Goal: Transaction & Acquisition: Book appointment/travel/reservation

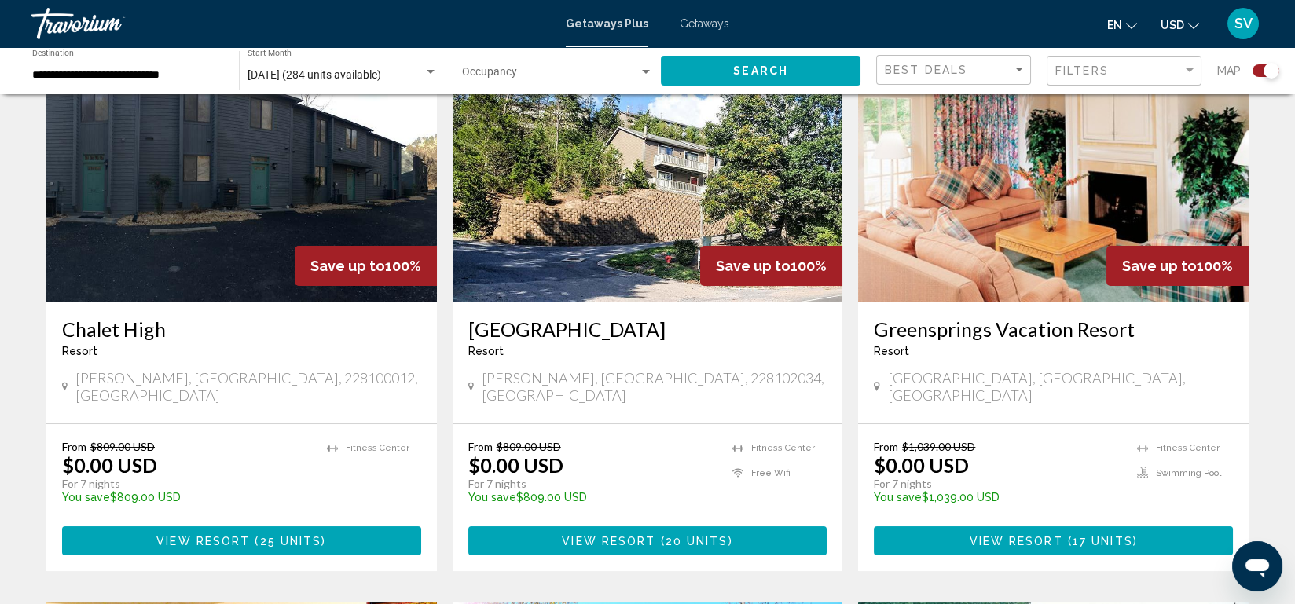
scroll to position [603, 0]
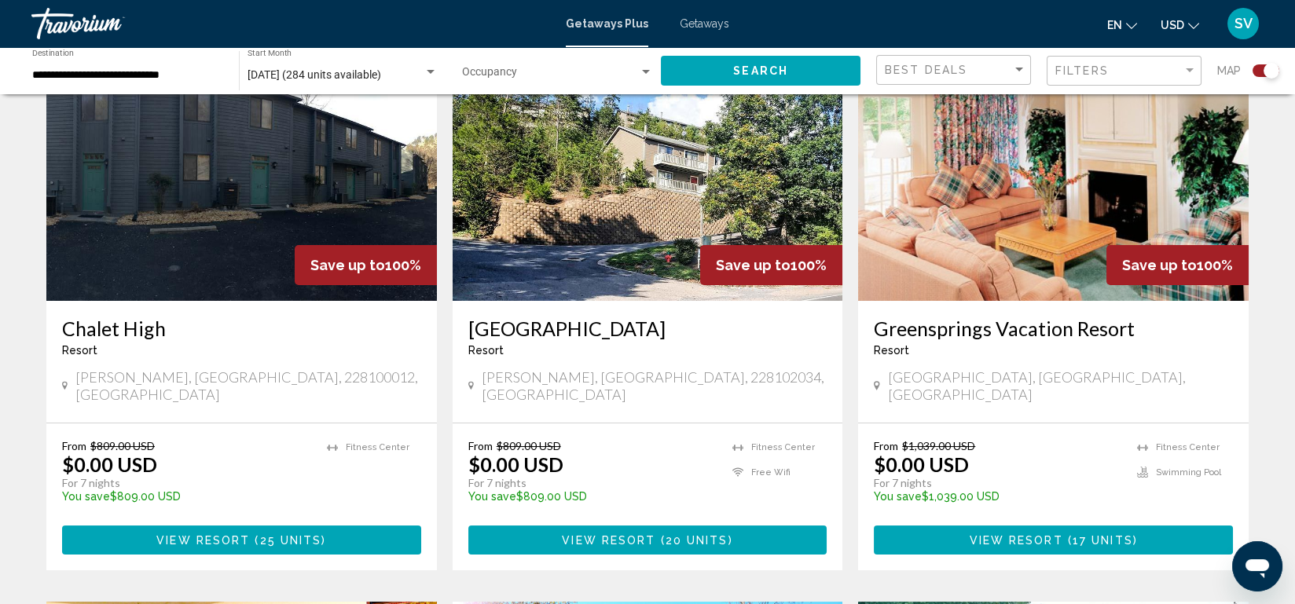
click at [1102, 383] on div "[GEOGRAPHIC_DATA], [GEOGRAPHIC_DATA], [GEOGRAPHIC_DATA]" at bounding box center [1053, 386] width 359 height 35
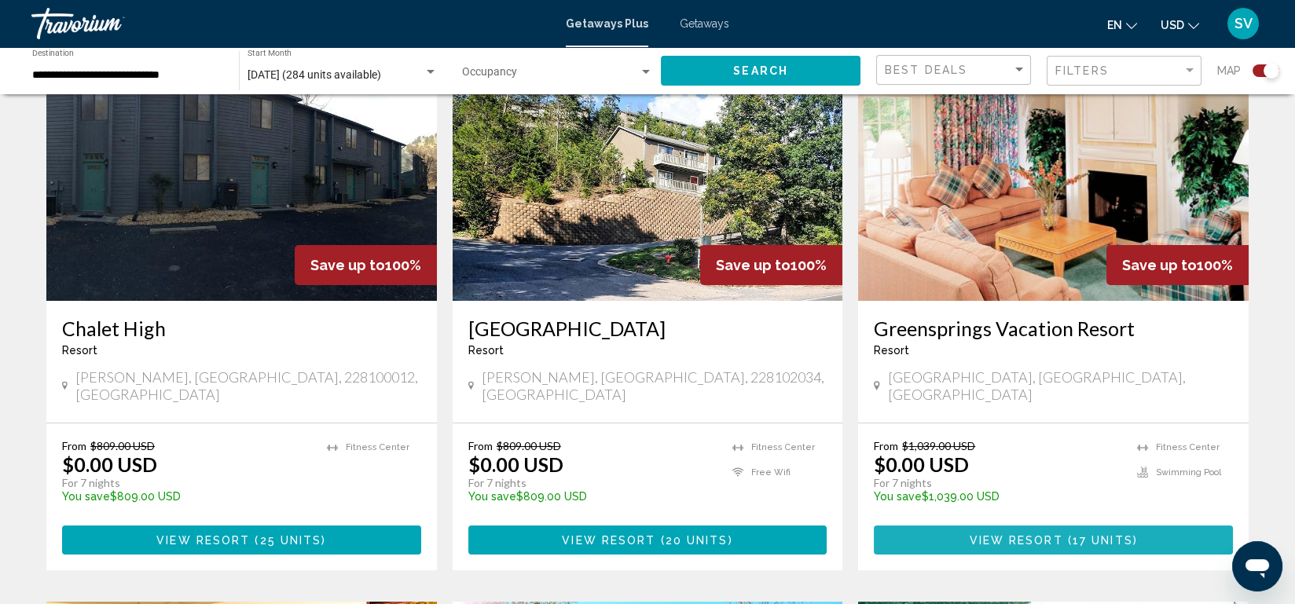
click at [1083, 535] on span "17 units" at bounding box center [1103, 541] width 61 height 13
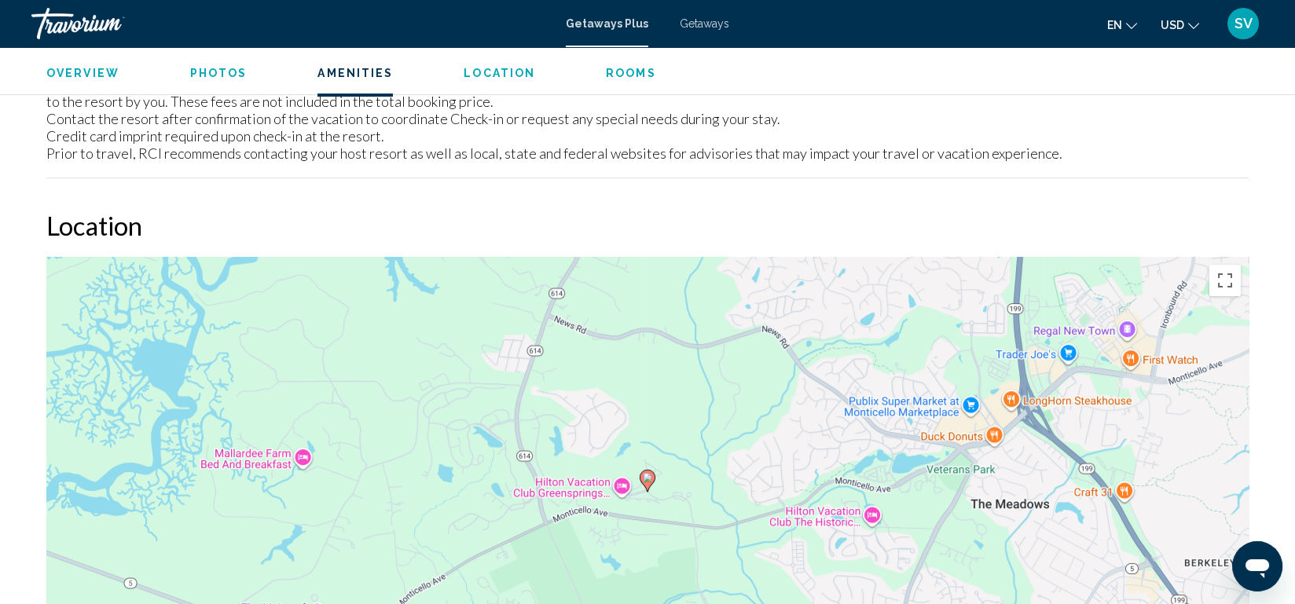
scroll to position [1749, 0]
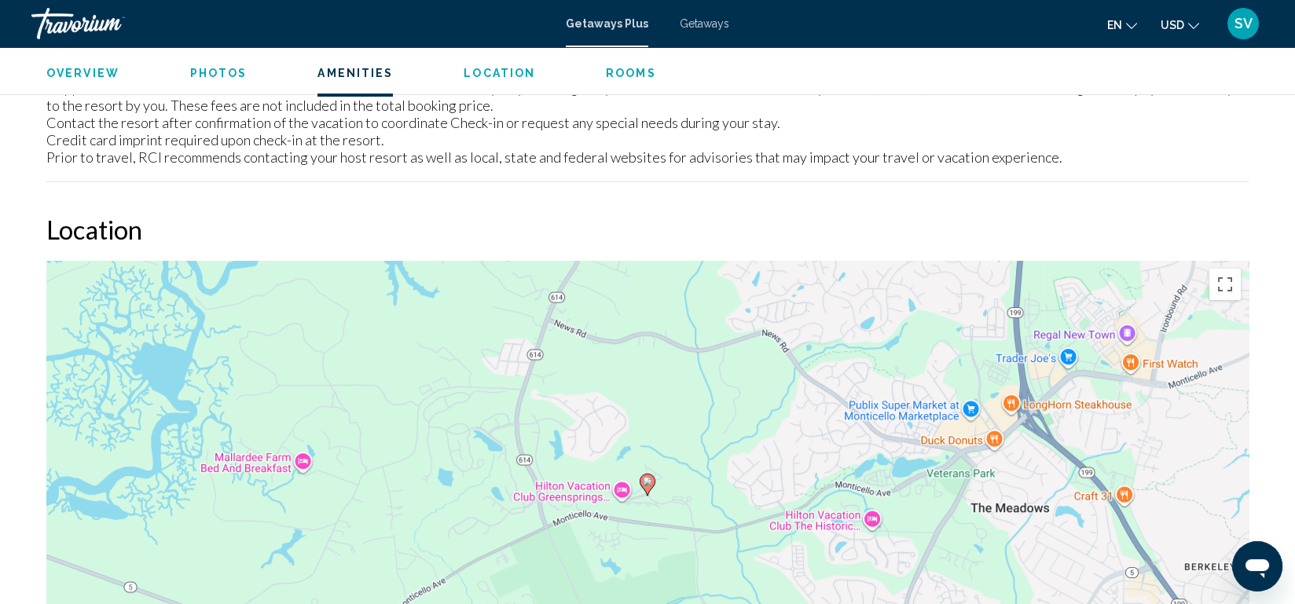
click at [219, 65] on ul "Overview Photos Amenities Location Rooms Search" at bounding box center [647, 71] width 1203 height 17
click at [211, 74] on span "Photos" at bounding box center [218, 73] width 57 height 13
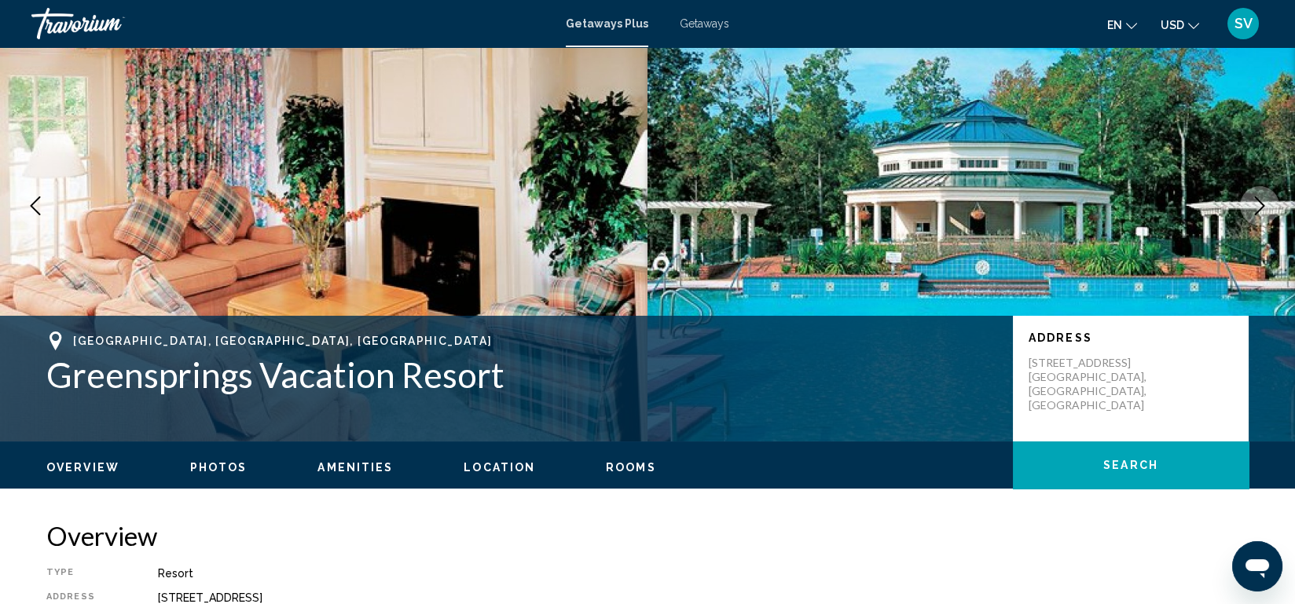
scroll to position [0, 0]
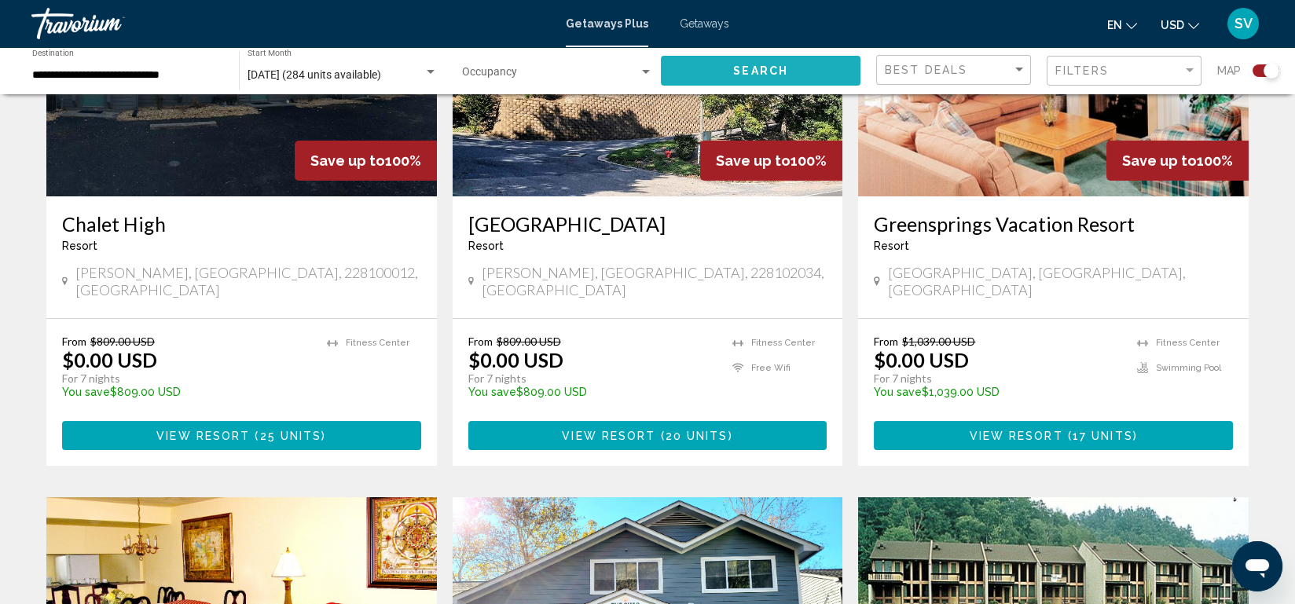
click at [718, 68] on button "Search" at bounding box center [761, 70] width 200 height 29
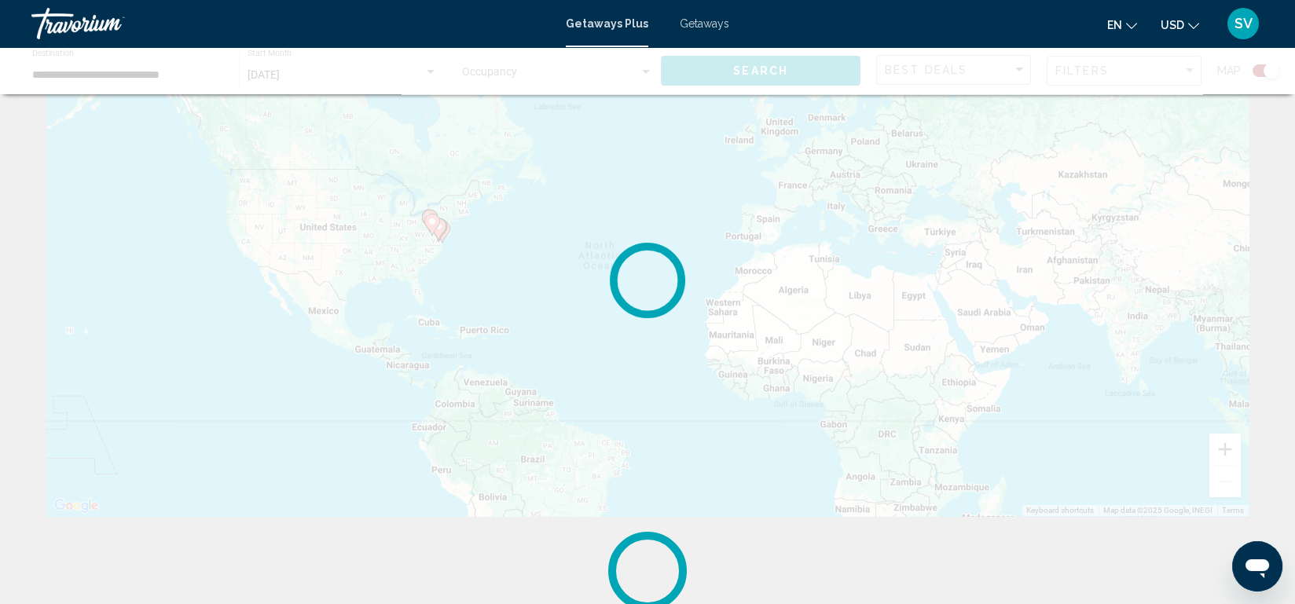
click at [718, 68] on div "Main content" at bounding box center [647, 70] width 1295 height 47
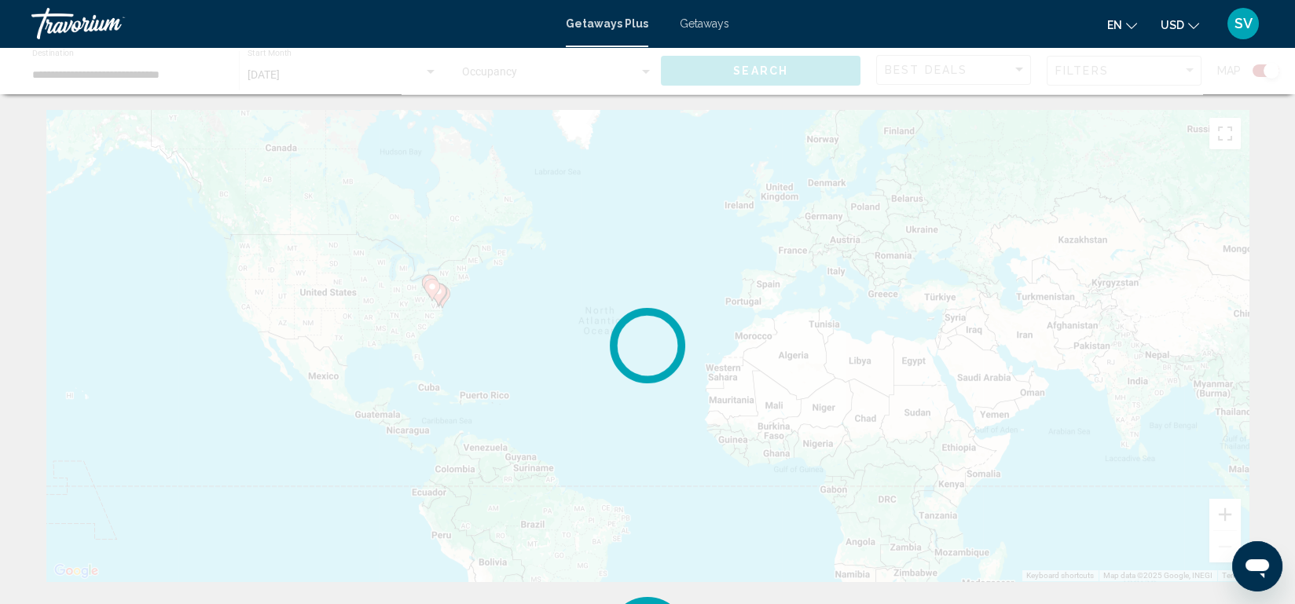
drag, startPoint x: 718, startPoint y: 68, endPoint x: 720, endPoint y: 102, distance: 33.8
click at [720, 102] on div "**********" at bounding box center [647, 346] width 1295 height 692
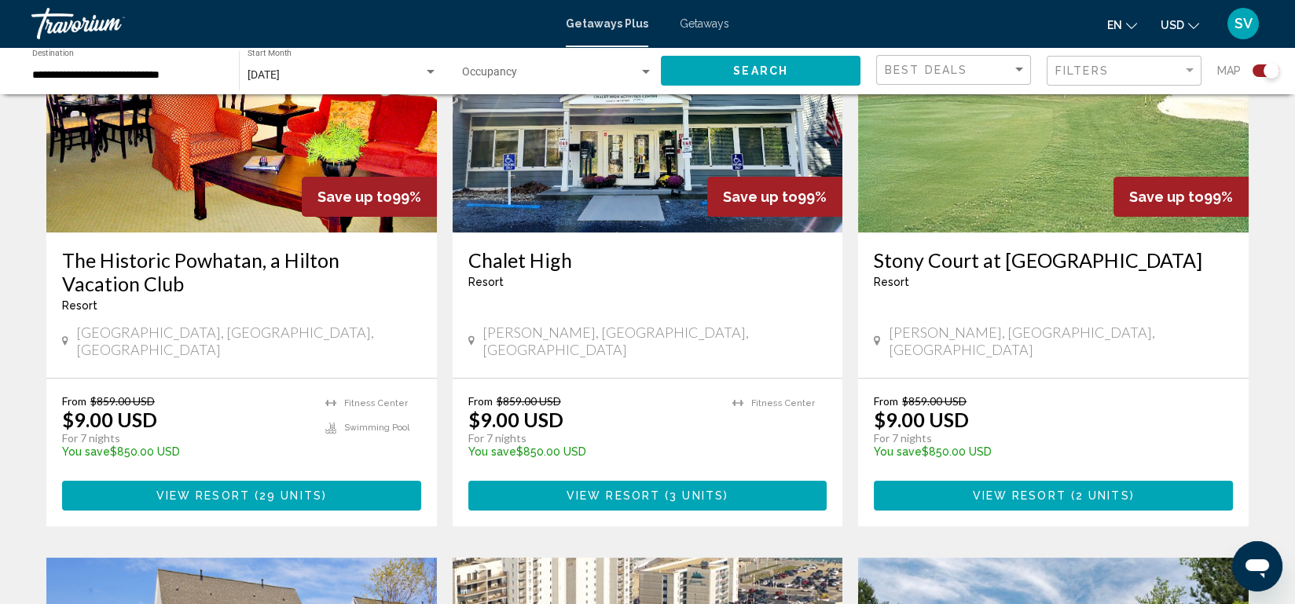
scroll to position [1225, 0]
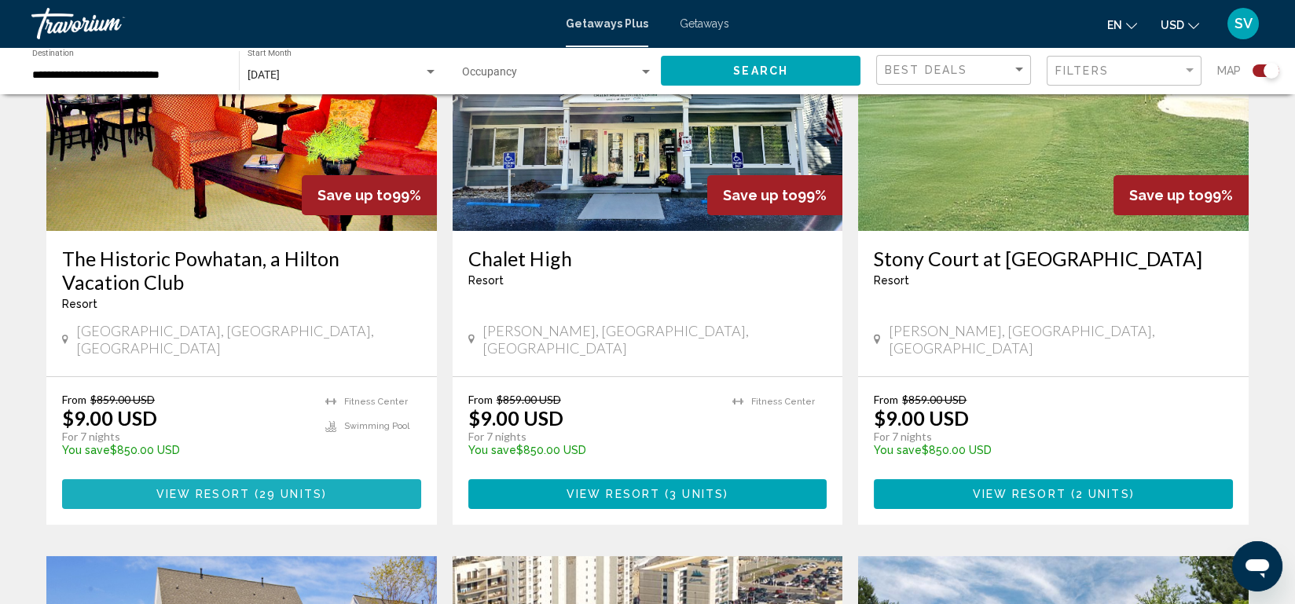
click at [263, 489] on span "29 units" at bounding box center [290, 495] width 63 height 13
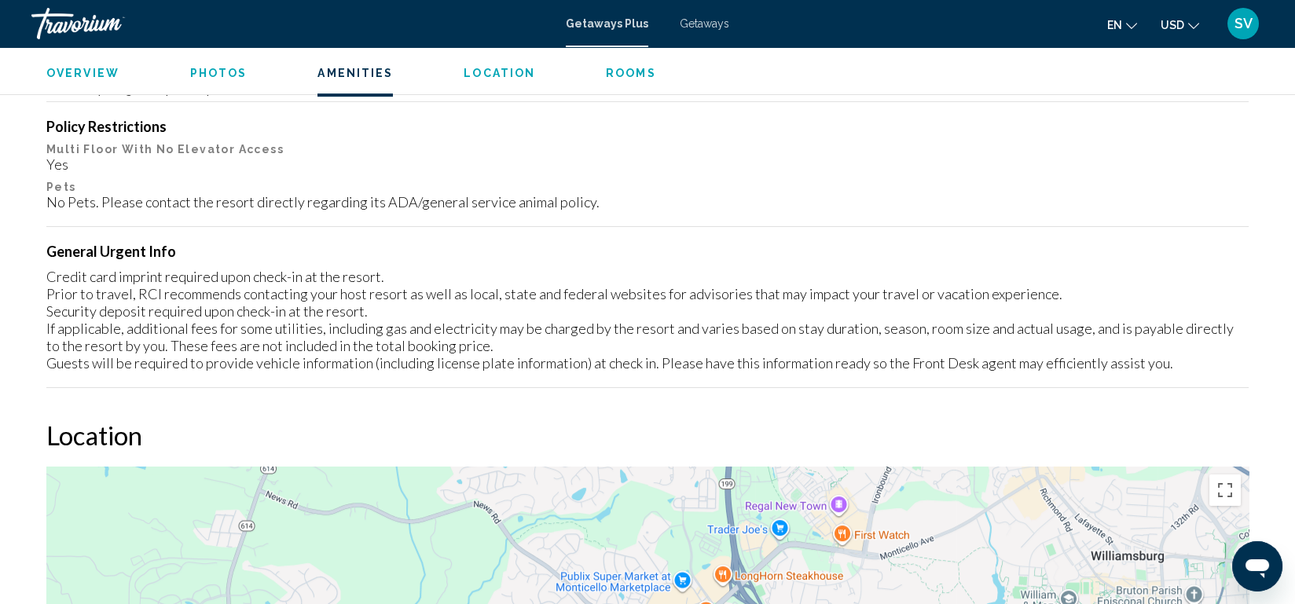
scroll to position [1542, 0]
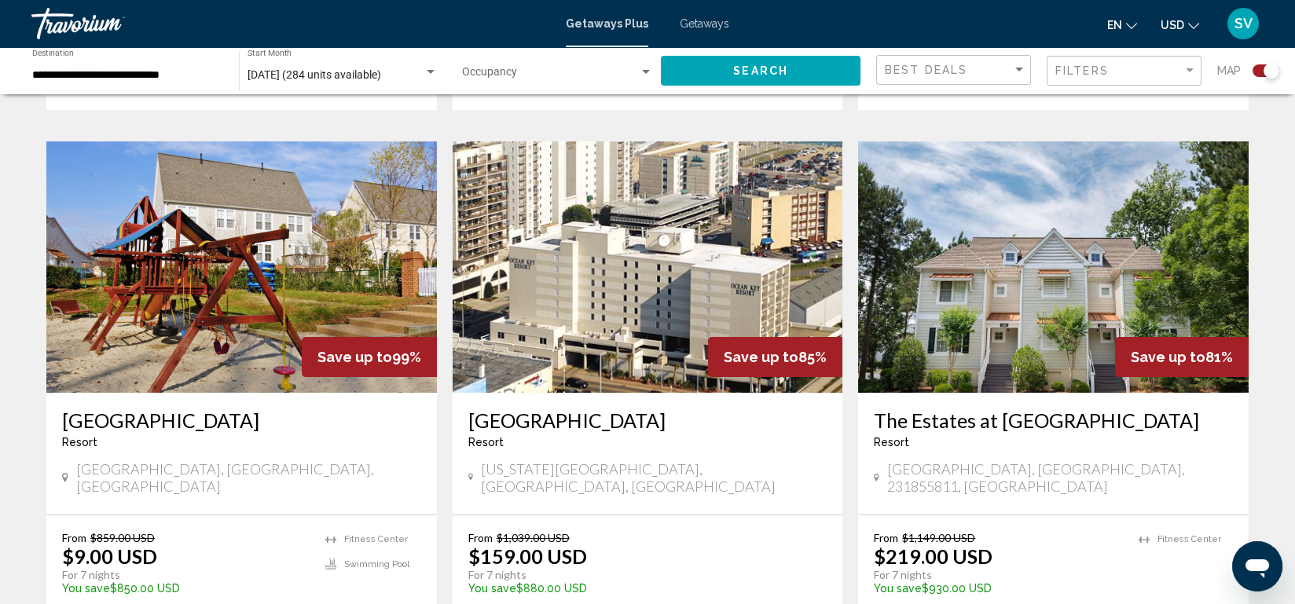
scroll to position [1644, 0]
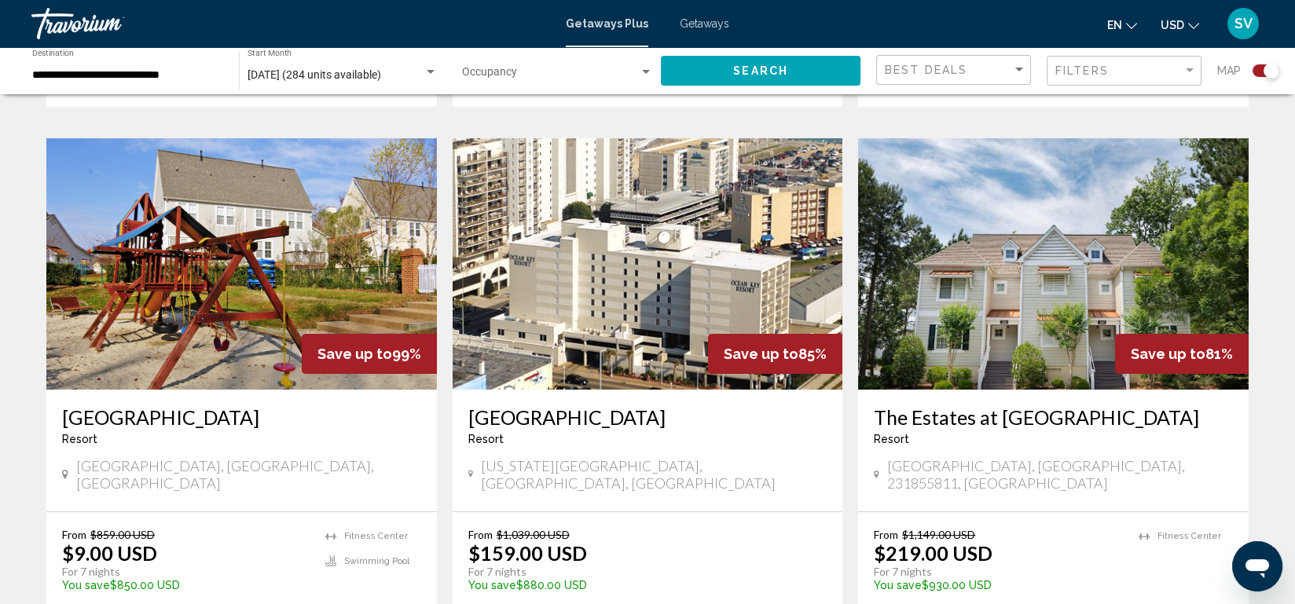
click at [354, 551] on div "From $859.00 USD $9.00 USD For 7 nights You save $850.00 USD temp 4.2 [GEOGRAPH…" at bounding box center [241, 586] width 391 height 147
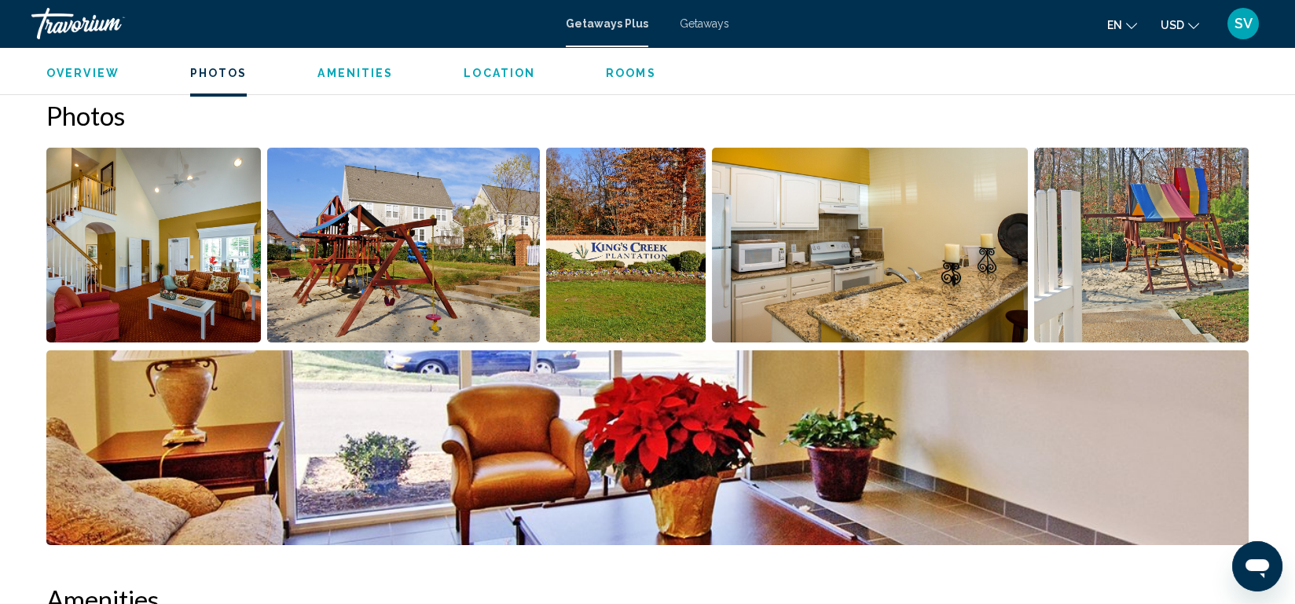
scroll to position [659, 0]
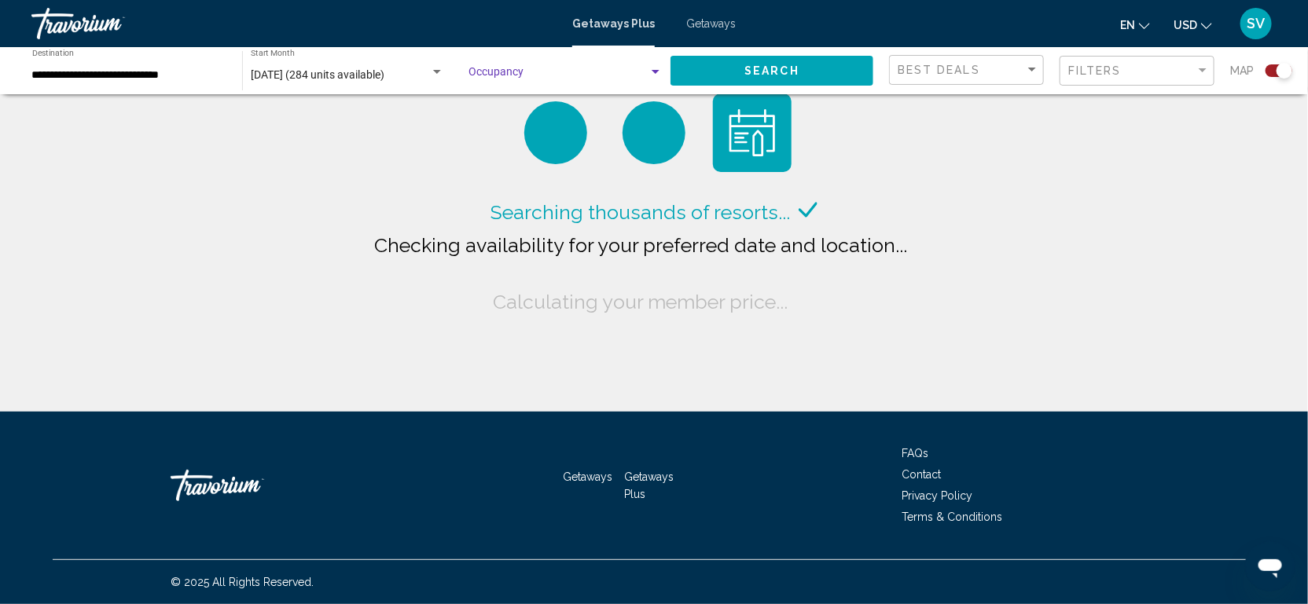
click at [653, 68] on div "Search widget" at bounding box center [655, 72] width 14 height 13
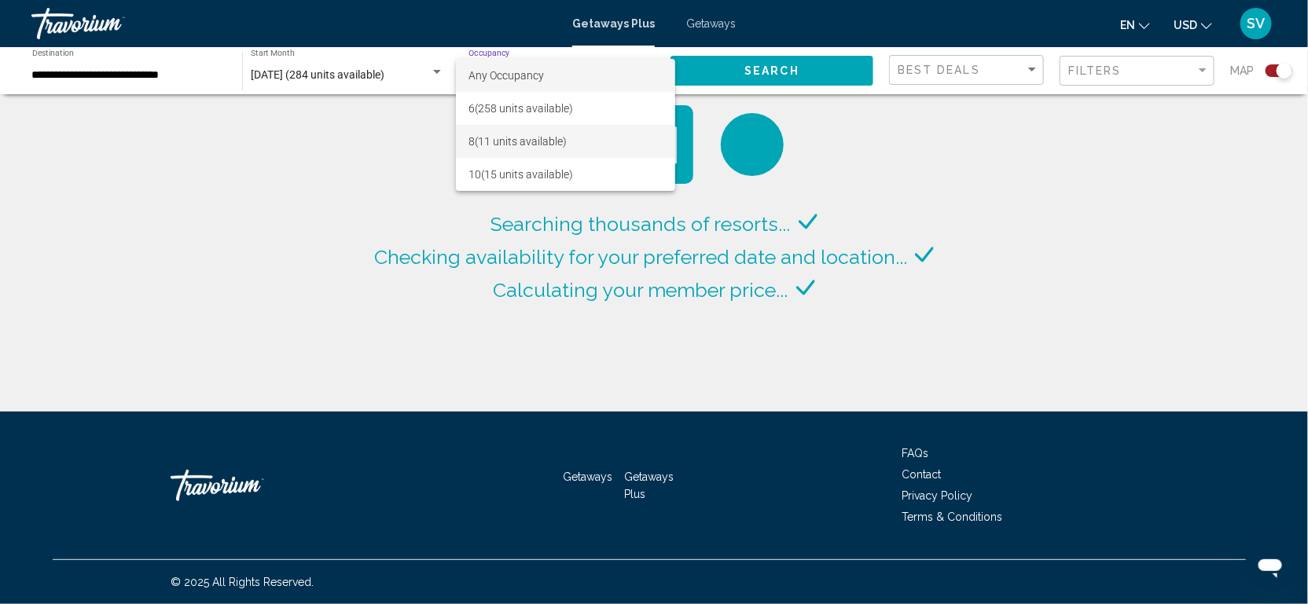
click at [595, 151] on span "8 (11 units available)" at bounding box center [565, 141] width 194 height 33
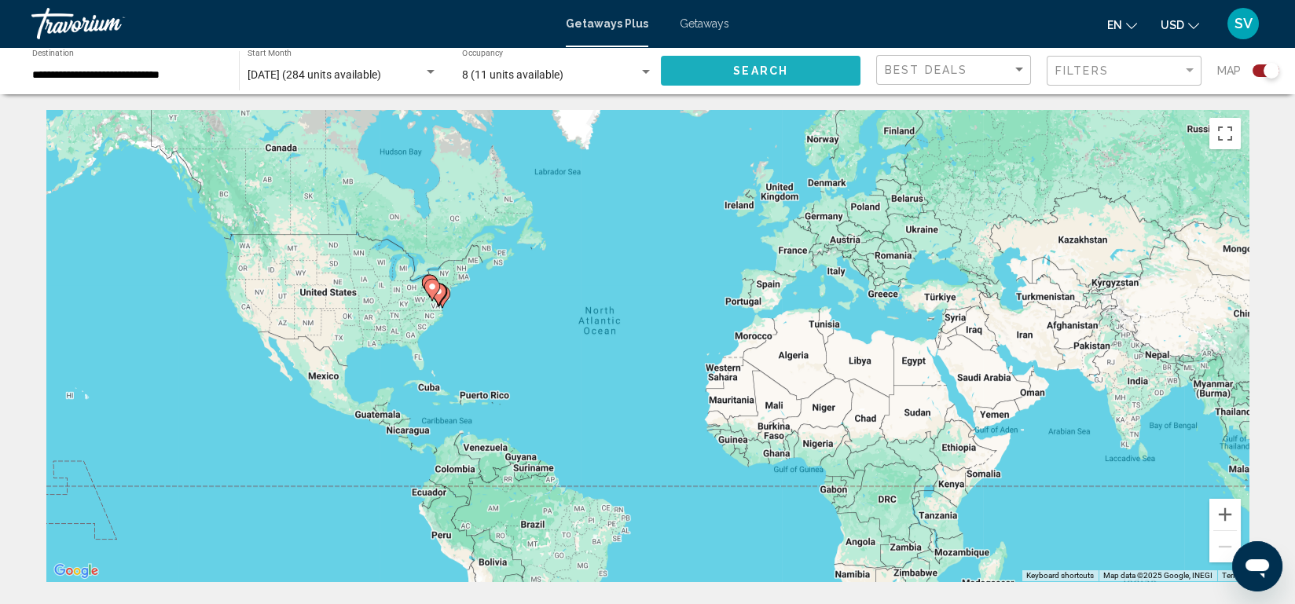
click at [796, 68] on button "Search" at bounding box center [761, 70] width 200 height 29
click at [647, 75] on div "Search widget" at bounding box center [646, 72] width 14 height 13
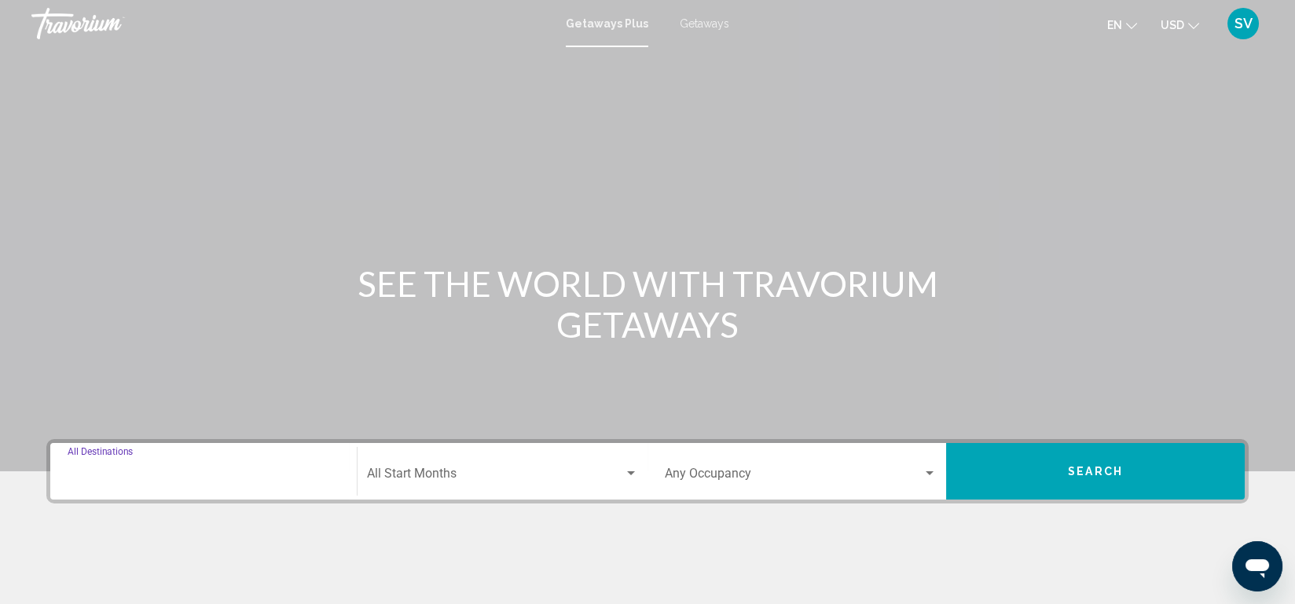
click at [257, 476] on input "Destination All Destinations" at bounding box center [204, 477] width 272 height 14
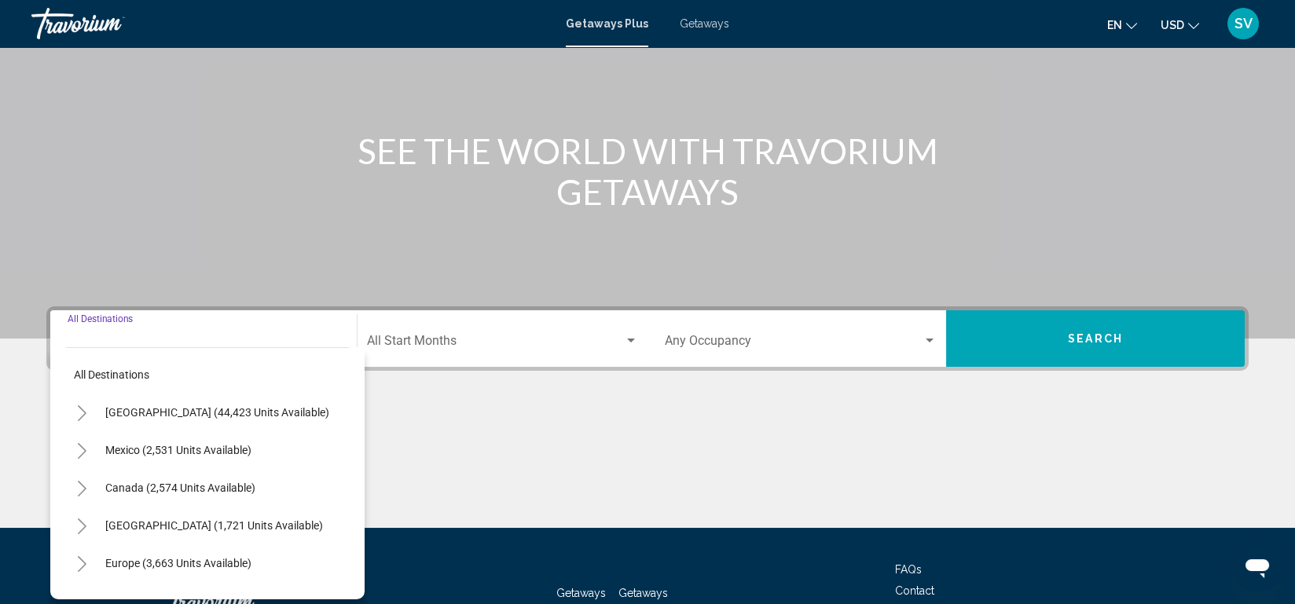
scroll to position [248, 0]
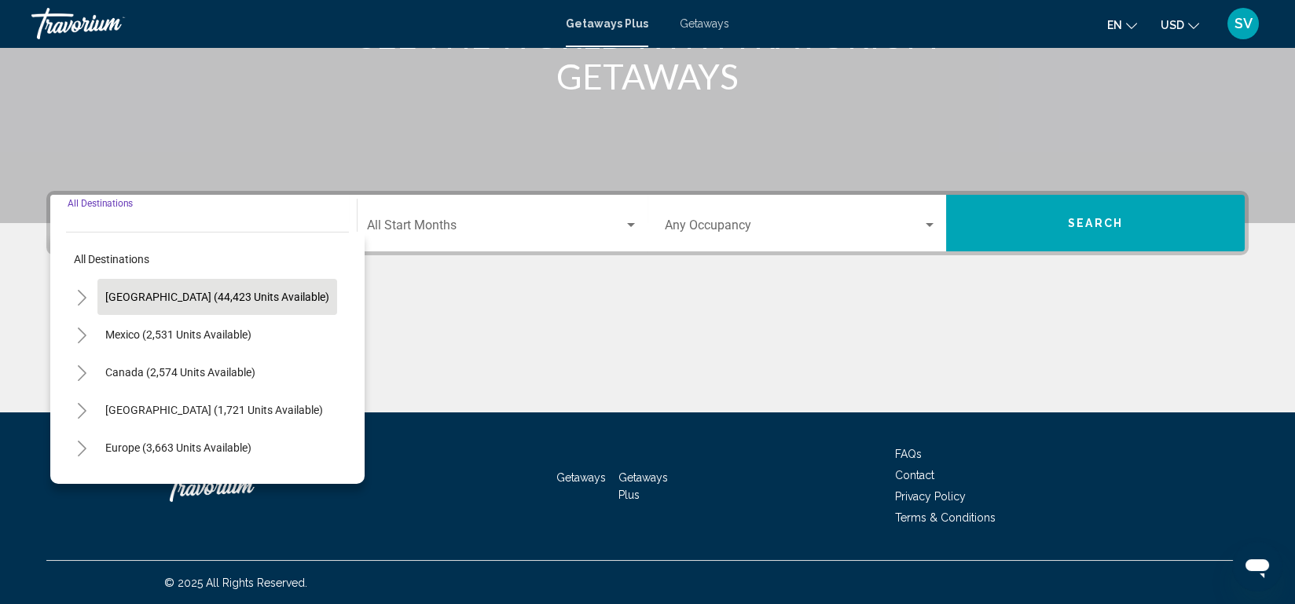
click at [248, 303] on button "[GEOGRAPHIC_DATA] (44,423 units available)" at bounding box center [217, 297] width 240 height 36
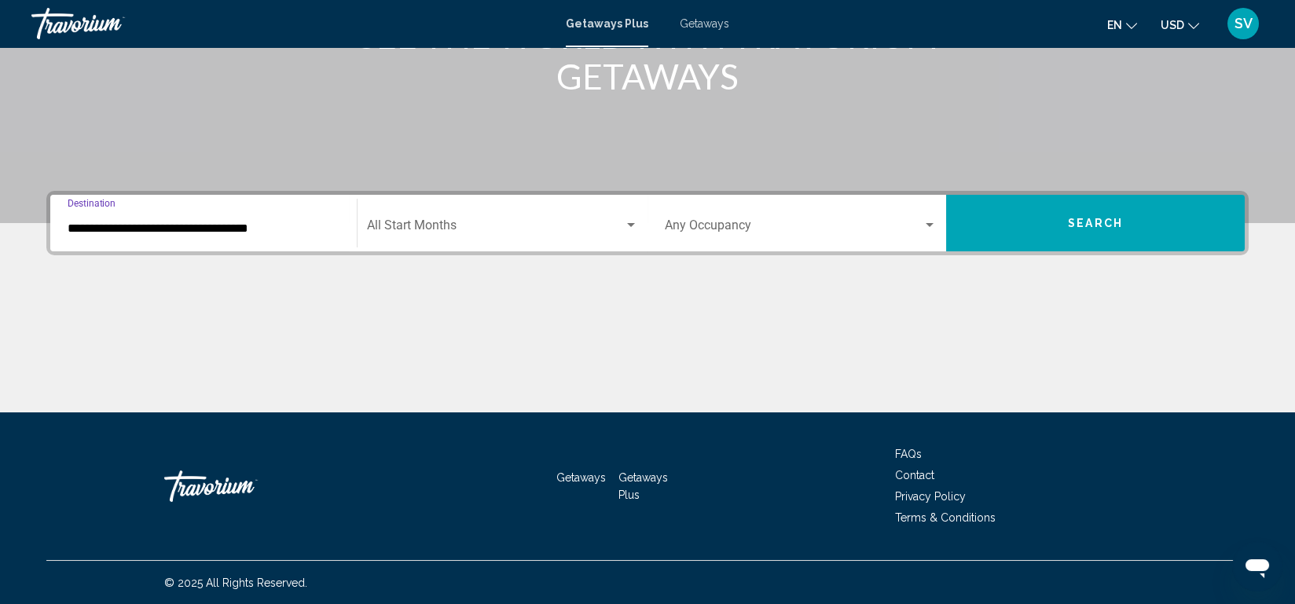
click at [248, 232] on input "**********" at bounding box center [204, 229] width 272 height 14
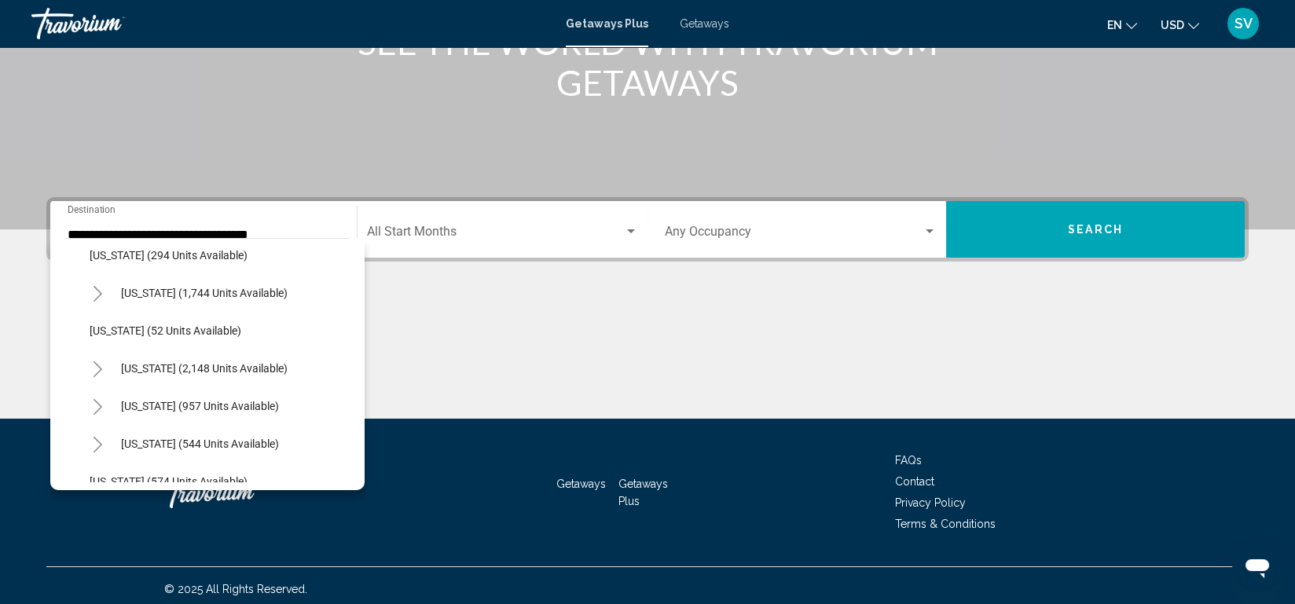
scroll to position [1384, 0]
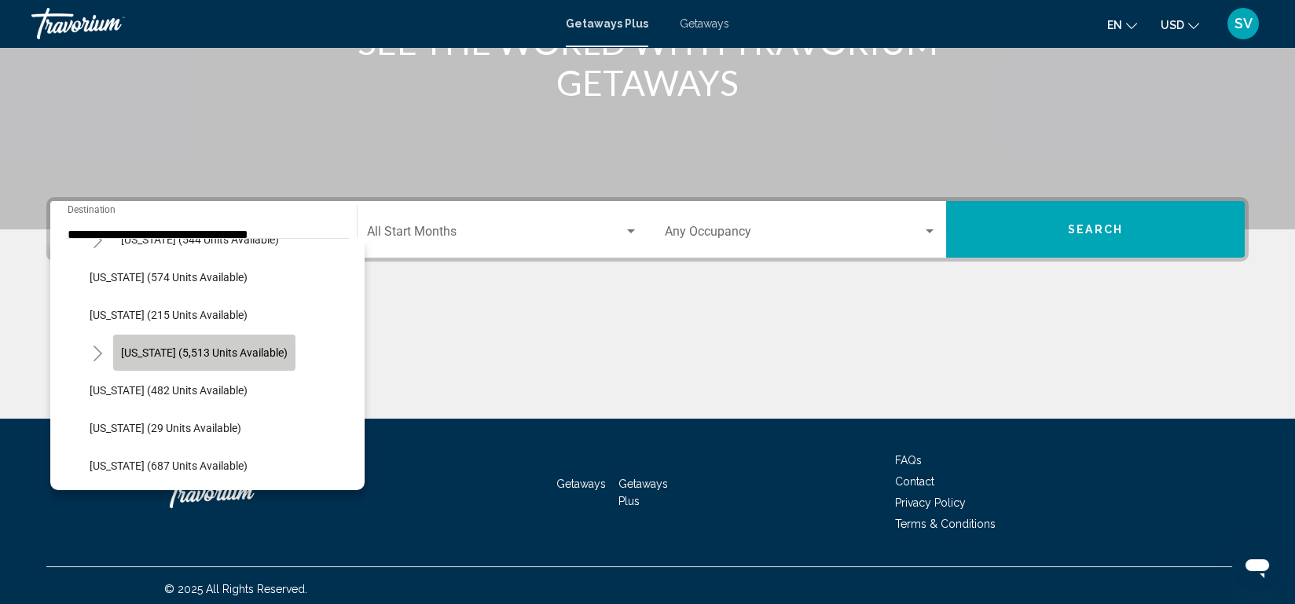
click at [214, 341] on button "[US_STATE] (5,513 units available)" at bounding box center [204, 353] width 182 height 36
type input "**********"
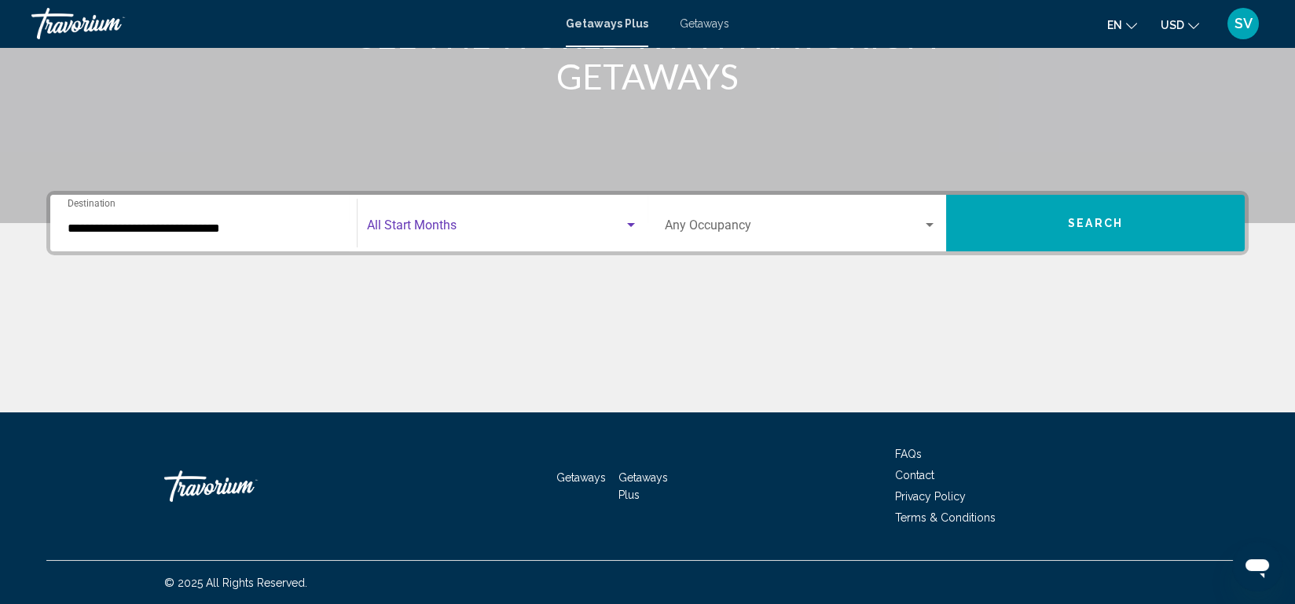
click at [540, 222] on span "Search widget" at bounding box center [495, 229] width 257 height 14
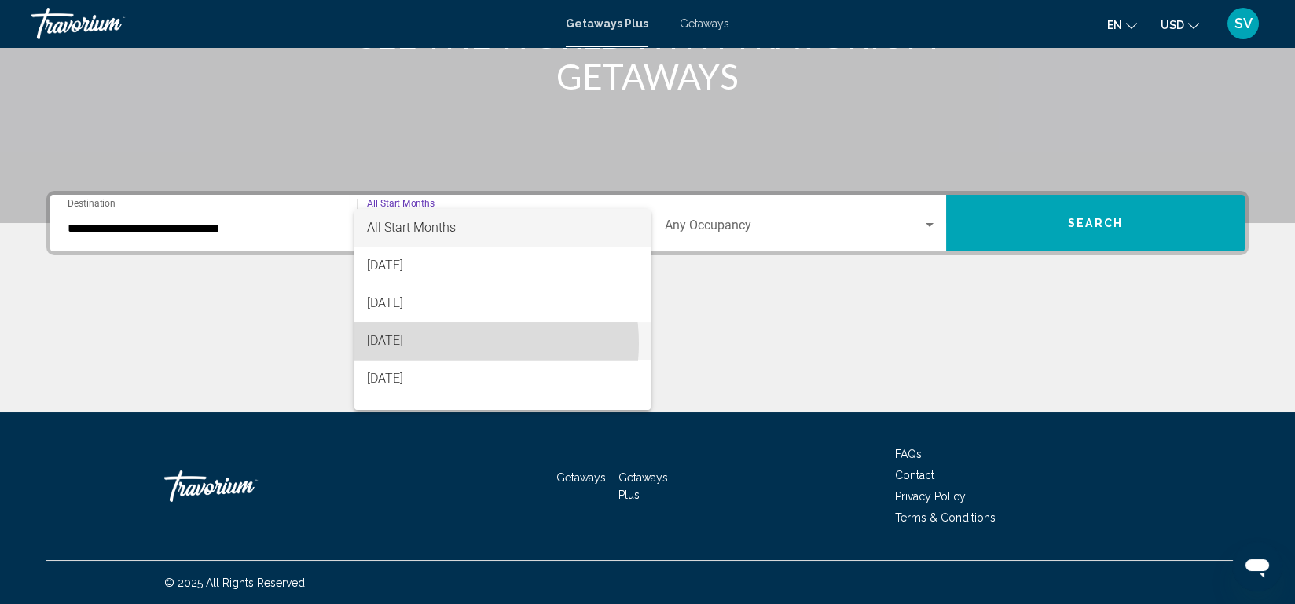
click at [446, 344] on span "[DATE]" at bounding box center [502, 341] width 271 height 38
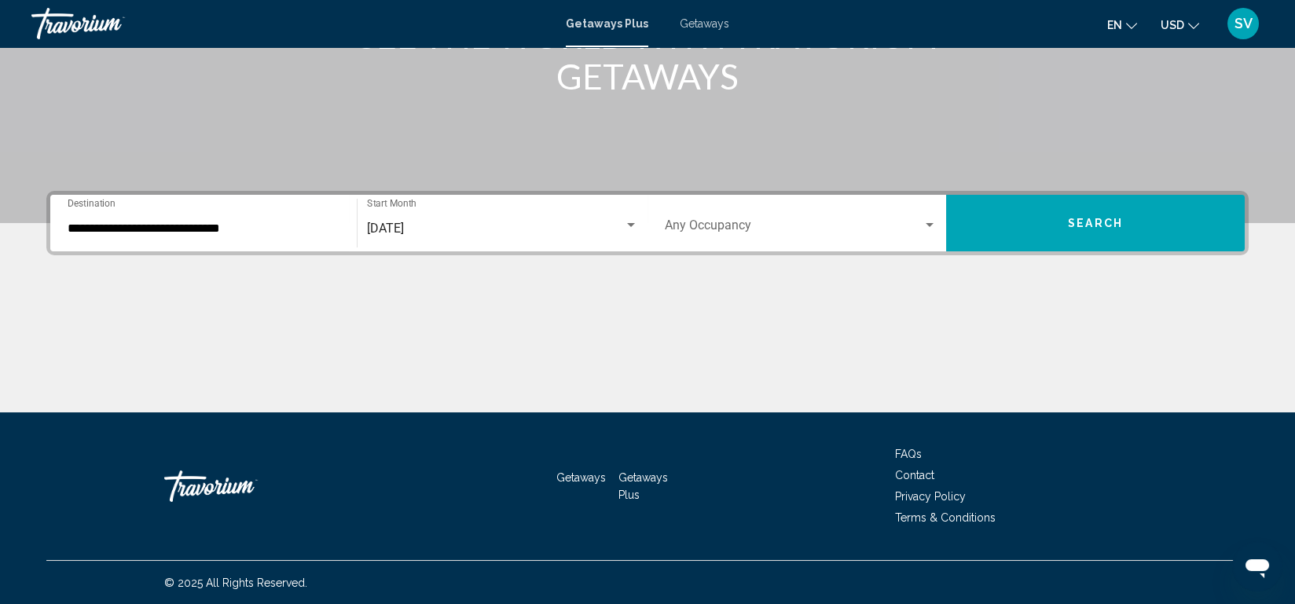
click at [929, 217] on div "Occupancy Any Occupancy" at bounding box center [801, 224] width 272 height 50
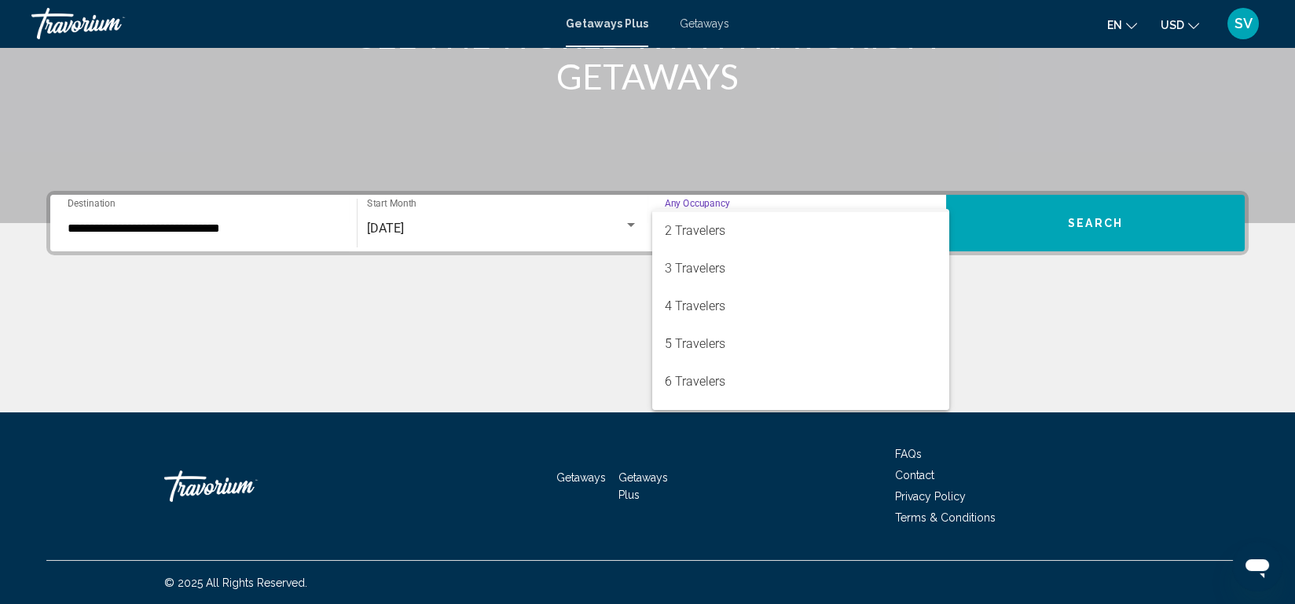
scroll to position [35, 0]
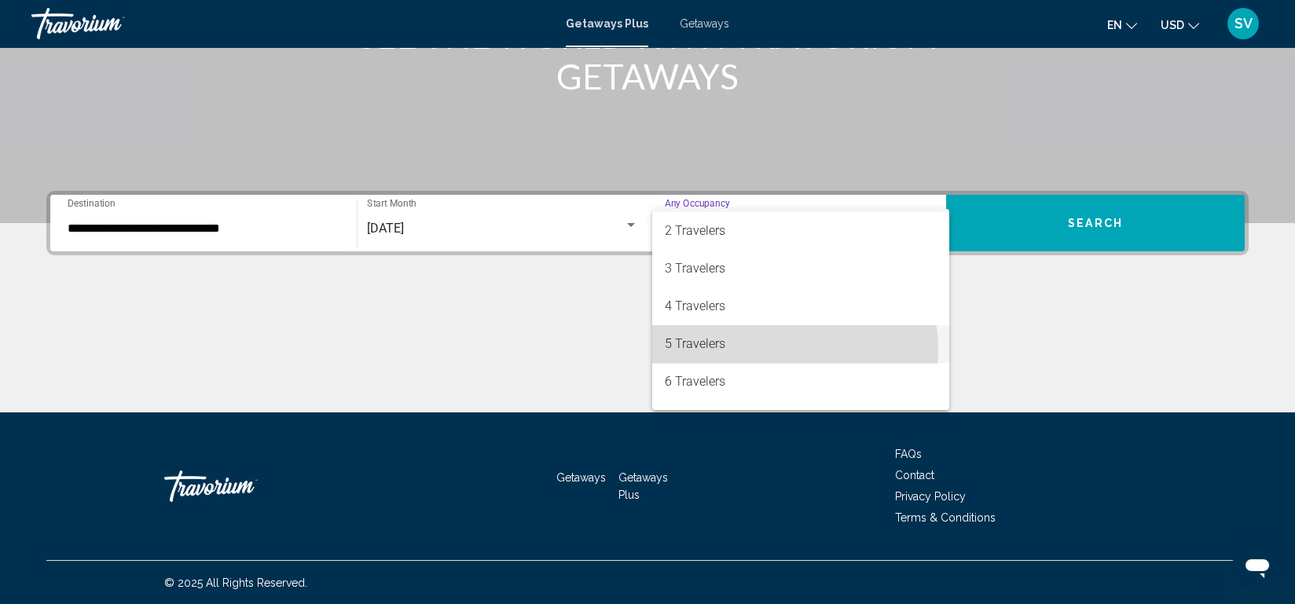
click at [763, 350] on span "5 Travelers" at bounding box center [801, 344] width 272 height 38
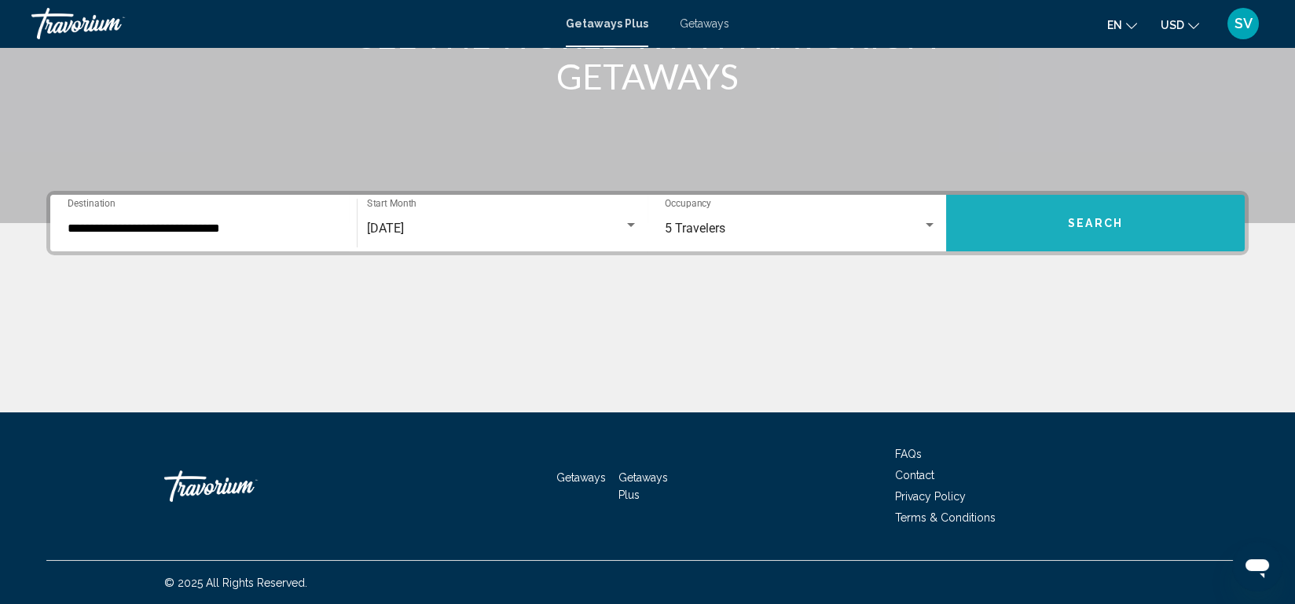
click at [1087, 218] on span "Search" at bounding box center [1095, 224] width 55 height 13
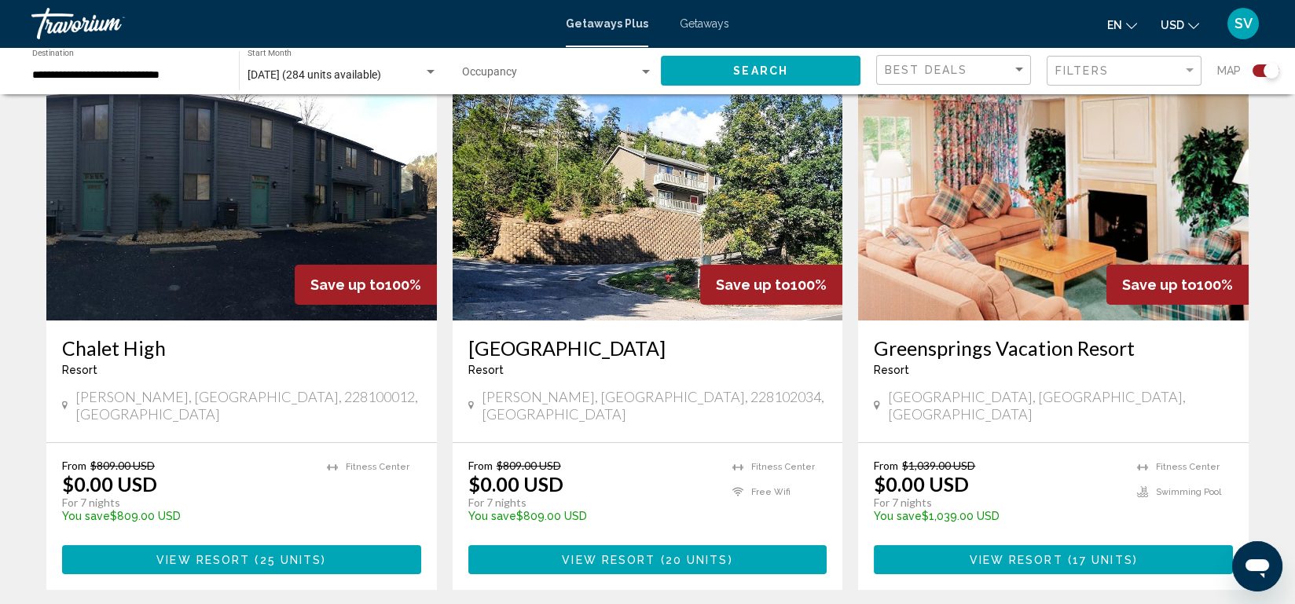
scroll to position [579, 0]
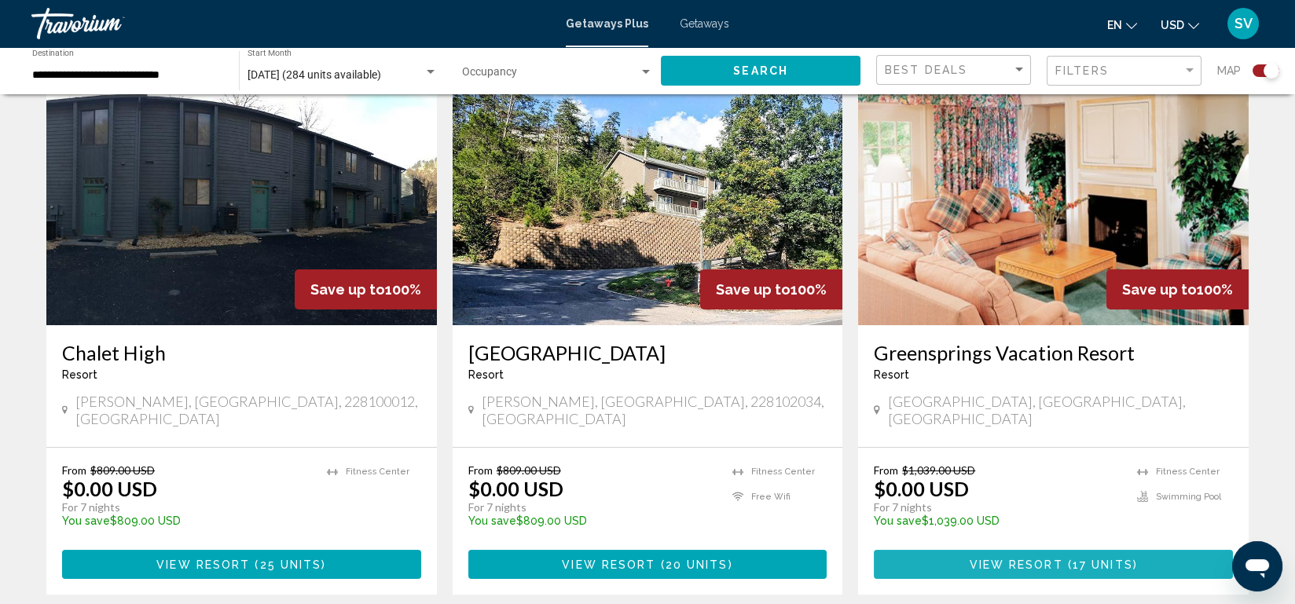
click at [1010, 559] on span "View Resort" at bounding box center [1017, 565] width 94 height 13
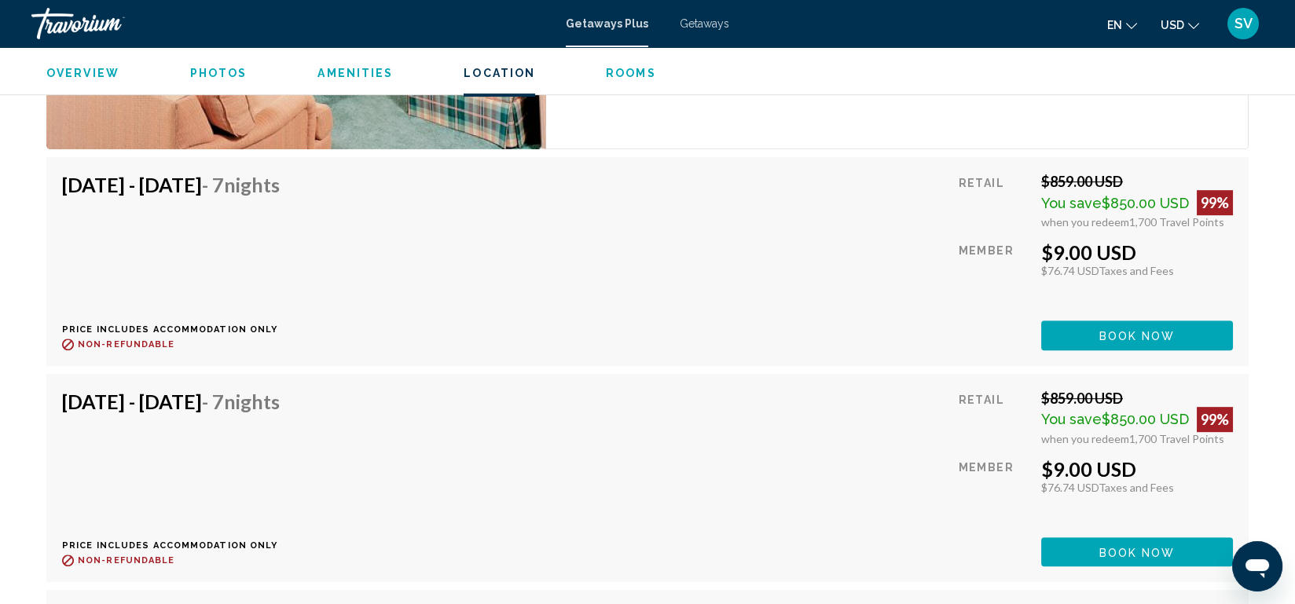
scroll to position [2792, 0]
click at [711, 24] on span "Getaways" at bounding box center [705, 23] width 50 height 13
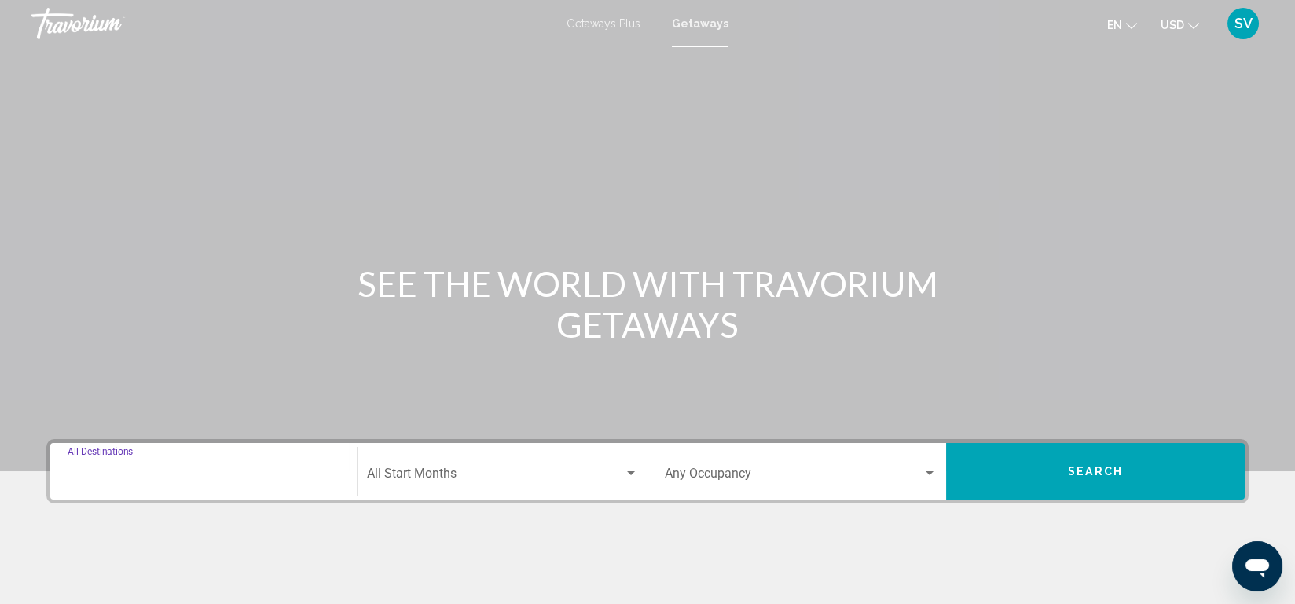
click at [226, 479] on input "Destination All Destinations" at bounding box center [204, 477] width 272 height 14
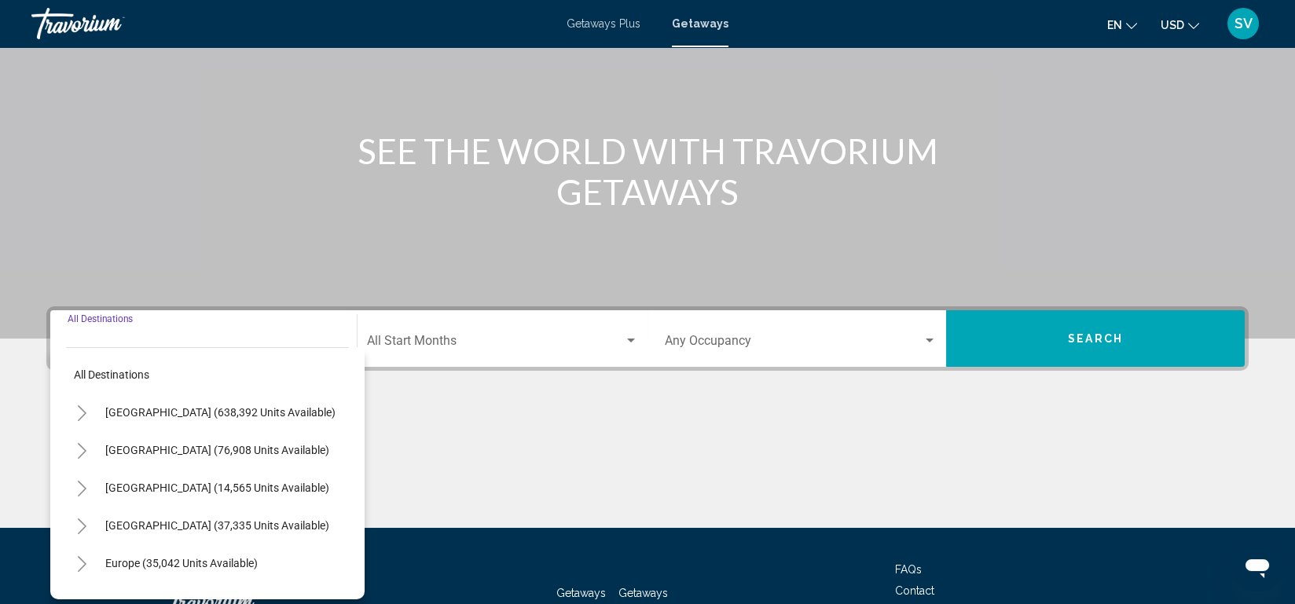
scroll to position [248, 0]
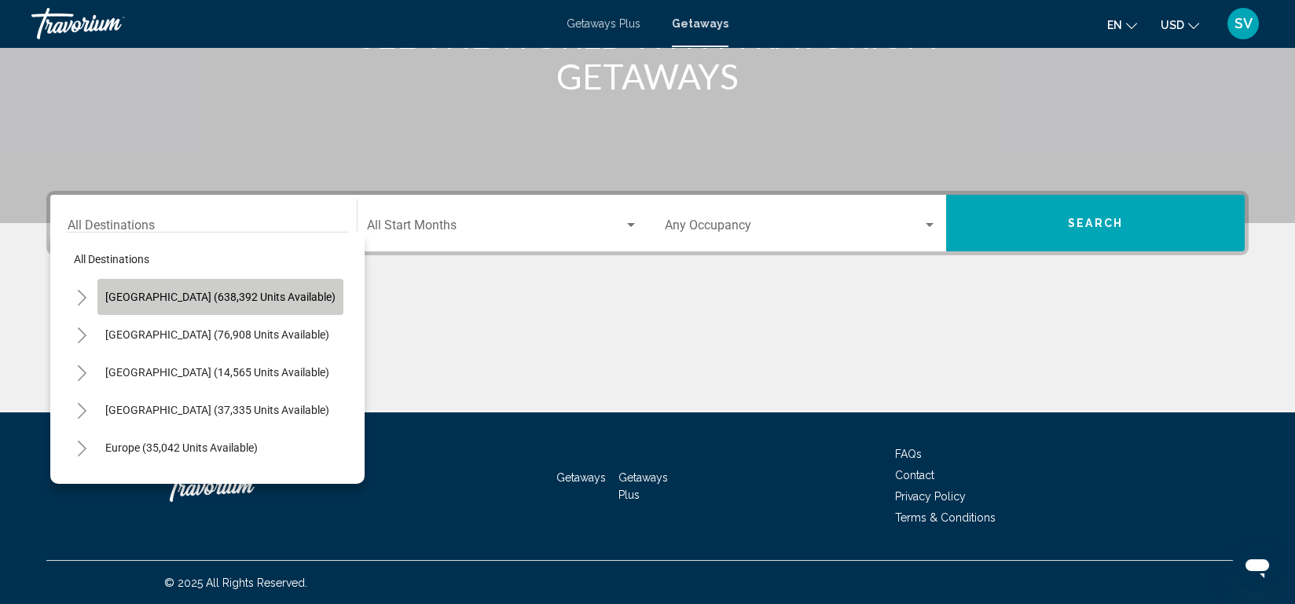
click at [252, 298] on span "[GEOGRAPHIC_DATA] (638,392 units available)" at bounding box center [220, 297] width 230 height 13
type input "**********"
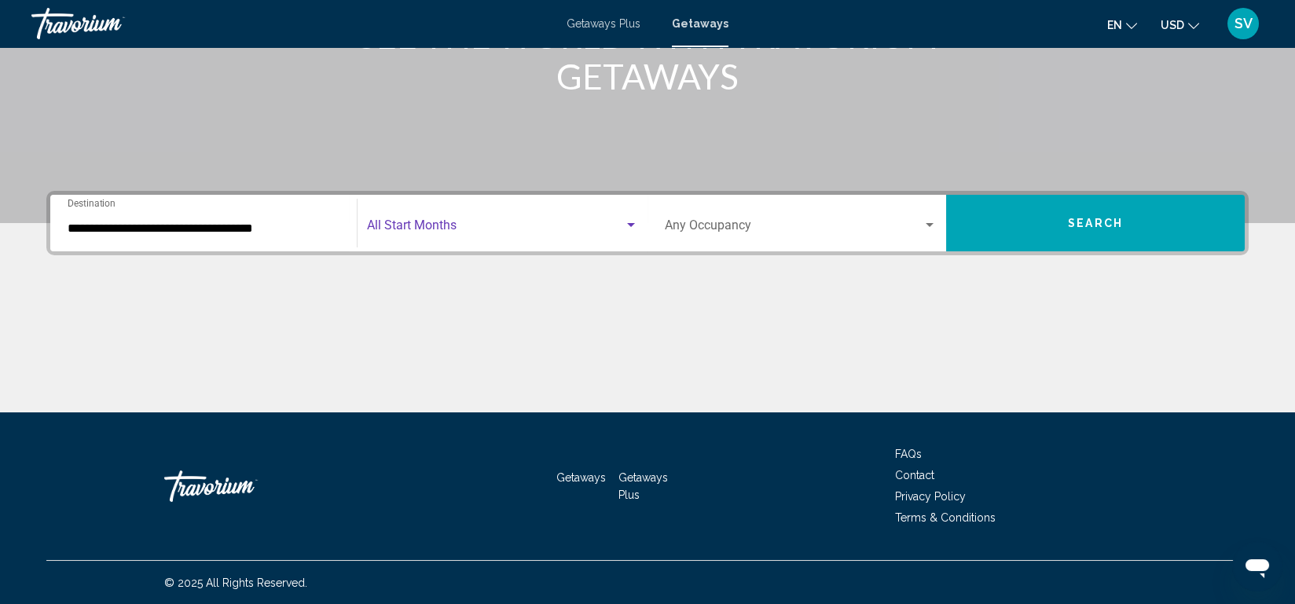
click at [559, 231] on span "Search widget" at bounding box center [495, 229] width 257 height 14
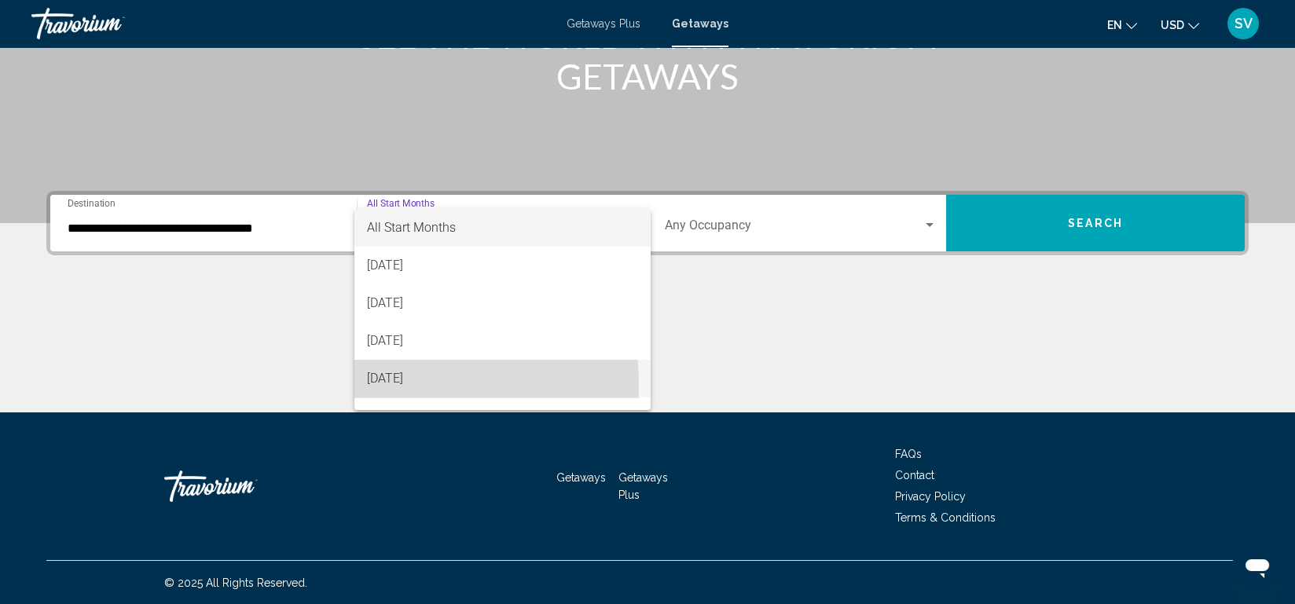
click at [390, 384] on span "[DATE]" at bounding box center [502, 379] width 271 height 38
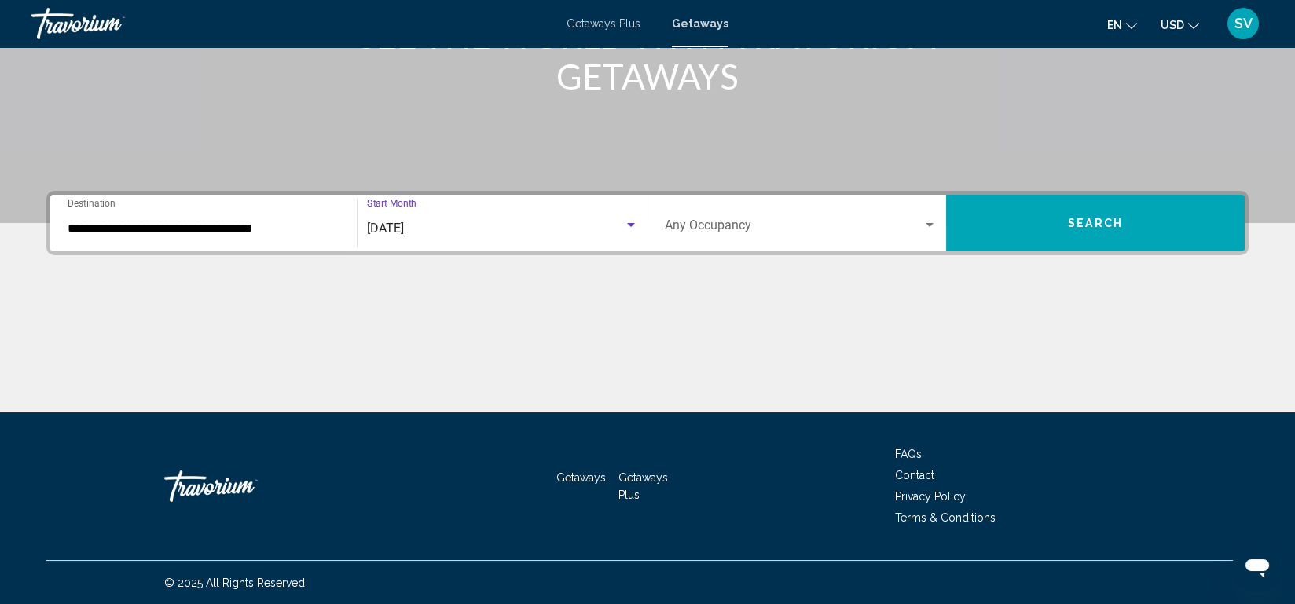
click at [608, 226] on div "[DATE]" at bounding box center [495, 229] width 257 height 14
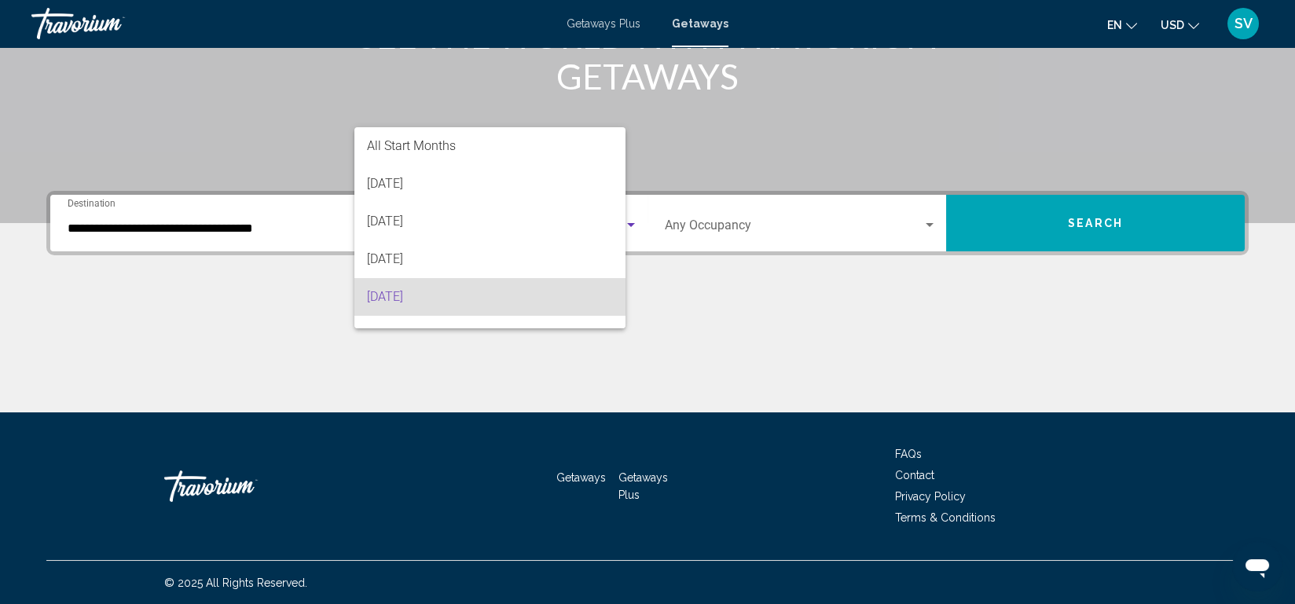
scroll to position [69, 0]
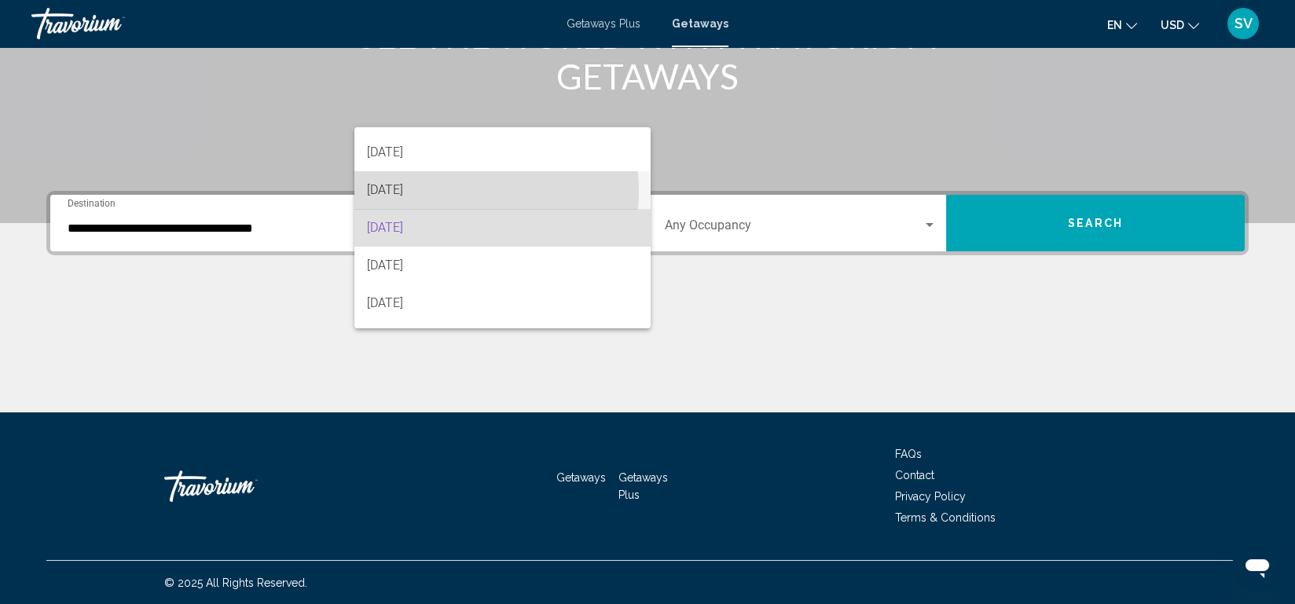
click at [472, 190] on span "[DATE]" at bounding box center [502, 190] width 271 height 38
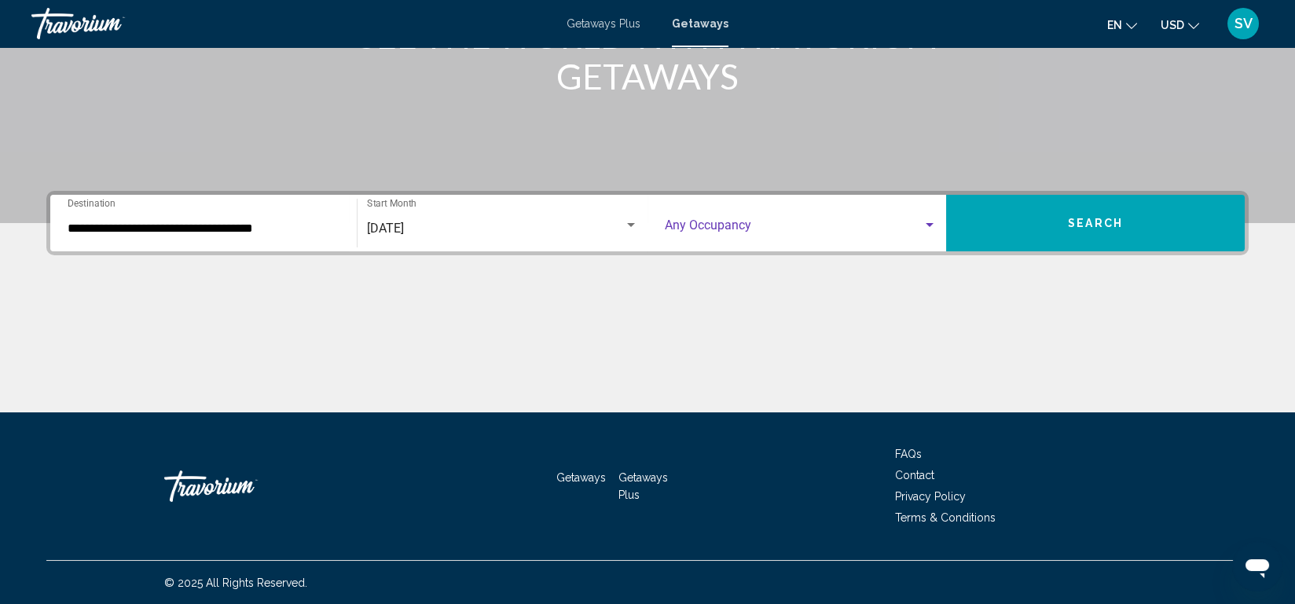
click at [925, 219] on div "Search widget" at bounding box center [930, 225] width 14 height 13
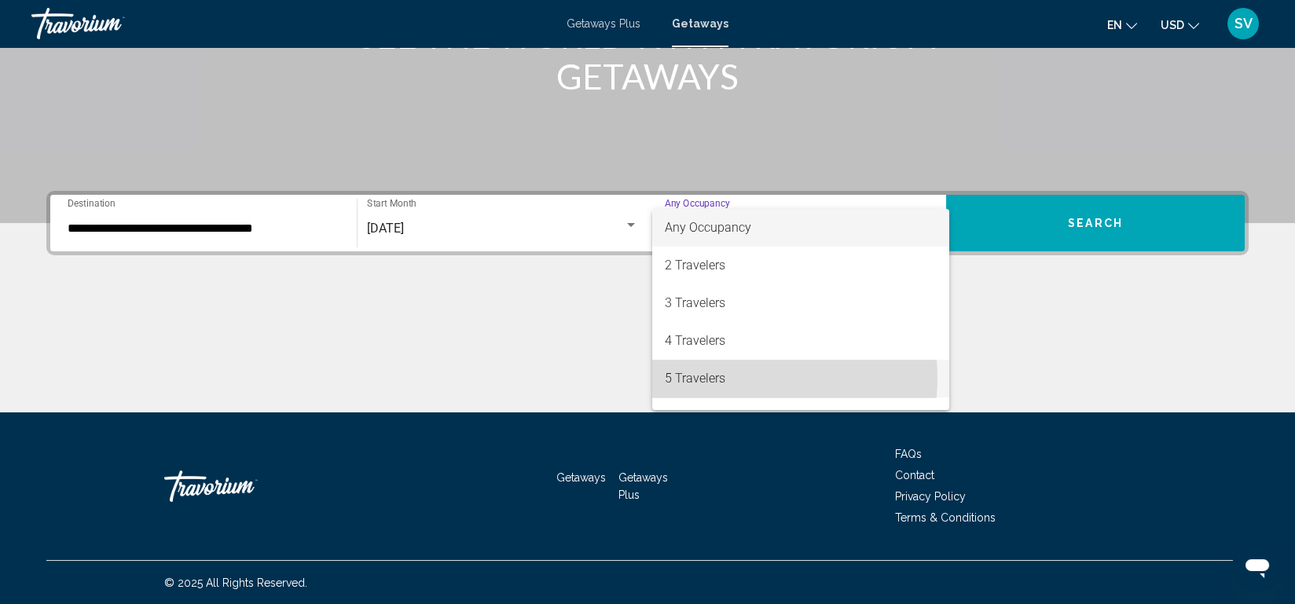
click at [737, 378] on span "5 Travelers" at bounding box center [801, 379] width 272 height 38
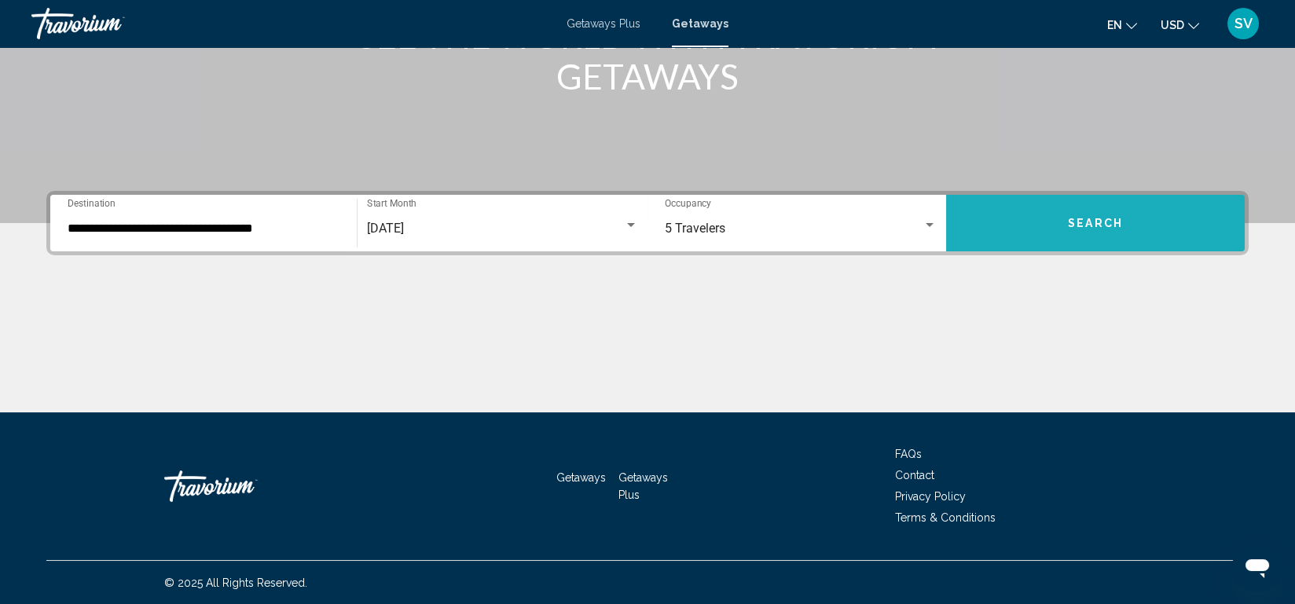
click at [1067, 228] on button "Search" at bounding box center [1095, 223] width 299 height 57
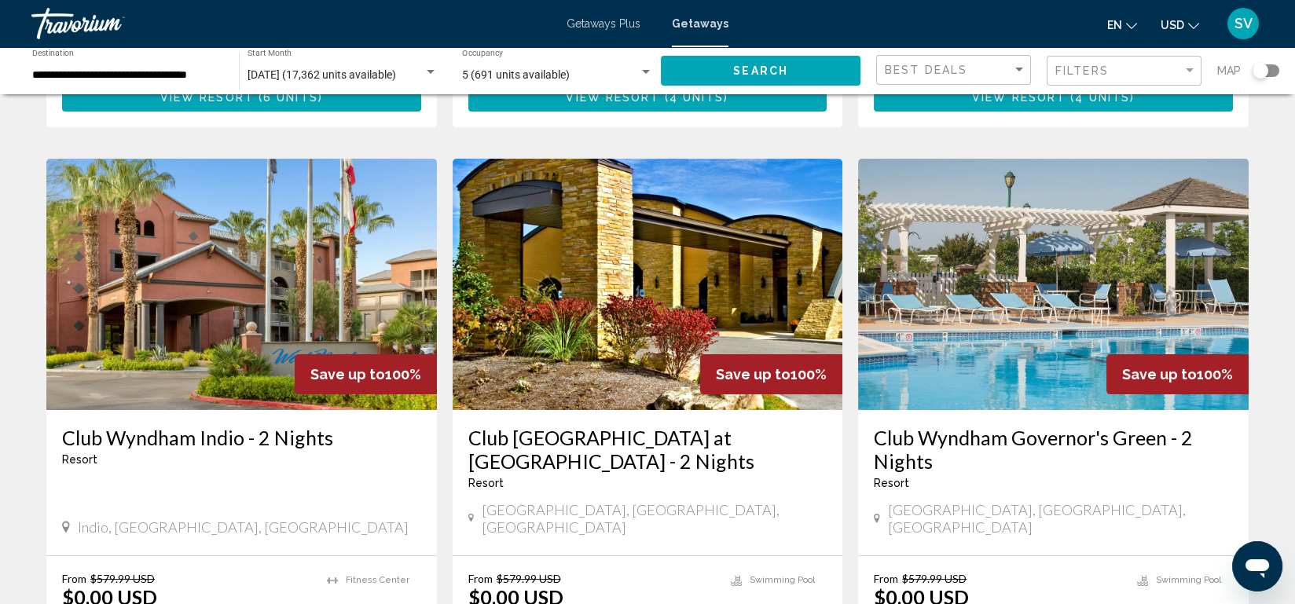
scroll to position [1763, 0]
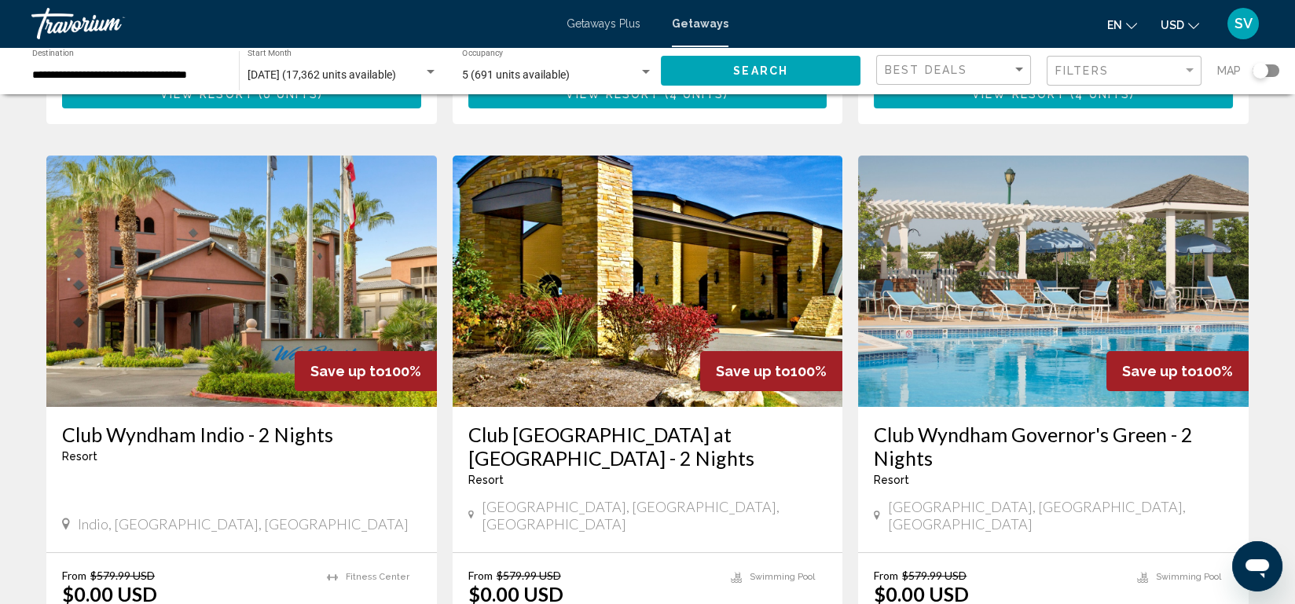
click at [1110, 56] on mat-form-field "Filters" at bounding box center [1124, 71] width 155 height 31
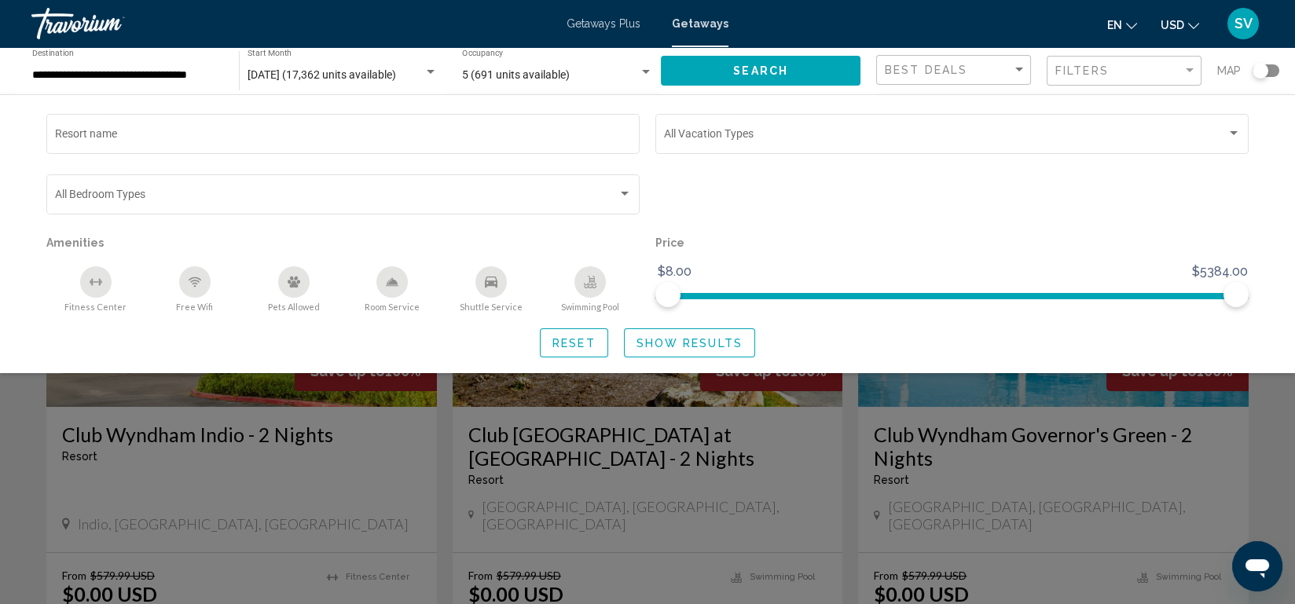
click at [1108, 412] on div "Search widget" at bounding box center [647, 420] width 1295 height 369
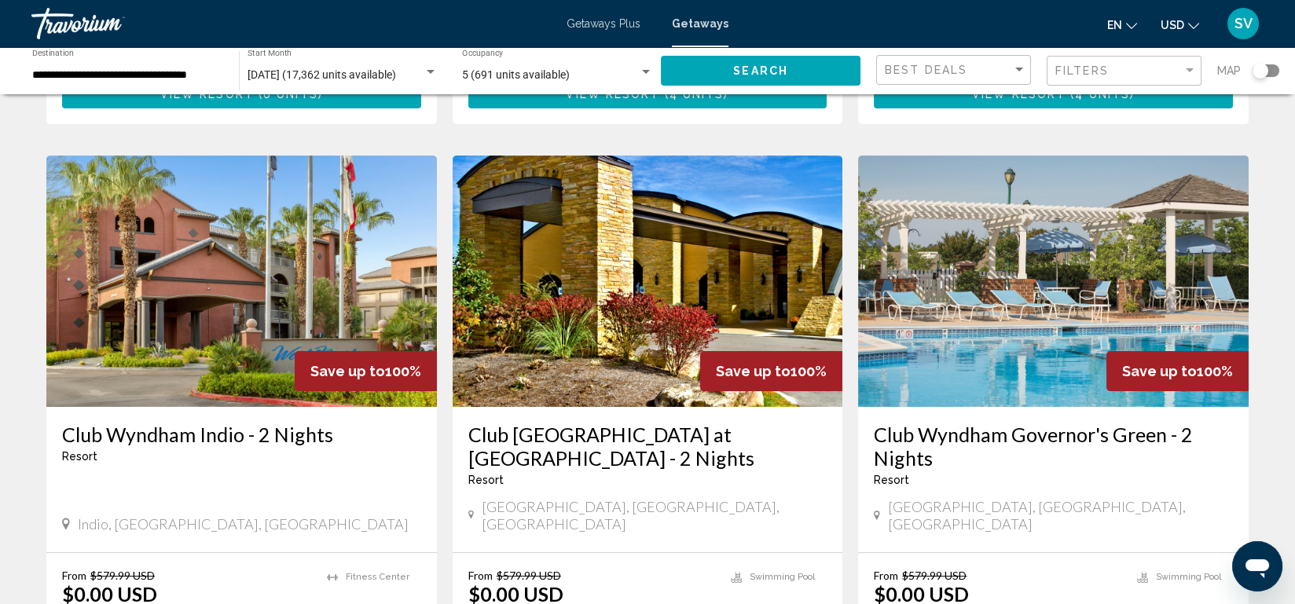
click at [1112, 77] on div "Filters" at bounding box center [1126, 71] width 141 height 29
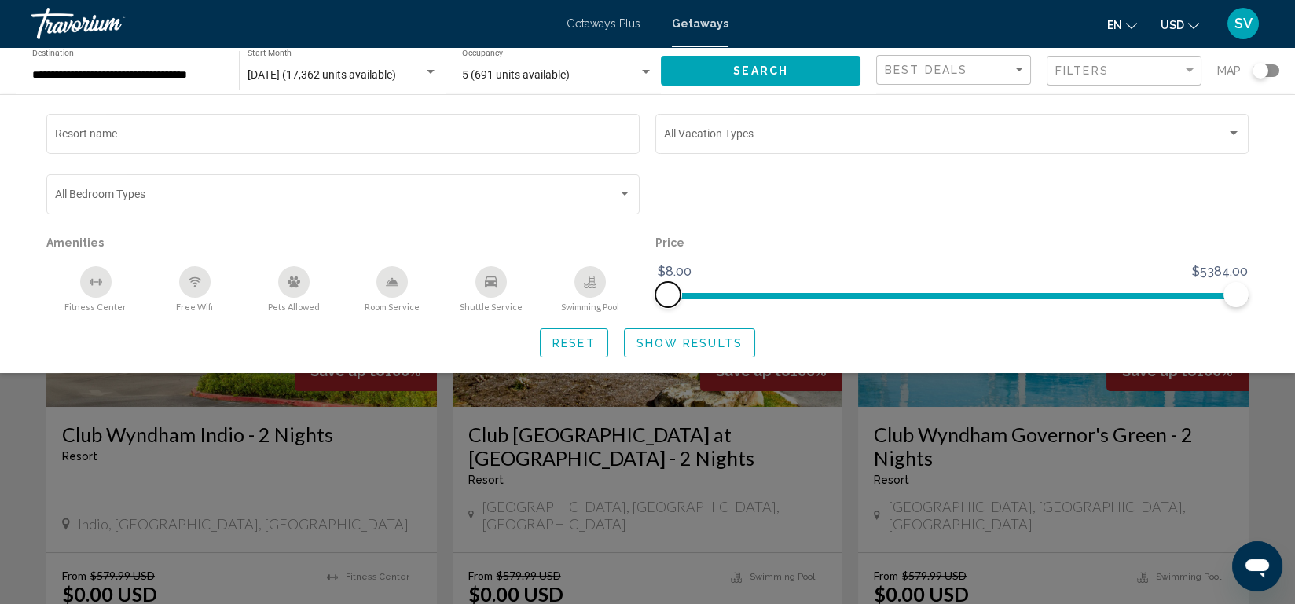
click at [898, 297] on span "Search widget" at bounding box center [952, 296] width 568 height 6
click at [828, 291] on span "Search widget" at bounding box center [952, 293] width 593 height 25
click at [662, 291] on span "Search widget" at bounding box center [952, 293] width 593 height 25
click at [1196, 294] on ngx-slider "$8.00 $5384.00 $8.00 $5384.00" at bounding box center [952, 294] width 593 height 3
click at [972, 298] on span "Search widget" at bounding box center [820, 296] width 304 height 6
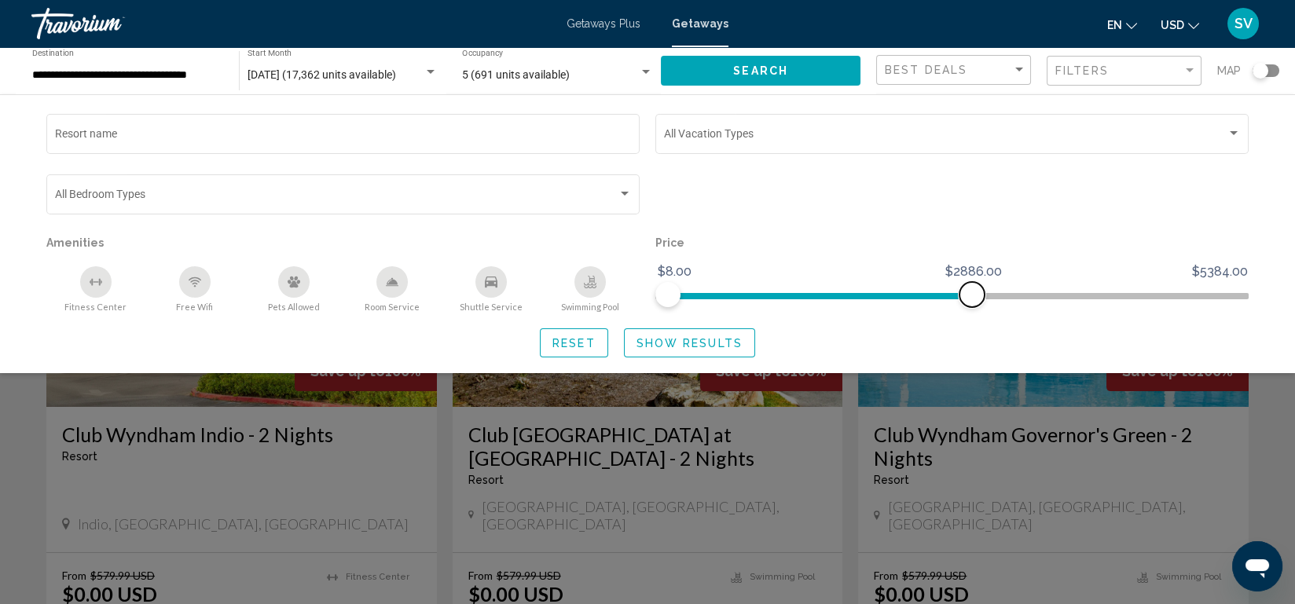
click at [891, 300] on span "Search widget" at bounding box center [820, 293] width 304 height 25
click at [825, 296] on span "Search widget" at bounding box center [746, 296] width 156 height 6
click at [756, 296] on span "Search widget" at bounding box center [746, 296] width 156 height 6
click at [725, 296] on ngx-slider "$8.00 $5384.00 $8.00 $544.00 $8.00 - $544.00" at bounding box center [952, 294] width 593 height 3
click at [702, 296] on ngx-slider "$8.00 $5384.00 $8.00 $328.00 $8.00 - $328.00" at bounding box center [952, 294] width 593 height 3
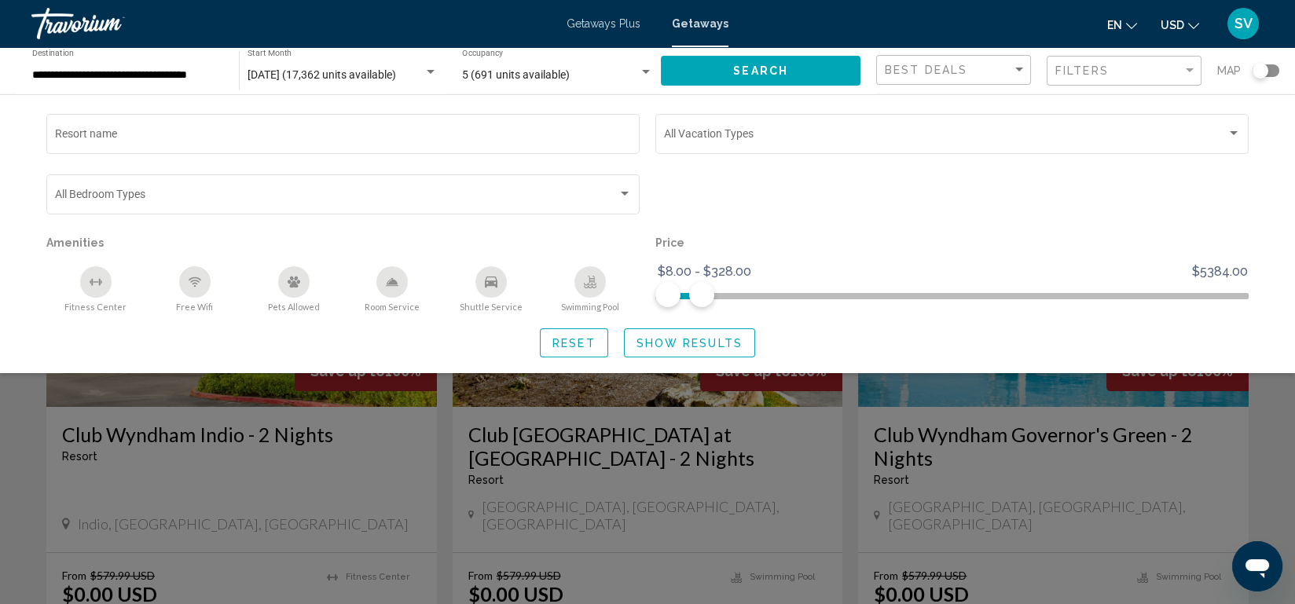
click at [648, 347] on span "Show Results" at bounding box center [690, 343] width 106 height 13
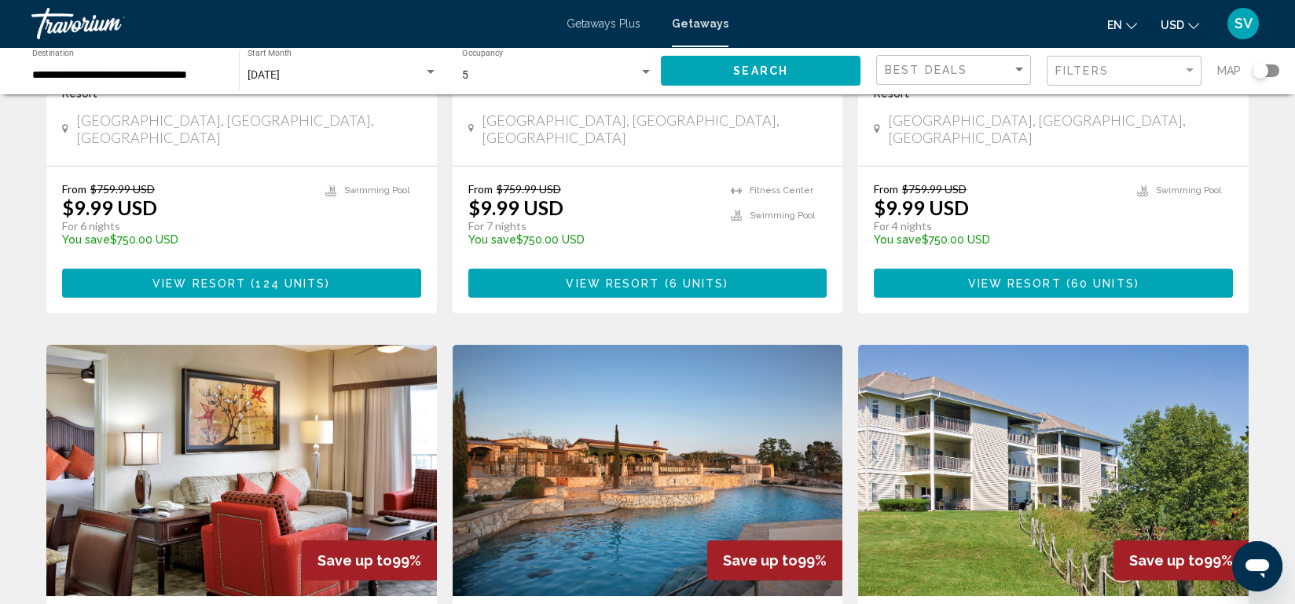
scroll to position [387, 0]
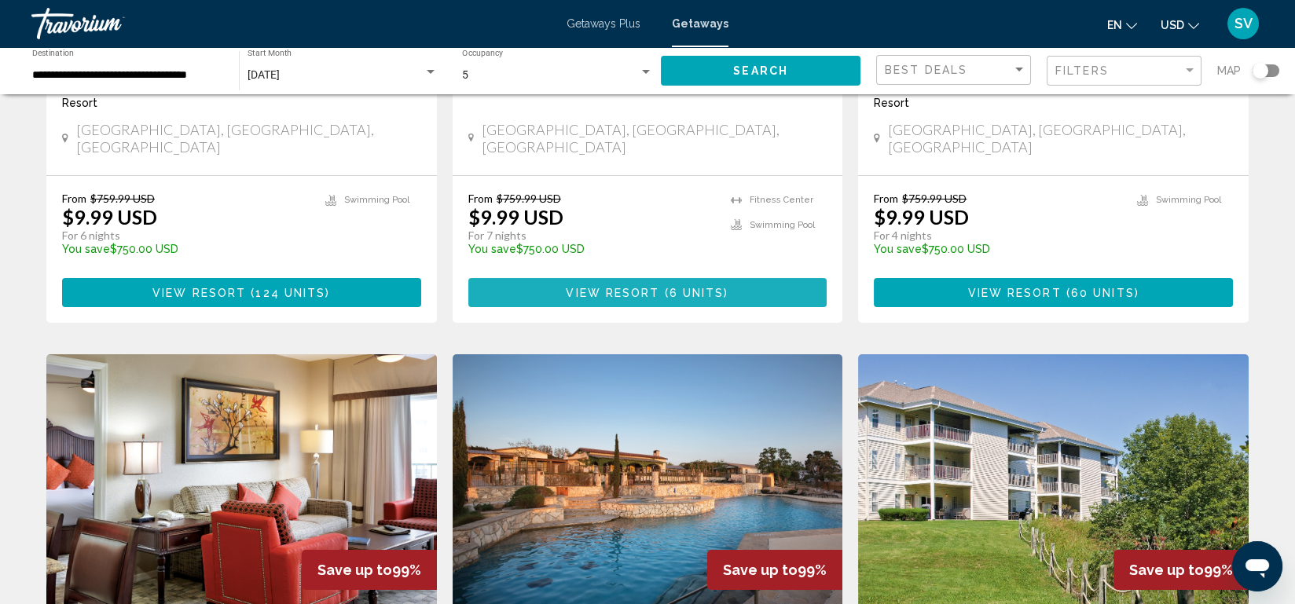
click at [692, 287] on span "6 units" at bounding box center [697, 293] width 55 height 13
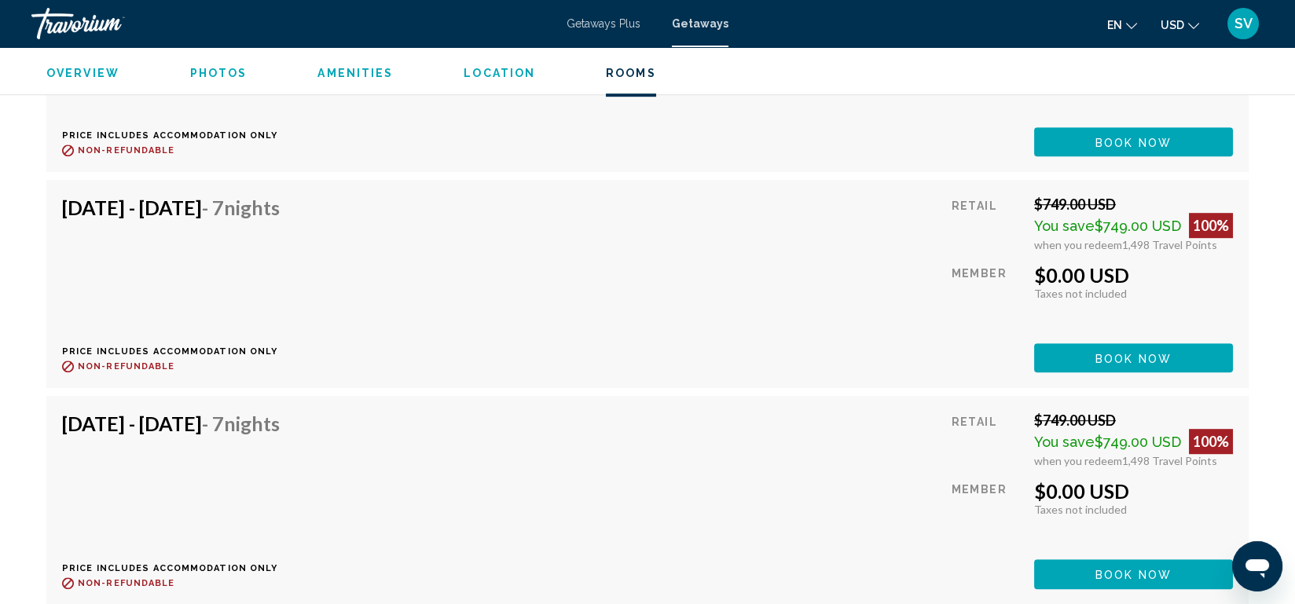
scroll to position [3218, 0]
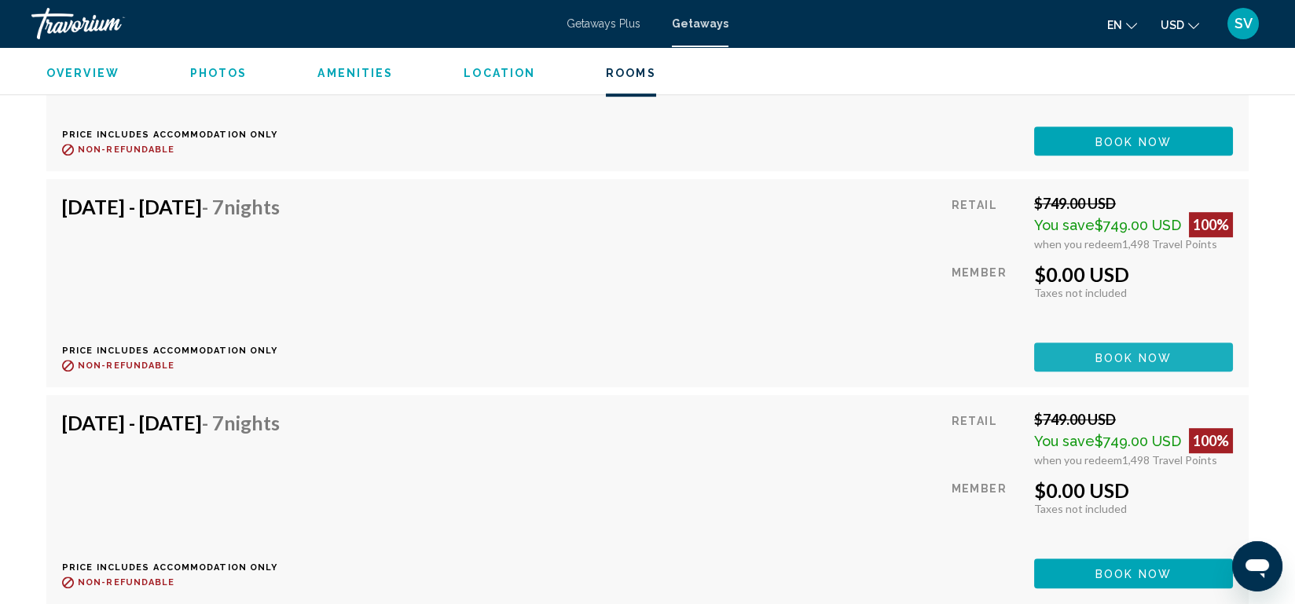
click at [1080, 343] on button "Book now" at bounding box center [1133, 357] width 199 height 29
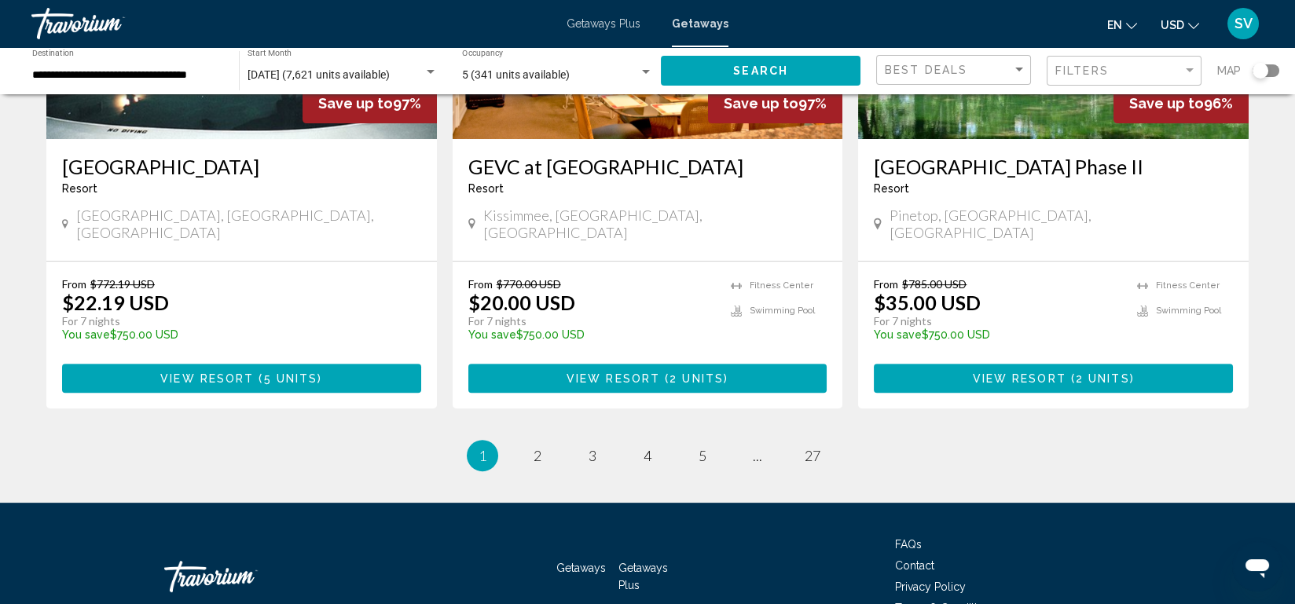
scroll to position [2013, 0]
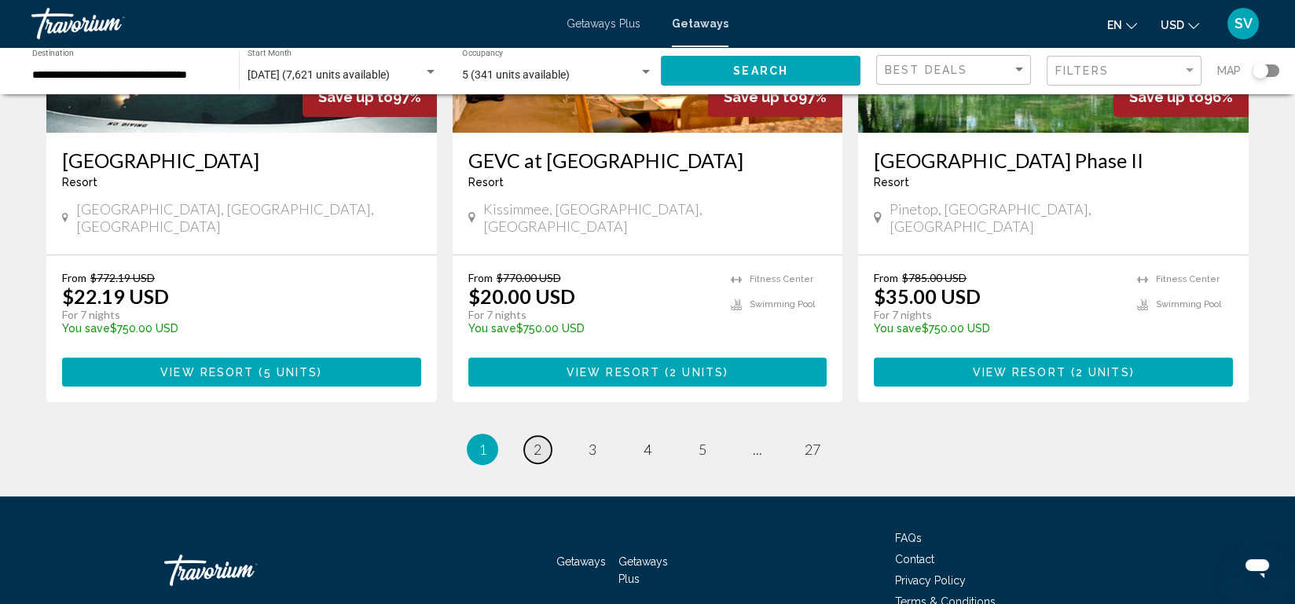
click at [544, 436] on link "page 2" at bounding box center [538, 450] width 28 height 28
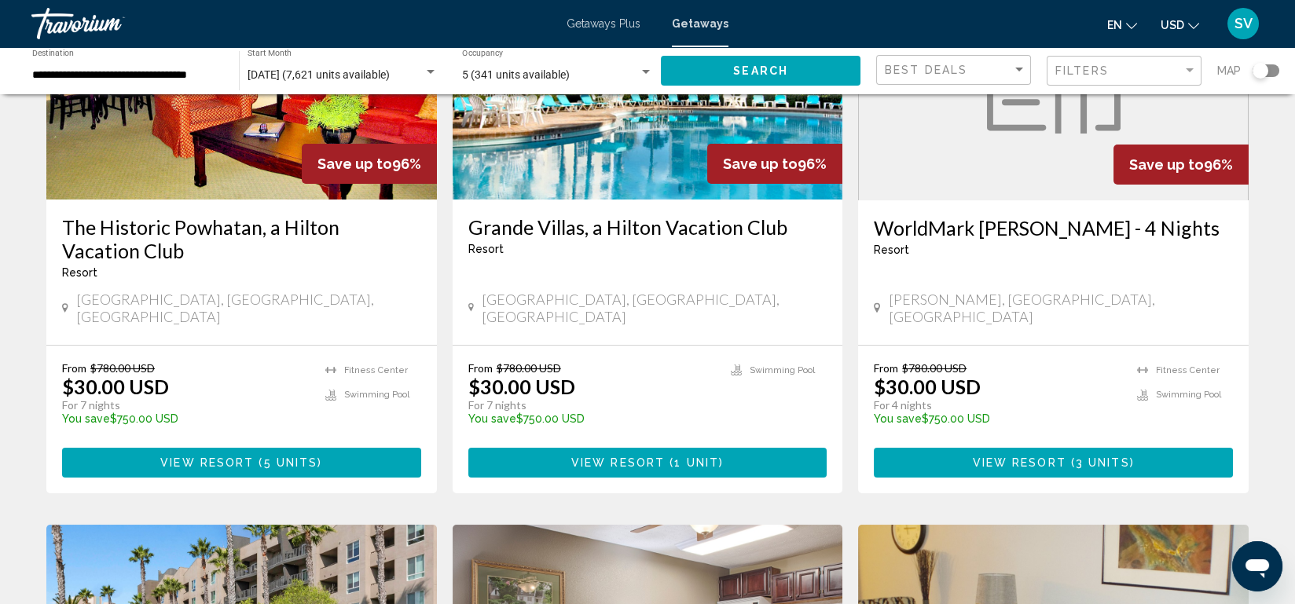
scroll to position [777, 0]
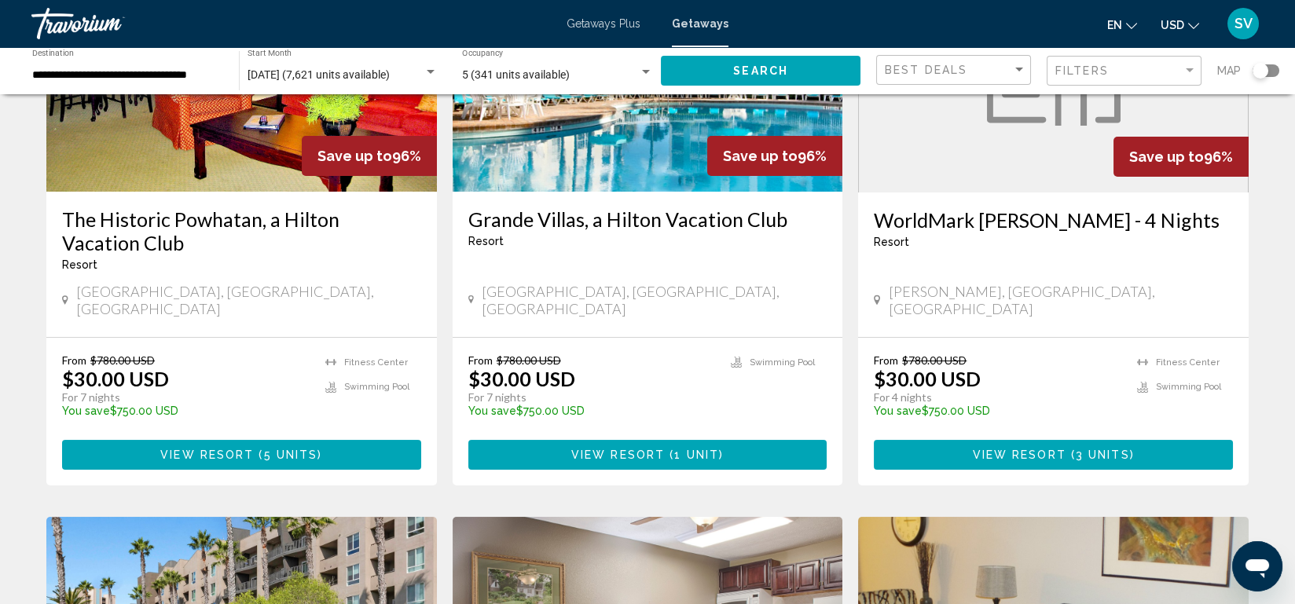
click at [281, 450] on span "5 units" at bounding box center [291, 456] width 54 height 13
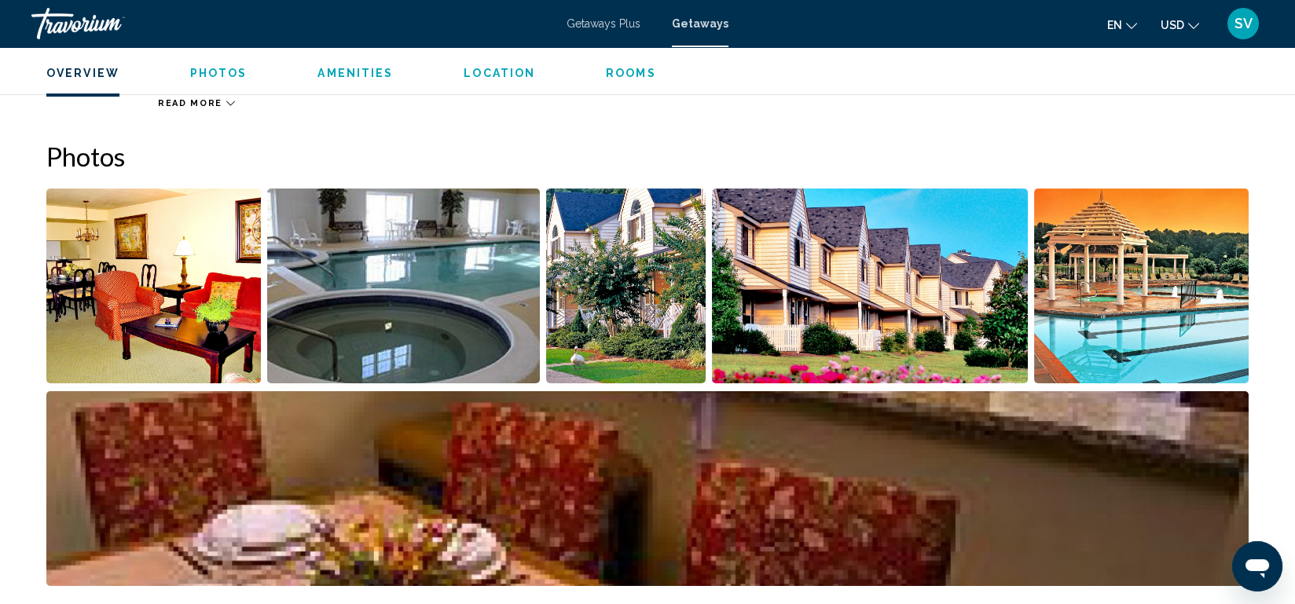
scroll to position [654, 0]
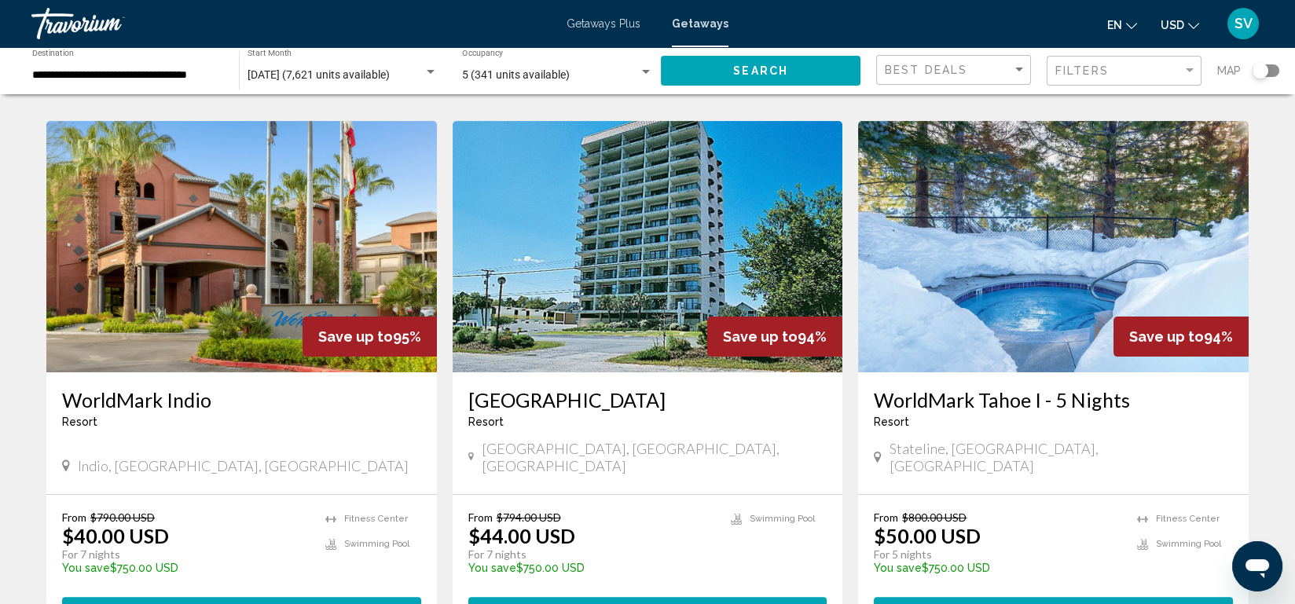
scroll to position [1769, 0]
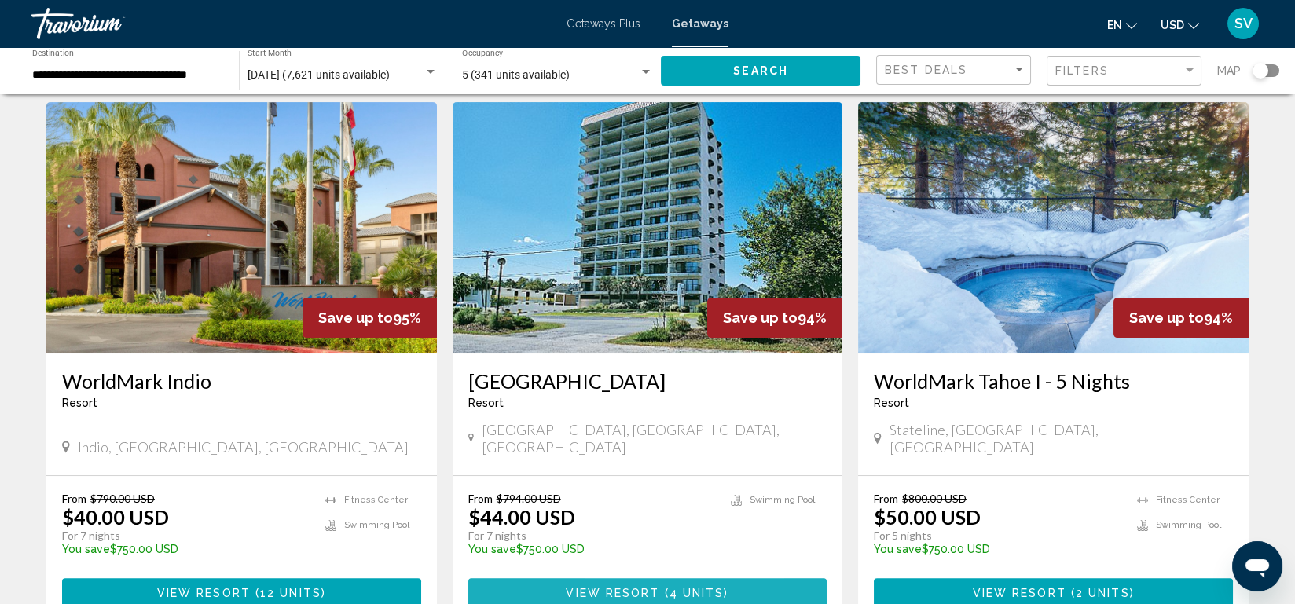
click at [606, 587] on span "View Resort" at bounding box center [613, 593] width 94 height 13
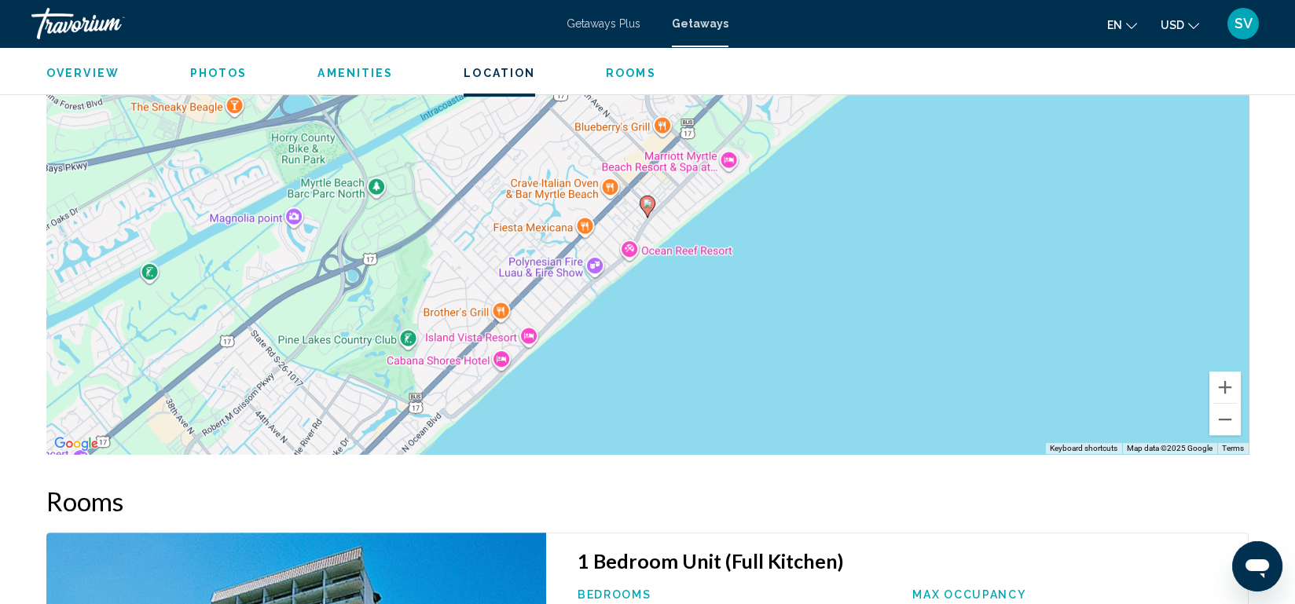
scroll to position [1796, 0]
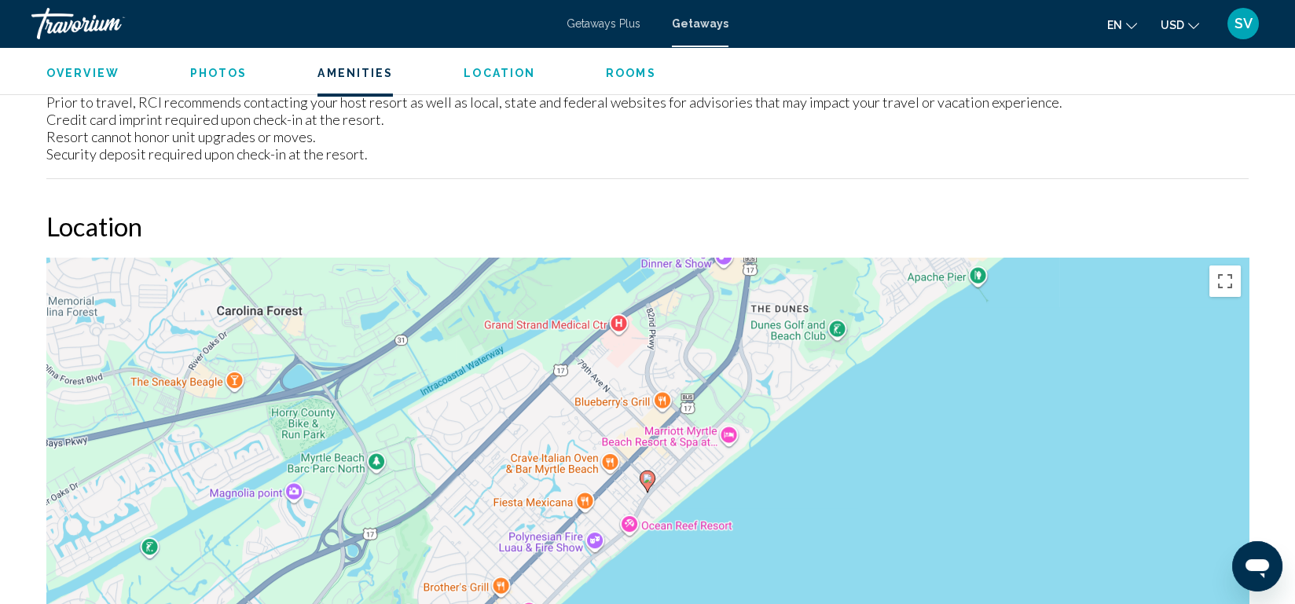
drag, startPoint x: 19, startPoint y: 1, endPoint x: 264, endPoint y: 201, distance: 316.7
click at [264, 201] on div "Overview Type Resort All-Inclusive No All-Inclusive Address [STREET_ADDRESS] [G…" at bounding box center [648, 349] width 1218 height 3095
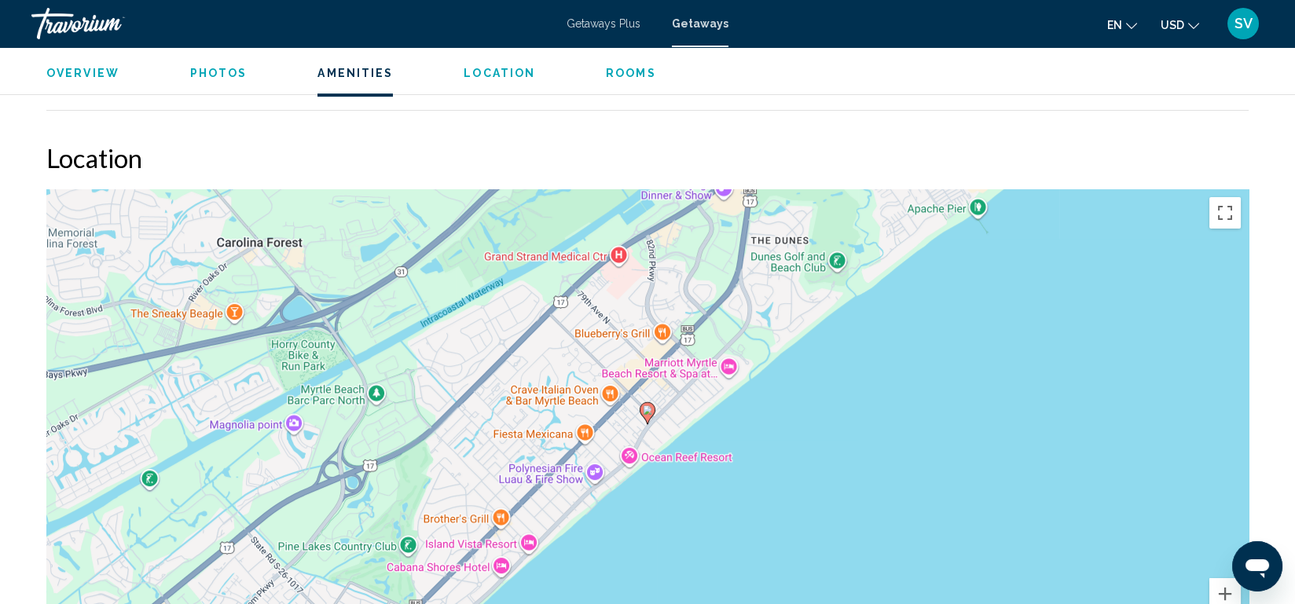
scroll to position [1868, 0]
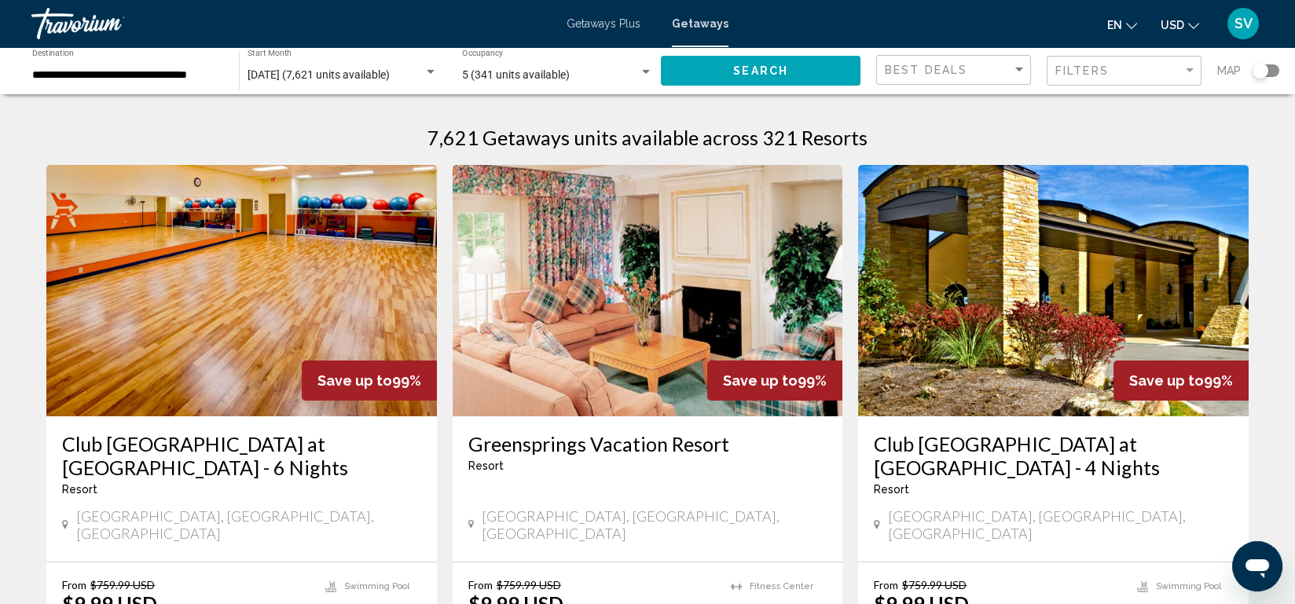
click at [659, 337] on img "Main content" at bounding box center [648, 291] width 391 height 252
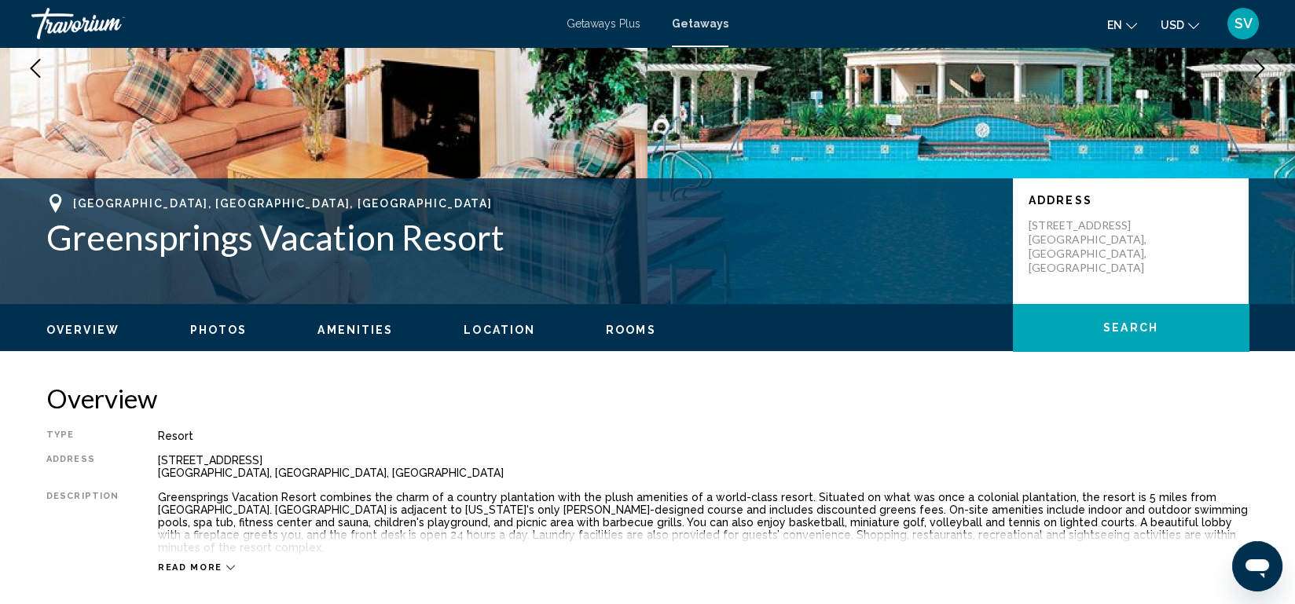
scroll to position [215, 0]
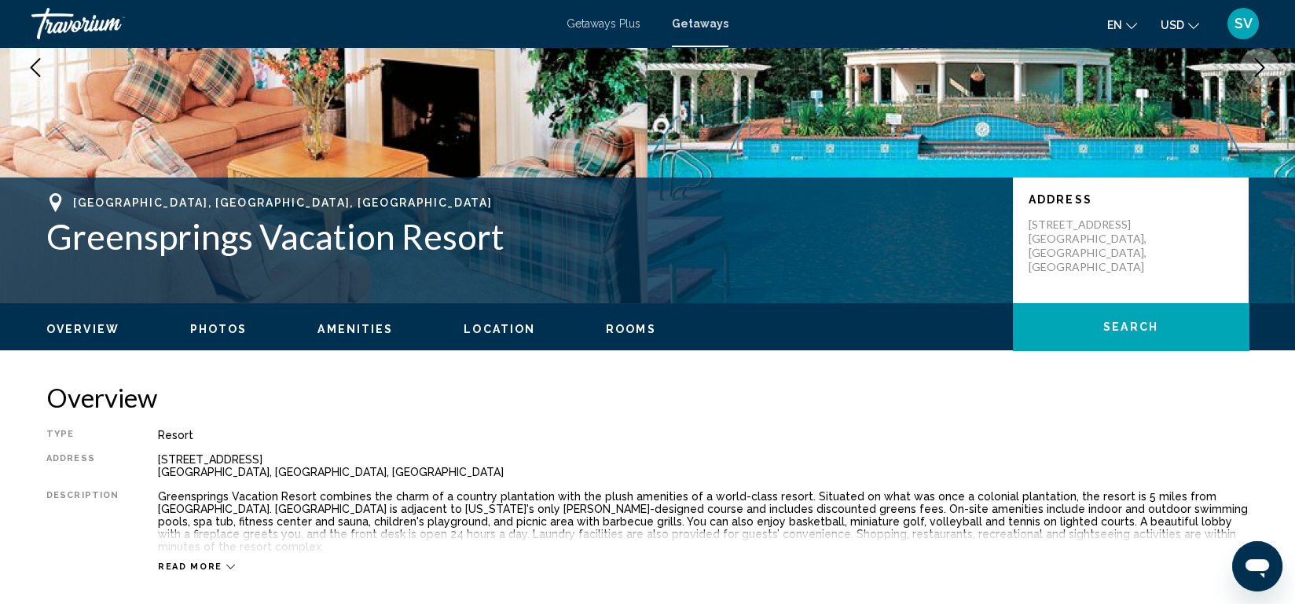
click at [375, 330] on span "Amenities" at bounding box center [355, 329] width 75 height 13
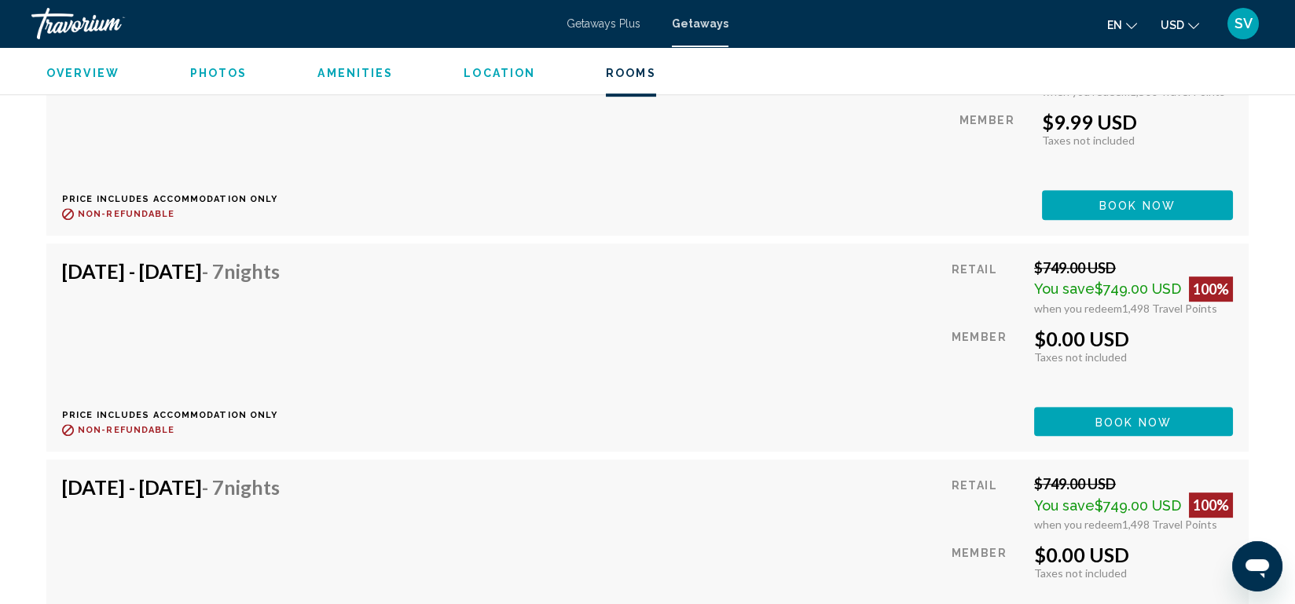
scroll to position [2938, 0]
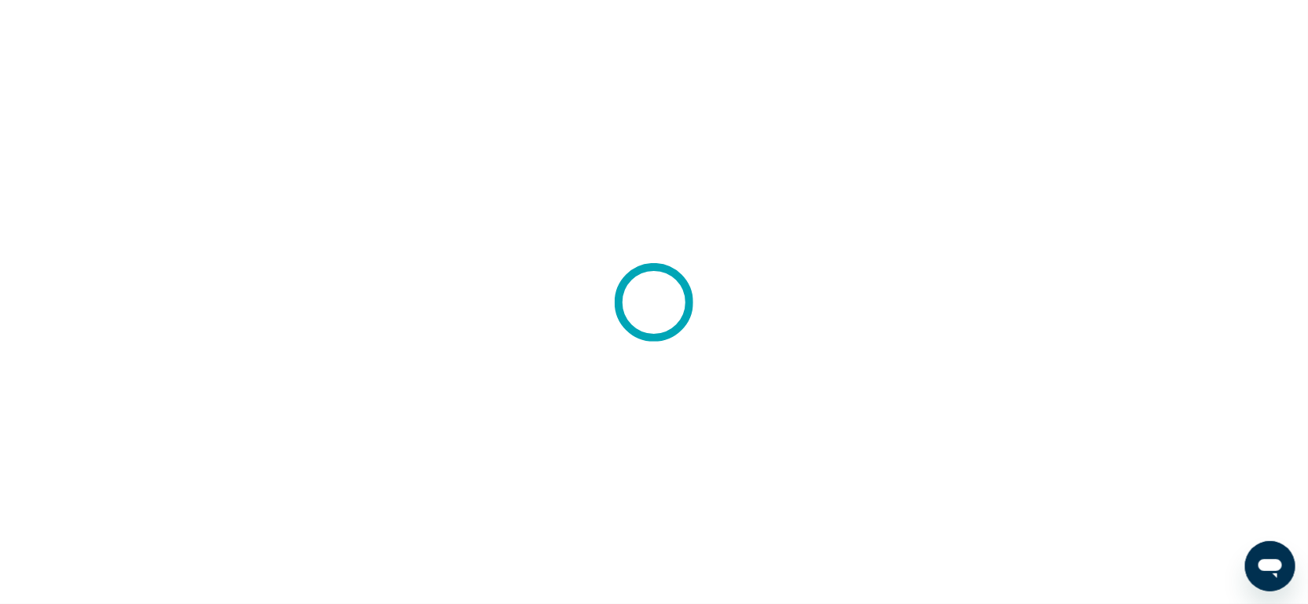
click at [76, 321] on div at bounding box center [654, 302] width 1308 height 604
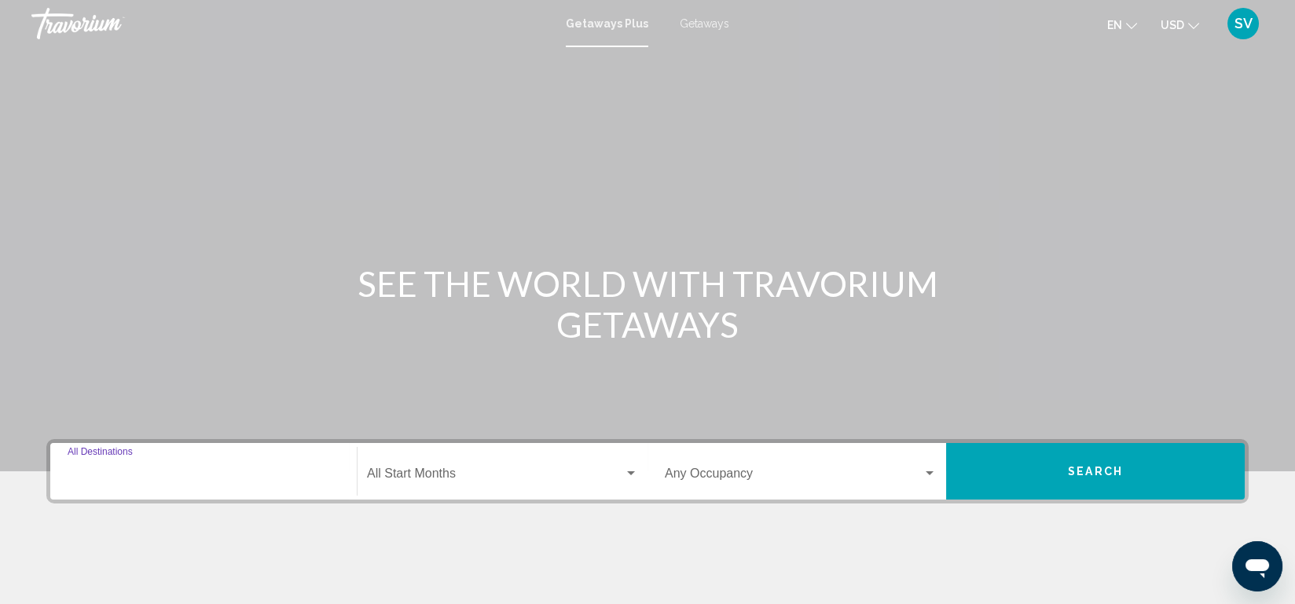
click at [139, 473] on input "Destination All Destinations" at bounding box center [204, 477] width 272 height 14
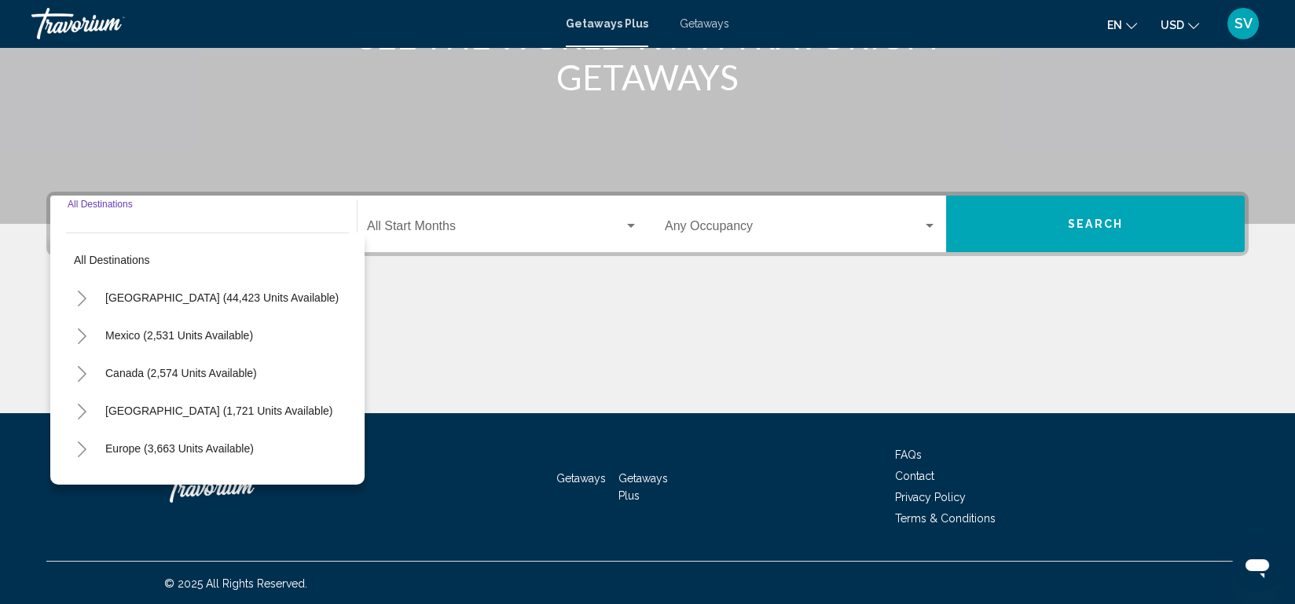
scroll to position [248, 0]
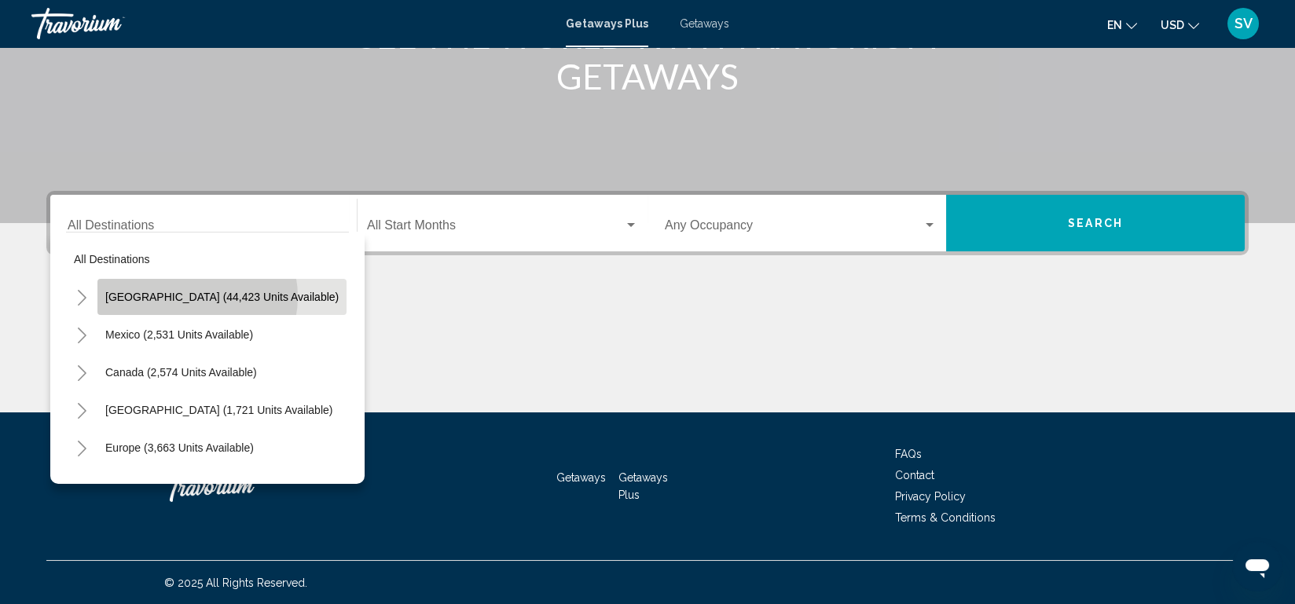
click at [190, 296] on span "[GEOGRAPHIC_DATA] (44,423 units available)" at bounding box center [221, 297] width 233 height 13
type input "**********"
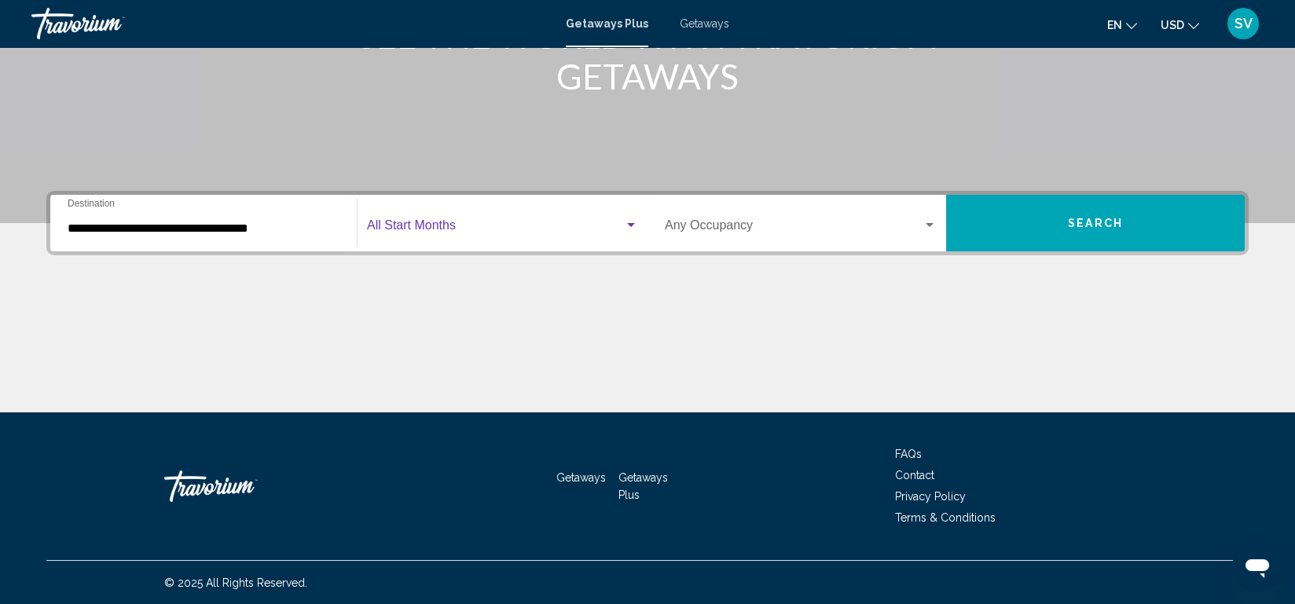
click at [469, 223] on span "Search widget" at bounding box center [495, 229] width 257 height 14
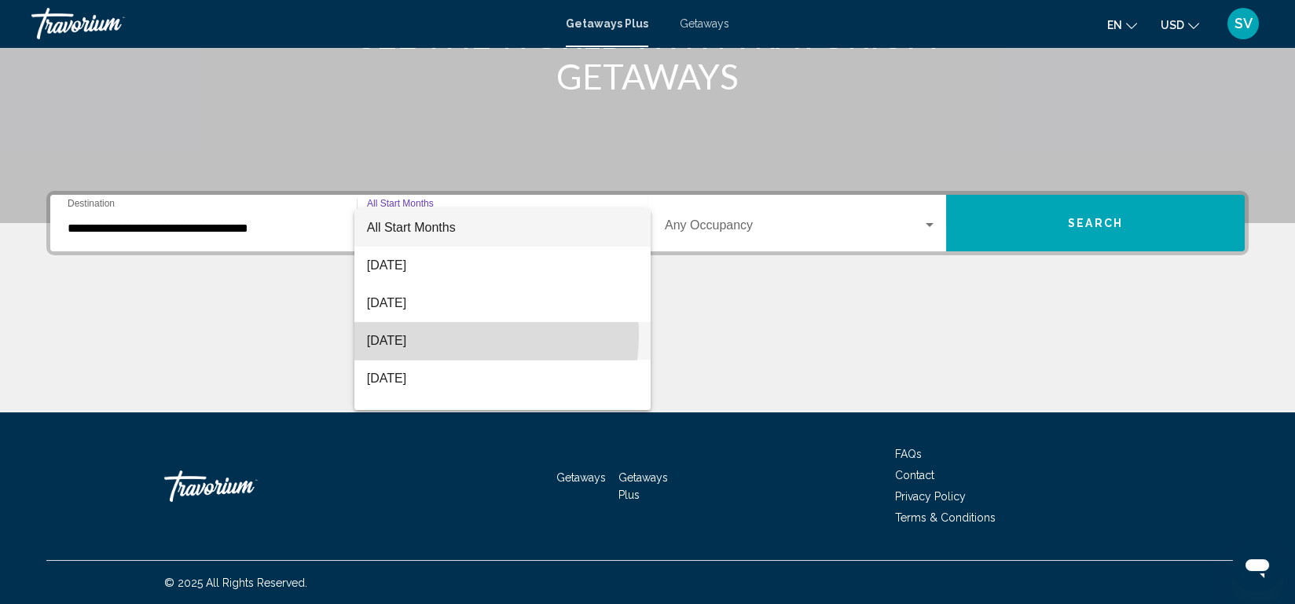
click at [430, 335] on span "[DATE]" at bounding box center [502, 341] width 271 height 38
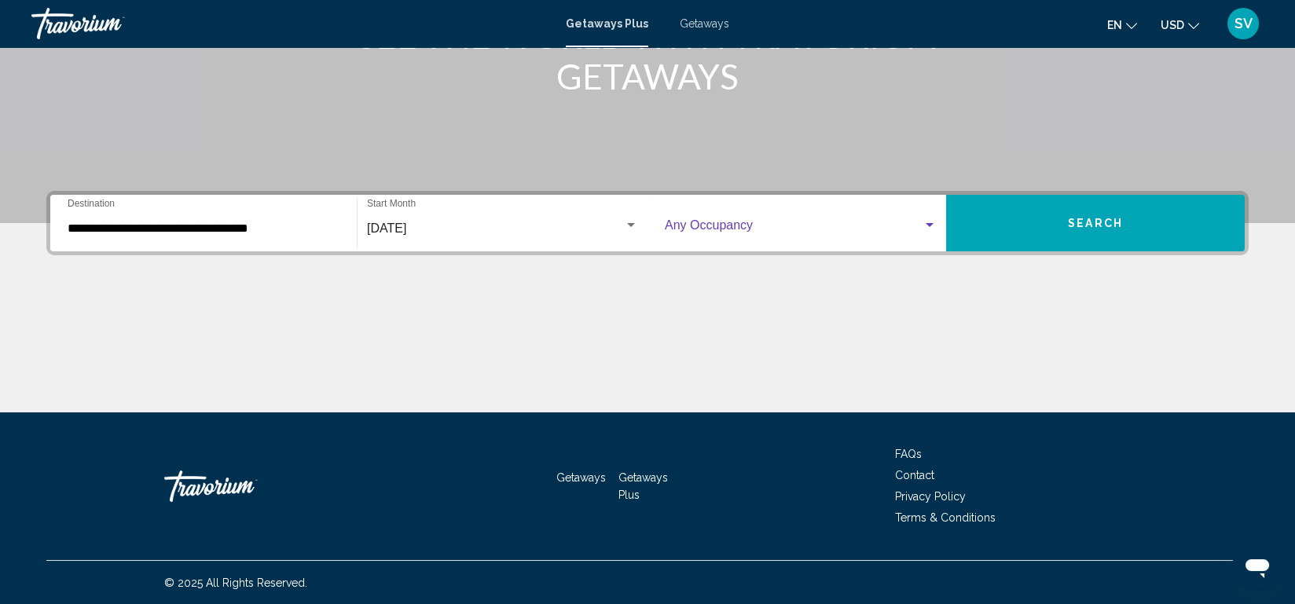
click at [891, 223] on span "Search widget" at bounding box center [794, 229] width 258 height 14
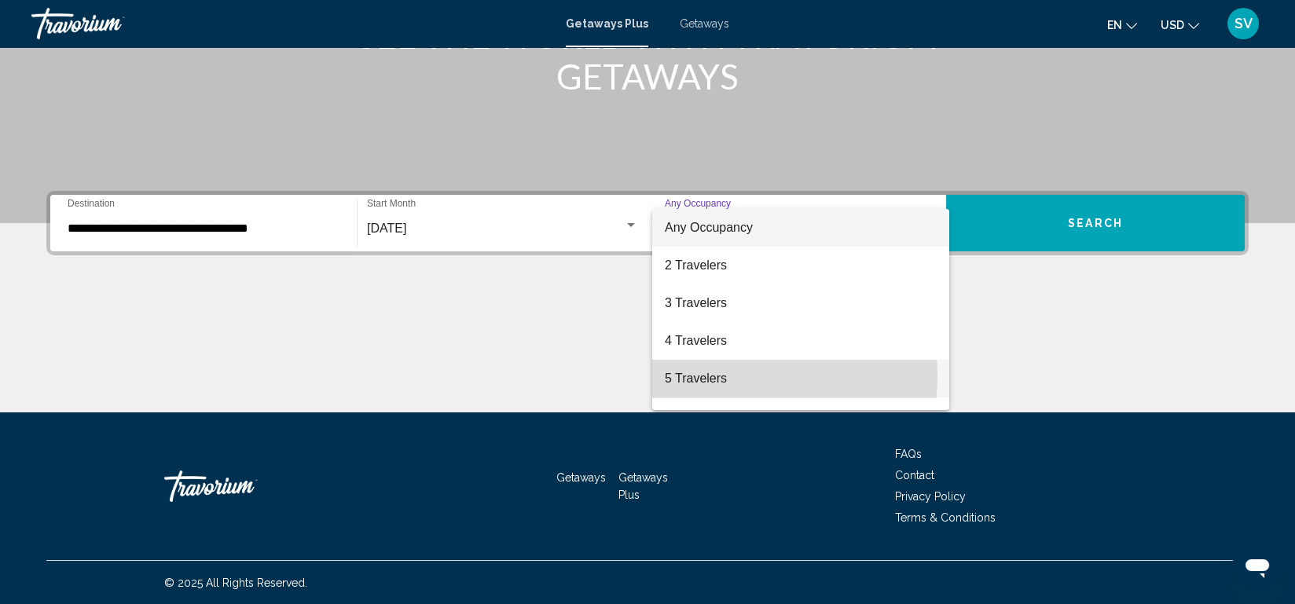
click at [705, 376] on span "5 Travelers" at bounding box center [801, 379] width 272 height 38
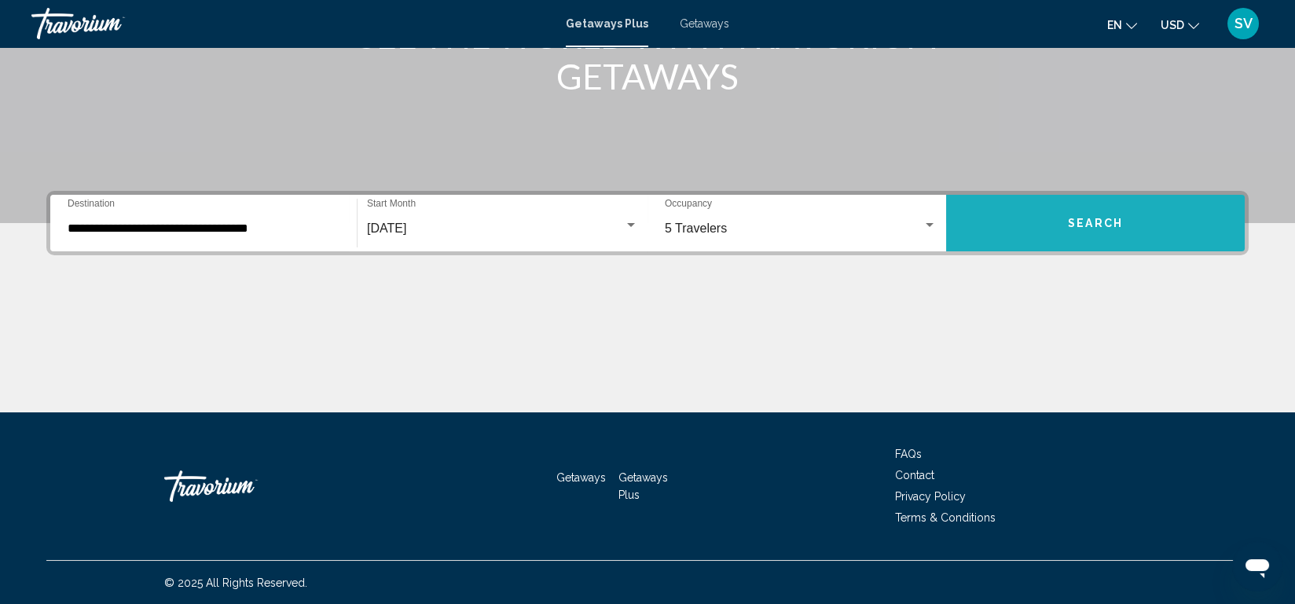
click at [1060, 225] on button "Search" at bounding box center [1095, 223] width 299 height 57
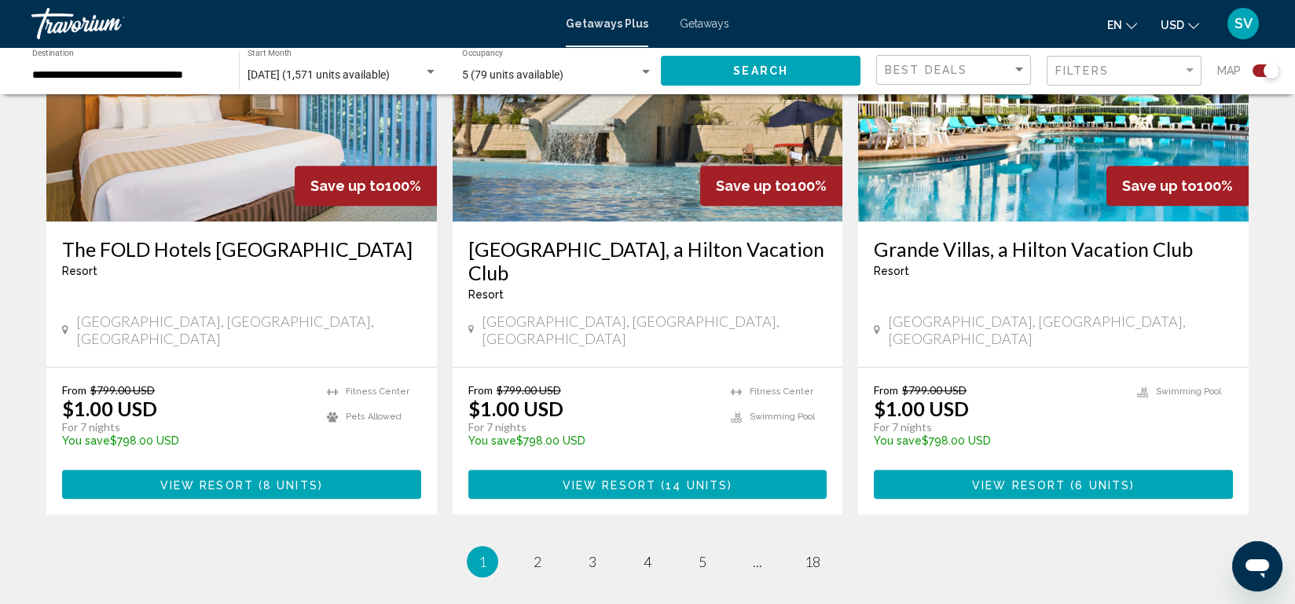
scroll to position [2444, 0]
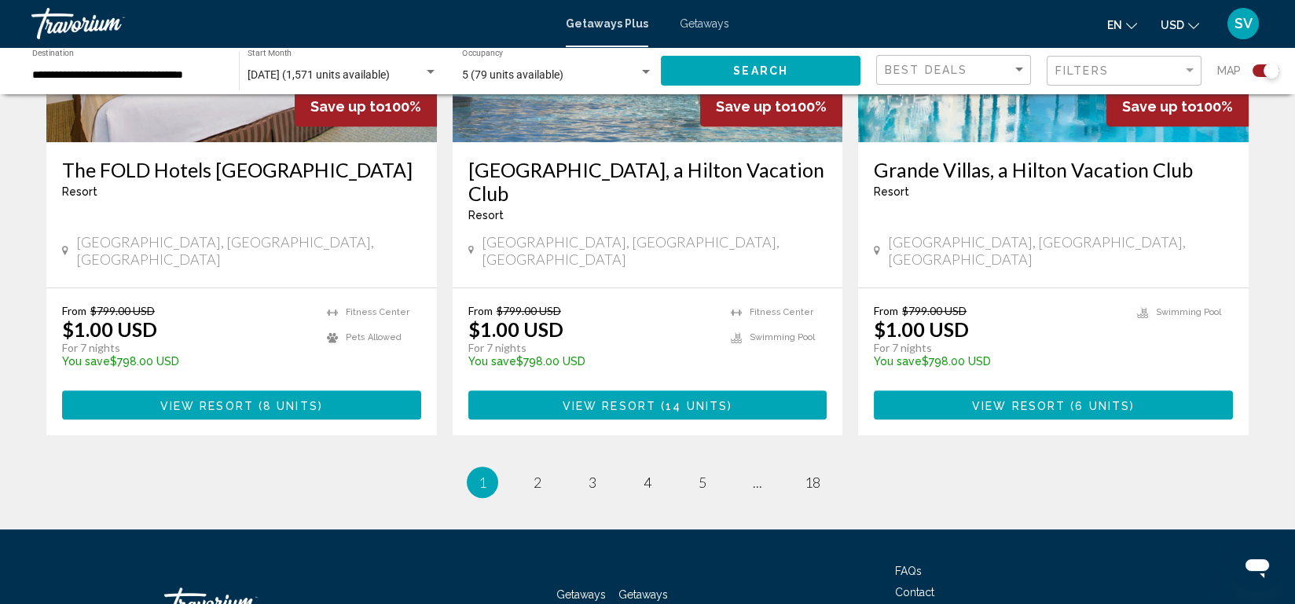
click at [1060, 341] on p "For 7 nights" at bounding box center [998, 348] width 248 height 14
click at [532, 469] on link "page 2" at bounding box center [538, 483] width 28 height 28
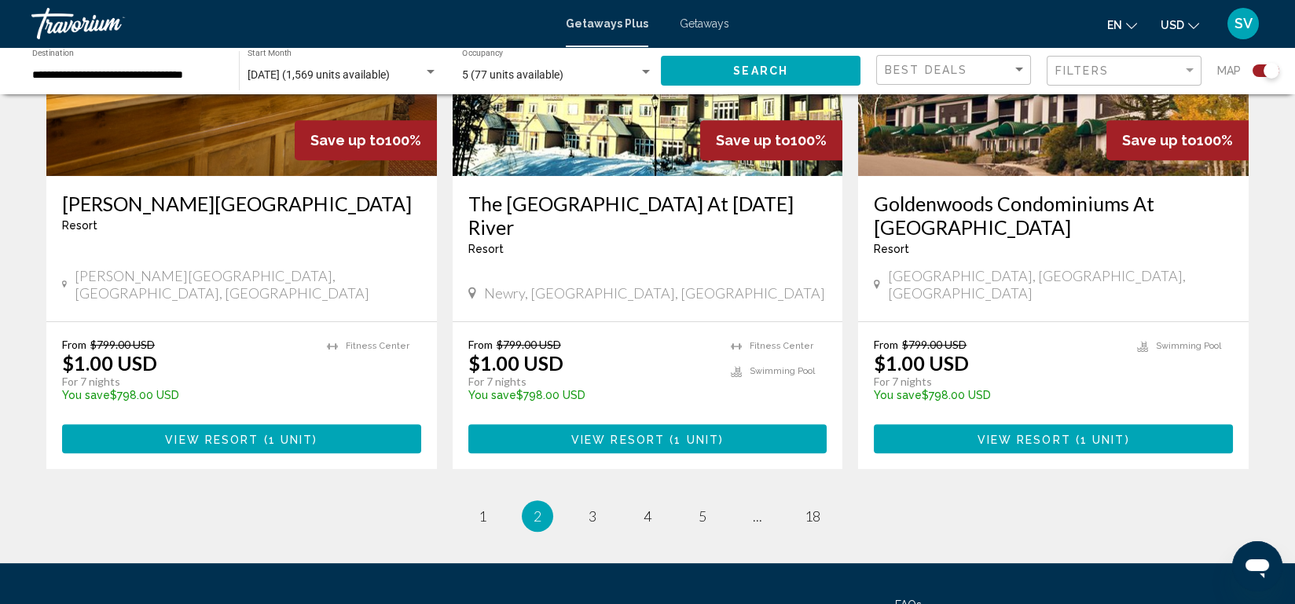
scroll to position [2394, 0]
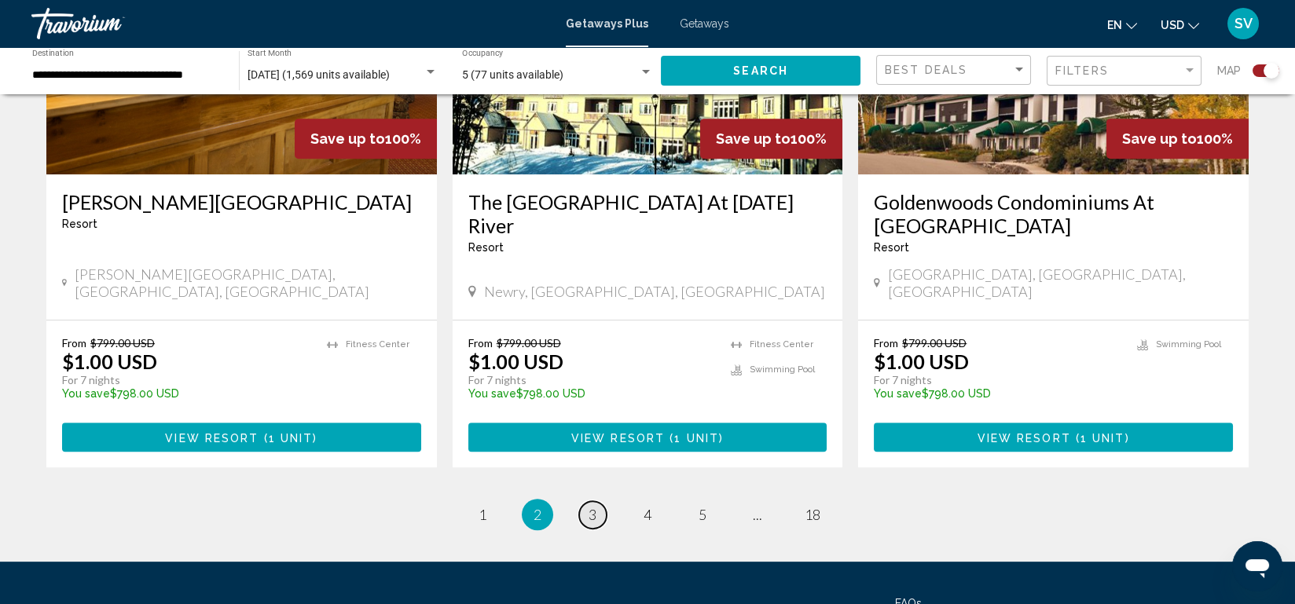
click at [586, 501] on link "page 3" at bounding box center [593, 515] width 28 height 28
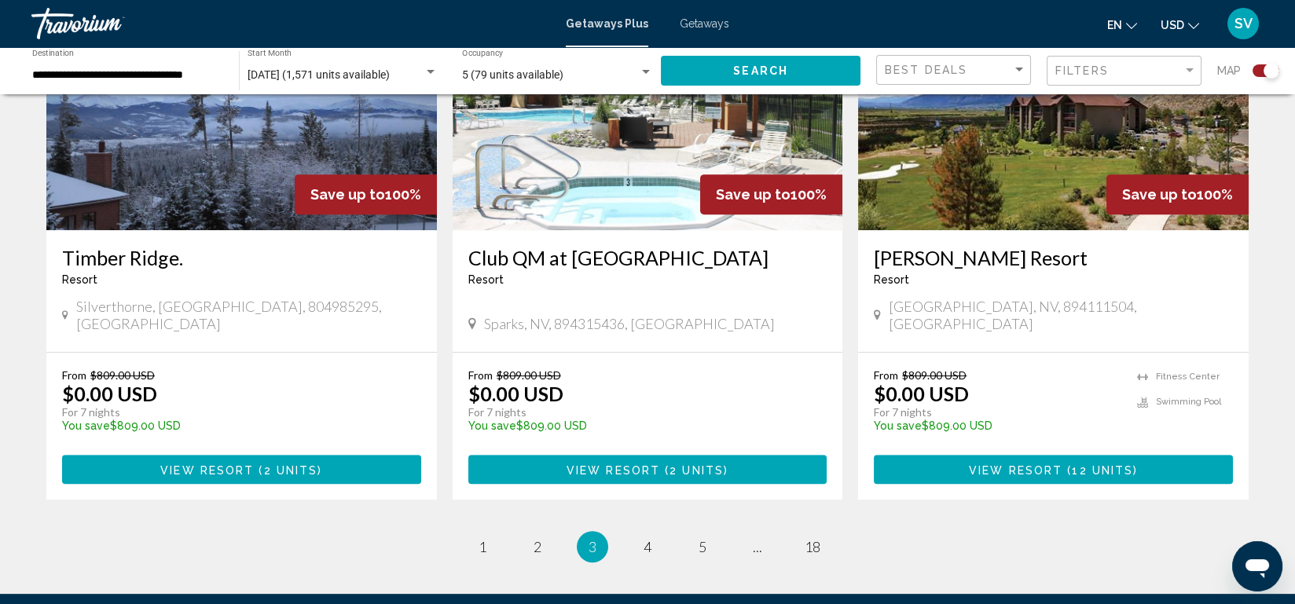
scroll to position [2459, 0]
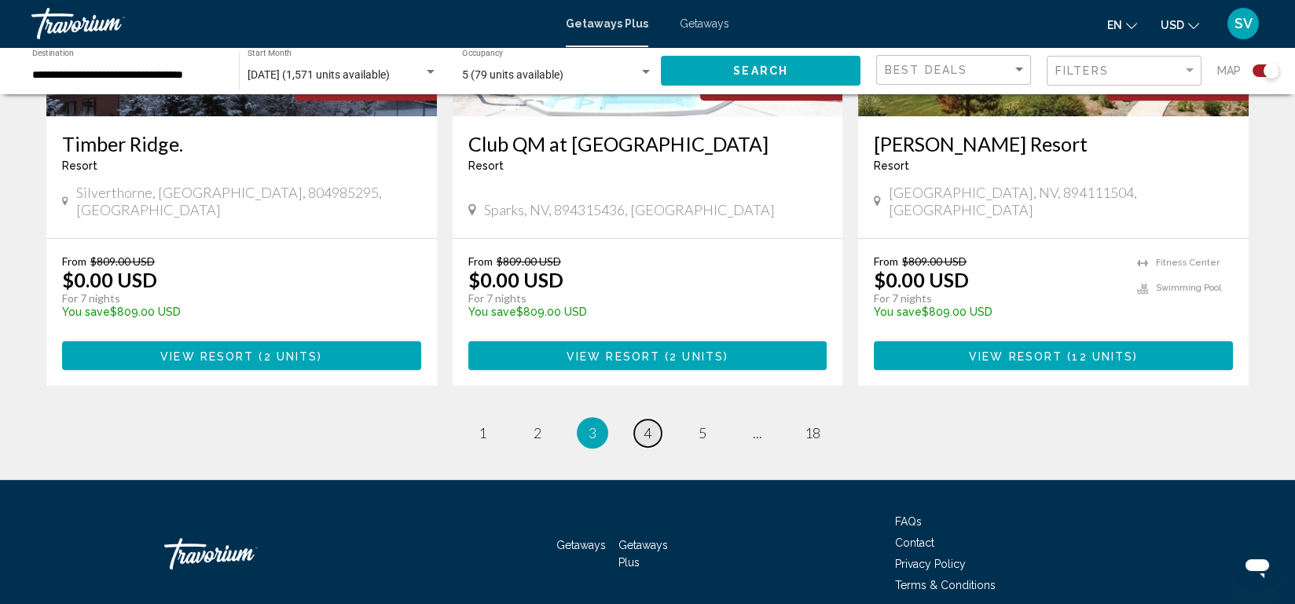
click at [647, 424] on span "4" at bounding box center [648, 432] width 8 height 17
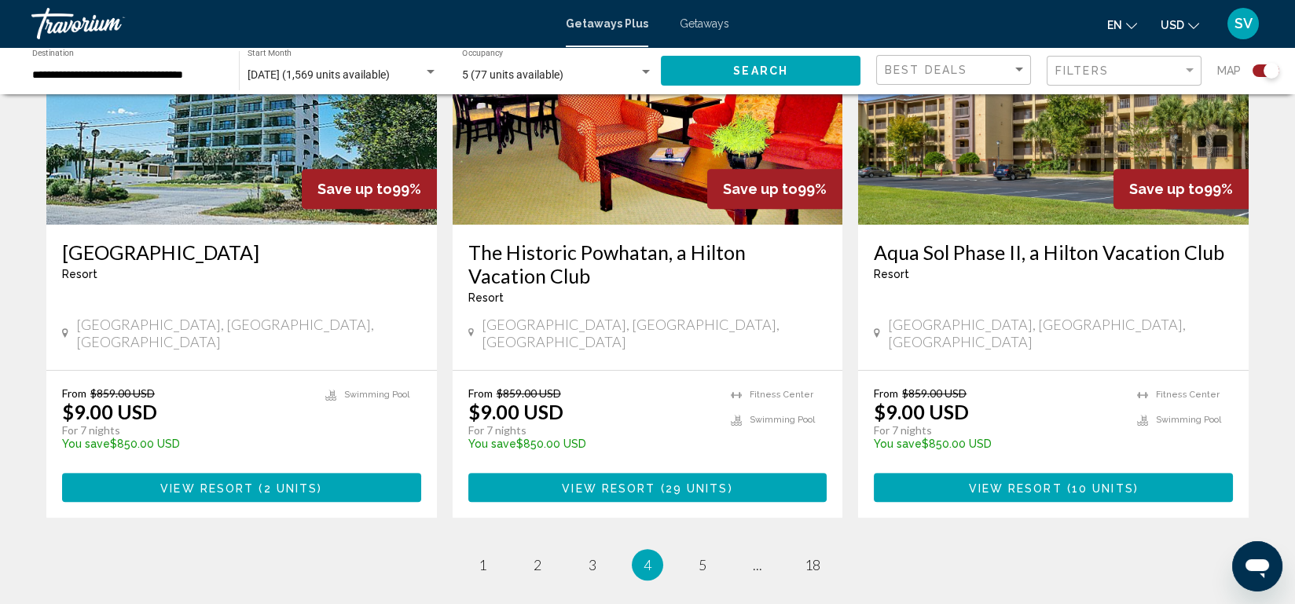
scroll to position [2441, 0]
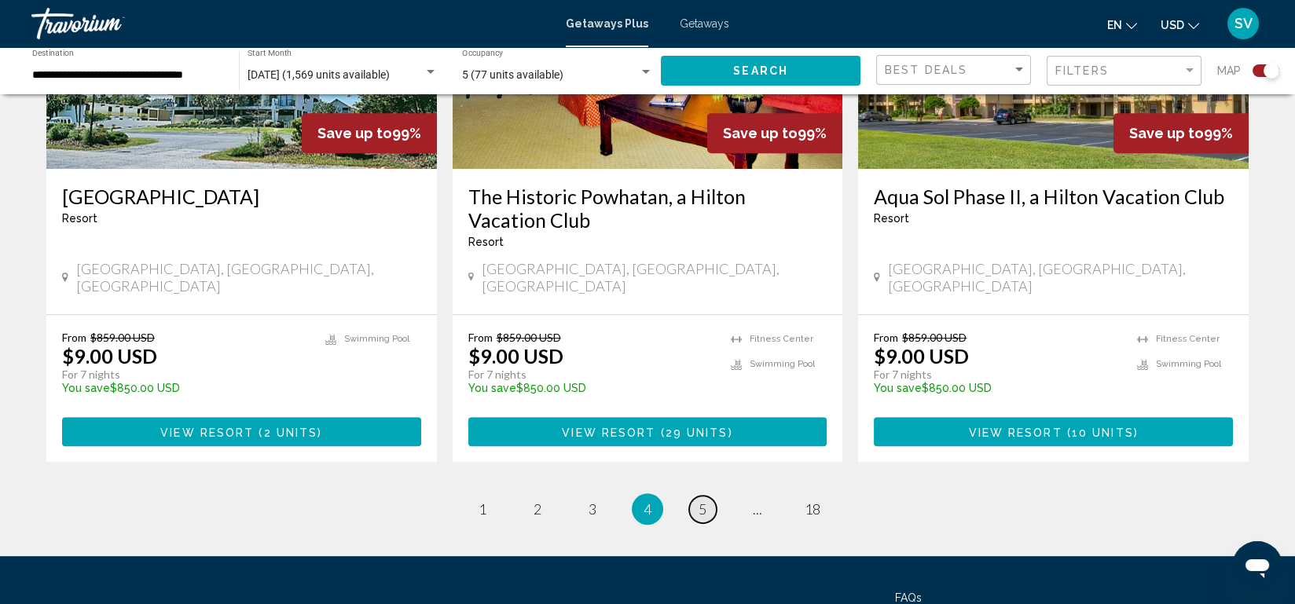
click at [703, 496] on link "page 5" at bounding box center [703, 510] width 28 height 28
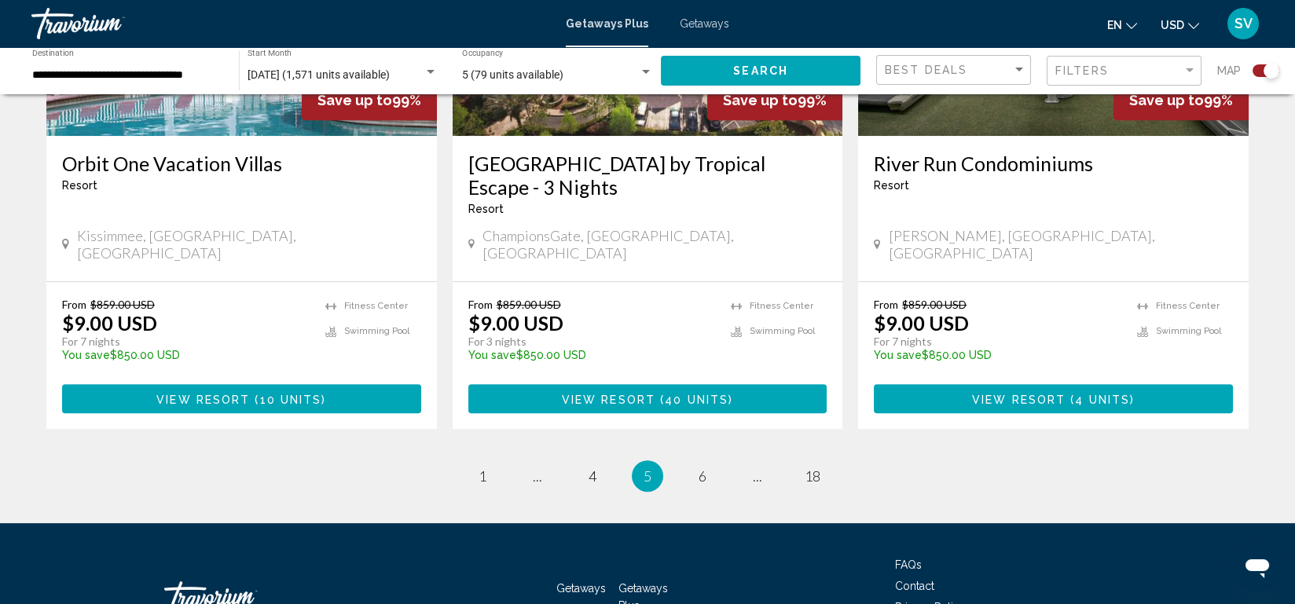
scroll to position [2437, 0]
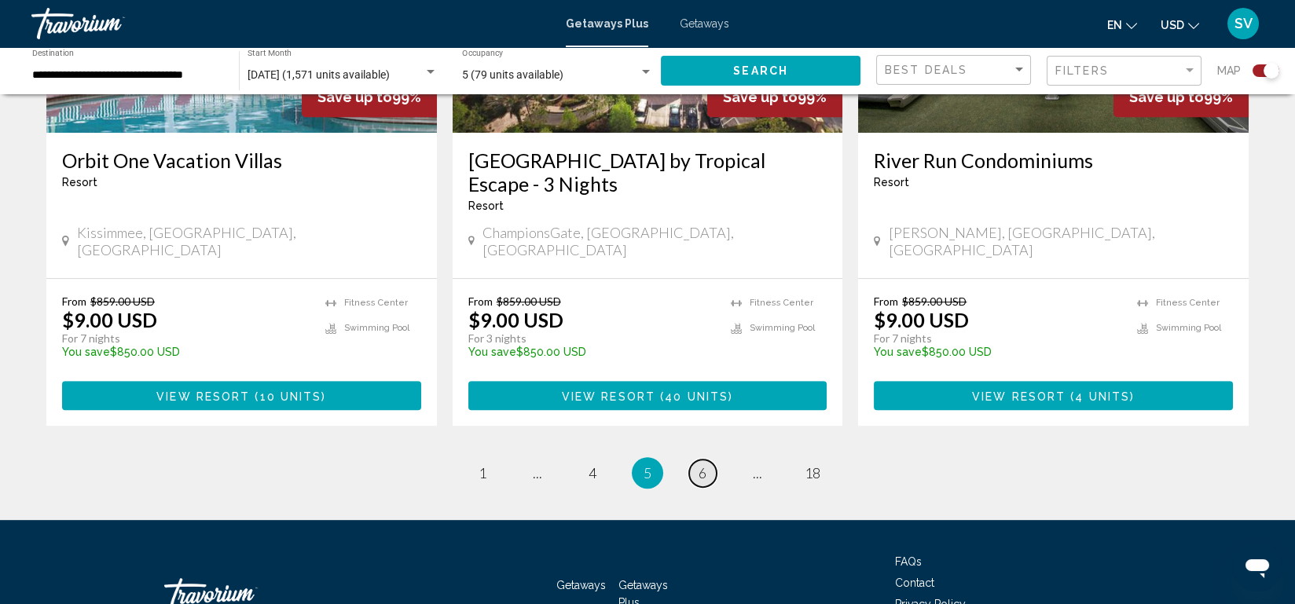
click at [710, 460] on link "page 6" at bounding box center [703, 474] width 28 height 28
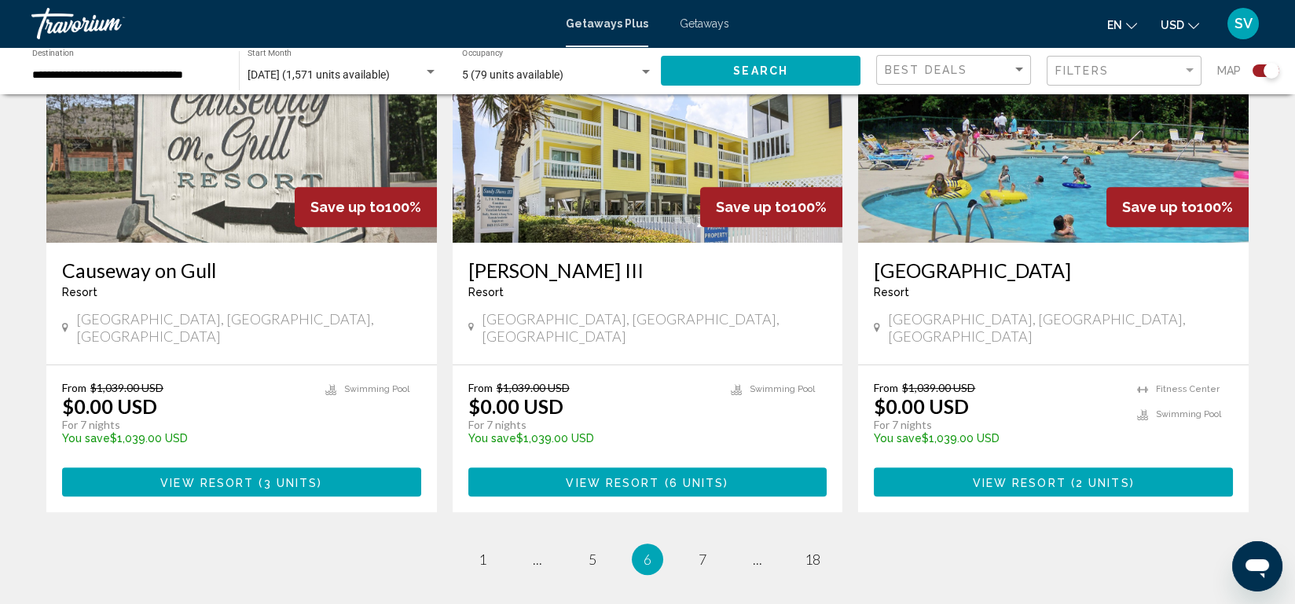
scroll to position [2421, 0]
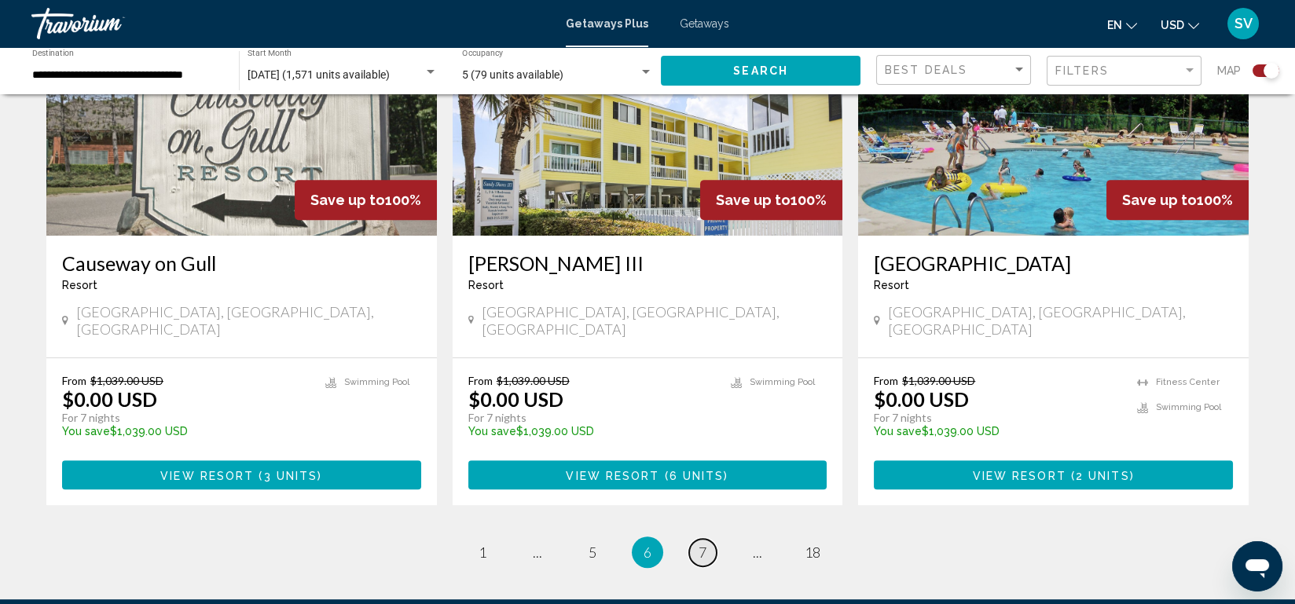
click at [697, 539] on link "page 7" at bounding box center [703, 553] width 28 height 28
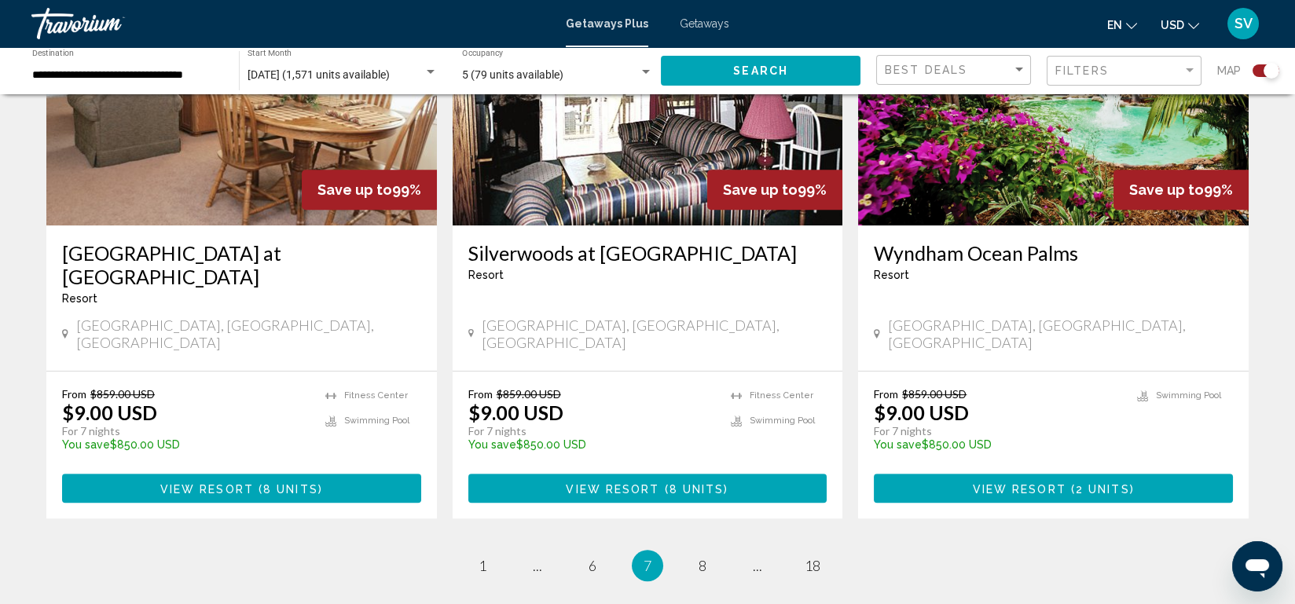
scroll to position [2362, 0]
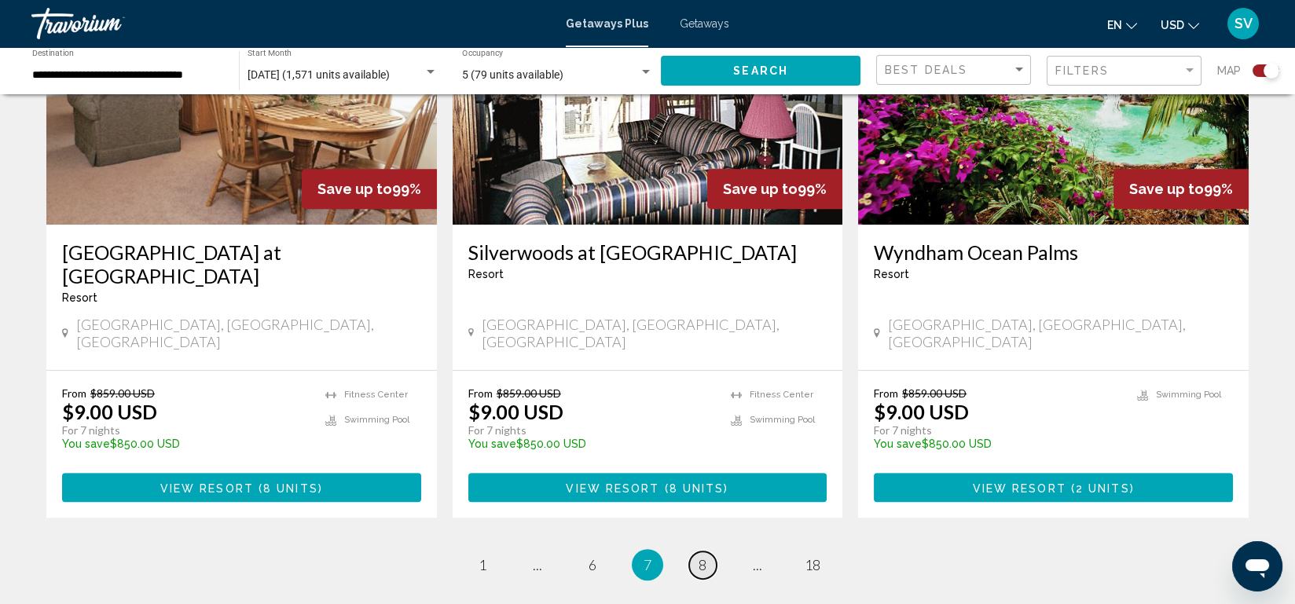
click at [699, 557] on span "8" at bounding box center [703, 565] width 8 height 17
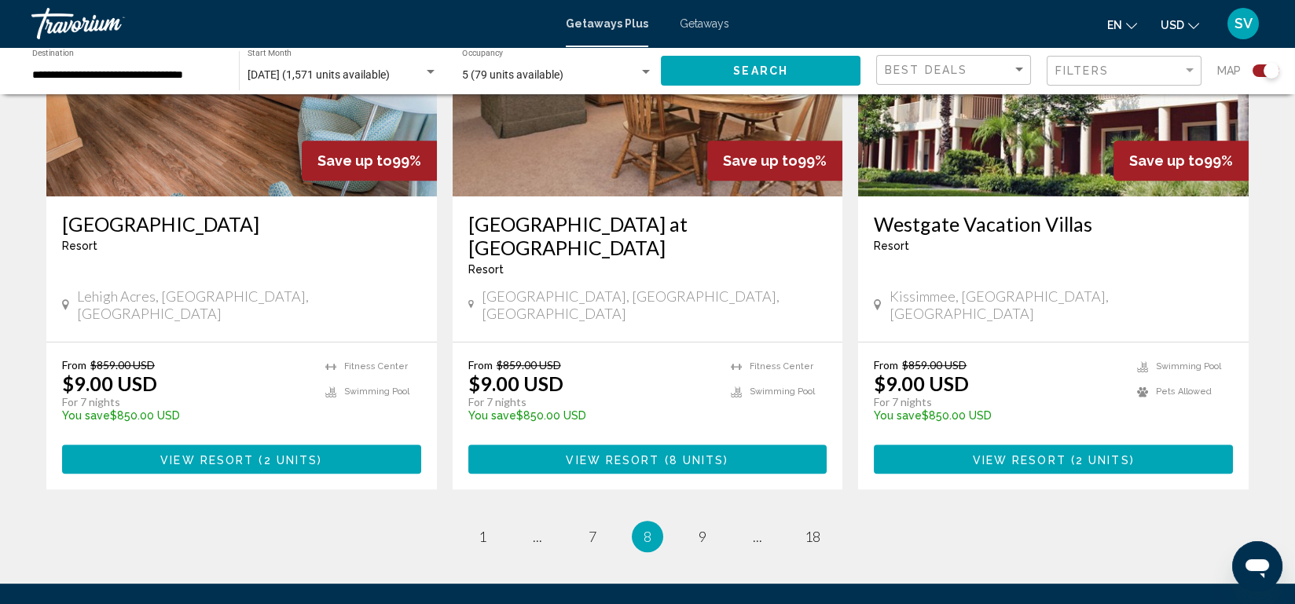
scroll to position [2421, 0]
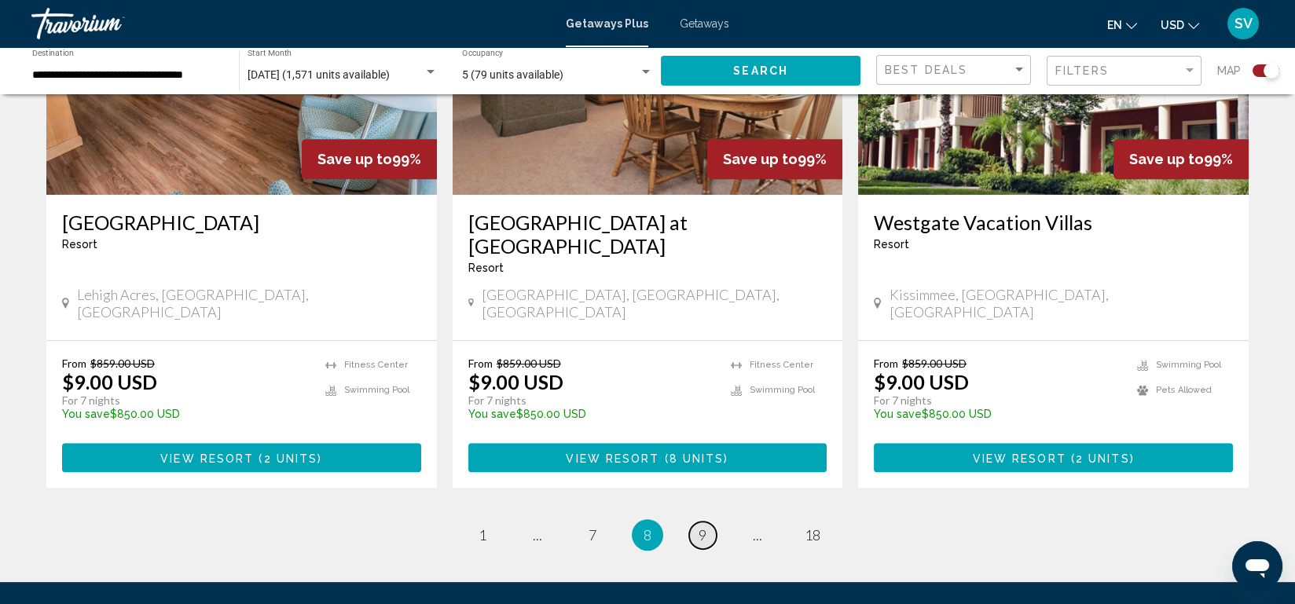
click at [705, 527] on span "9" at bounding box center [703, 535] width 8 height 17
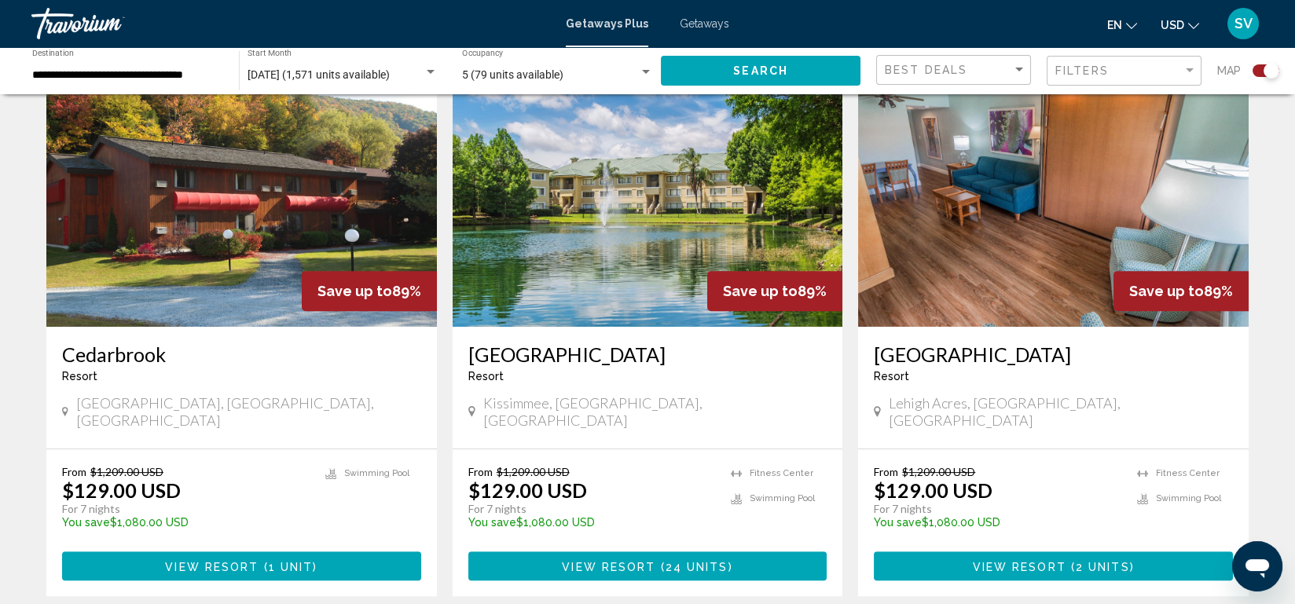
scroll to position [2467, 0]
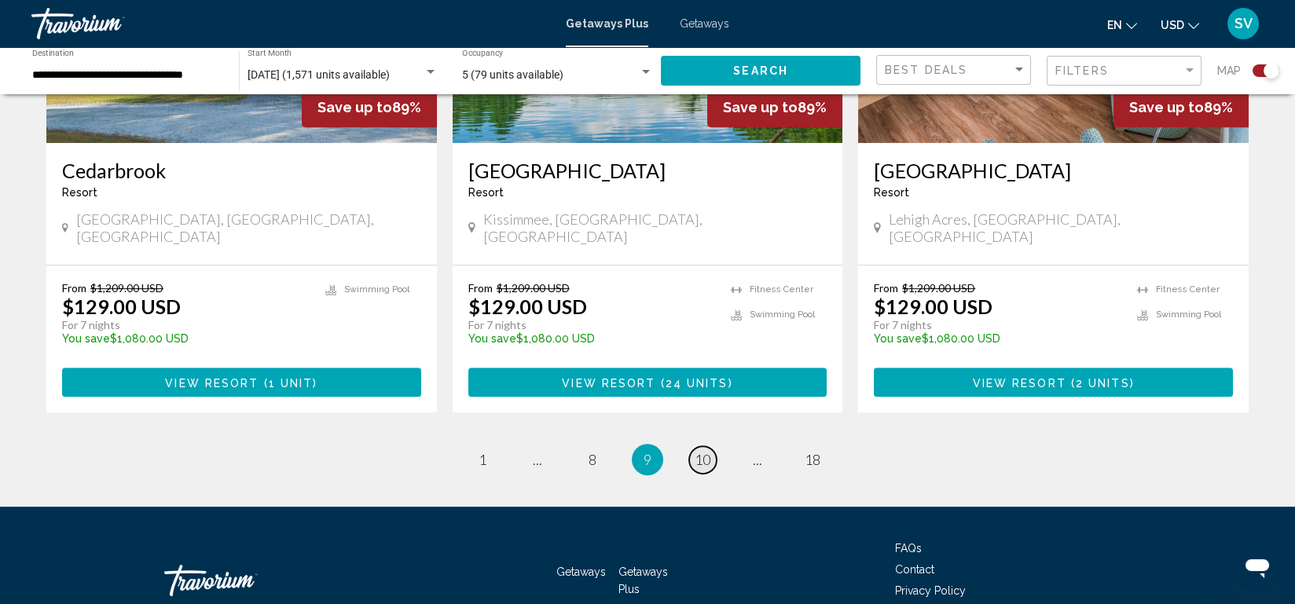
click at [704, 451] on span "10" at bounding box center [703, 459] width 16 height 17
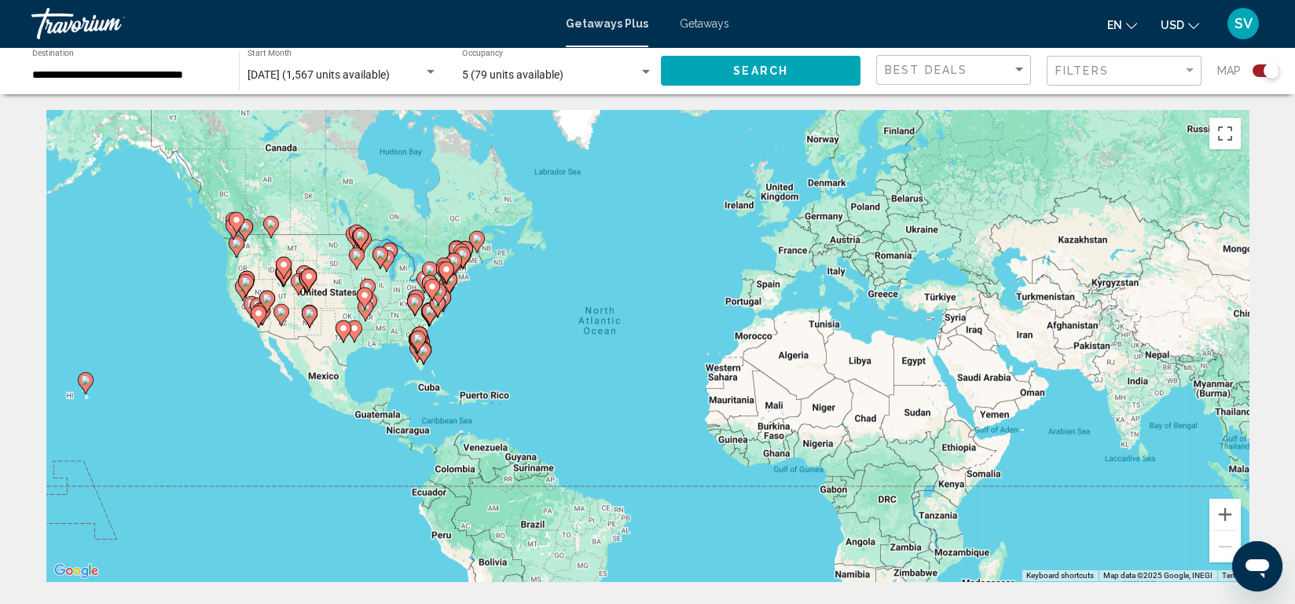
click at [704, 369] on div "To activate drag with keyboard, press Alt + Enter. Once in keyboard drag state,…" at bounding box center [647, 346] width 1203 height 472
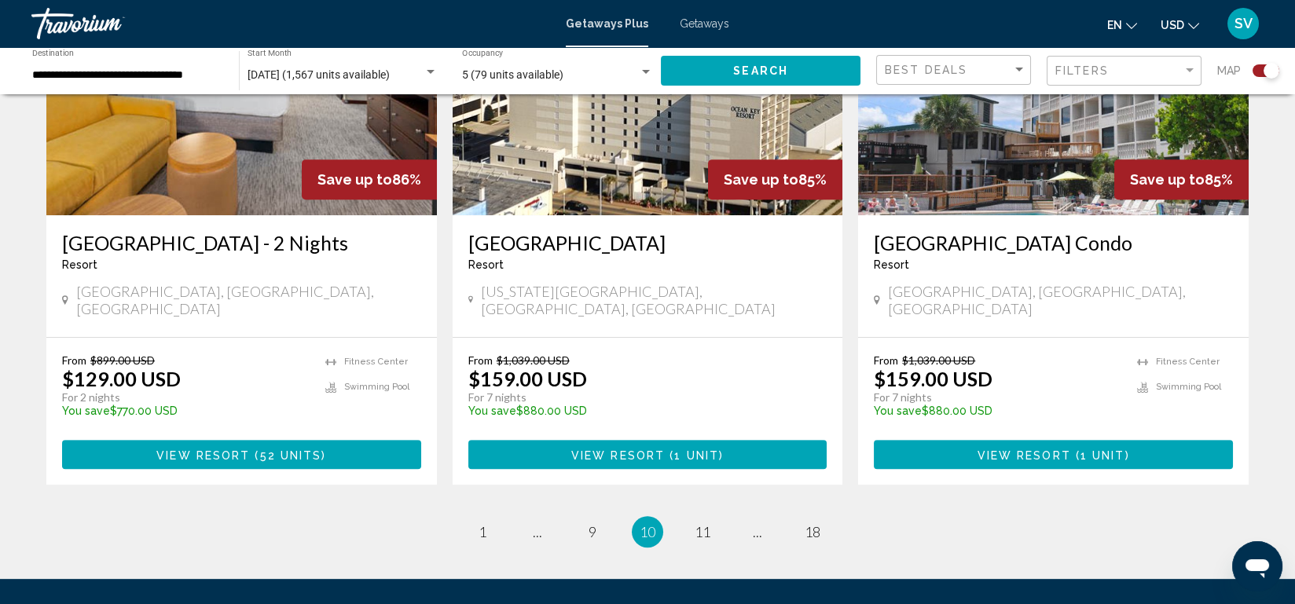
scroll to position [2372, 0]
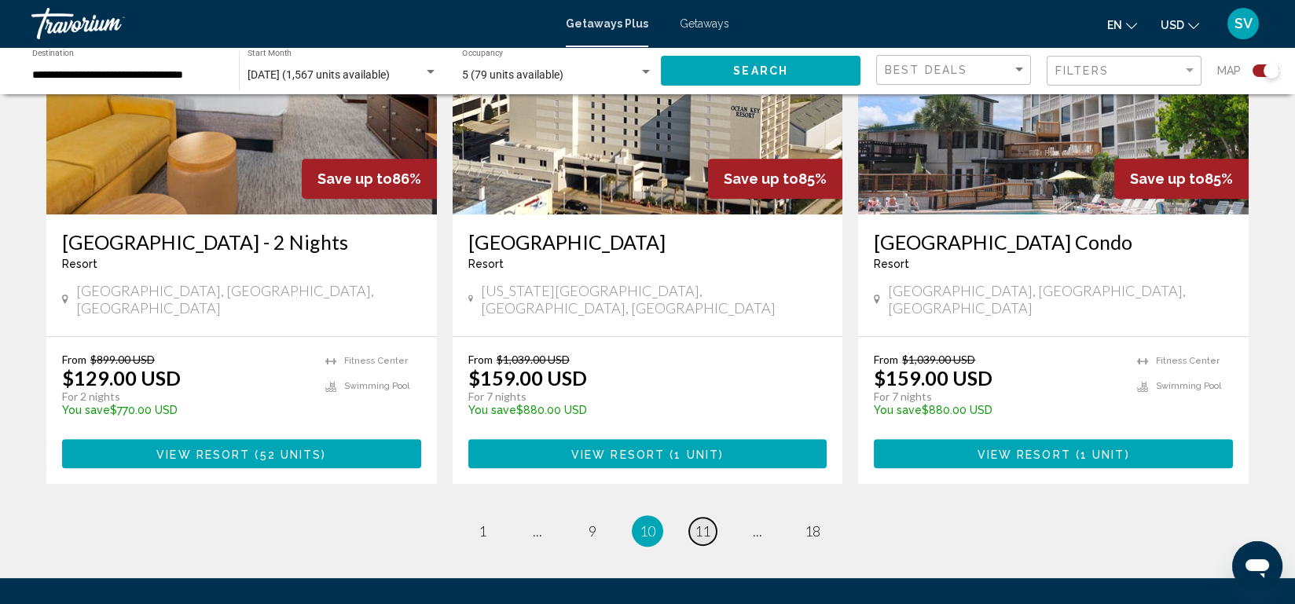
click at [701, 523] on span "11" at bounding box center [703, 531] width 16 height 17
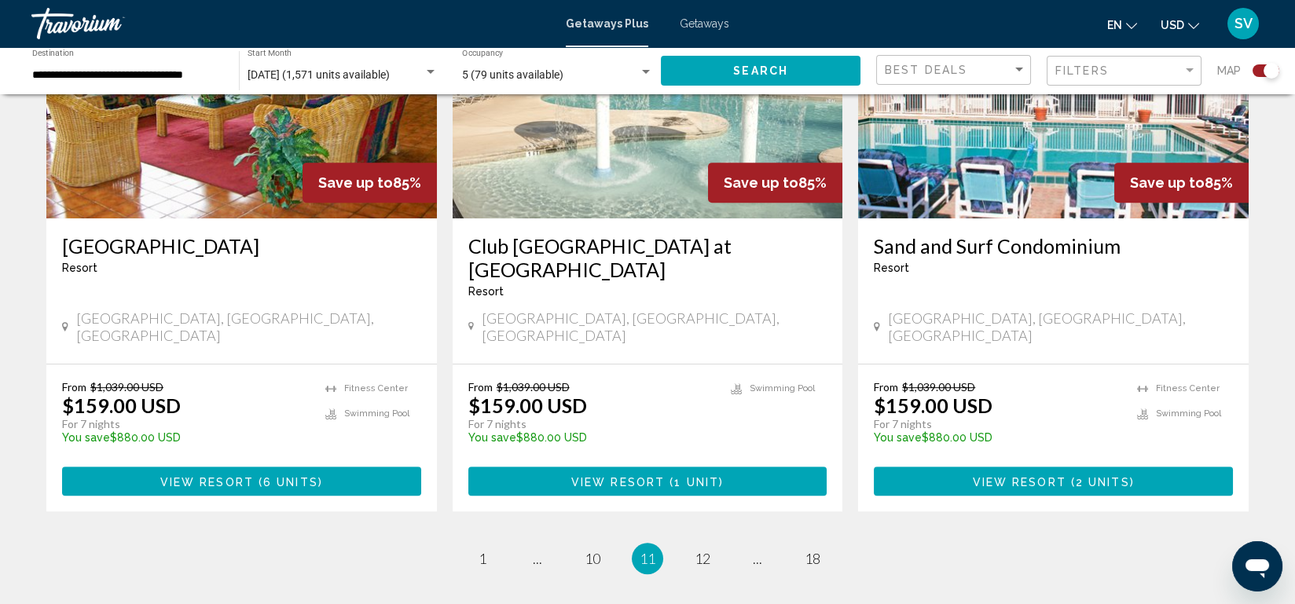
scroll to position [2372, 0]
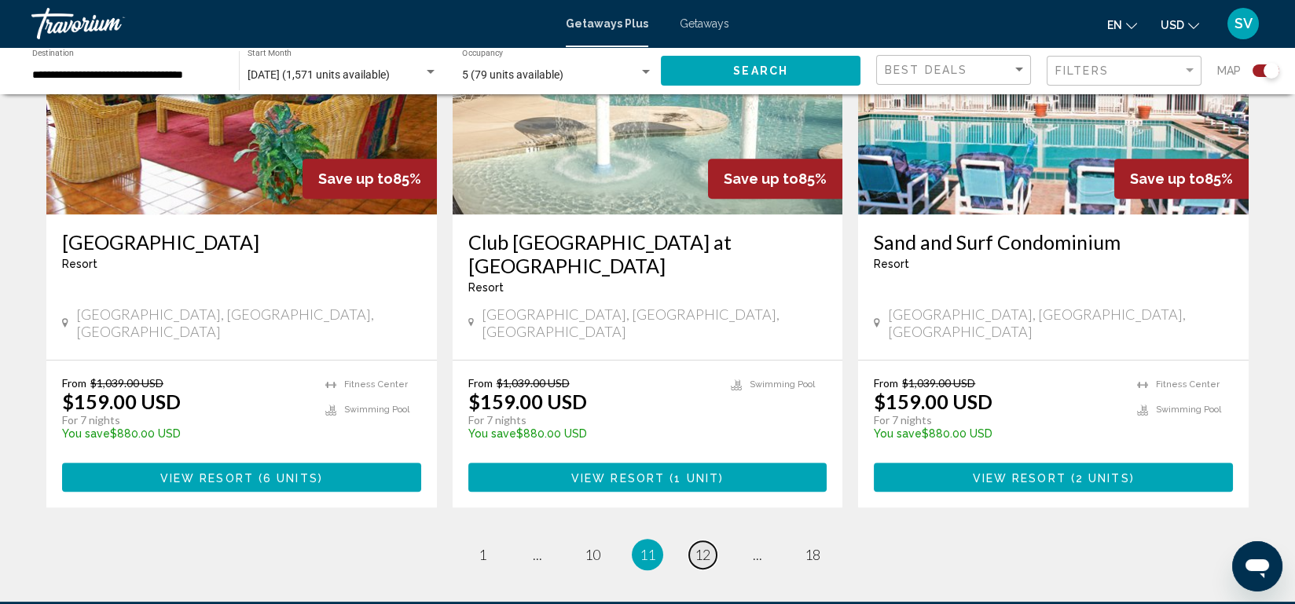
click at [702, 546] on span "12" at bounding box center [703, 554] width 16 height 17
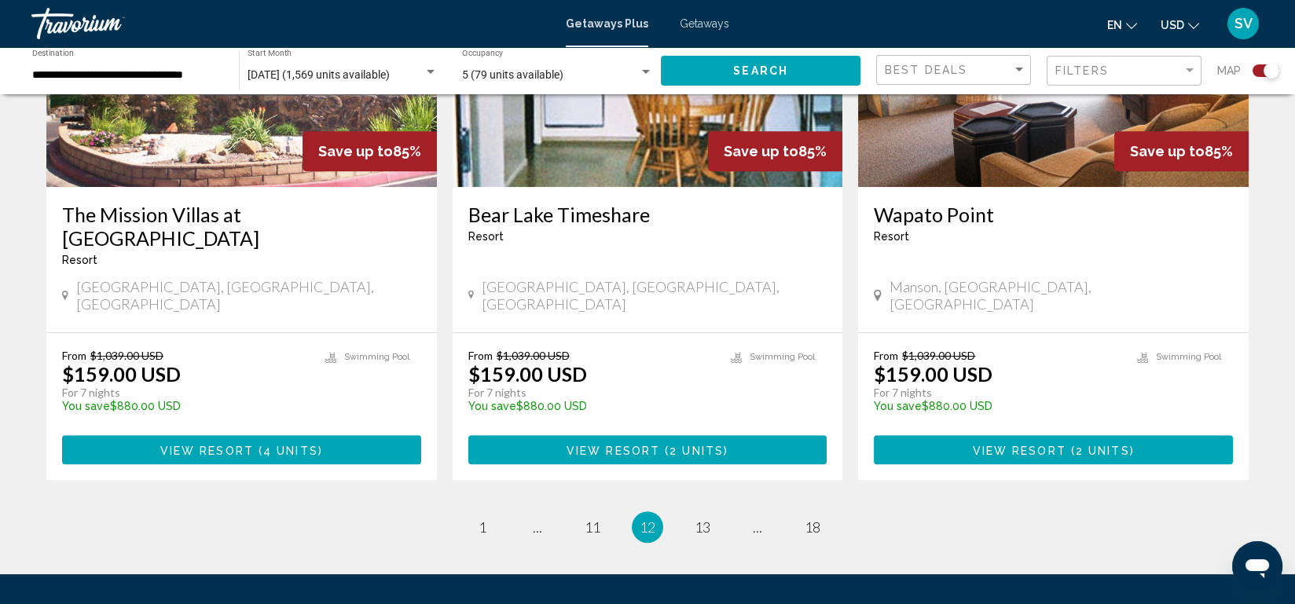
scroll to position [2379, 0]
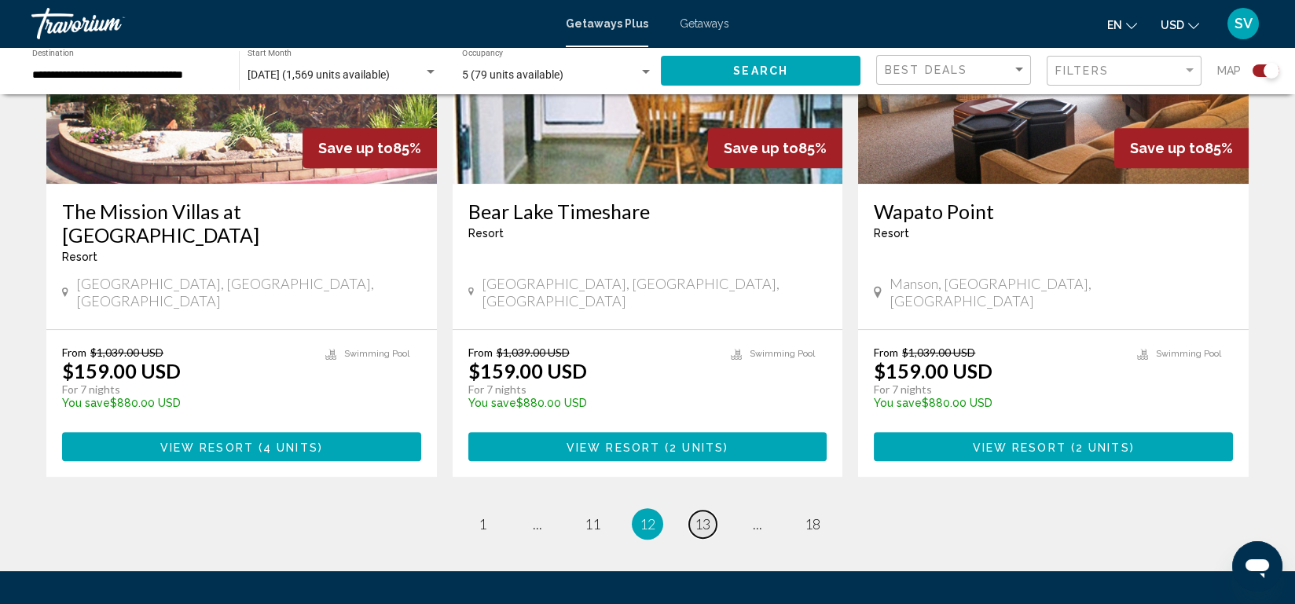
click at [705, 516] on span "13" at bounding box center [703, 524] width 16 height 17
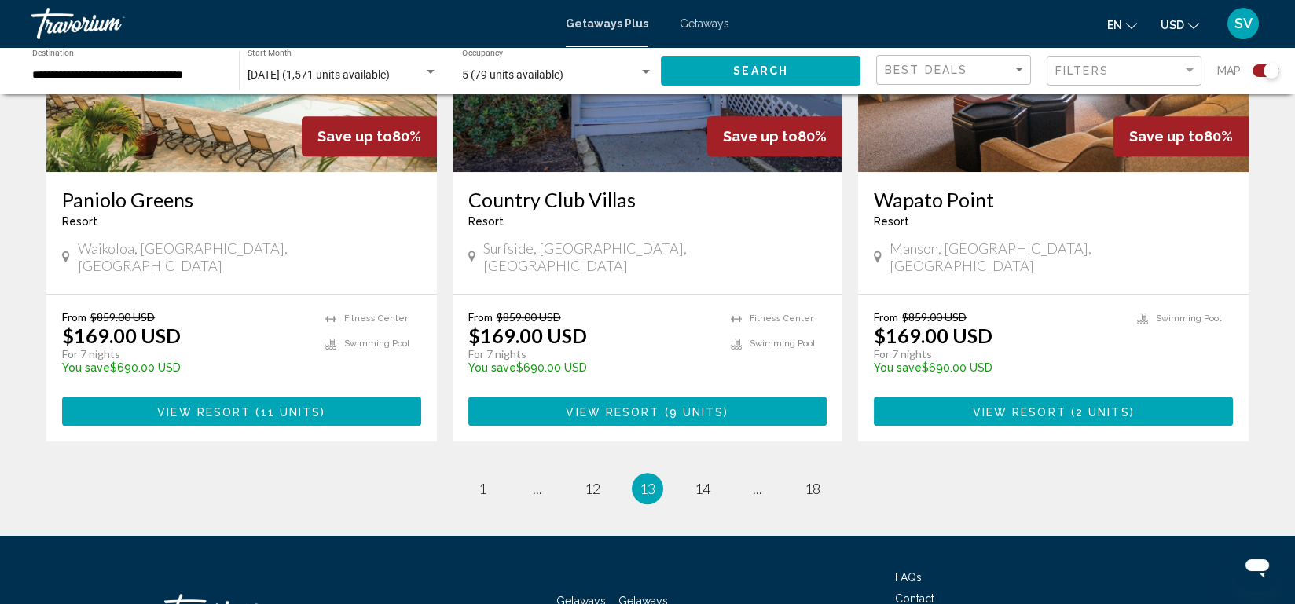
scroll to position [2415, 0]
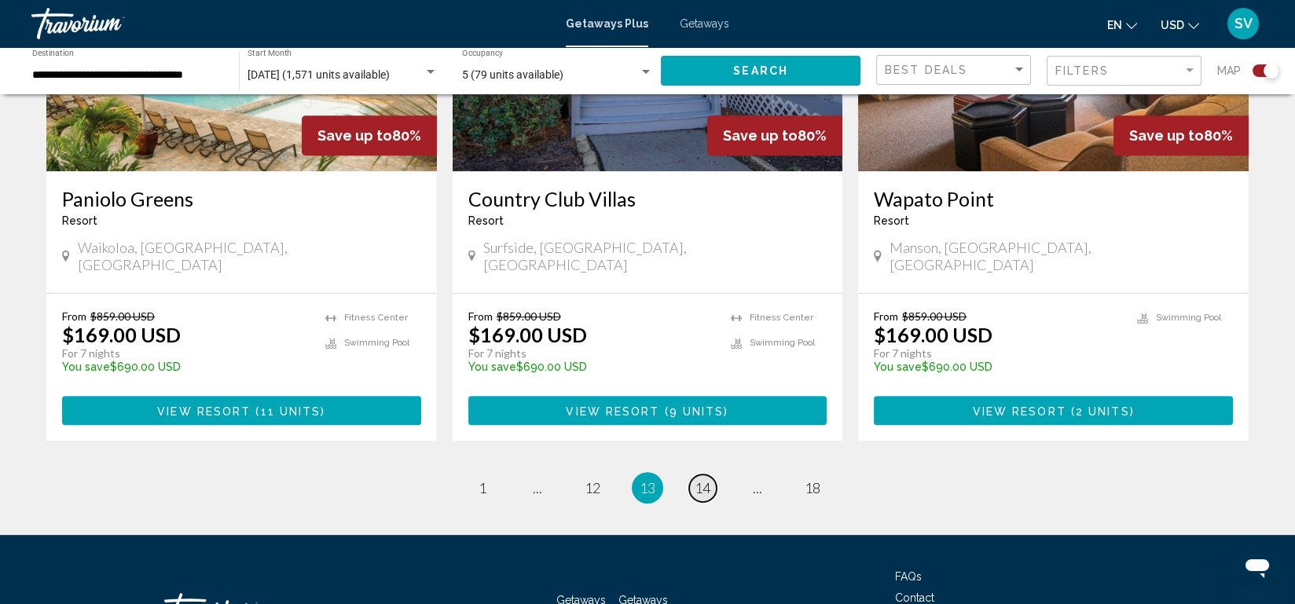
click at [703, 479] on span "14" at bounding box center [703, 487] width 16 height 17
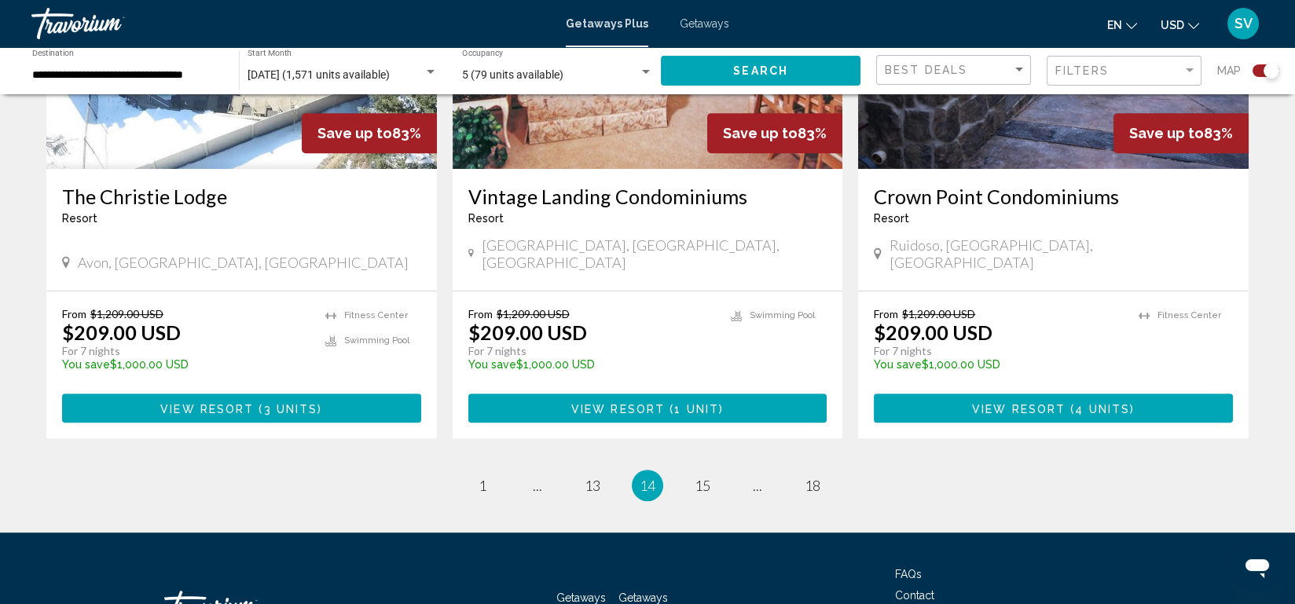
scroll to position [2418, 0]
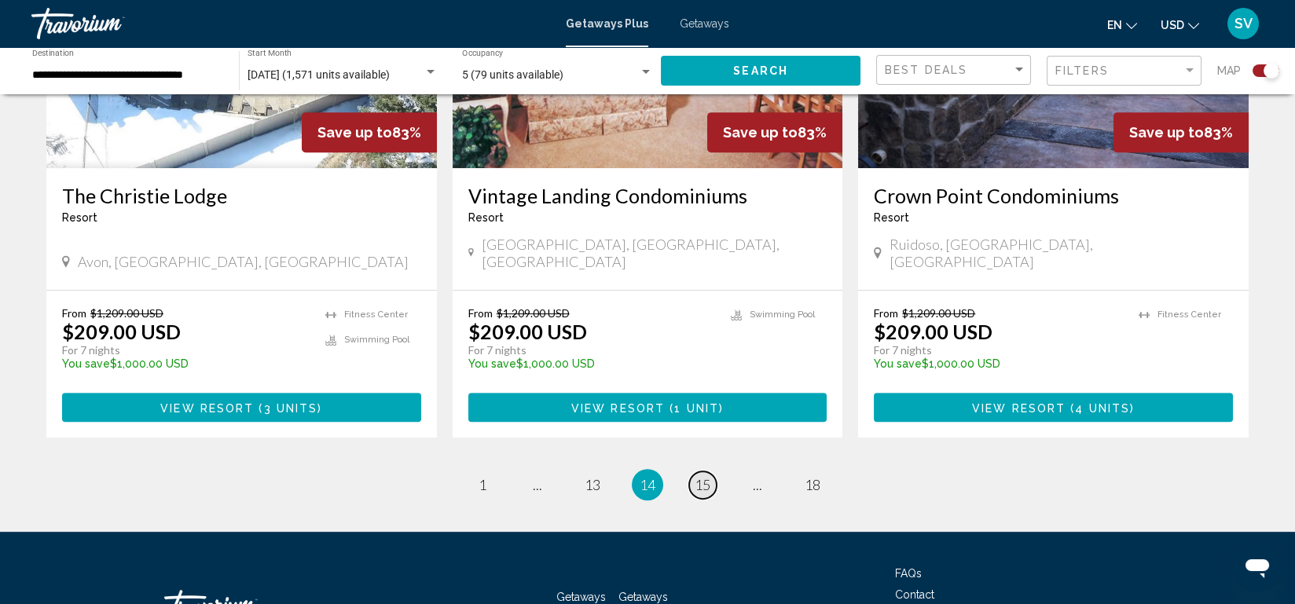
click at [703, 476] on span "15" at bounding box center [703, 484] width 16 height 17
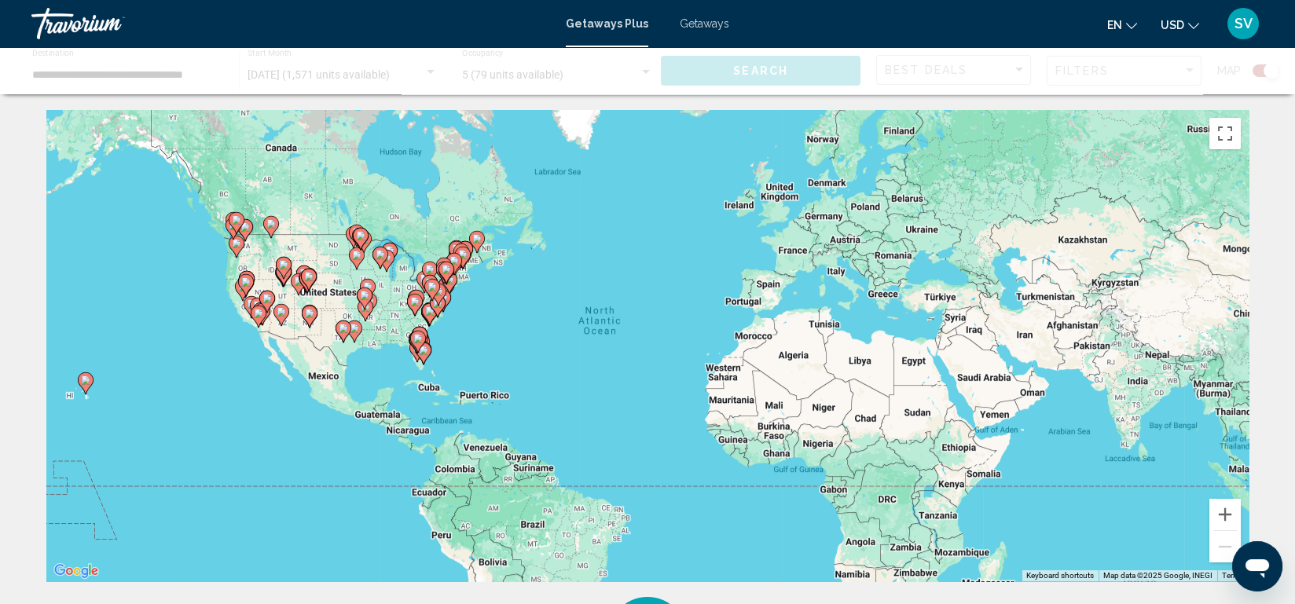
click at [703, 419] on div "To activate drag with keyboard, press Alt + Enter. Once in keyboard drag state,…" at bounding box center [647, 346] width 1203 height 472
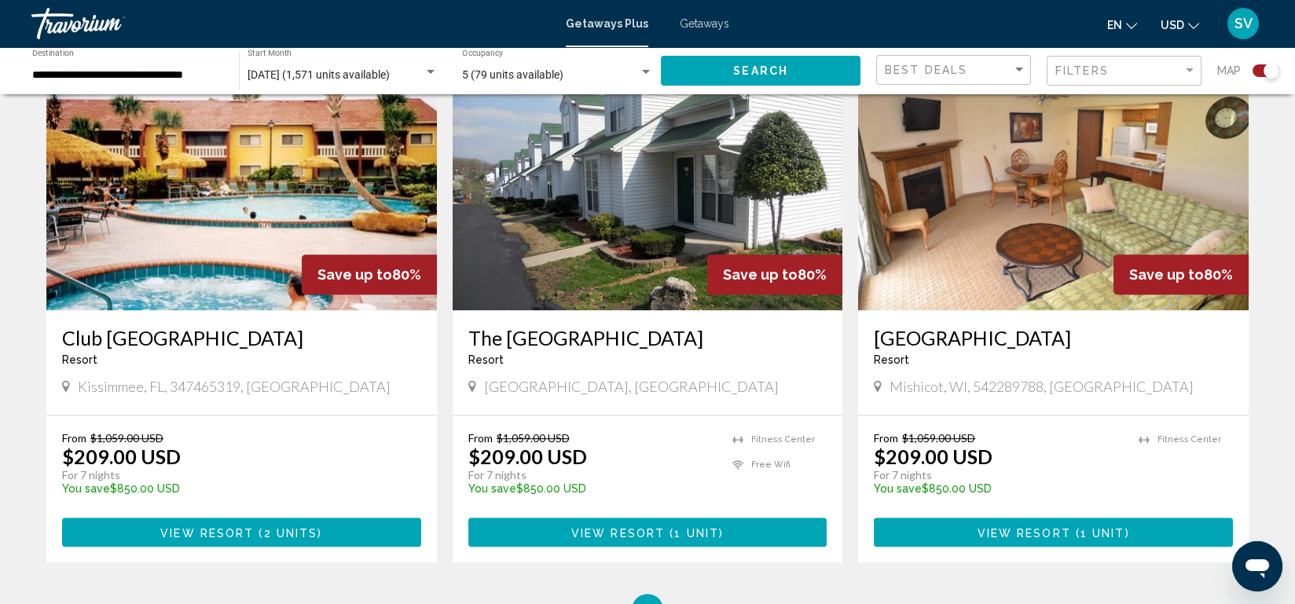
scroll to position [2491, 0]
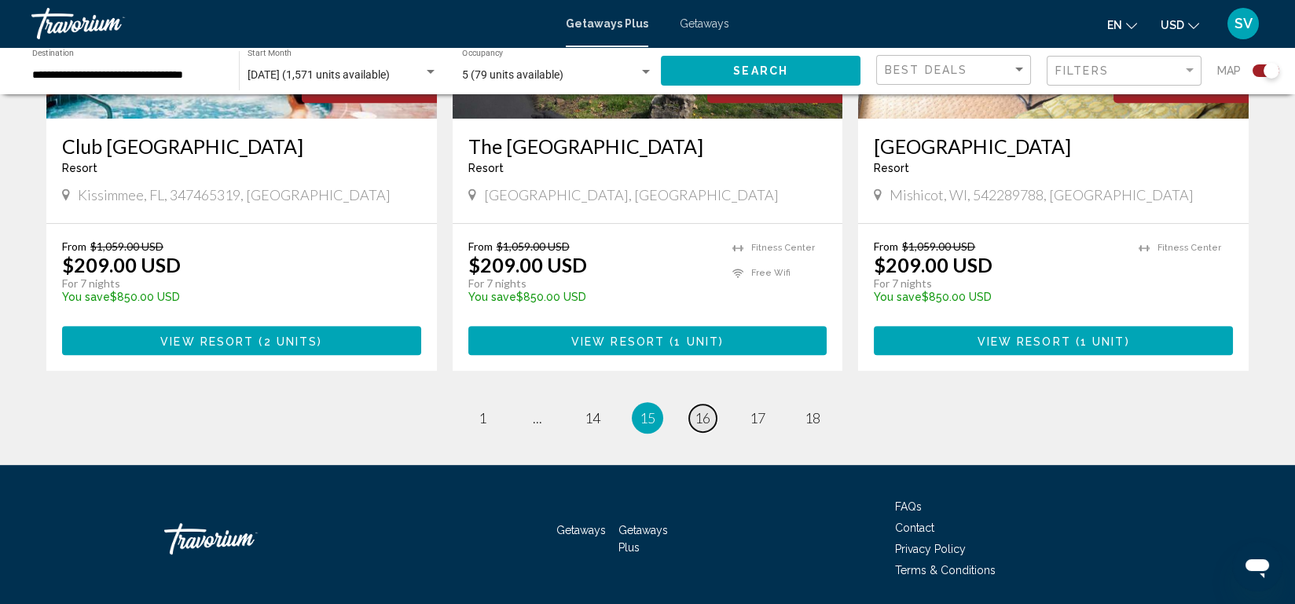
click at [701, 410] on span "16" at bounding box center [703, 418] width 16 height 17
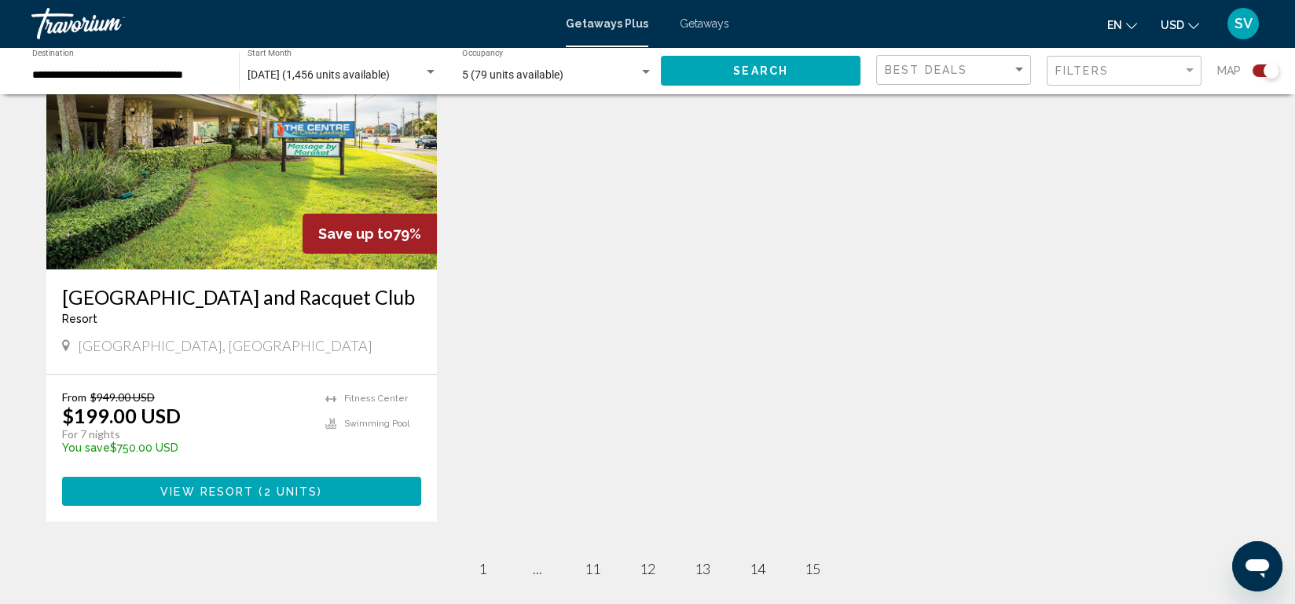
scroll to position [838, 0]
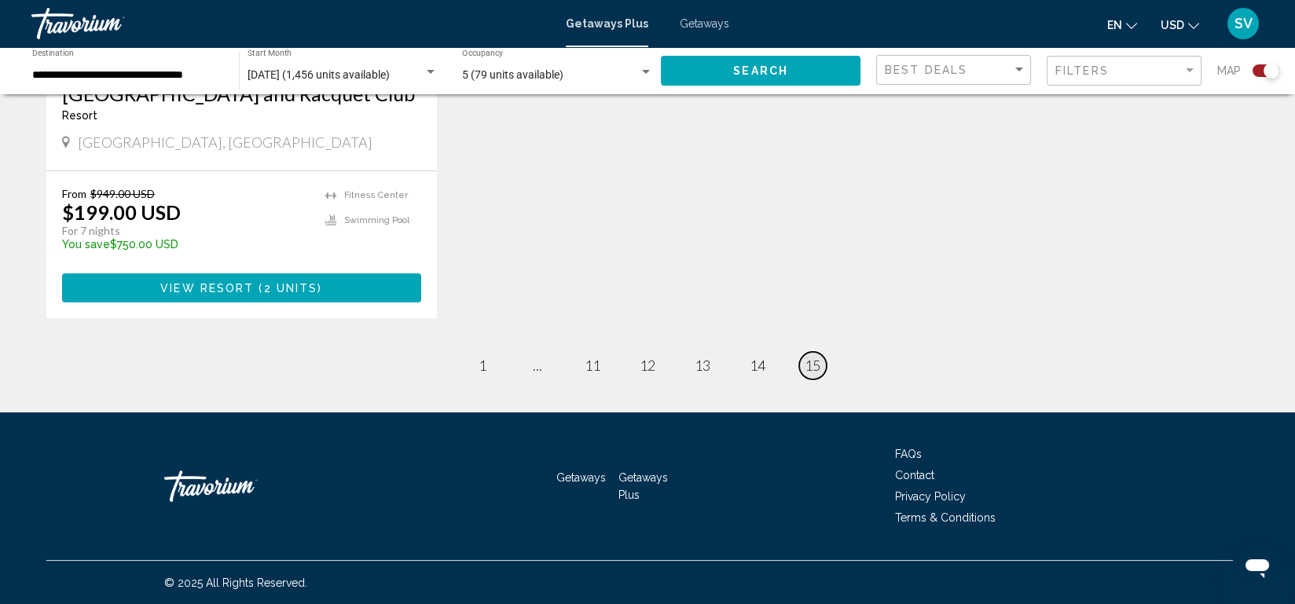
click at [808, 368] on span "15" at bounding box center [813, 365] width 16 height 17
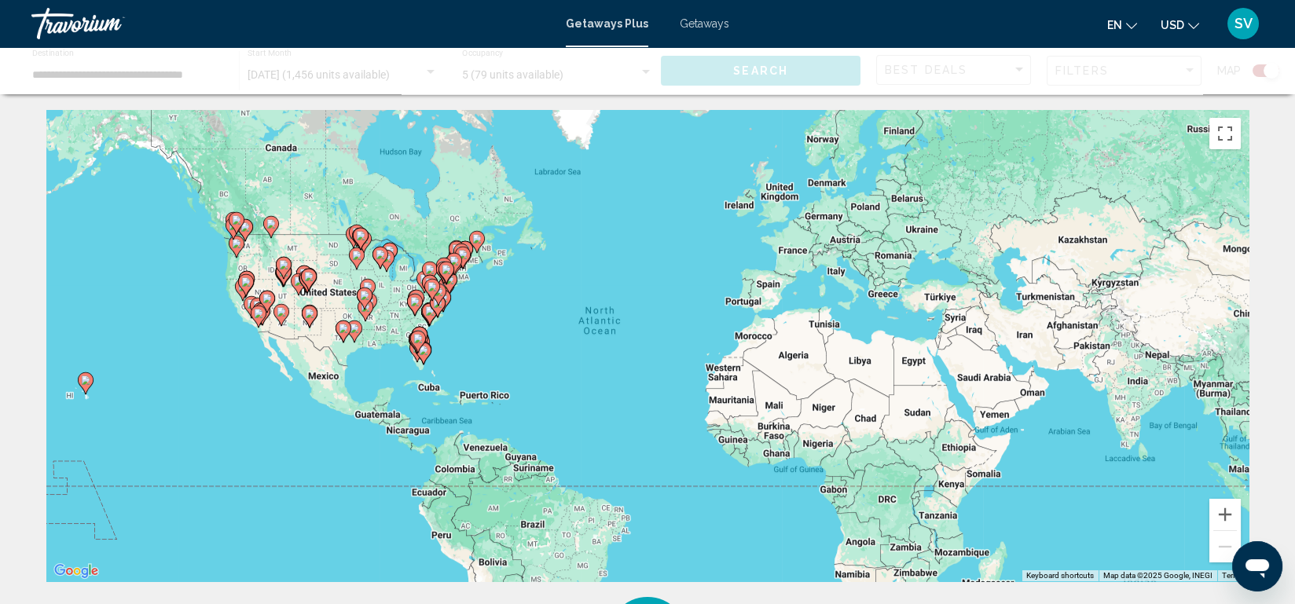
click at [808, 368] on div "To activate drag with keyboard, press Alt + Enter. Once in keyboard drag state,…" at bounding box center [647, 346] width 1203 height 472
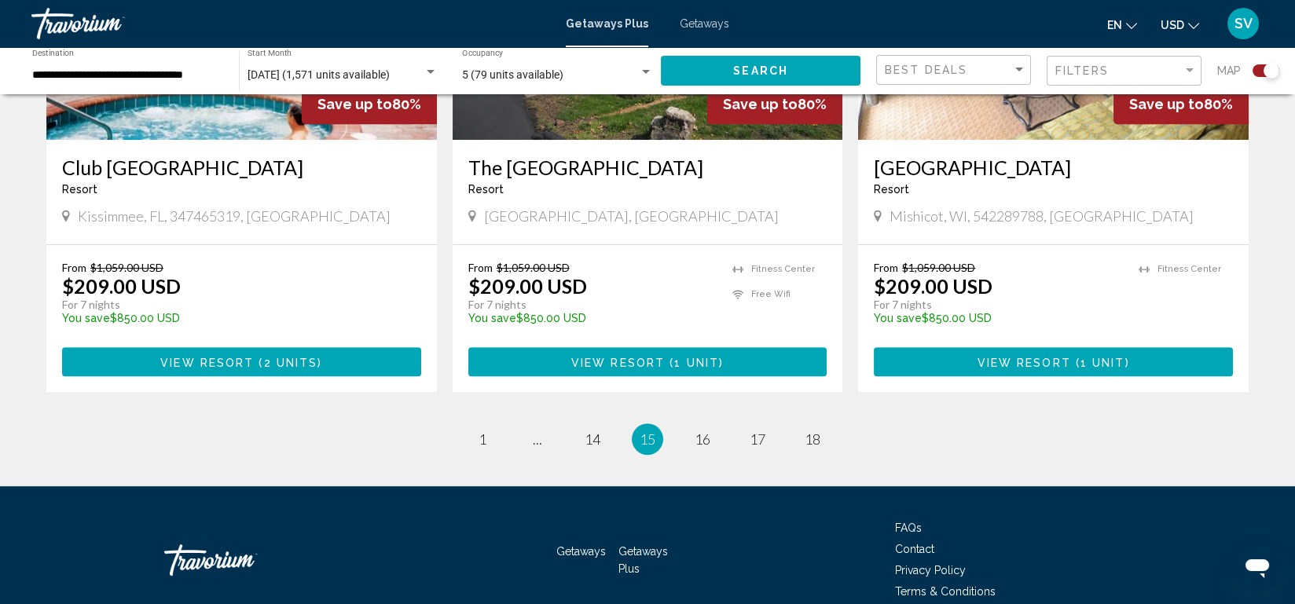
scroll to position [2491, 0]
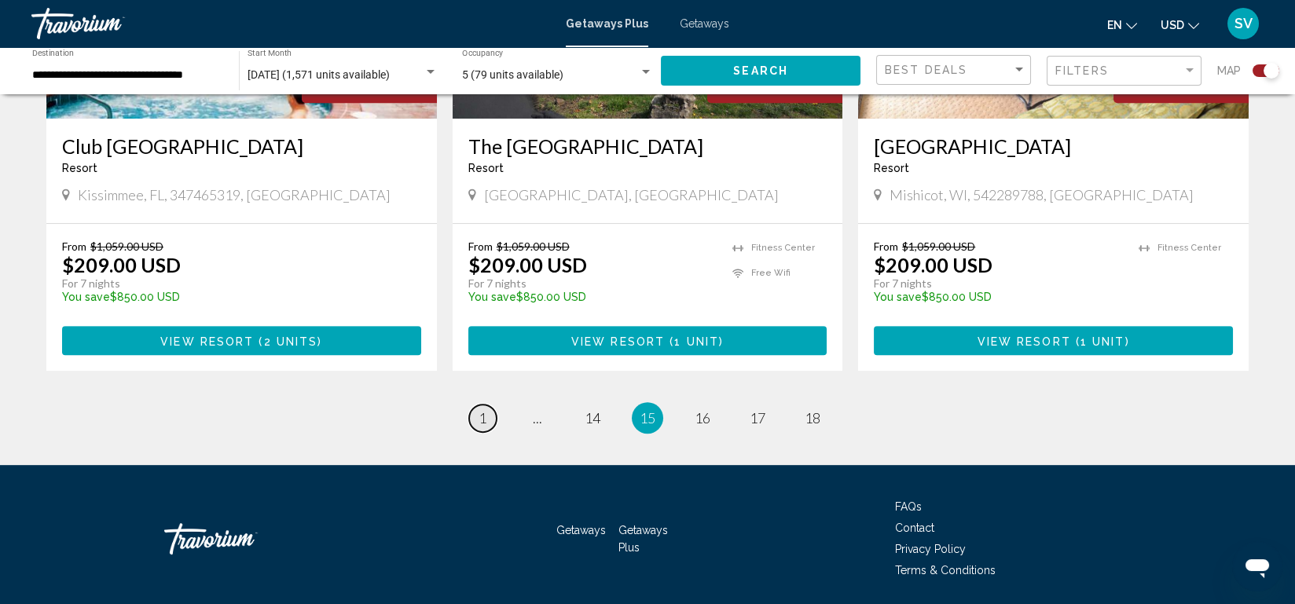
click at [481, 410] on span "1" at bounding box center [483, 418] width 8 height 17
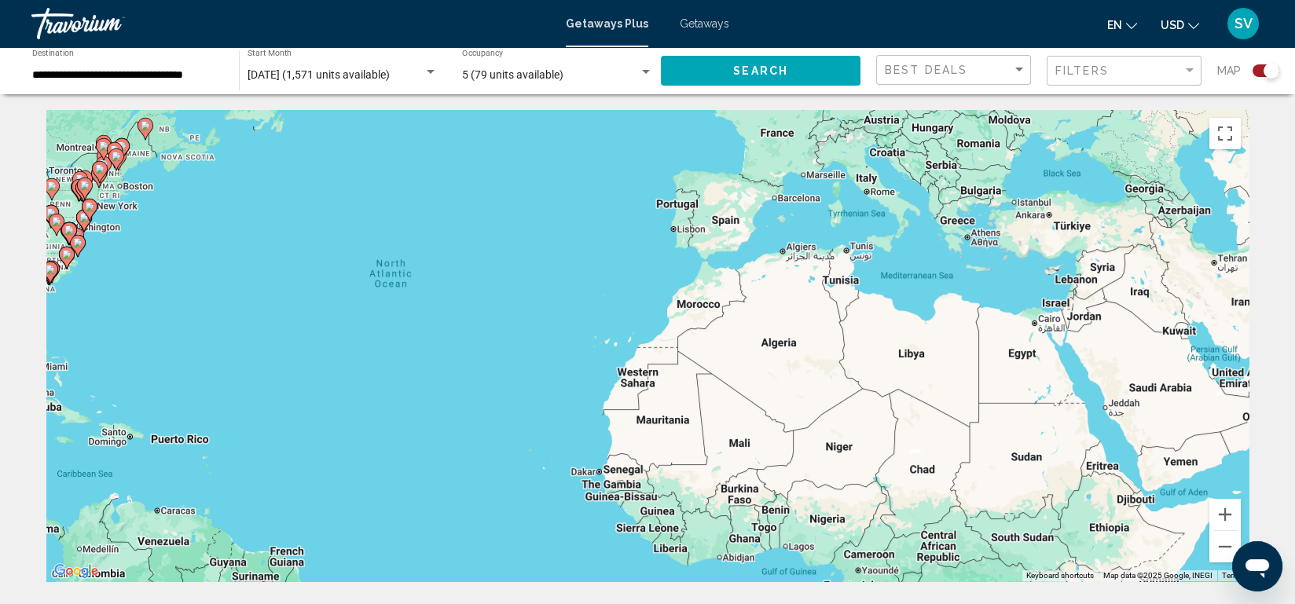
click at [481, 363] on div "To activate drag with keyboard, press Alt + Enter. Once in keyboard drag state,…" at bounding box center [647, 346] width 1203 height 472
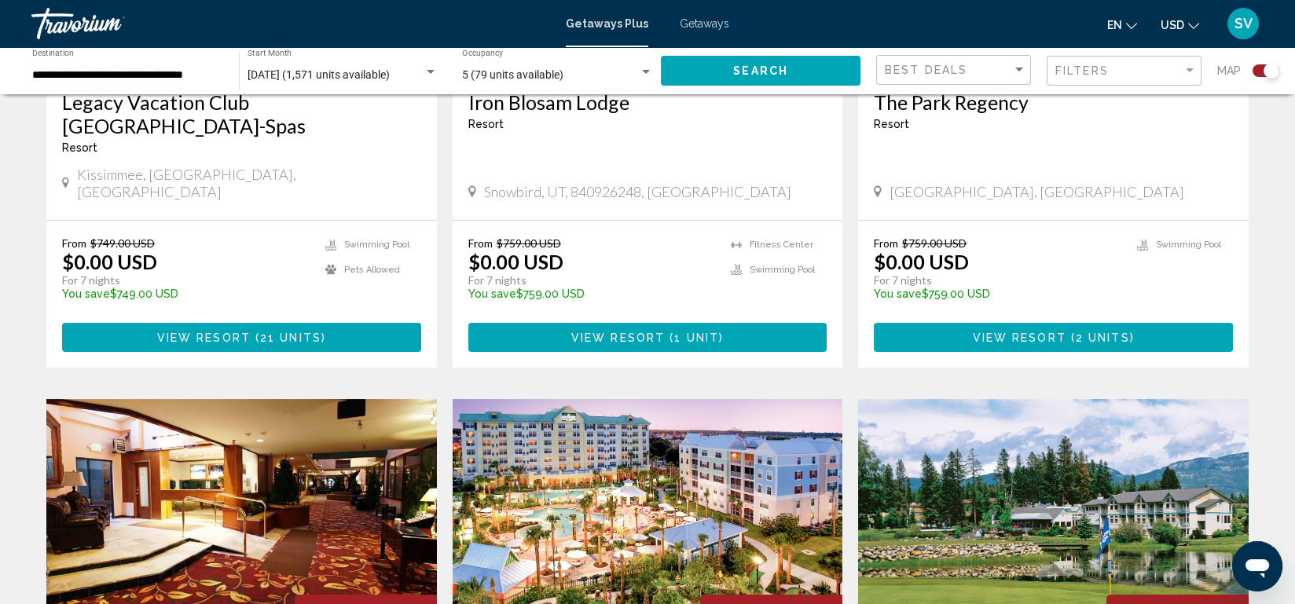
scroll to position [834, 0]
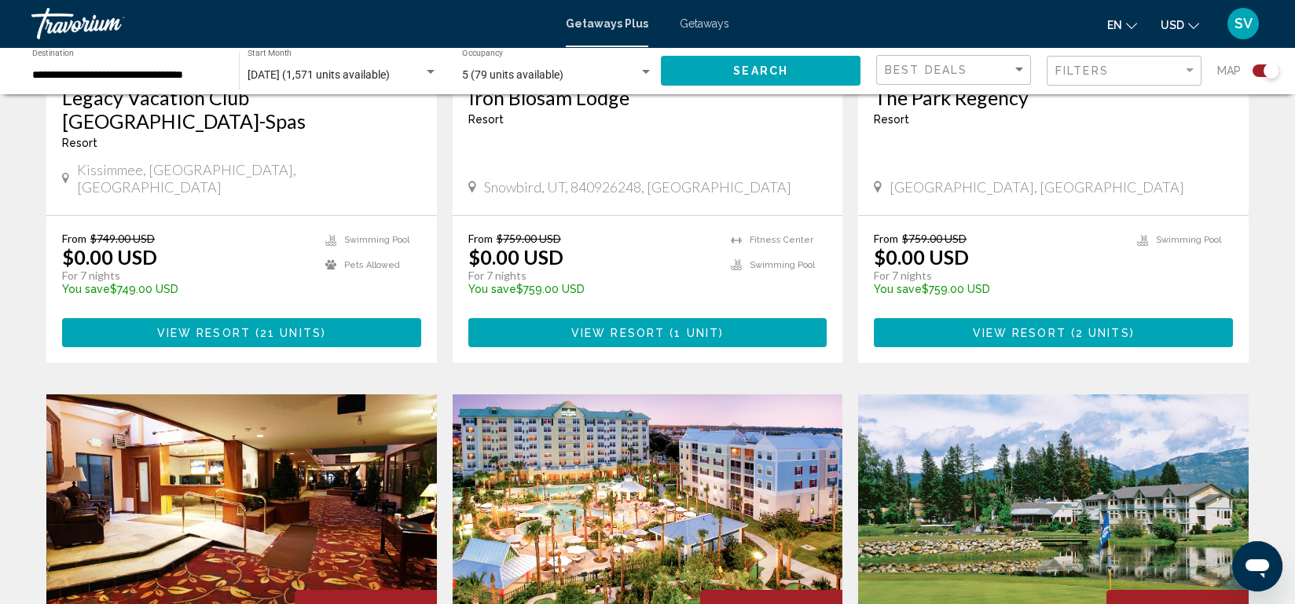
click at [479, 232] on span "From" at bounding box center [480, 238] width 24 height 13
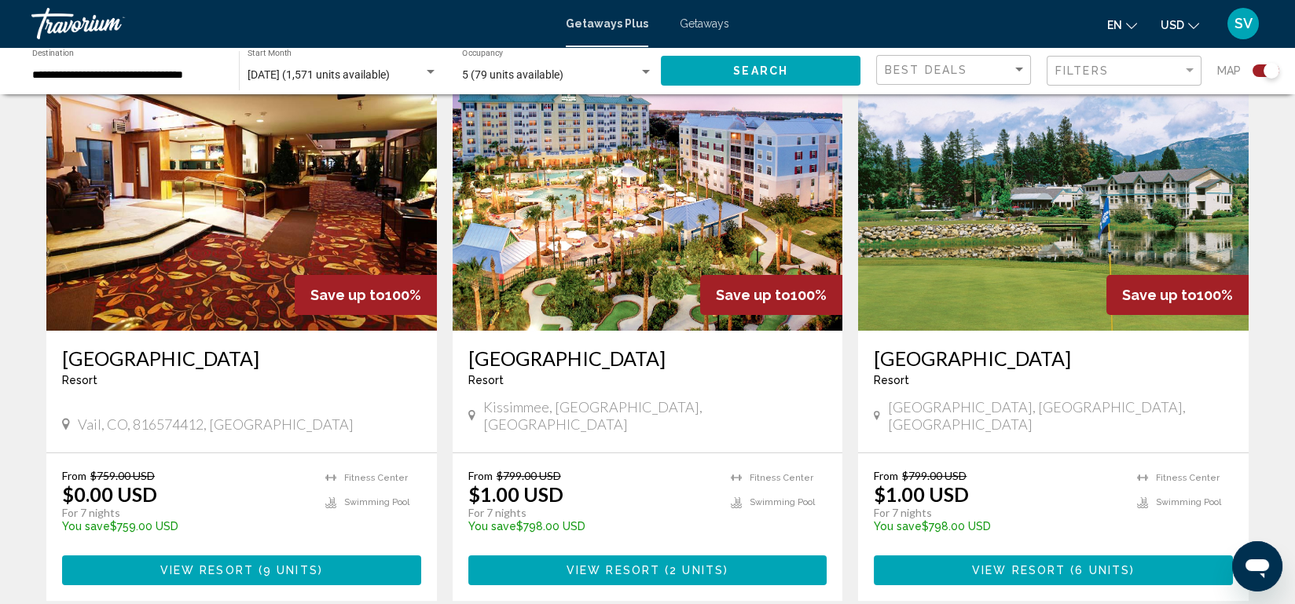
scroll to position [1152, 0]
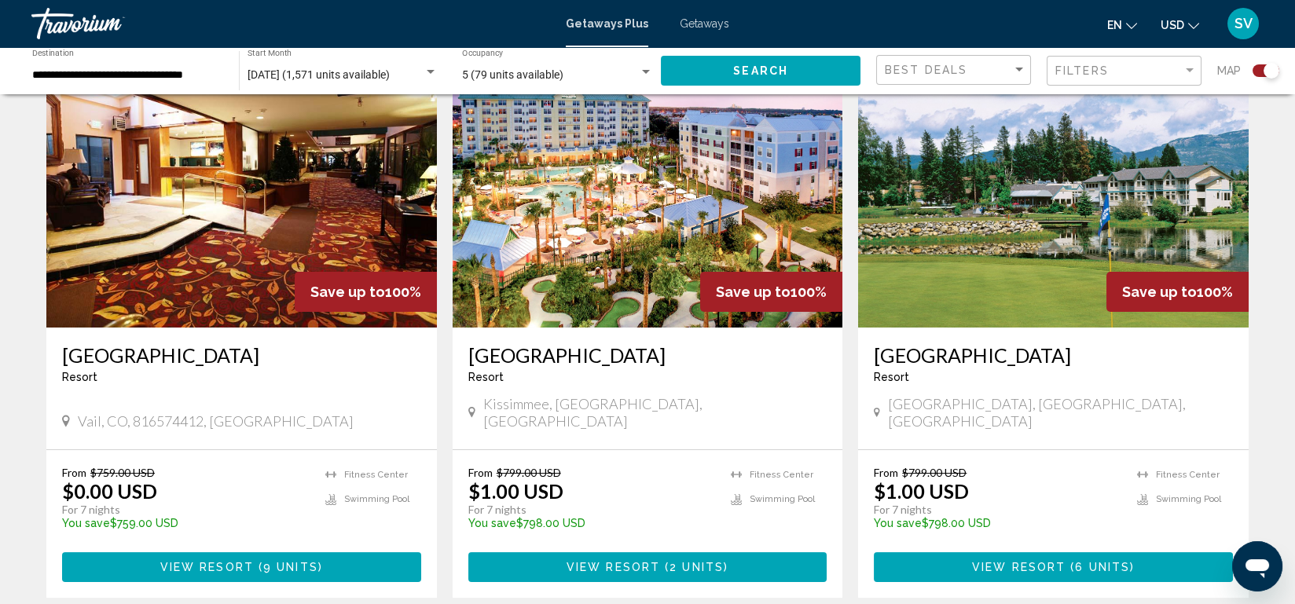
click at [511, 395] on span "Kissimmee, [GEOGRAPHIC_DATA], [GEOGRAPHIC_DATA]" at bounding box center [655, 412] width 344 height 35
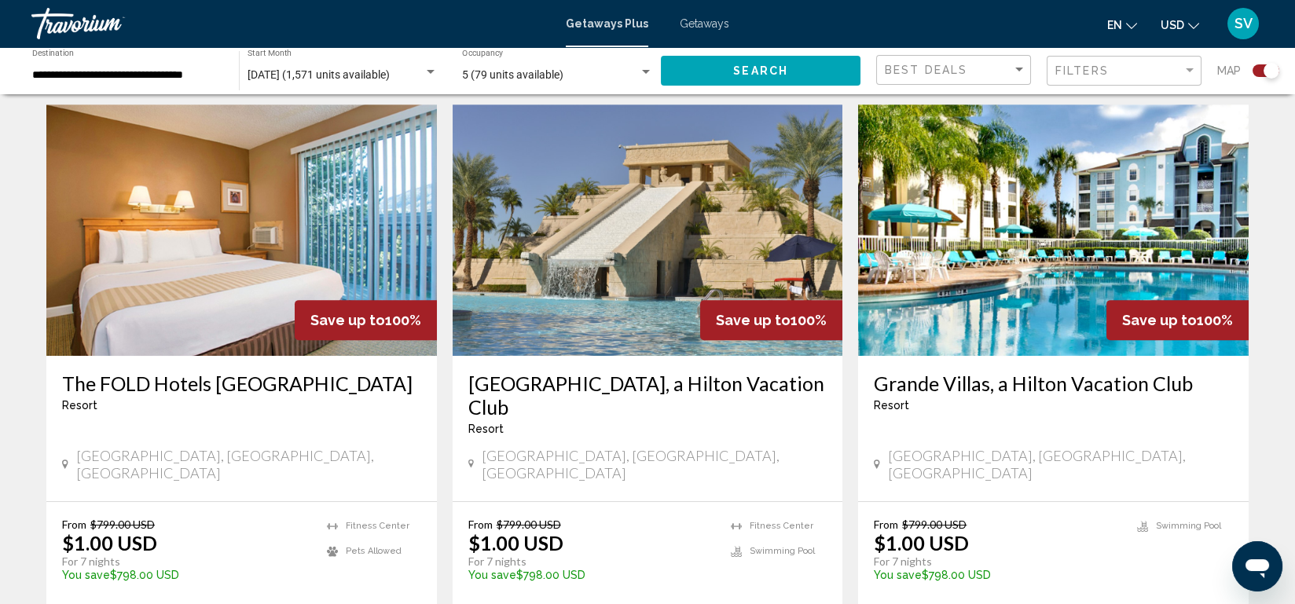
scroll to position [2242, 0]
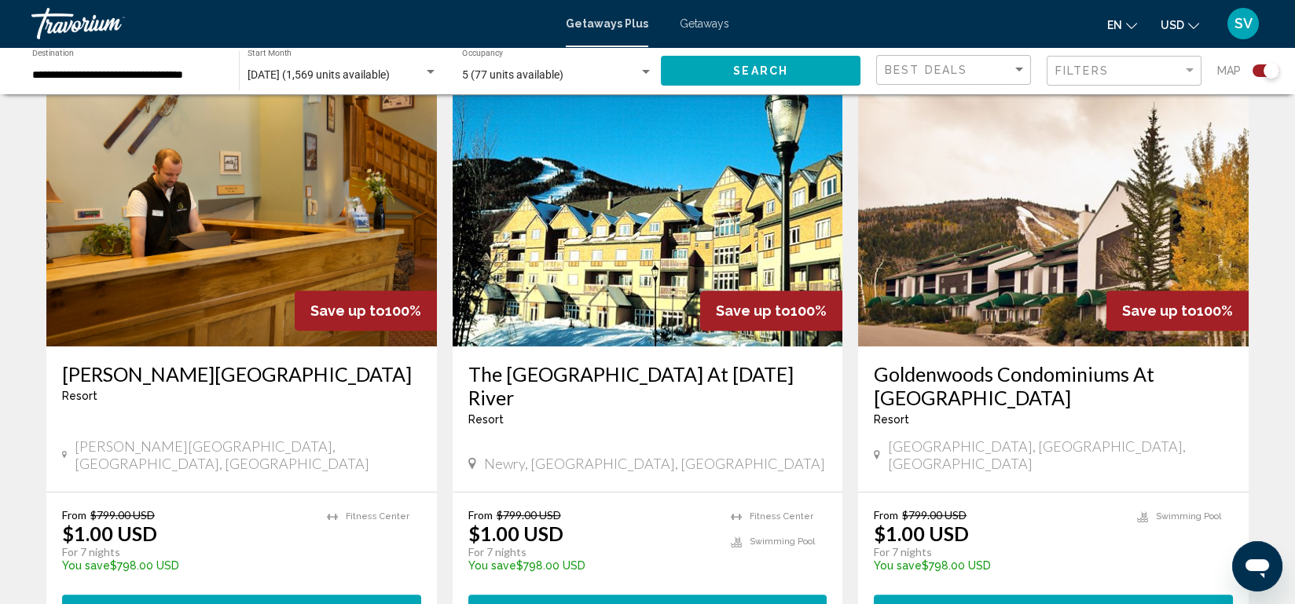
scroll to position [2467, 0]
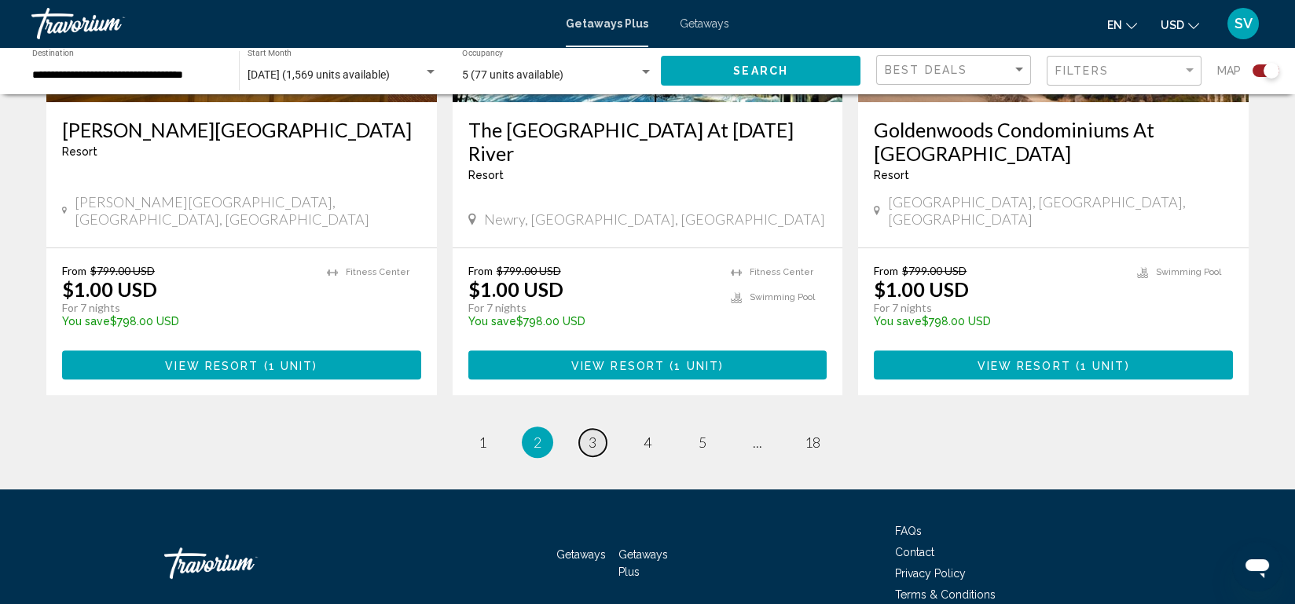
click at [591, 434] on span "3" at bounding box center [593, 442] width 8 height 17
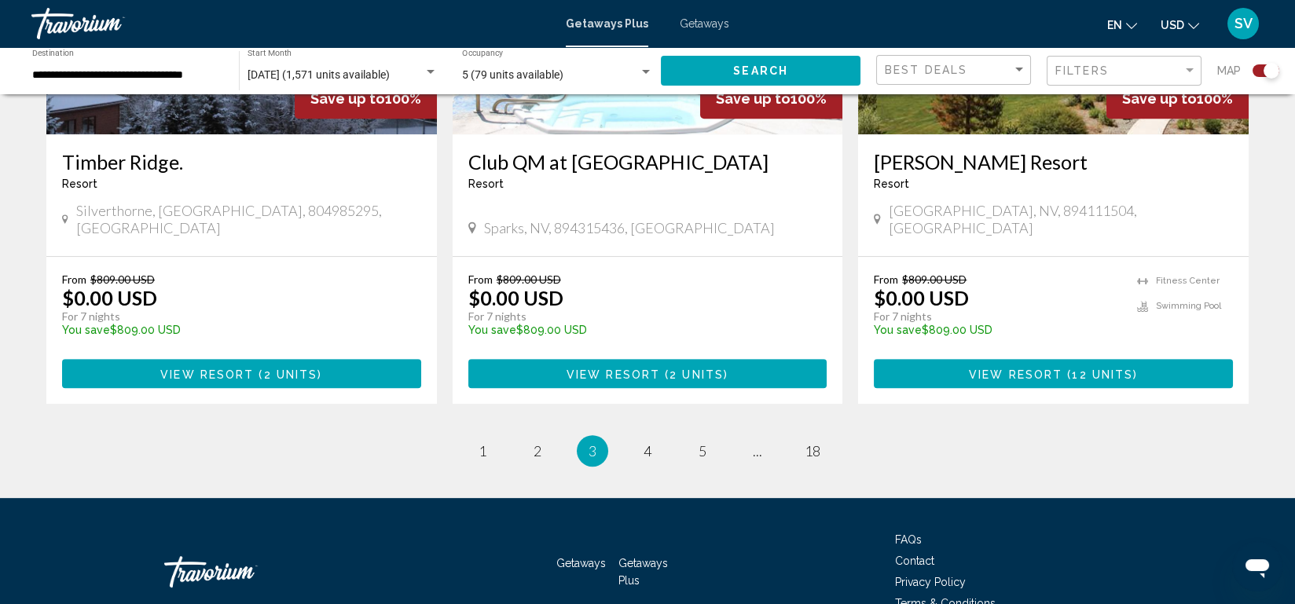
scroll to position [2448, 0]
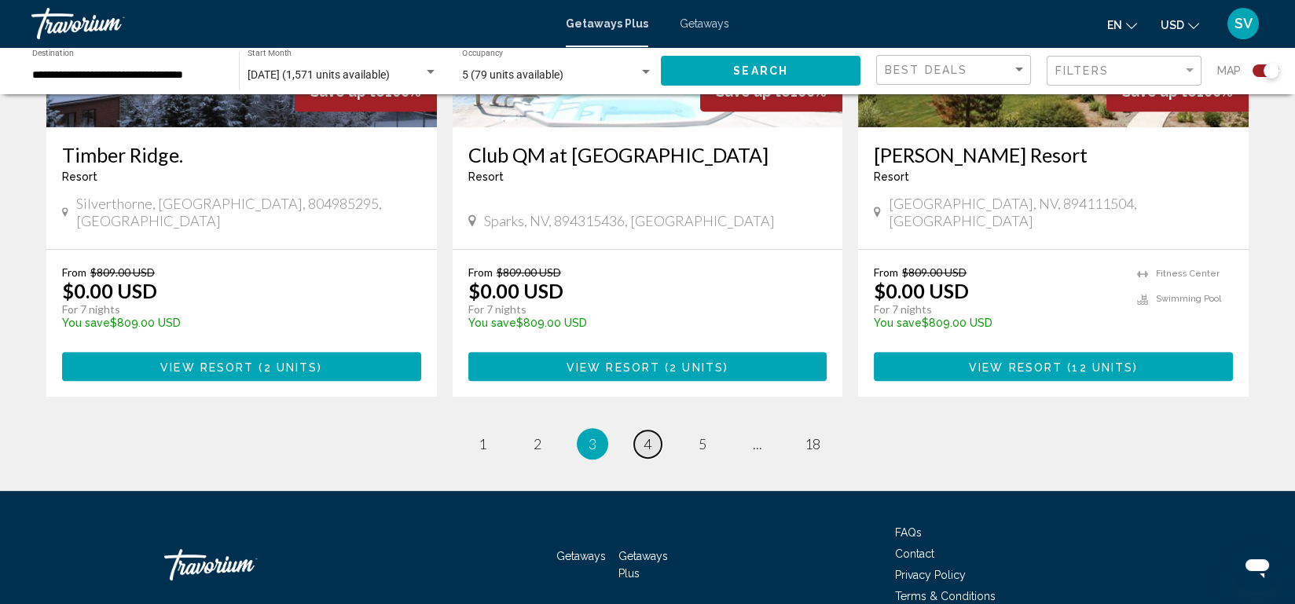
click at [649, 435] on span "4" at bounding box center [648, 443] width 8 height 17
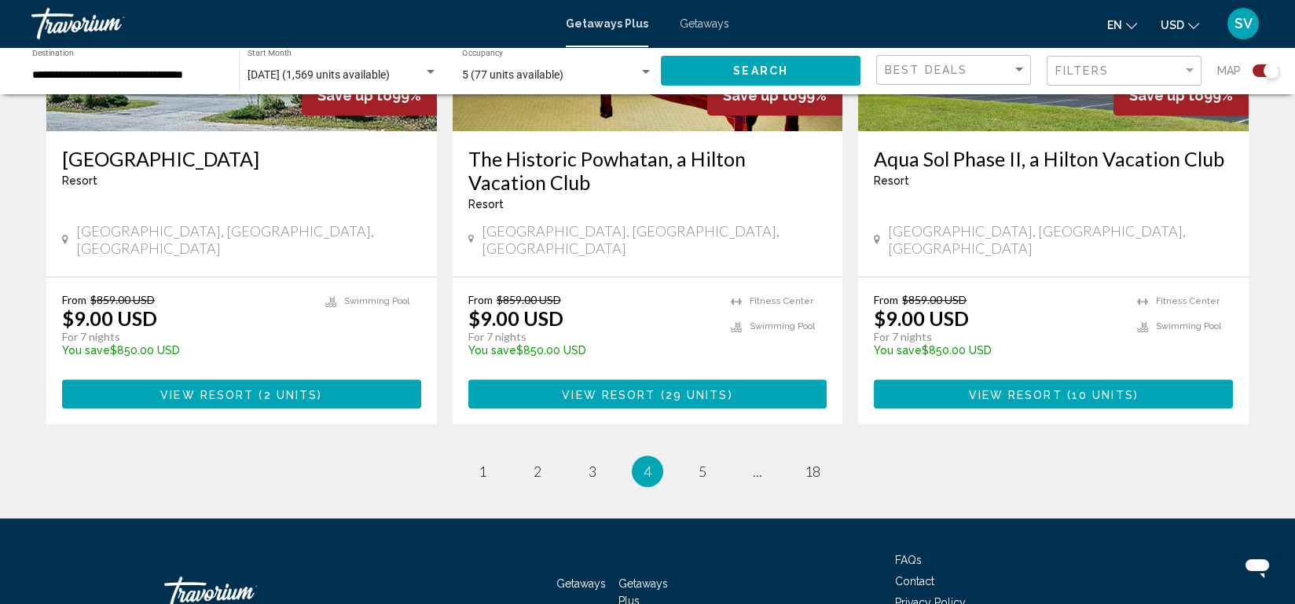
scroll to position [2479, 0]
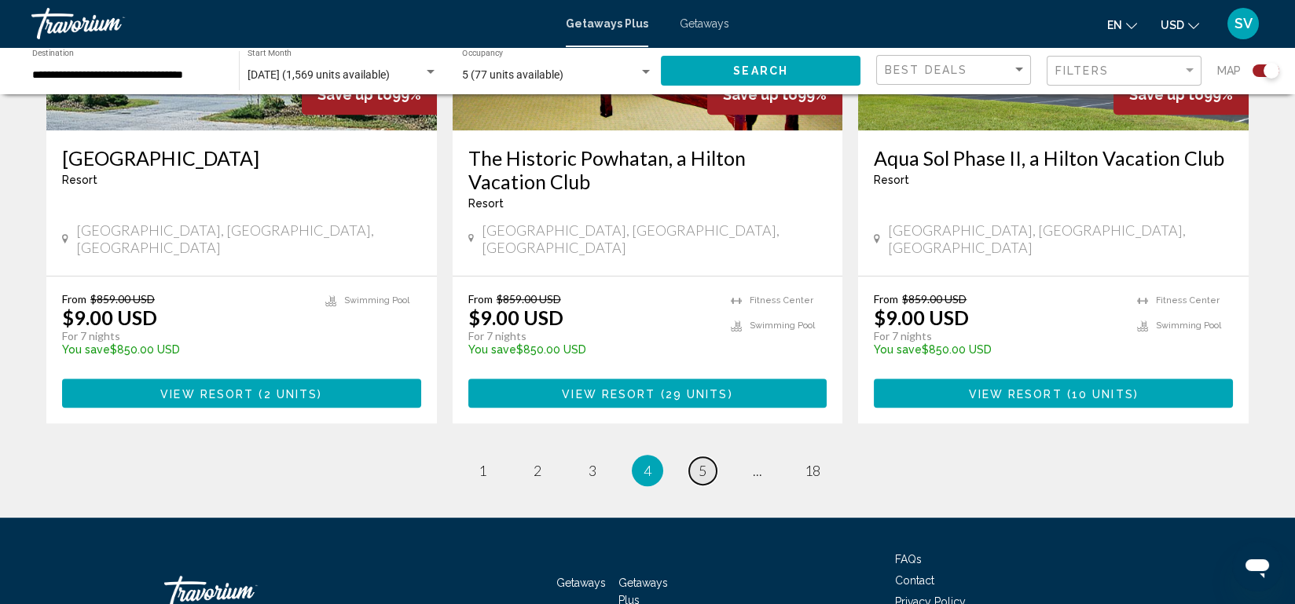
click at [701, 462] on span "5" at bounding box center [703, 470] width 8 height 17
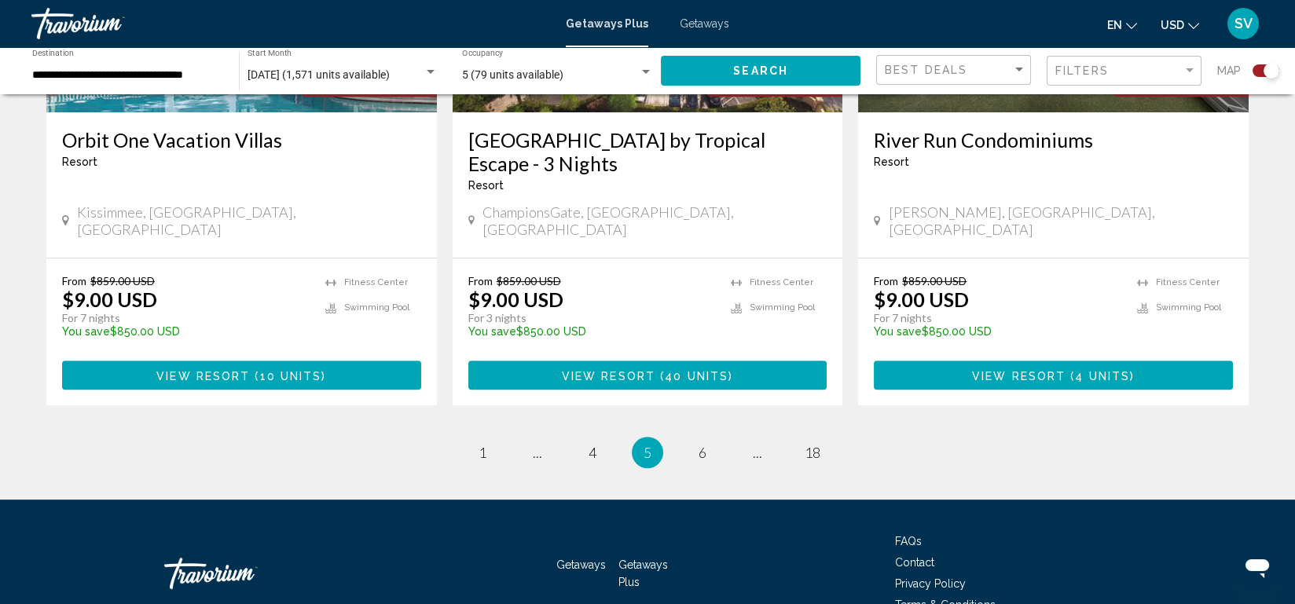
scroll to position [2467, 0]
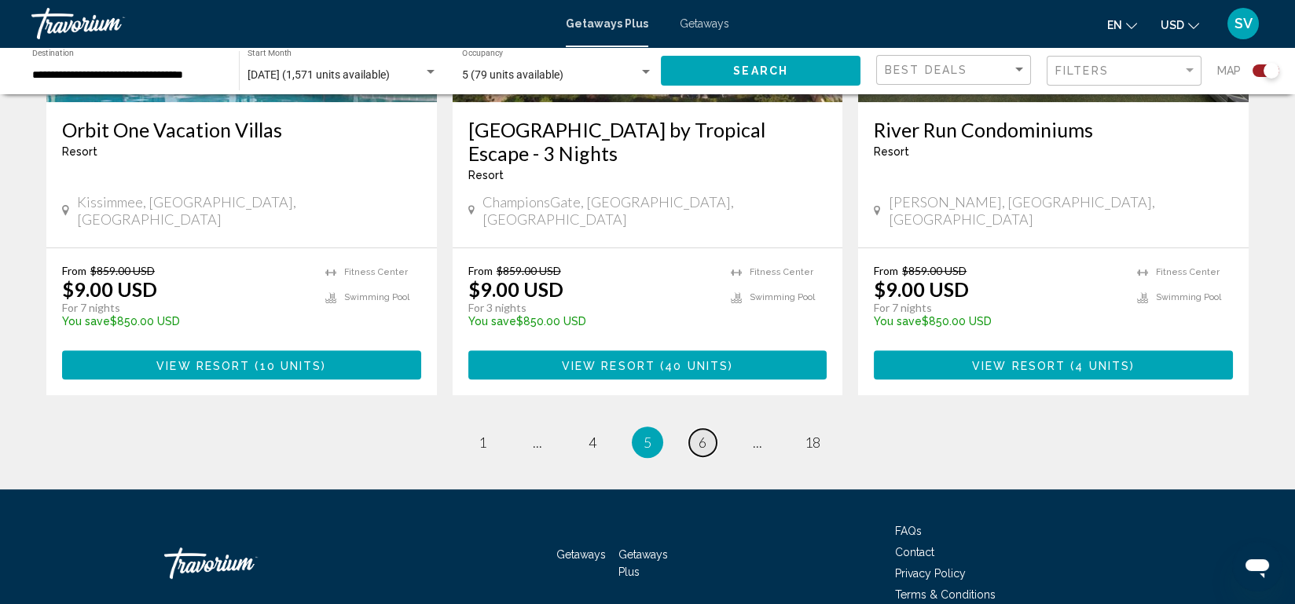
click at [696, 429] on link "page 6" at bounding box center [703, 443] width 28 height 28
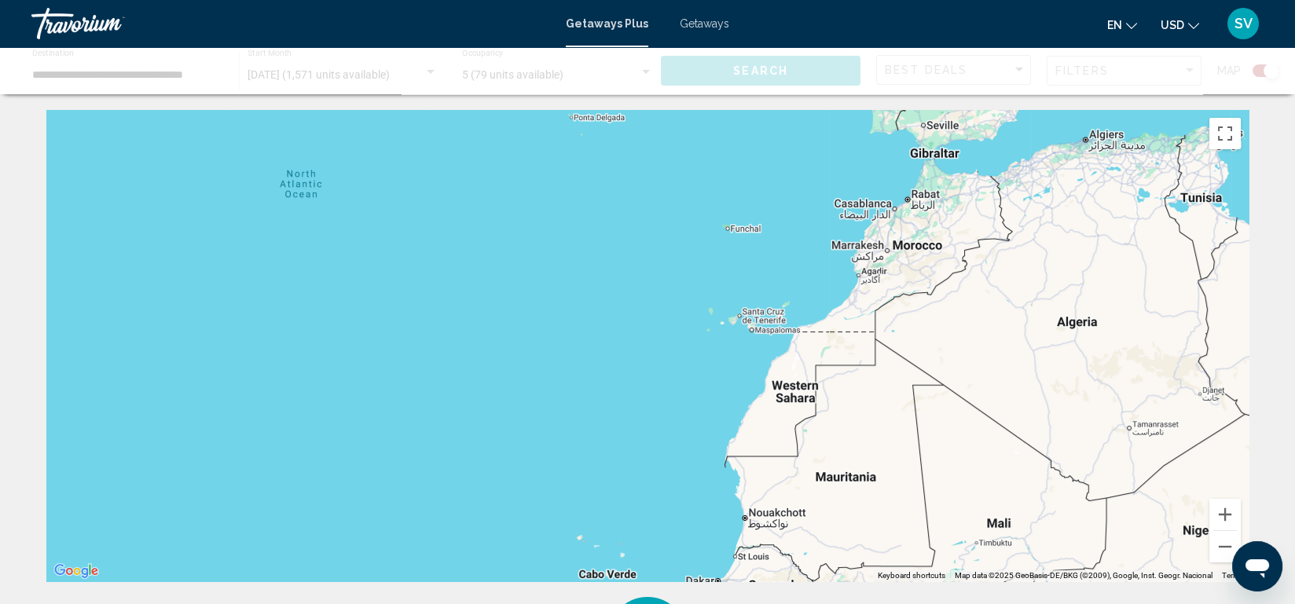
click at [696, 366] on div "Main content" at bounding box center [647, 346] width 1203 height 472
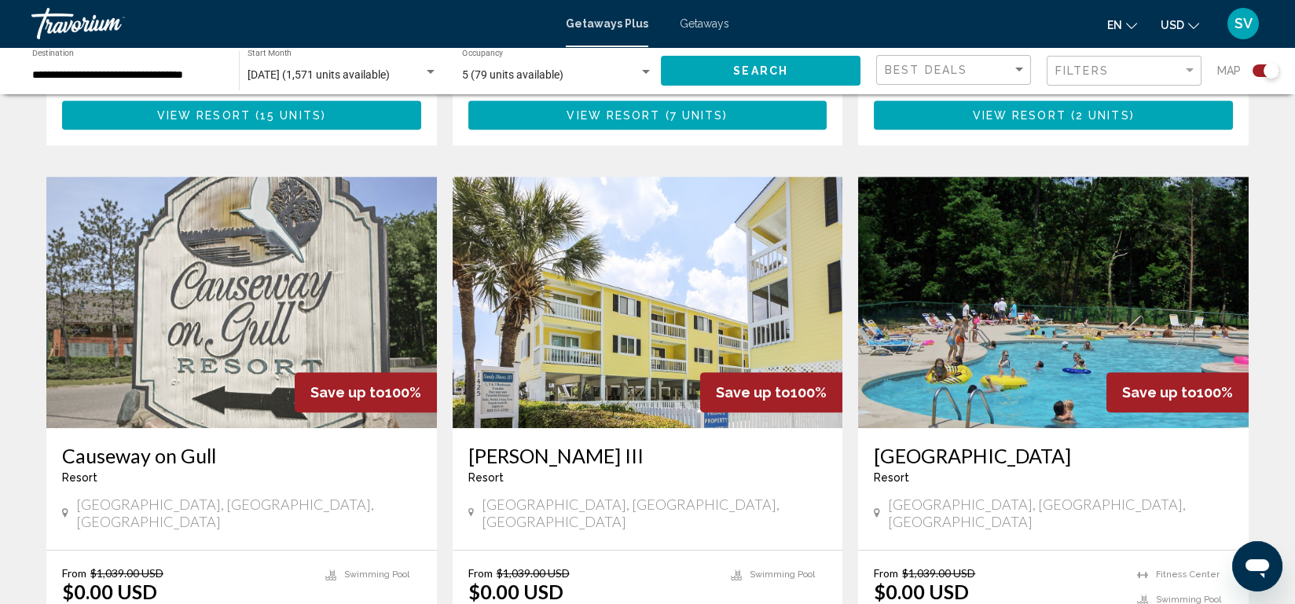
scroll to position [2515, 0]
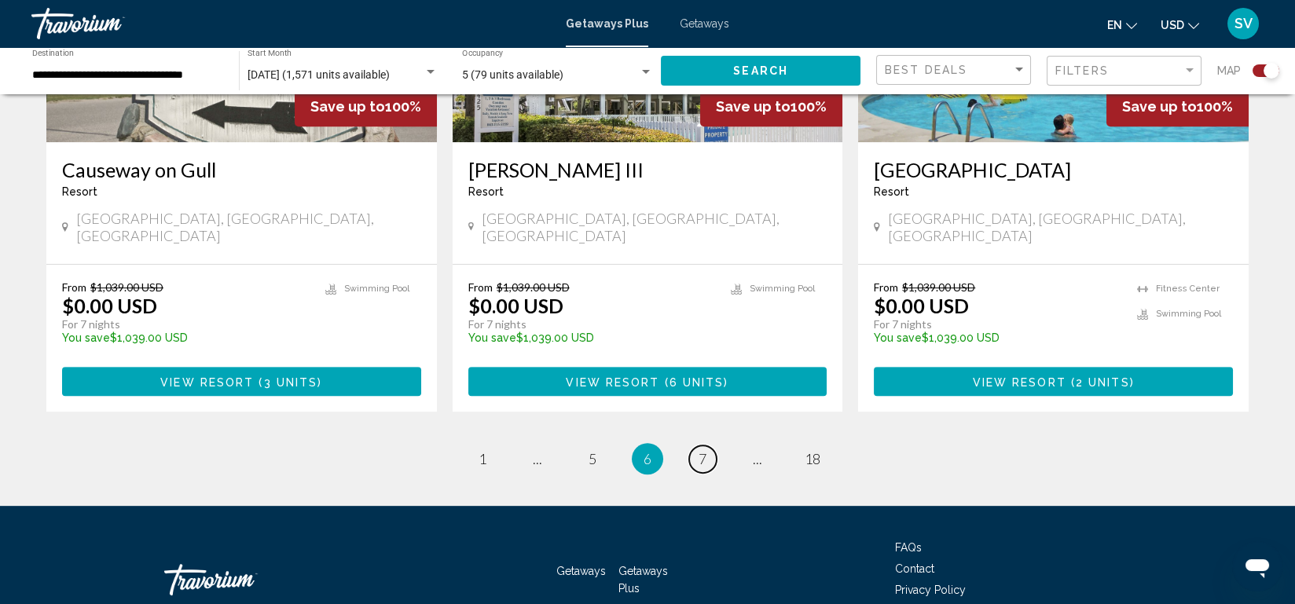
click at [696, 446] on link "page 7" at bounding box center [703, 460] width 28 height 28
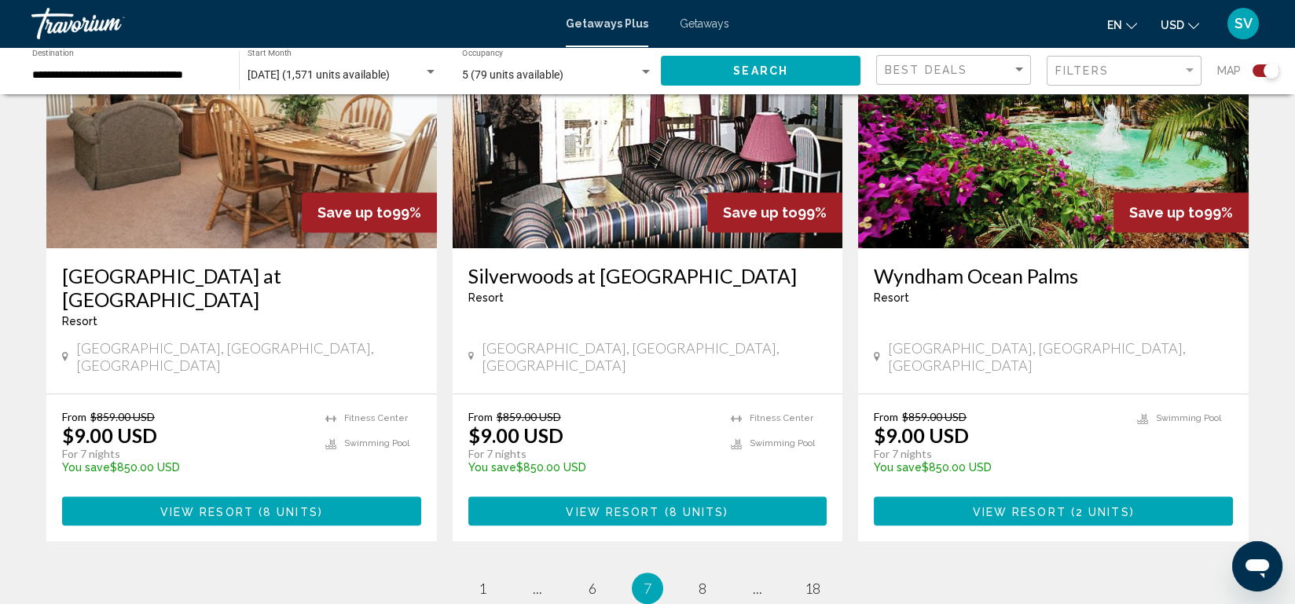
scroll to position [2445, 0]
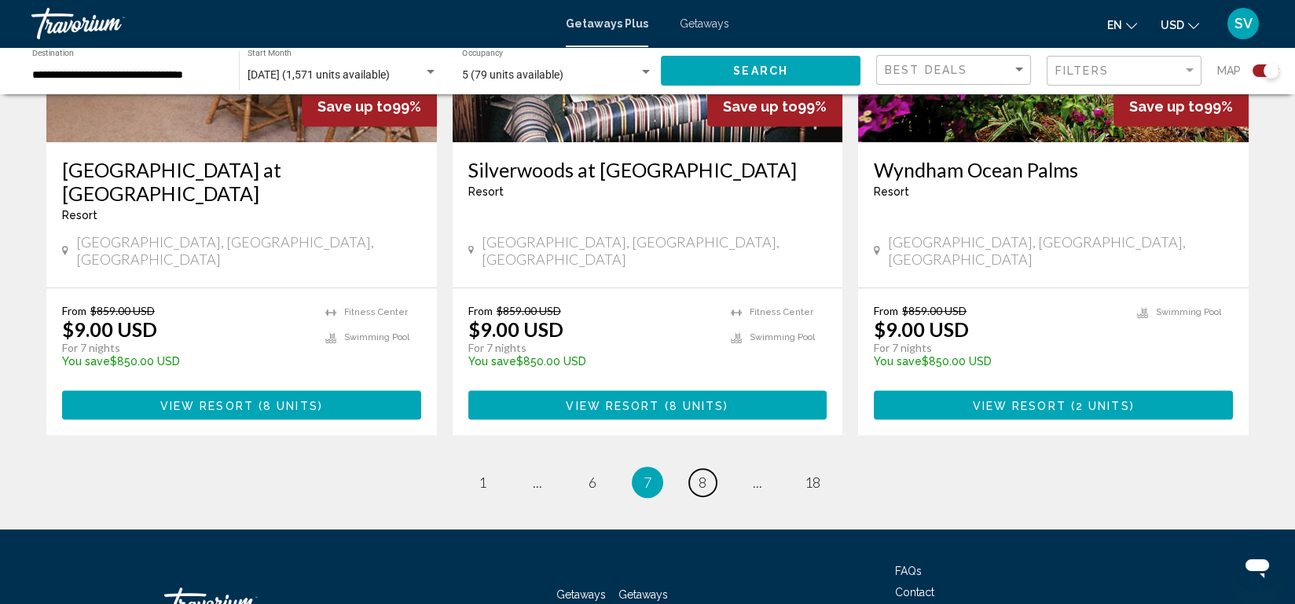
click at [696, 469] on link "page 8" at bounding box center [703, 483] width 28 height 28
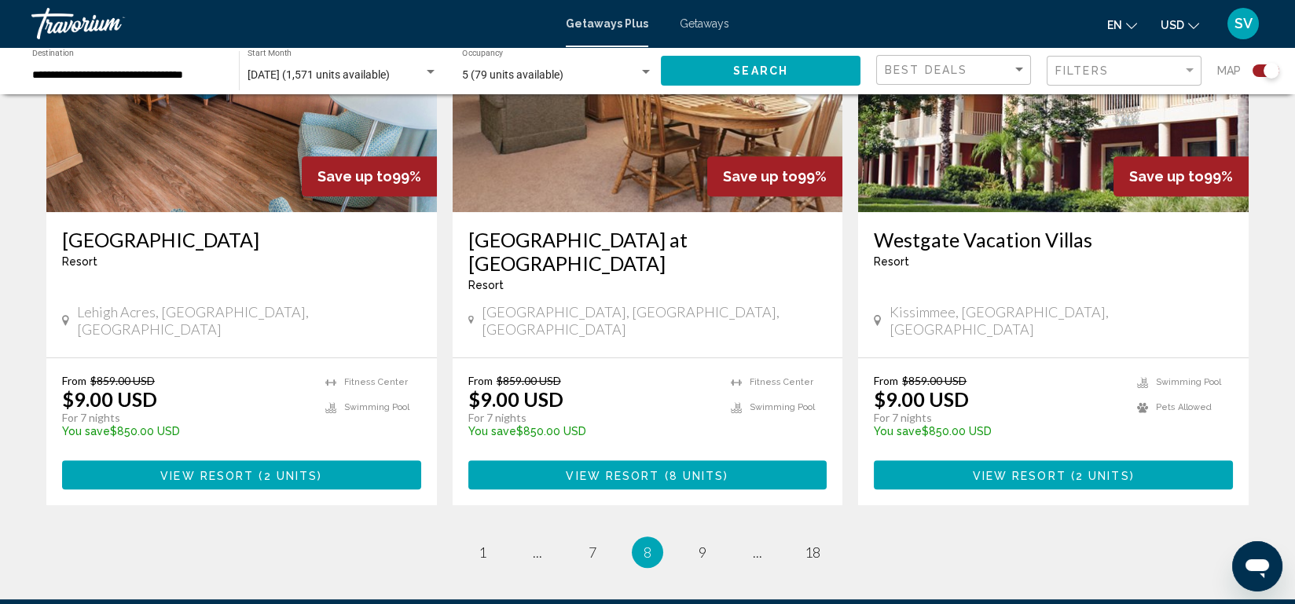
scroll to position [2410, 0]
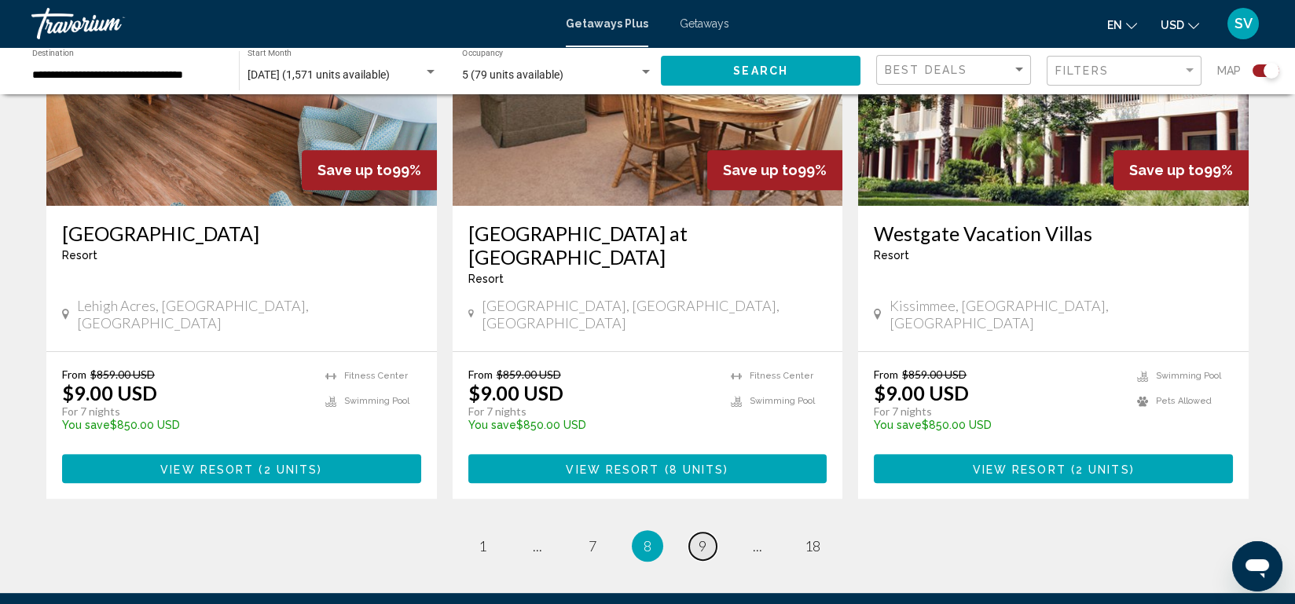
click at [705, 538] on span "9" at bounding box center [703, 546] width 8 height 17
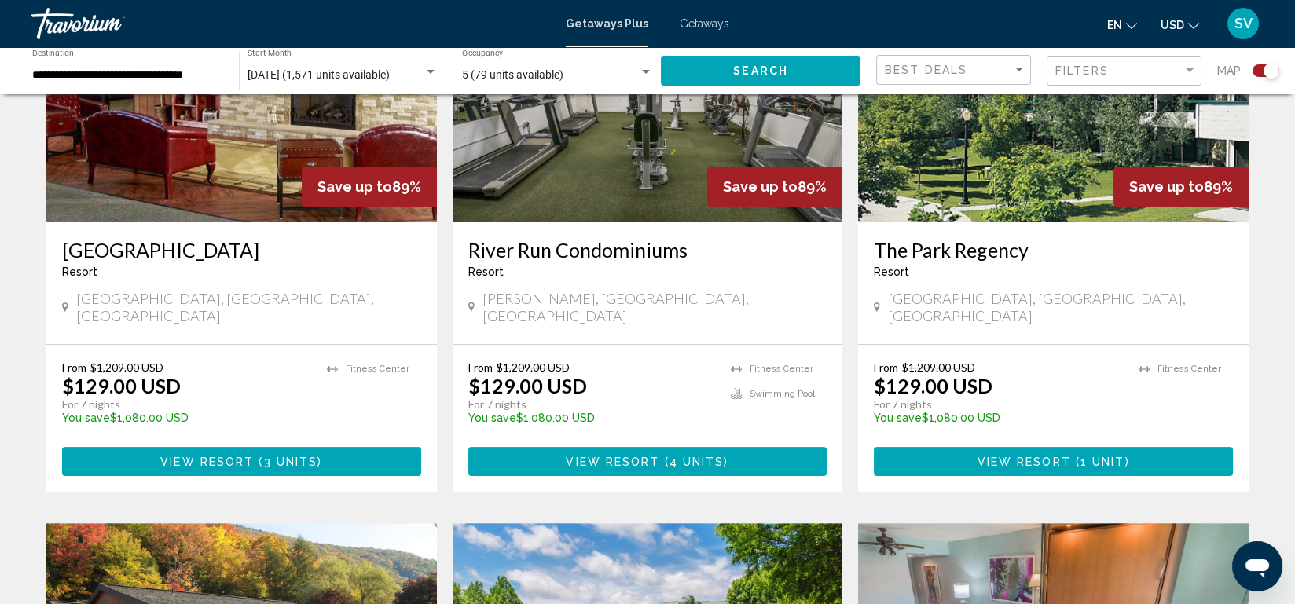
scroll to position [1835, 0]
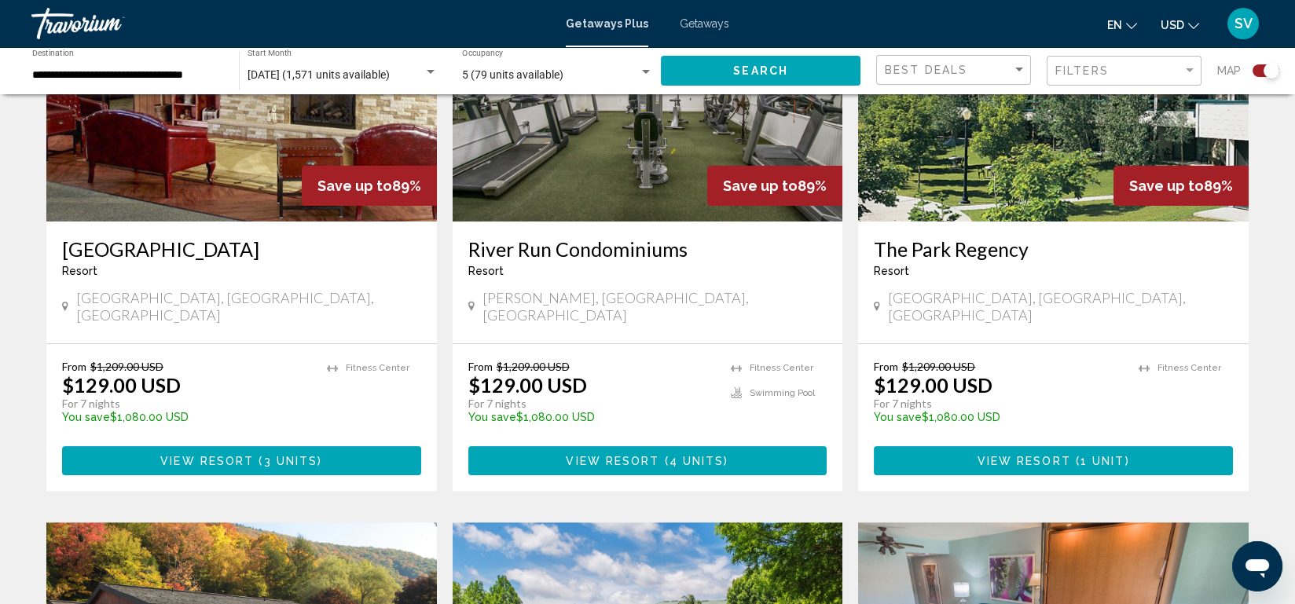
click at [614, 27] on span "Getaways Plus" at bounding box center [607, 23] width 83 height 13
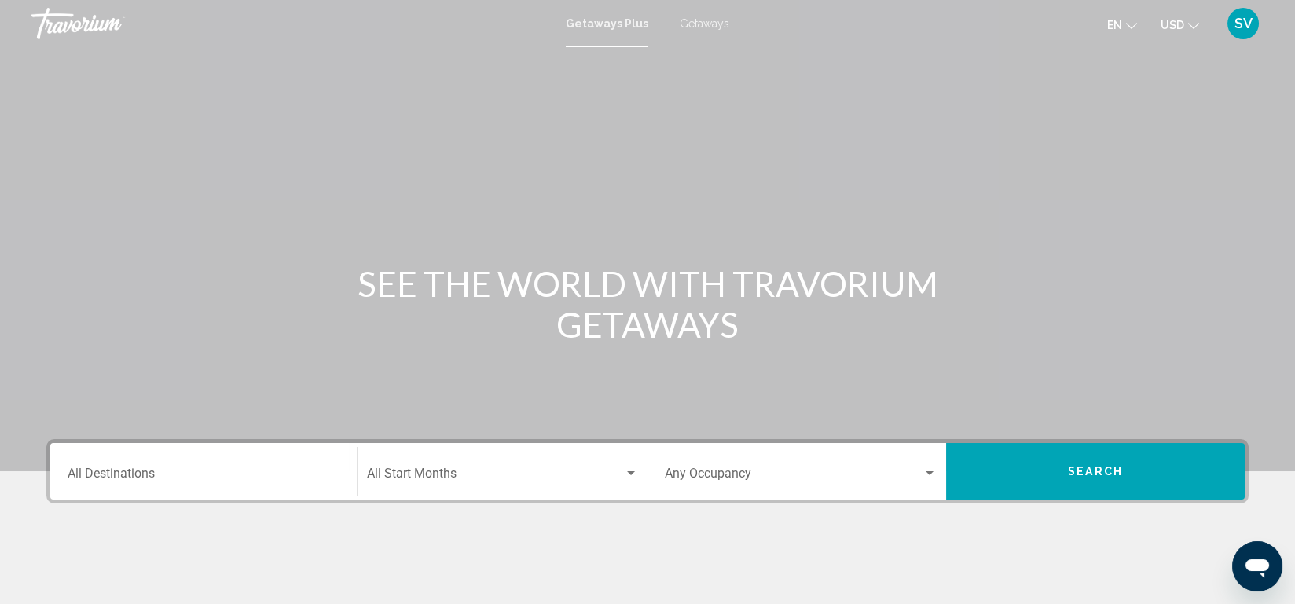
click at [169, 466] on div "Destination All Destinations" at bounding box center [204, 472] width 272 height 50
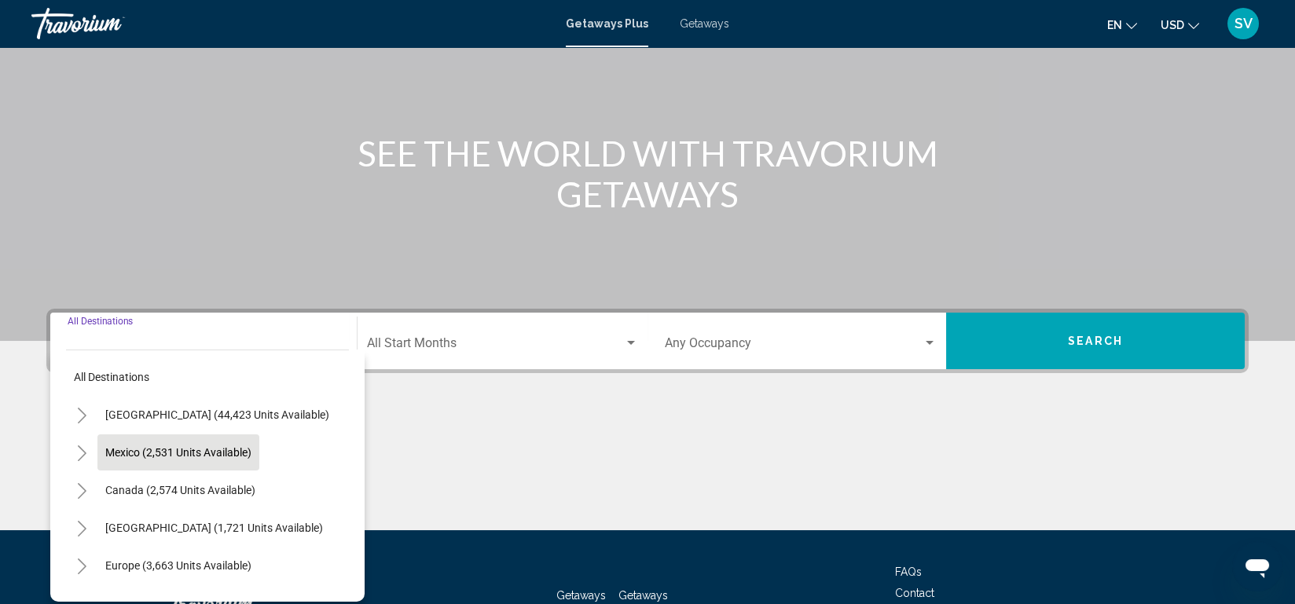
scroll to position [116, 0]
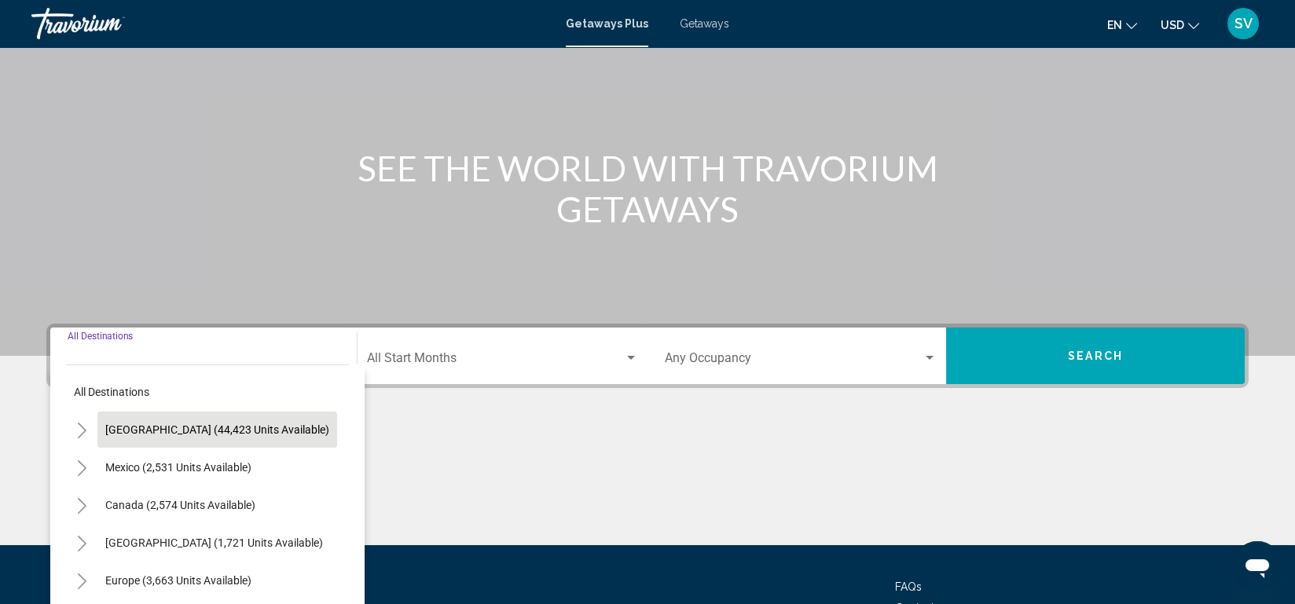
click at [188, 419] on button "[GEOGRAPHIC_DATA] (44,423 units available)" at bounding box center [217, 430] width 240 height 36
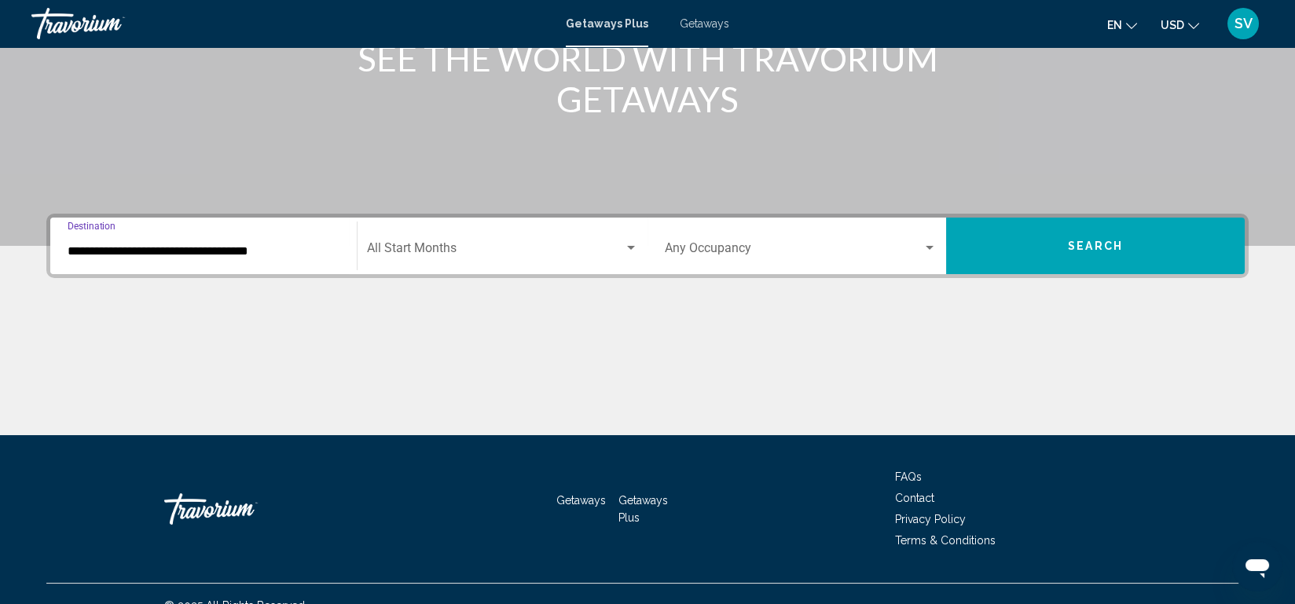
scroll to position [248, 0]
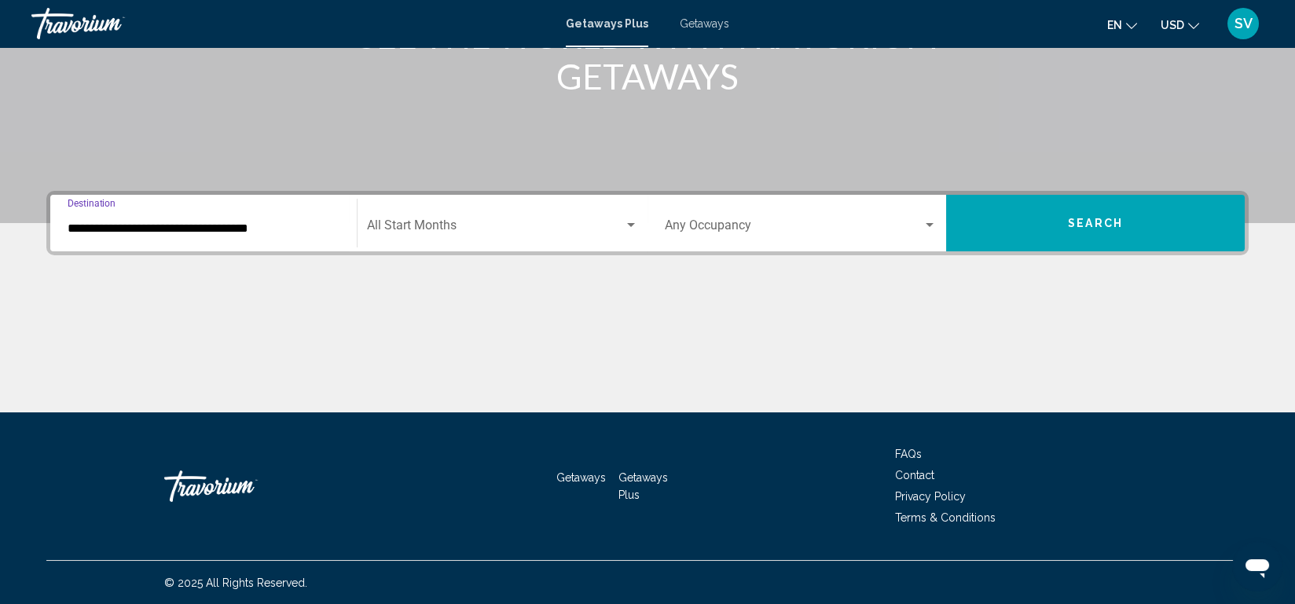
click at [210, 233] on input "**********" at bounding box center [204, 229] width 272 height 14
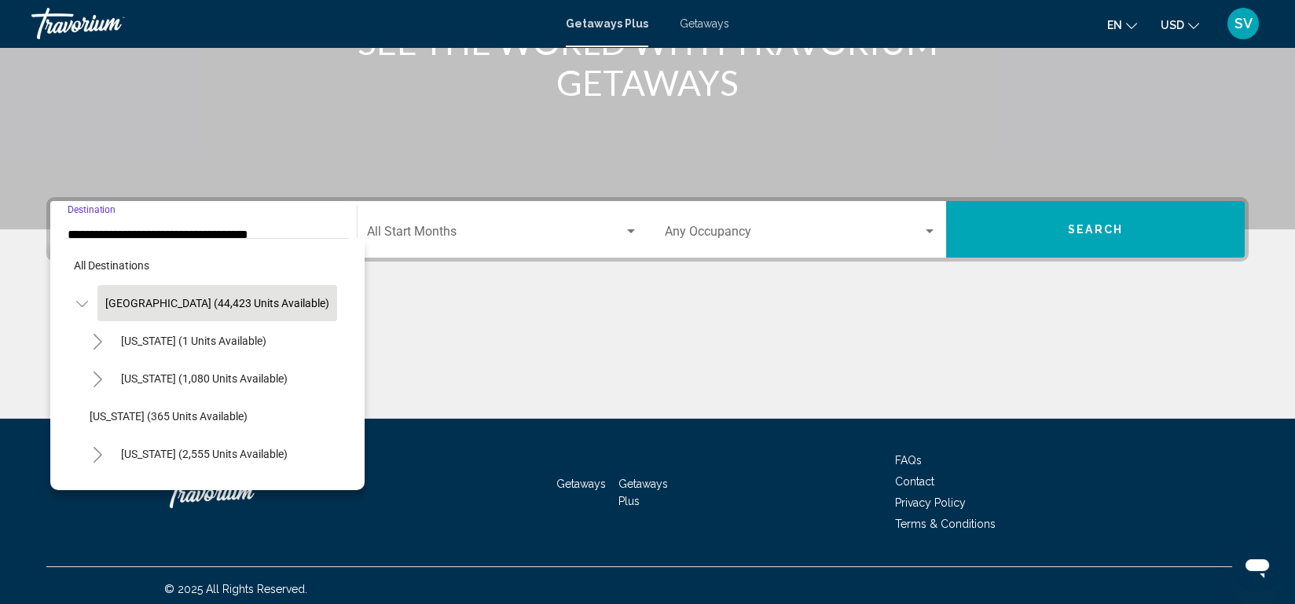
click at [210, 233] on input "**********" at bounding box center [204, 235] width 272 height 14
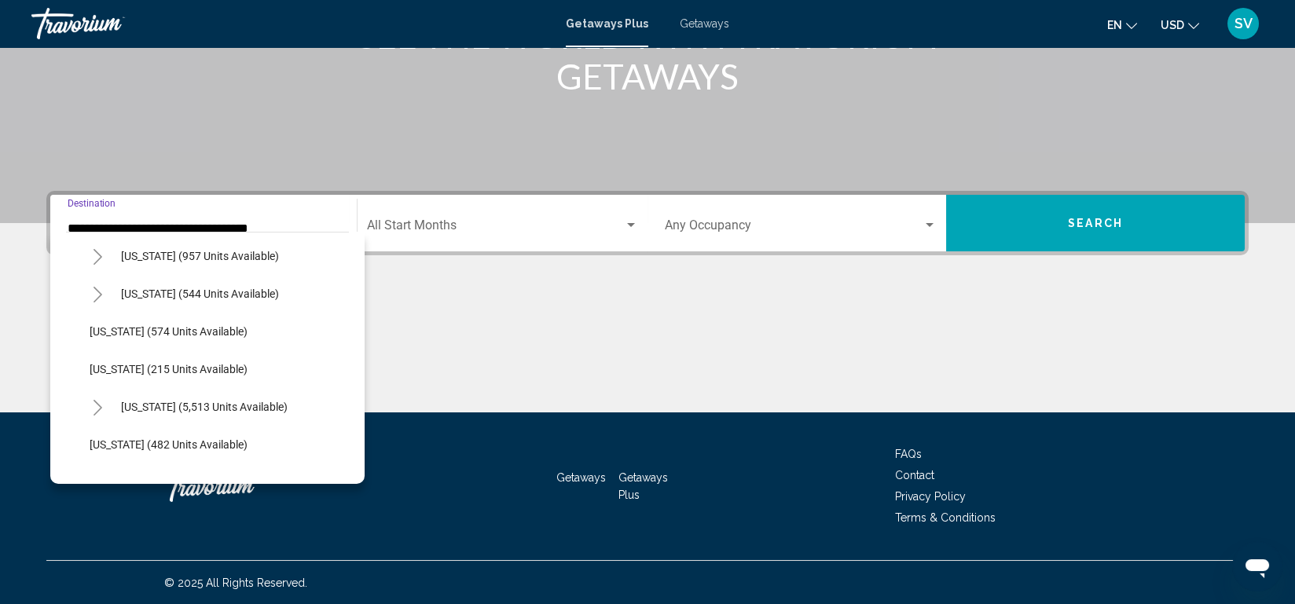
scroll to position [1370, 0]
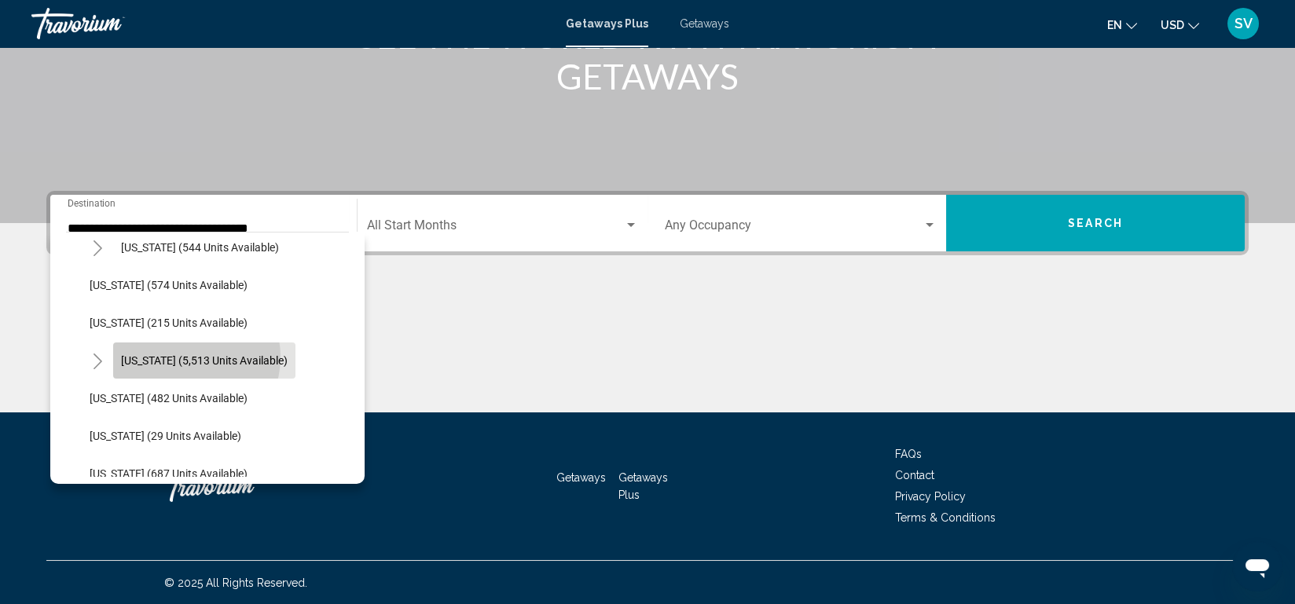
click at [187, 356] on span "[US_STATE] (5,513 units available)" at bounding box center [204, 361] width 167 height 13
type input "**********"
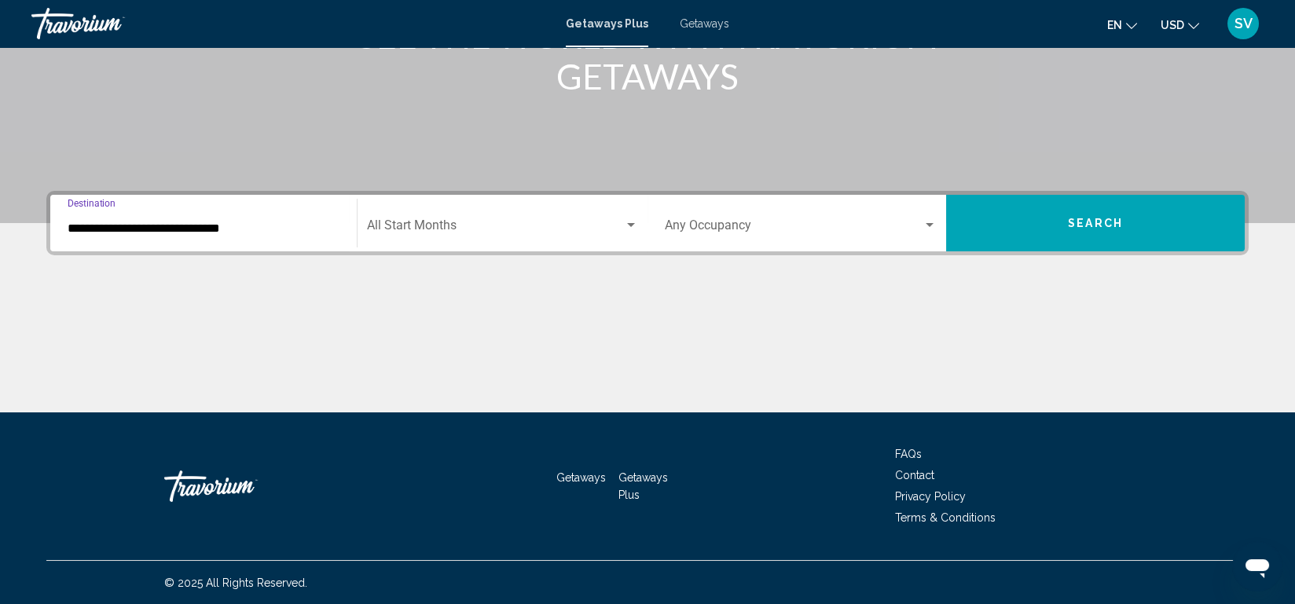
click at [553, 239] on div "Start Month All Start Months" at bounding box center [502, 224] width 271 height 50
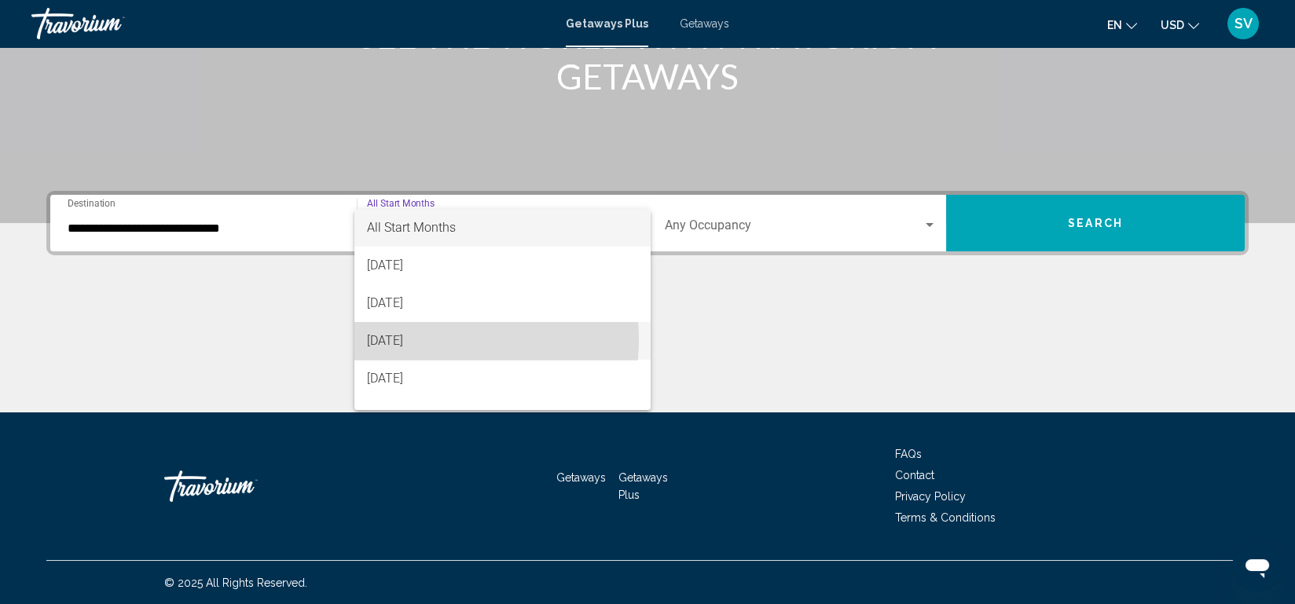
click at [430, 340] on span "[DATE]" at bounding box center [502, 341] width 271 height 38
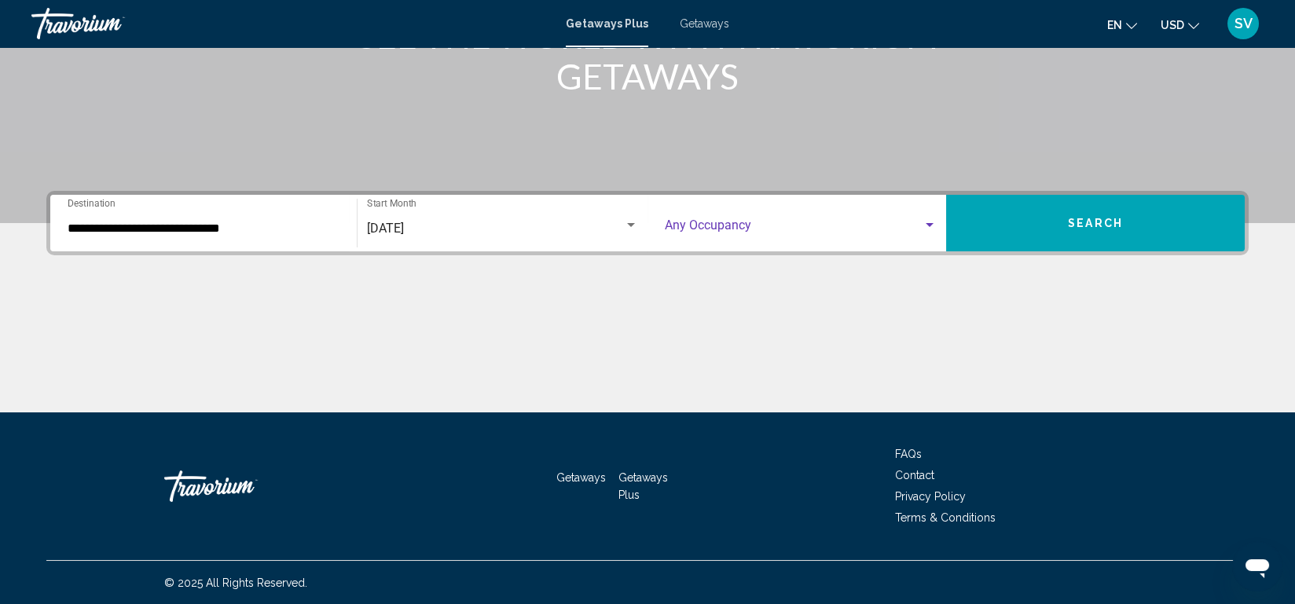
click at [931, 219] on div "Search widget" at bounding box center [930, 225] width 14 height 13
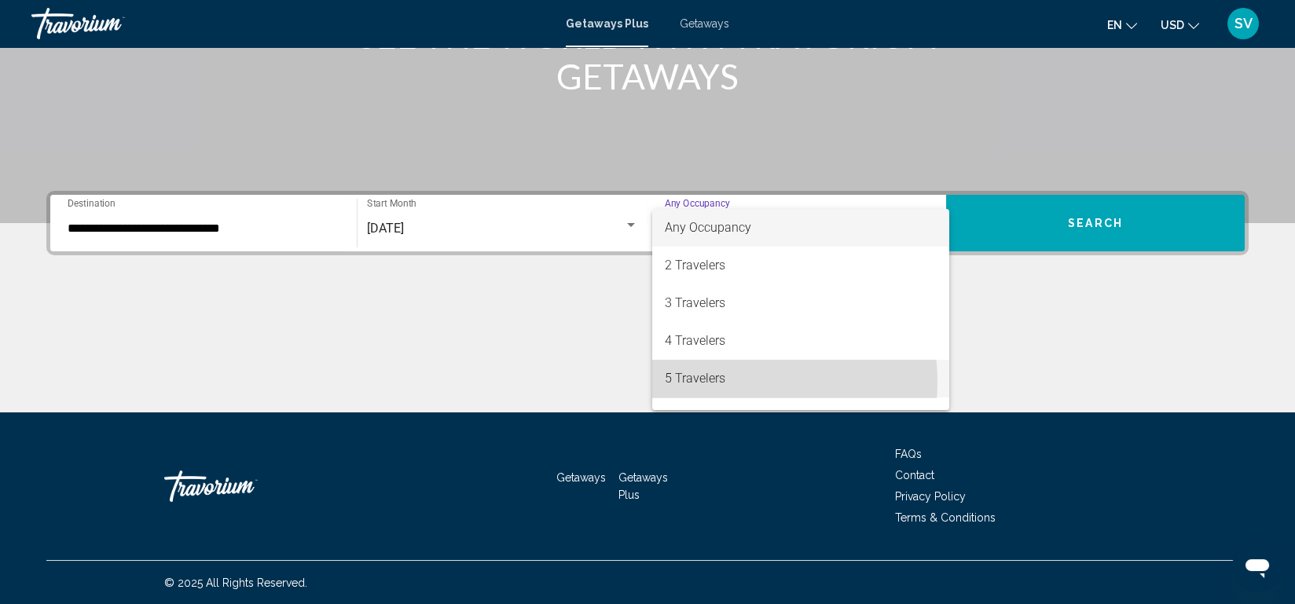
click at [733, 382] on span "5 Travelers" at bounding box center [801, 379] width 272 height 38
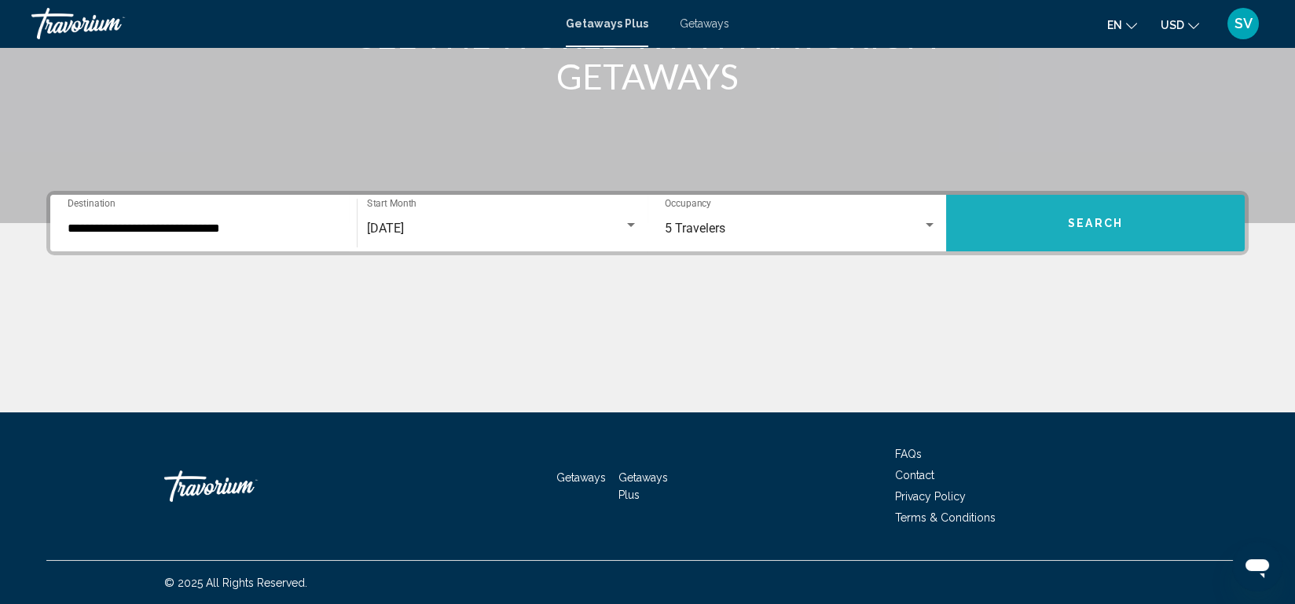
click at [1108, 229] on span "Search" at bounding box center [1095, 224] width 55 height 13
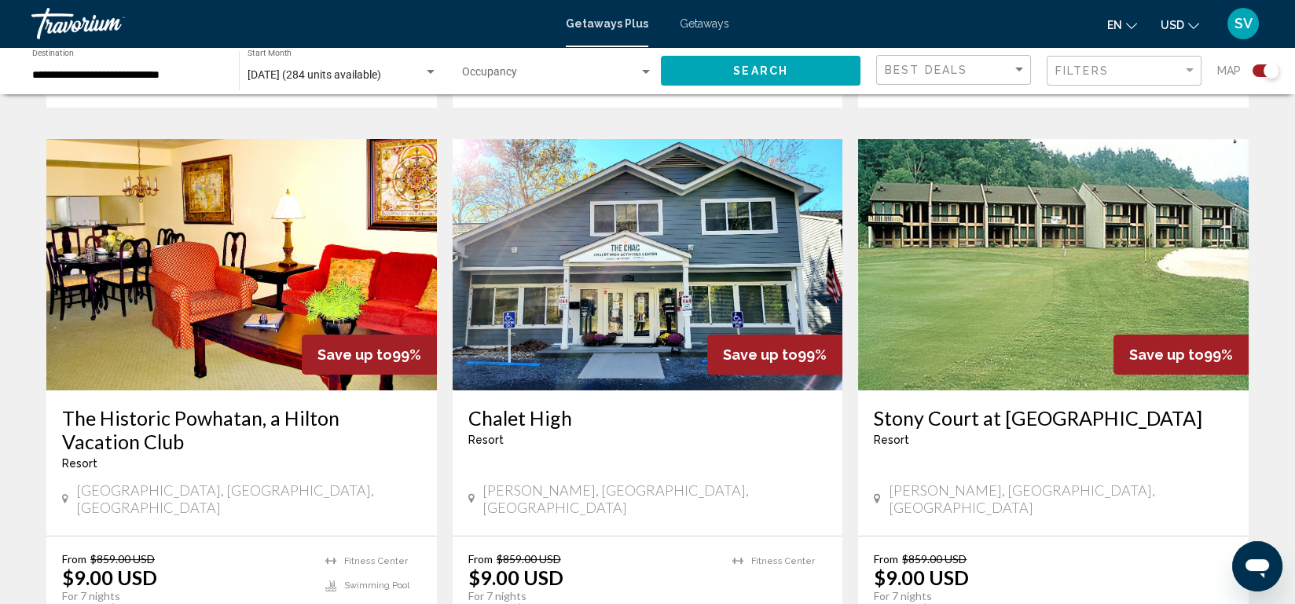
scroll to position [1067, 0]
click at [184, 358] on img "Main content" at bounding box center [241, 264] width 391 height 252
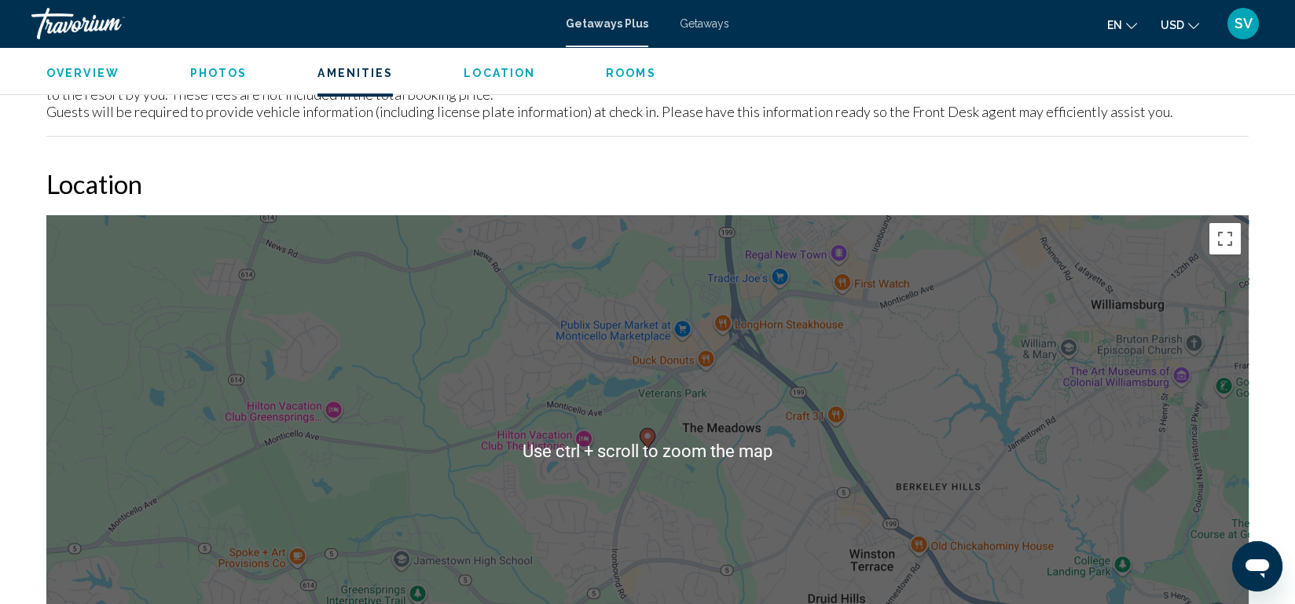
scroll to position [1794, 0]
click at [264, 167] on h2 "Location" at bounding box center [647, 182] width 1203 height 31
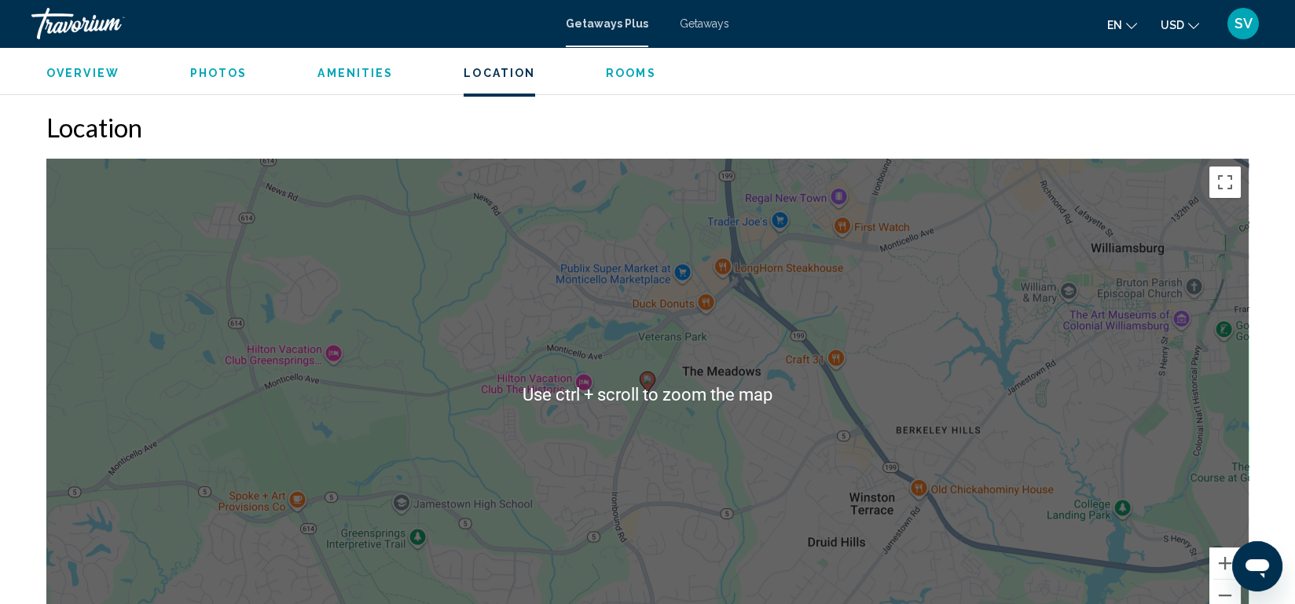
scroll to position [1850, 0]
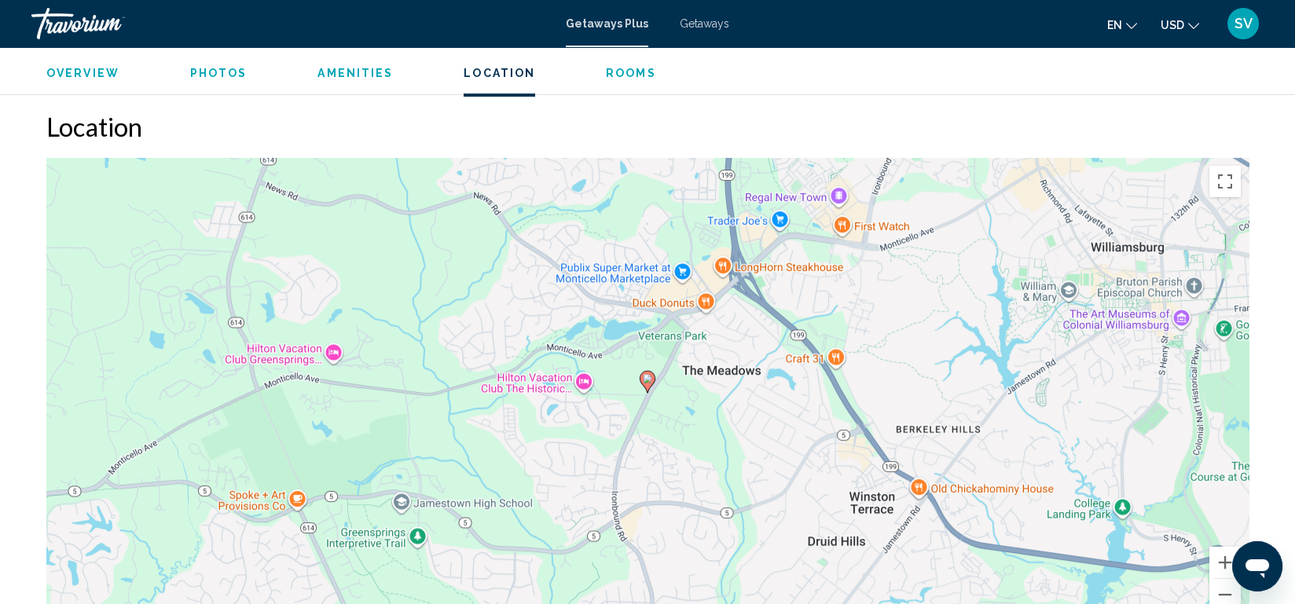
click at [337, 337] on div "To activate drag with keyboard, press Alt + Enter. Once in keyboard drag state,…" at bounding box center [647, 394] width 1203 height 472
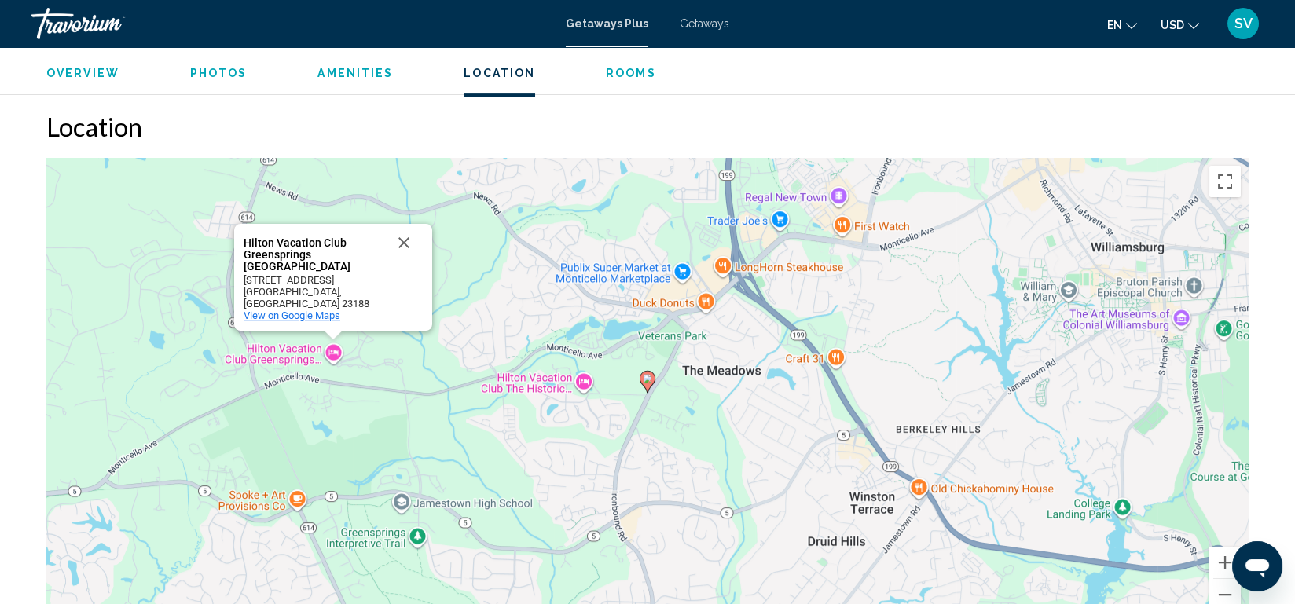
click at [314, 310] on span "View on Google Maps" at bounding box center [292, 316] width 97 height 12
click at [649, 374] on image "Main content" at bounding box center [647, 378] width 9 height 9
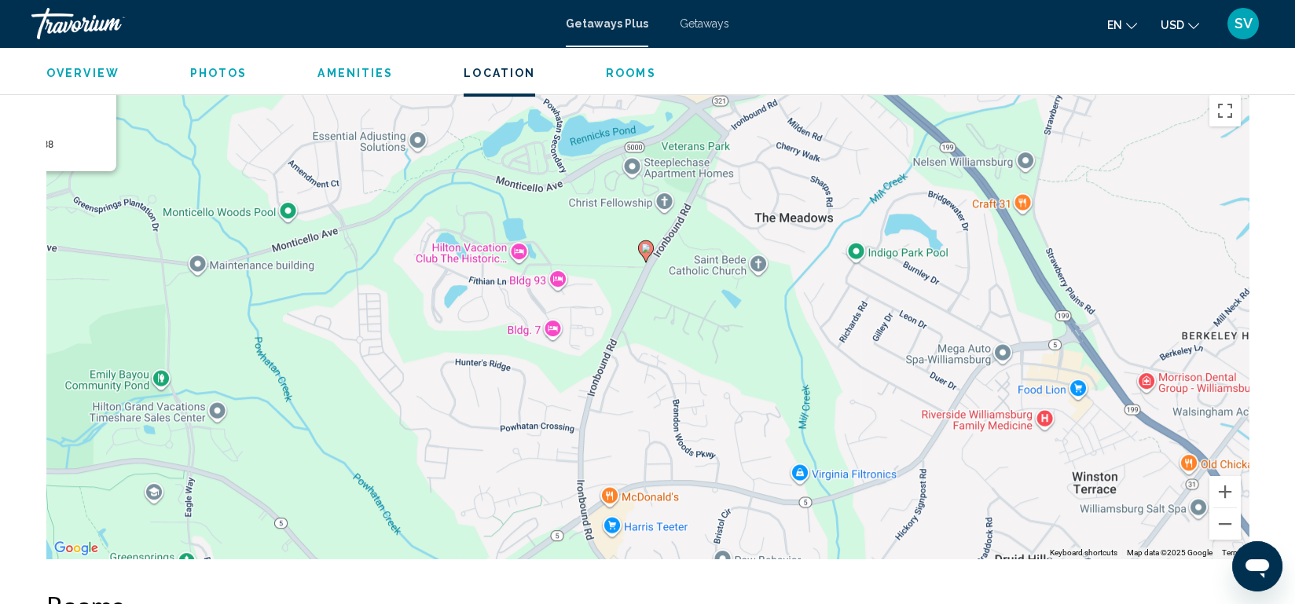
scroll to position [1920, 0]
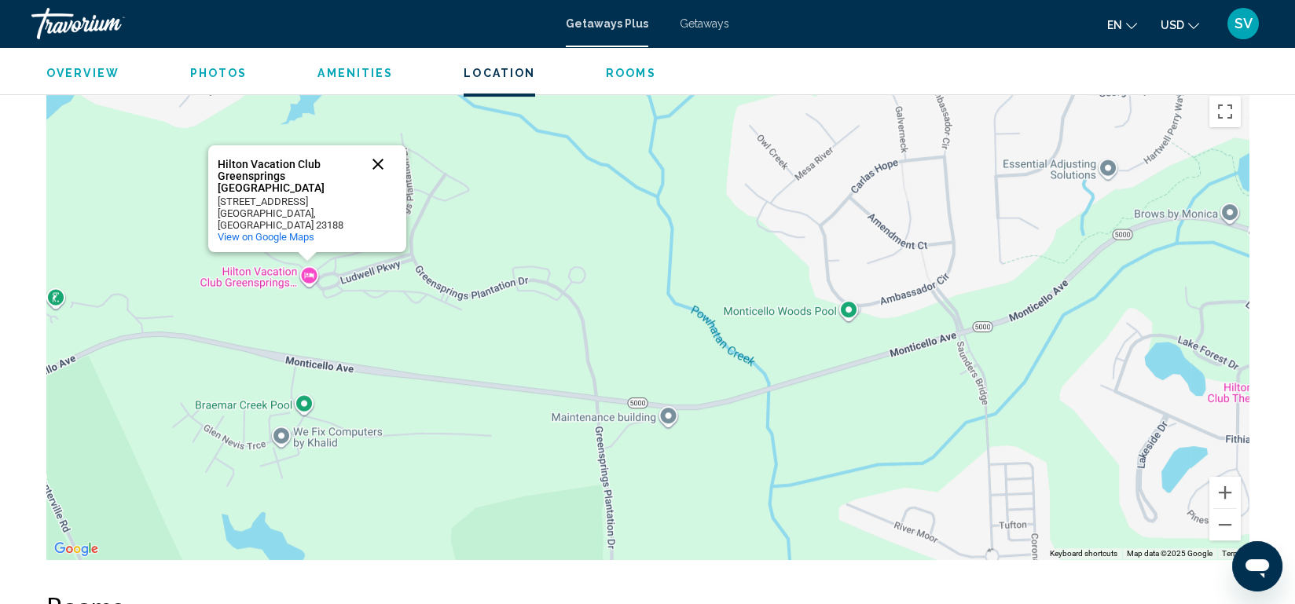
click at [382, 166] on button "Close" at bounding box center [378, 164] width 38 height 38
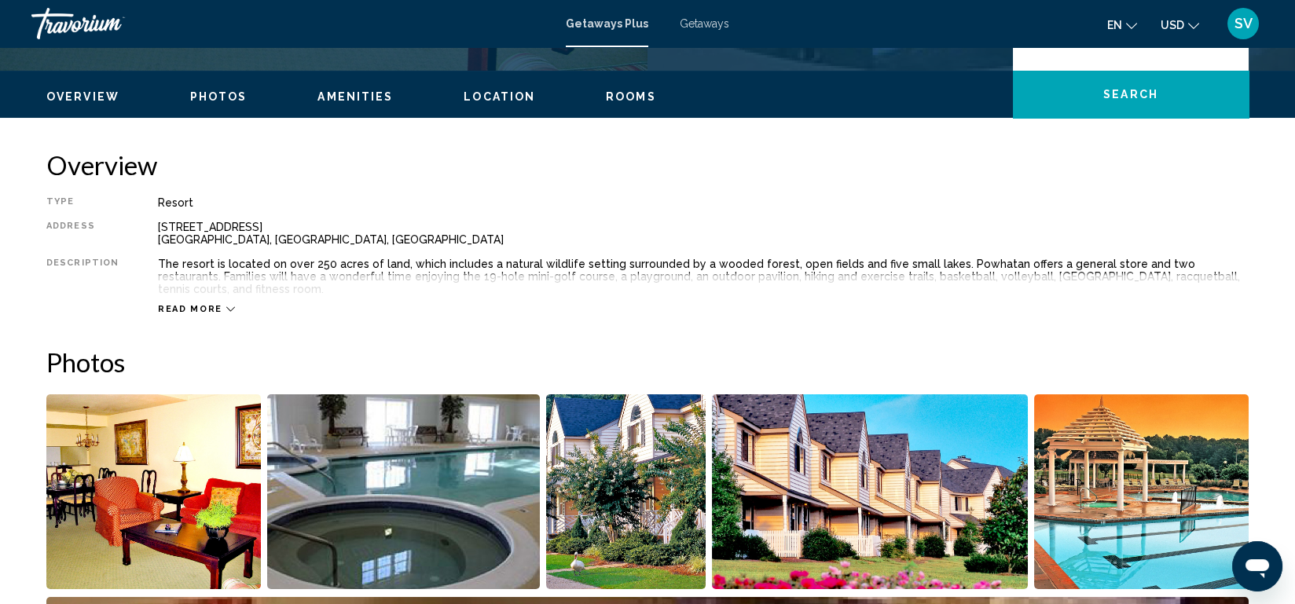
scroll to position [431, 0]
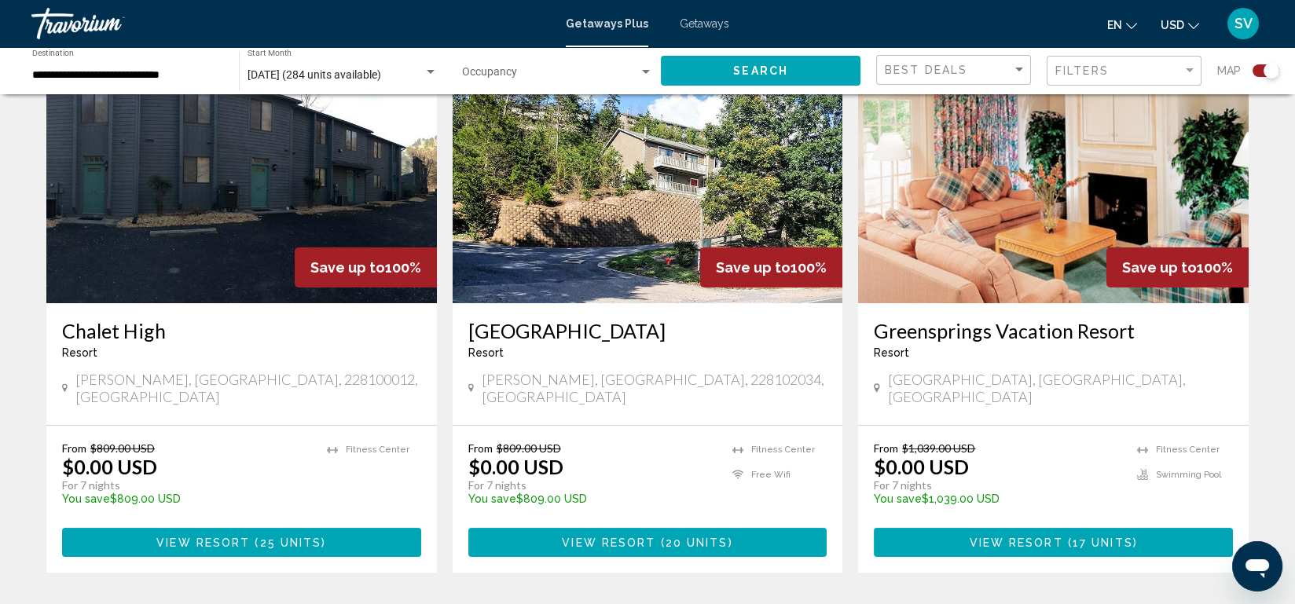
scroll to position [601, 0]
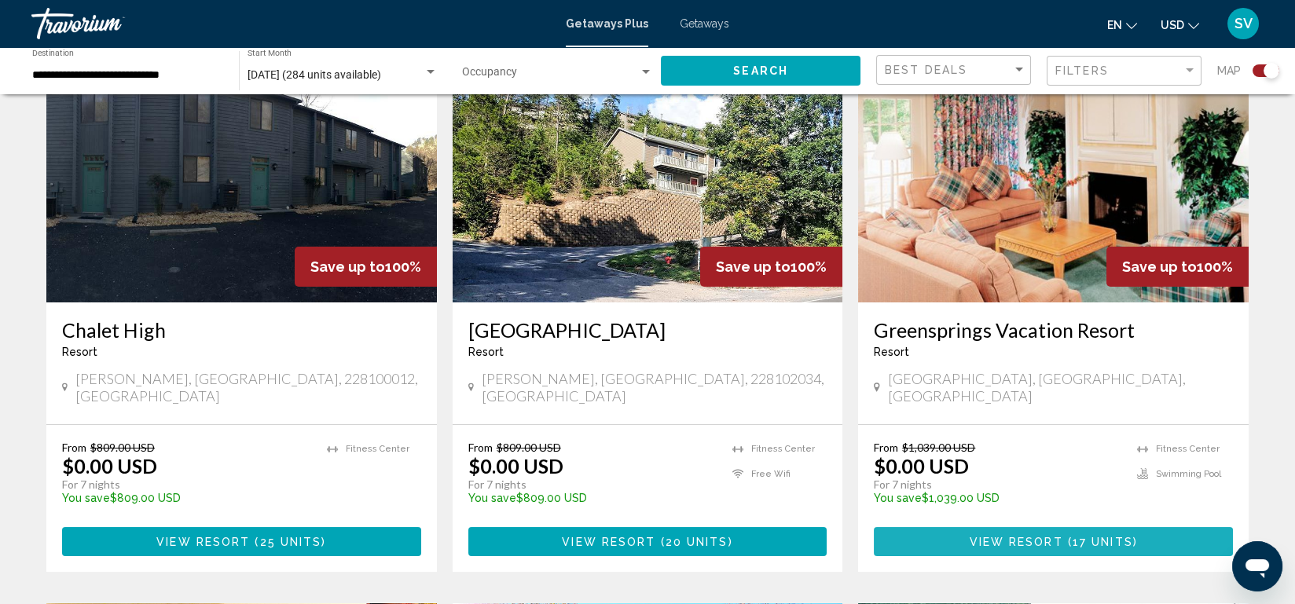
click at [1051, 527] on button "View Resort ( 17 units )" at bounding box center [1053, 541] width 359 height 29
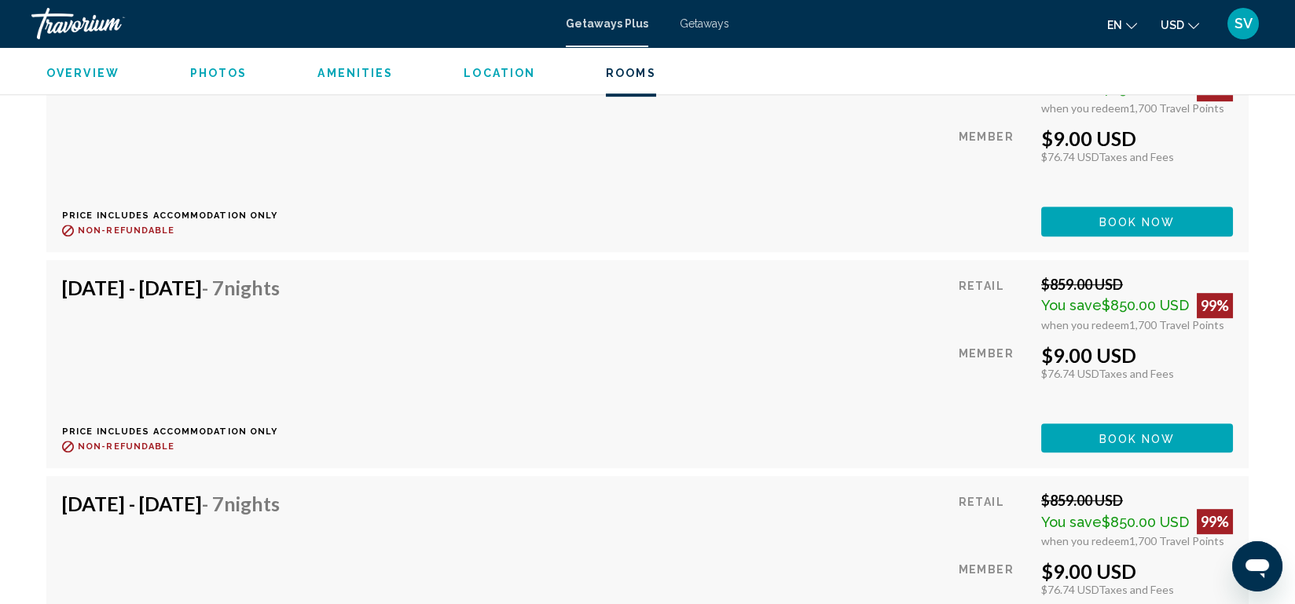
scroll to position [2906, 0]
click at [1119, 432] on span "Book now" at bounding box center [1138, 438] width 76 height 13
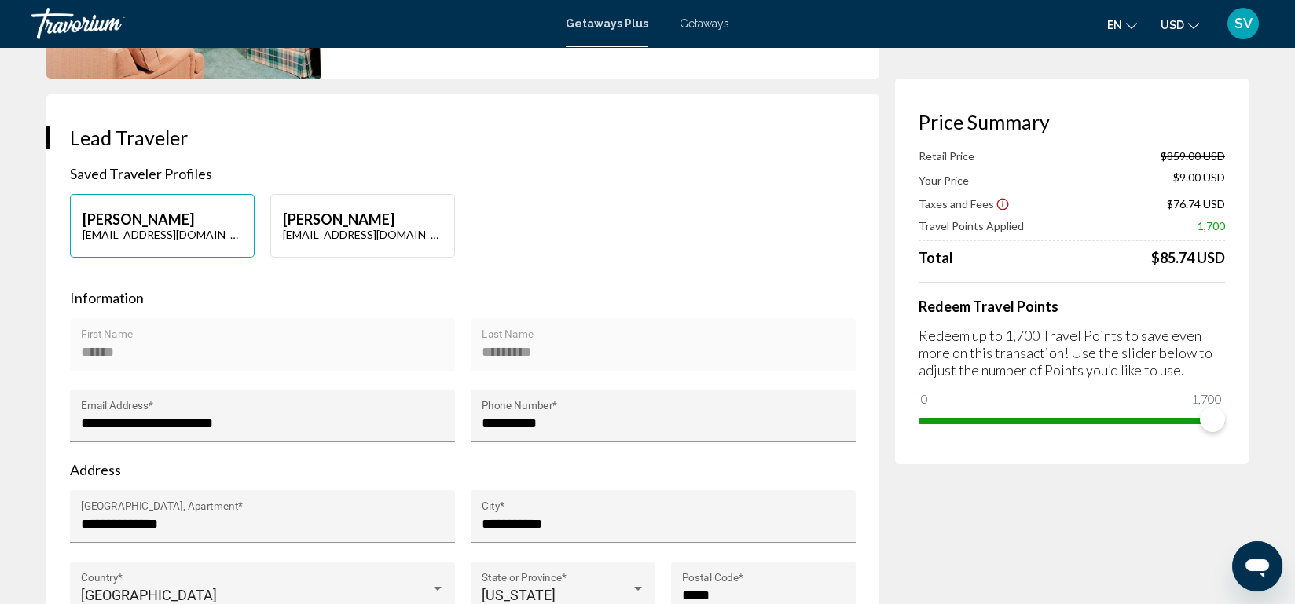
scroll to position [253, 0]
click at [413, 237] on p "[EMAIL_ADDRESS][DOMAIN_NAME]" at bounding box center [363, 233] width 160 height 13
type input "*******"
type input "*****"
type input "**********"
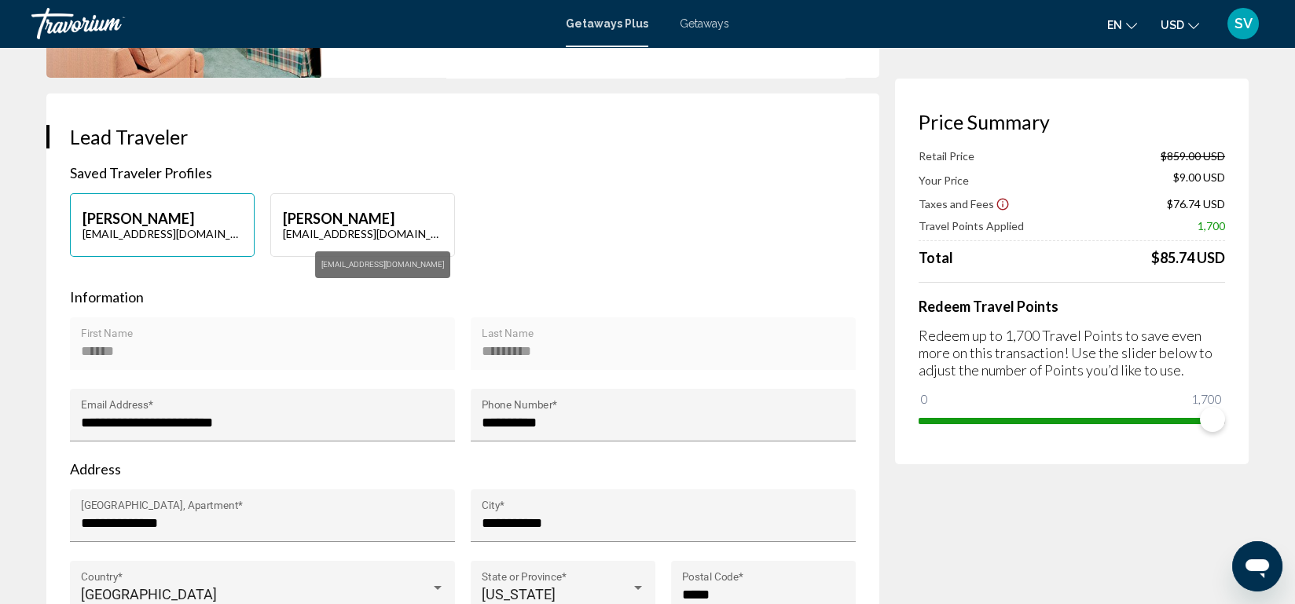
type input "**********"
type input "*****"
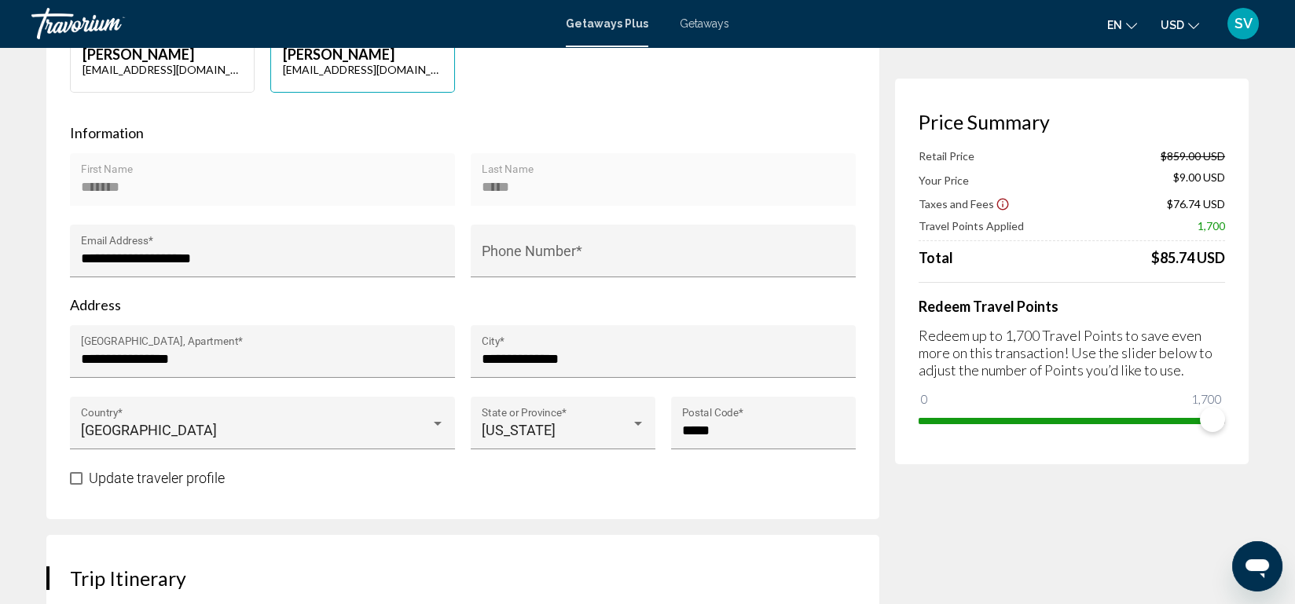
scroll to position [418, 0]
click at [578, 242] on div "Phone Number *" at bounding box center [664, 255] width 364 height 42
type input "**********"
click at [76, 475] on span "Main content" at bounding box center [76, 478] width 13 height 13
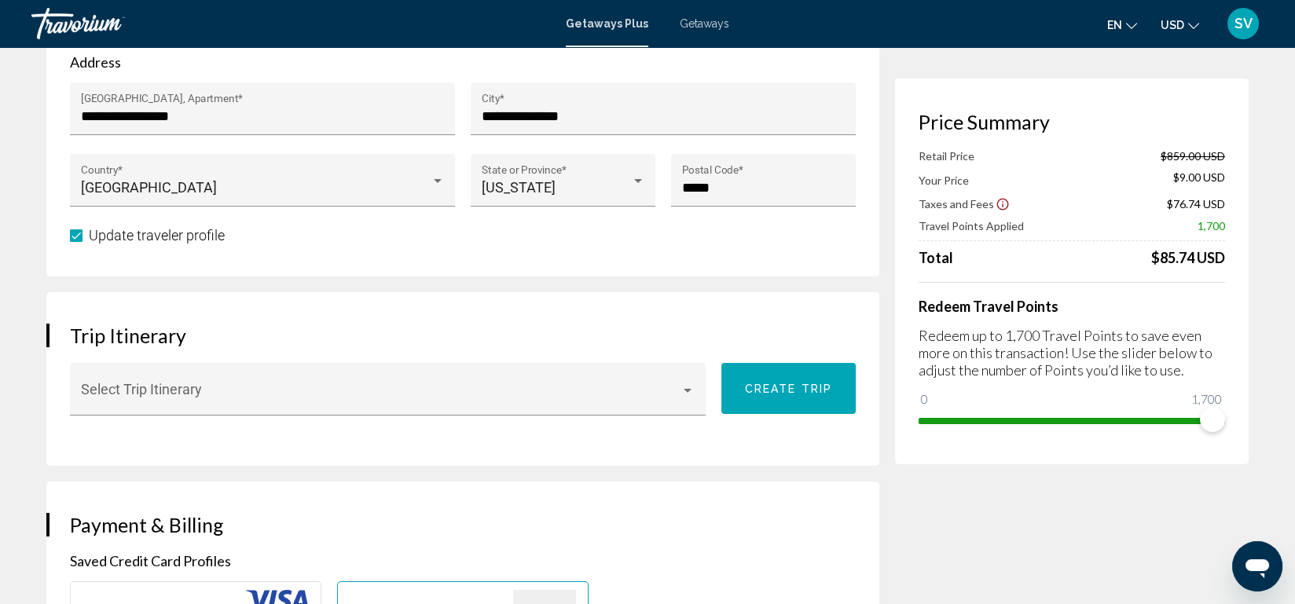
scroll to position [660, 0]
click at [689, 389] on div "Main content" at bounding box center [688, 391] width 8 height 4
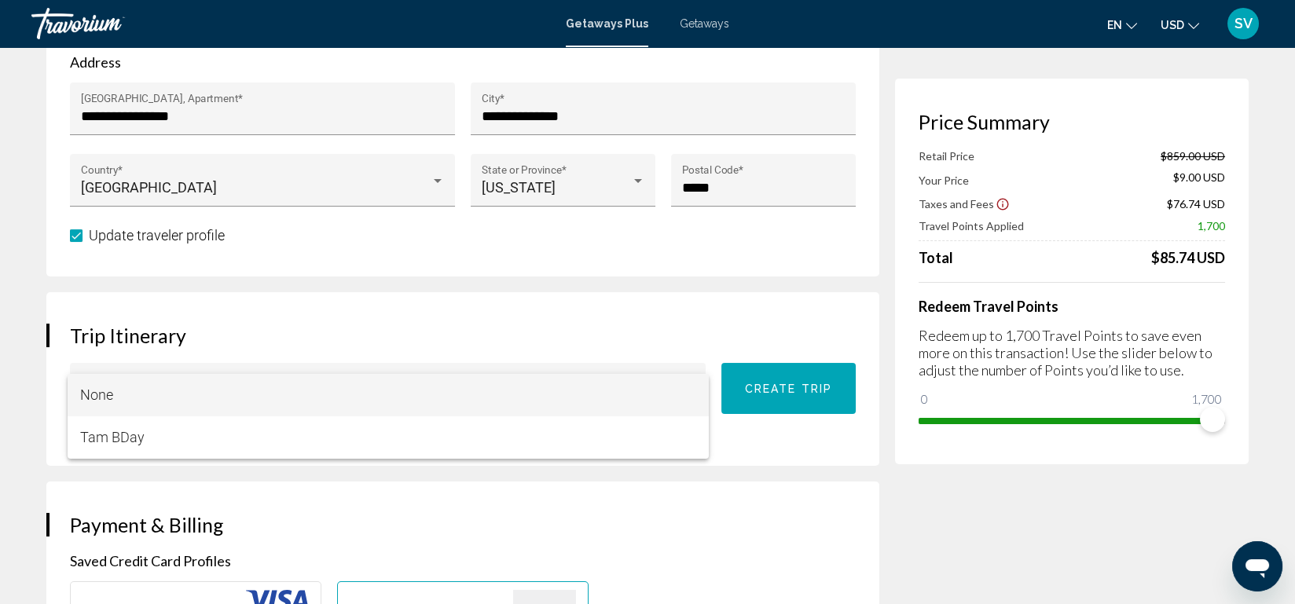
click at [582, 335] on div at bounding box center [647, 302] width 1295 height 604
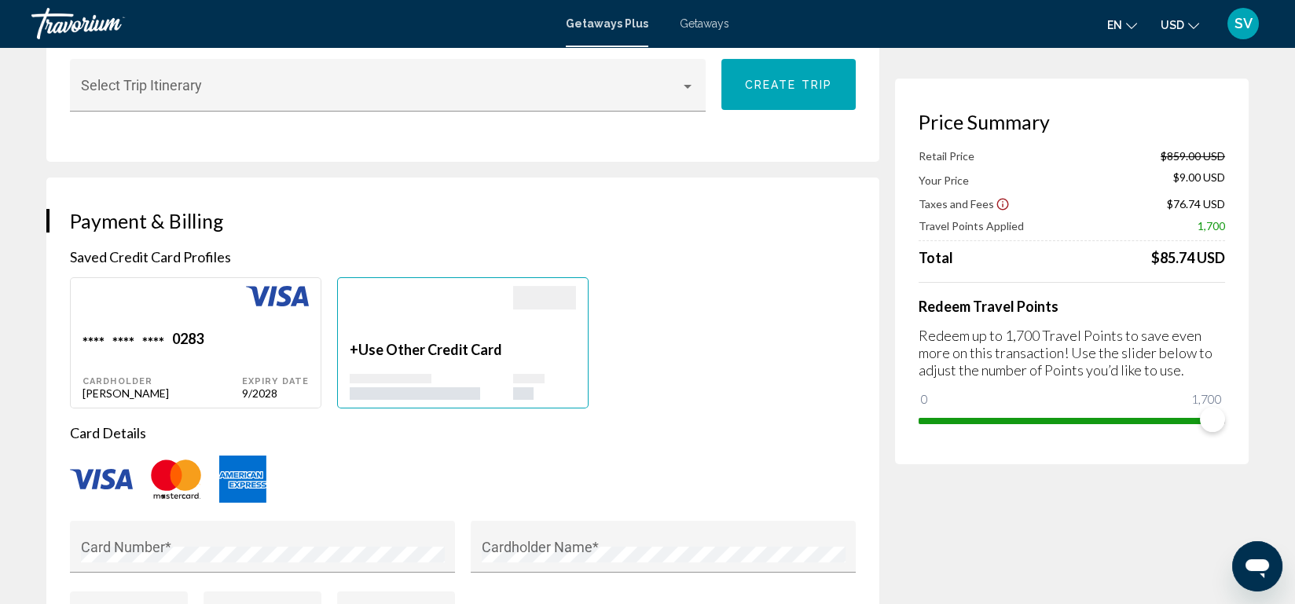
scroll to position [967, 0]
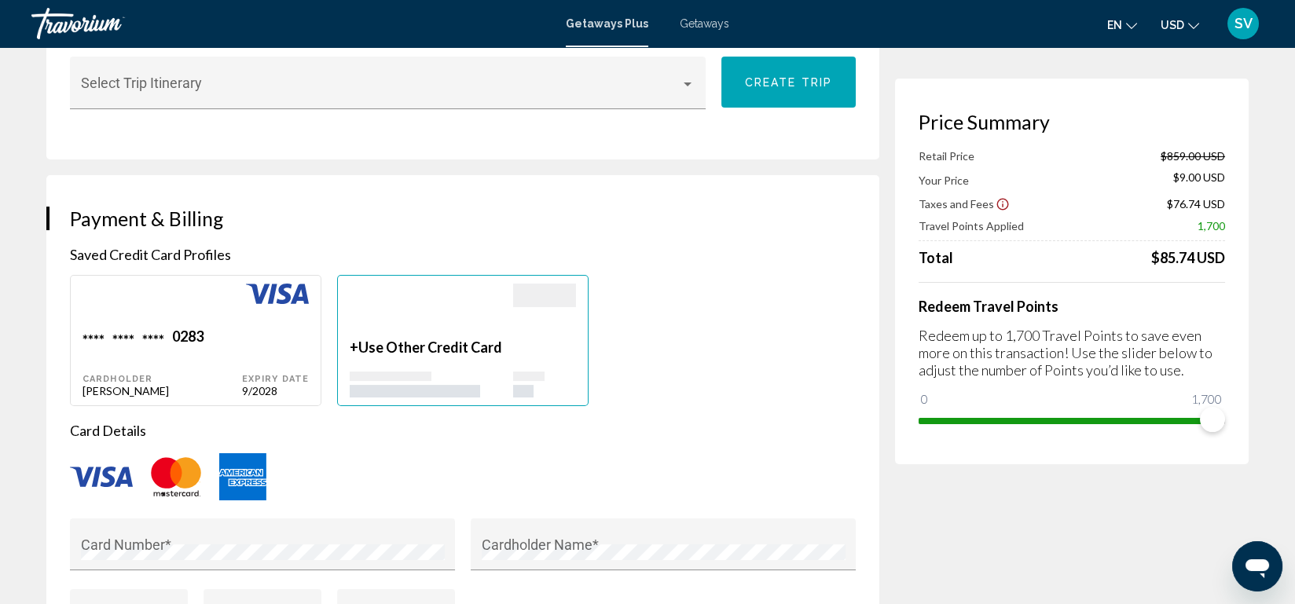
click at [163, 277] on div "**** **** **** 0283 Cardholder Sabrina F Vines Expiry Date 9/2028" at bounding box center [196, 340] width 252 height 131
type input "*******"
type input "*****"
type input "**********"
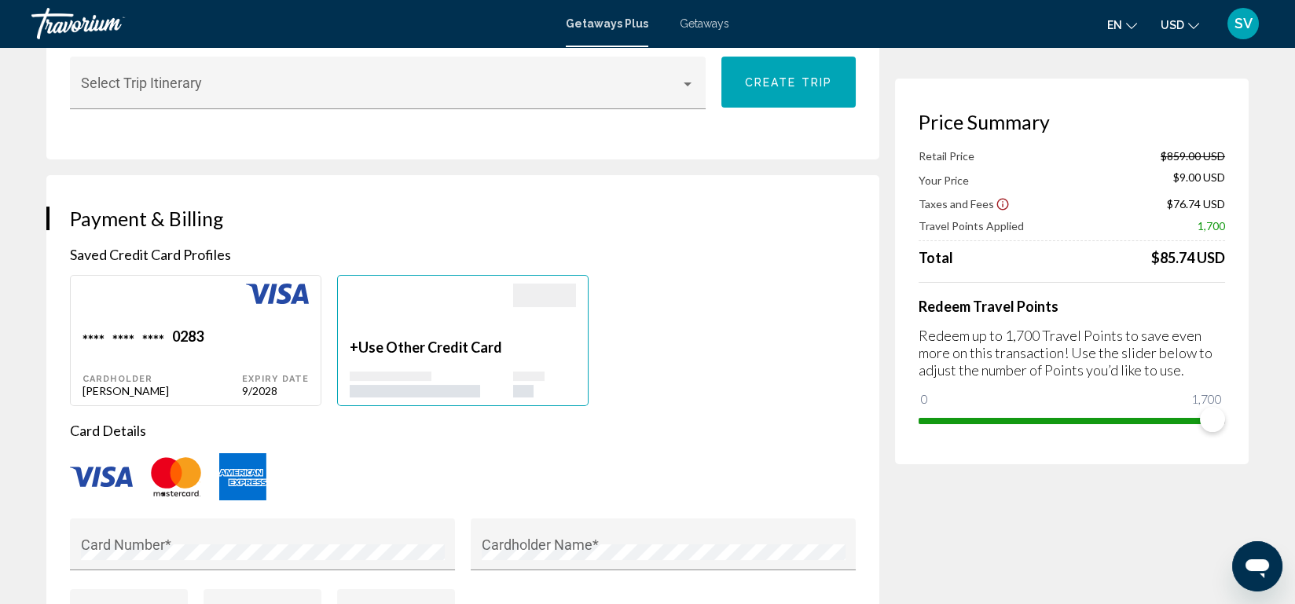
type input "**********"
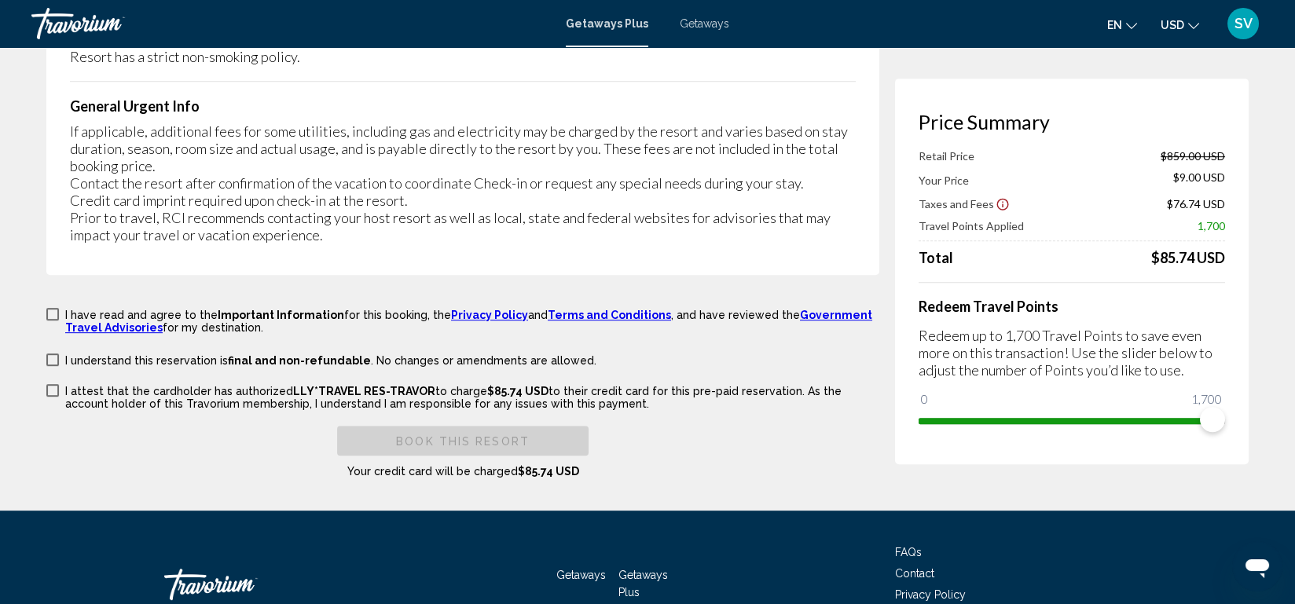
scroll to position [2658, 0]
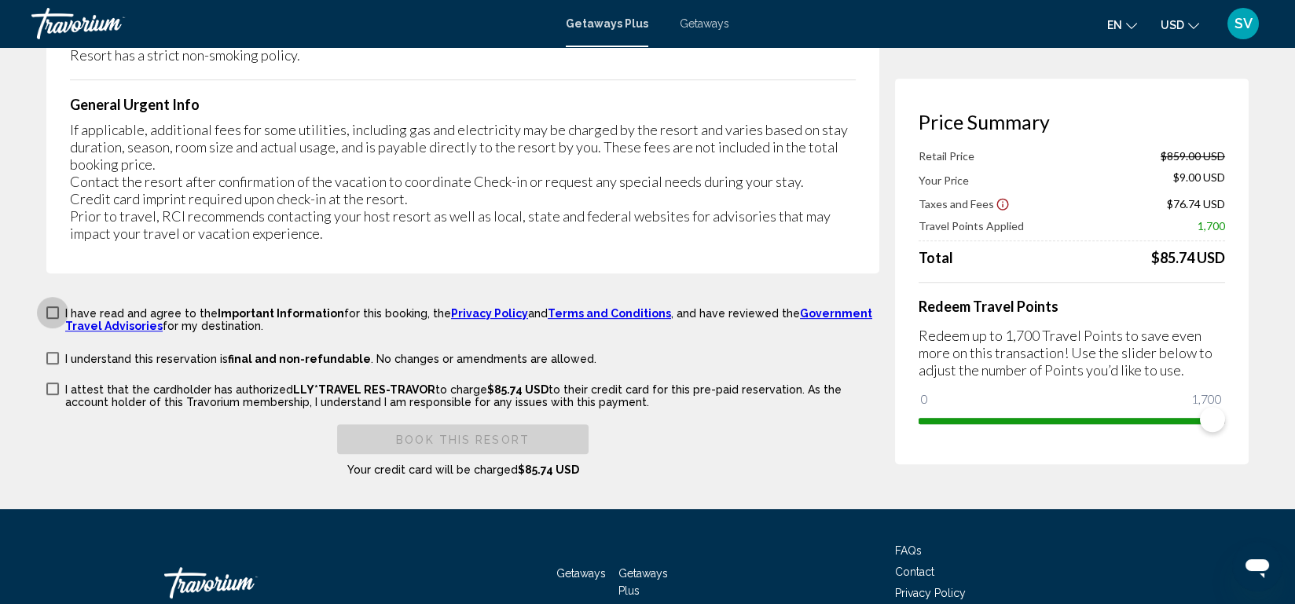
click at [55, 307] on span "Main content" at bounding box center [52, 313] width 13 height 13
click at [47, 352] on span "Main content" at bounding box center [52, 358] width 13 height 13
click at [47, 383] on span "Main content" at bounding box center [52, 389] width 13 height 13
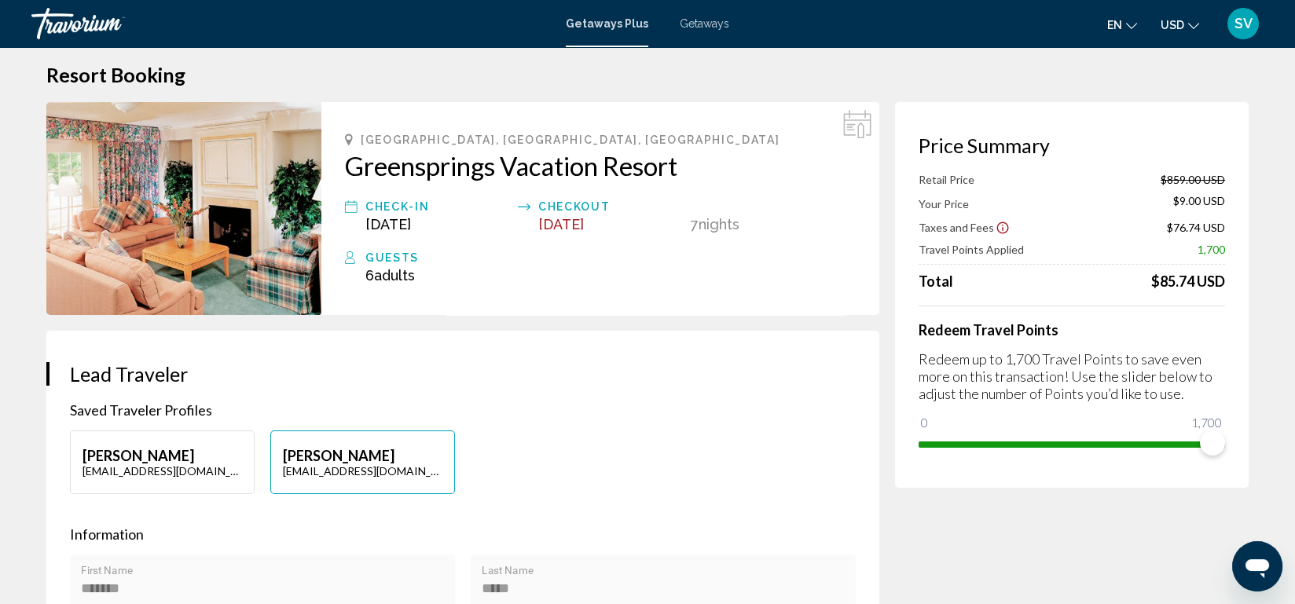
scroll to position [0, 0]
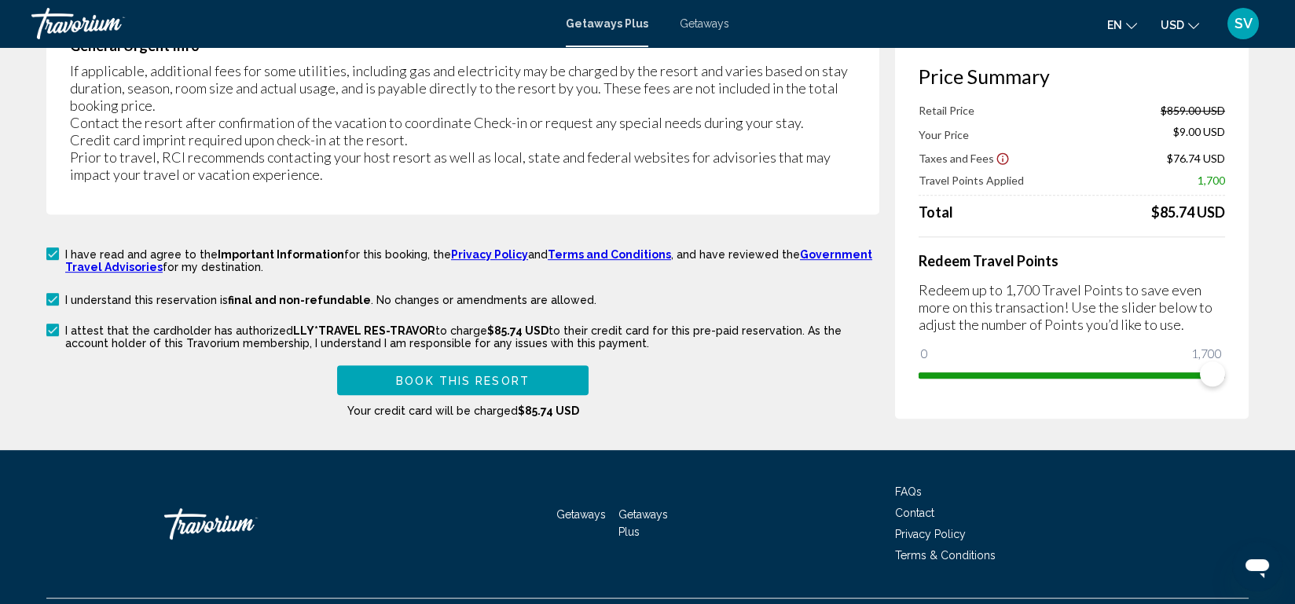
scroll to position [2724, 0]
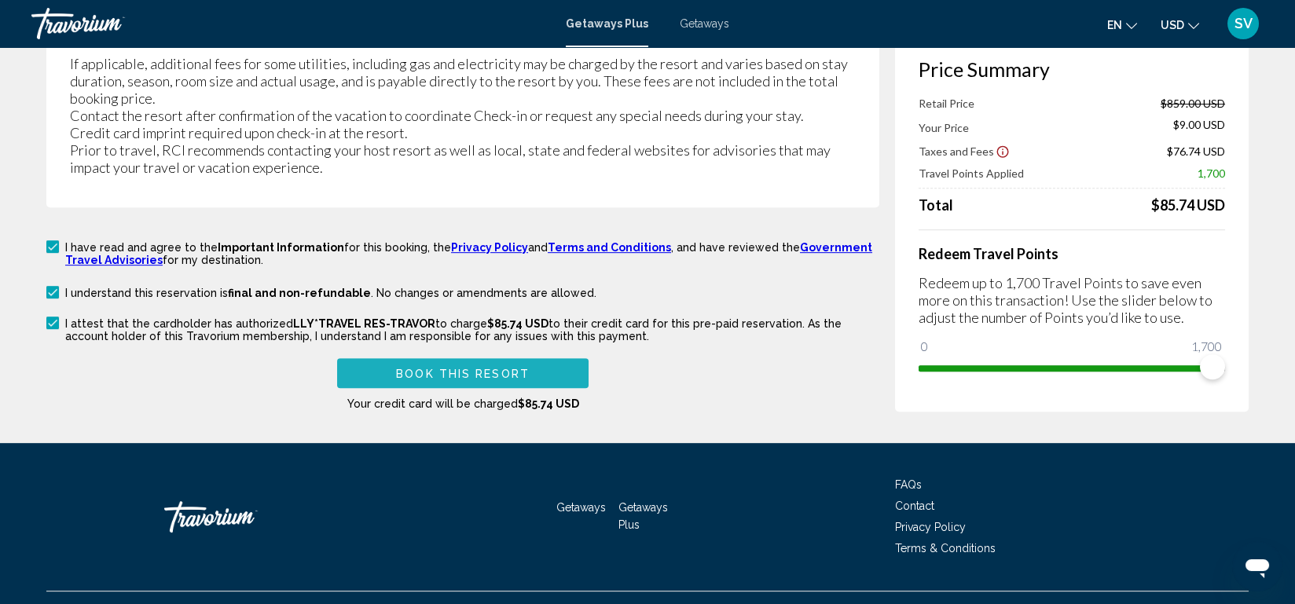
click at [434, 368] on span "Book this Resort" at bounding box center [463, 374] width 134 height 13
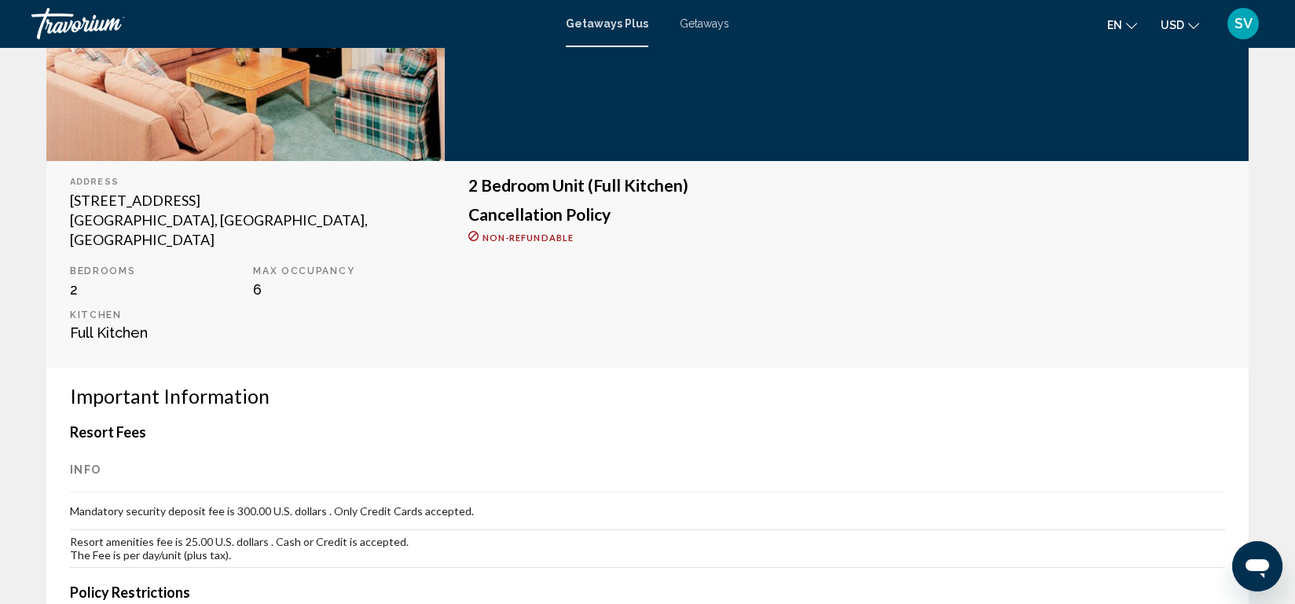
scroll to position [395, 0]
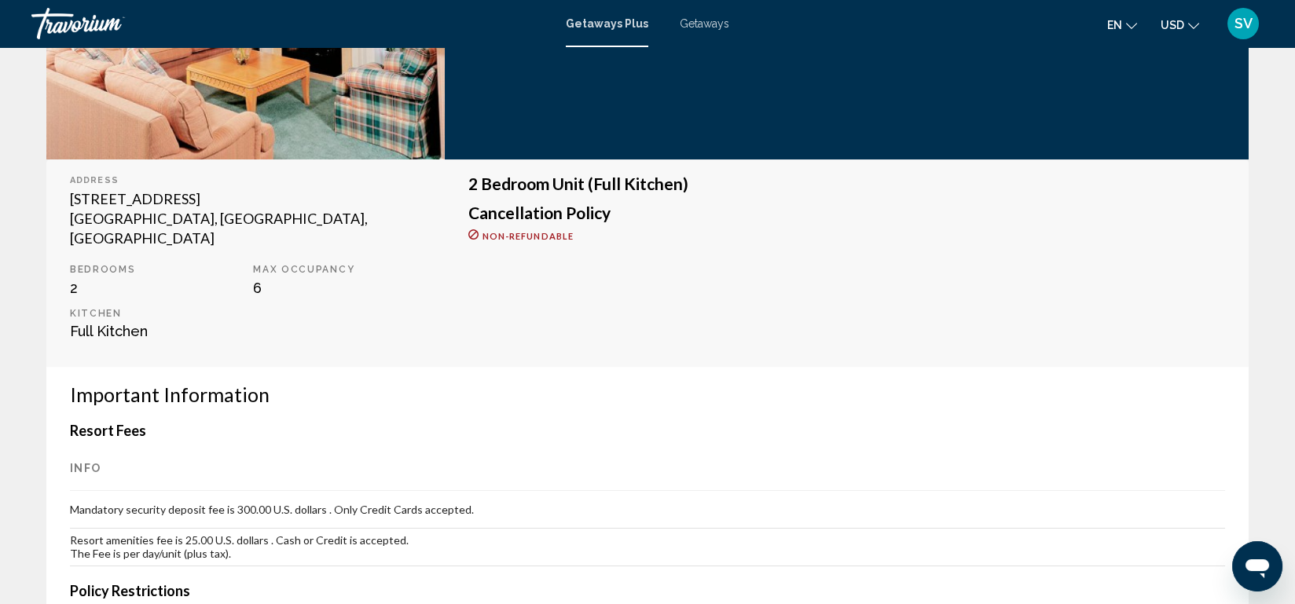
click at [624, 303] on div "2 Bedroom Unit (Full Kitchen) Cancellation Policy Non-refundable" at bounding box center [847, 264] width 804 height 208
